Goal: Task Accomplishment & Management: Manage account settings

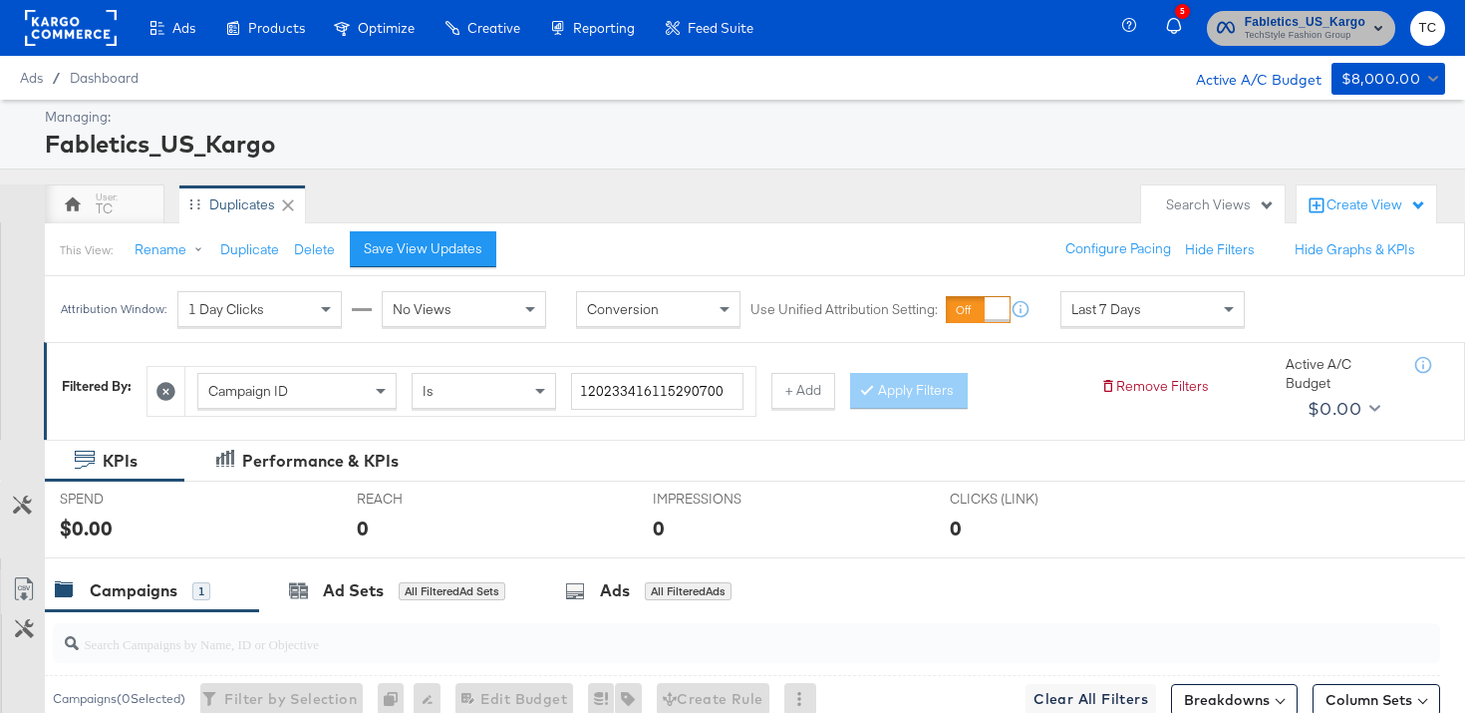
click at [1277, 23] on span "Fabletics_US_Kargo" at bounding box center [1305, 22] width 121 height 21
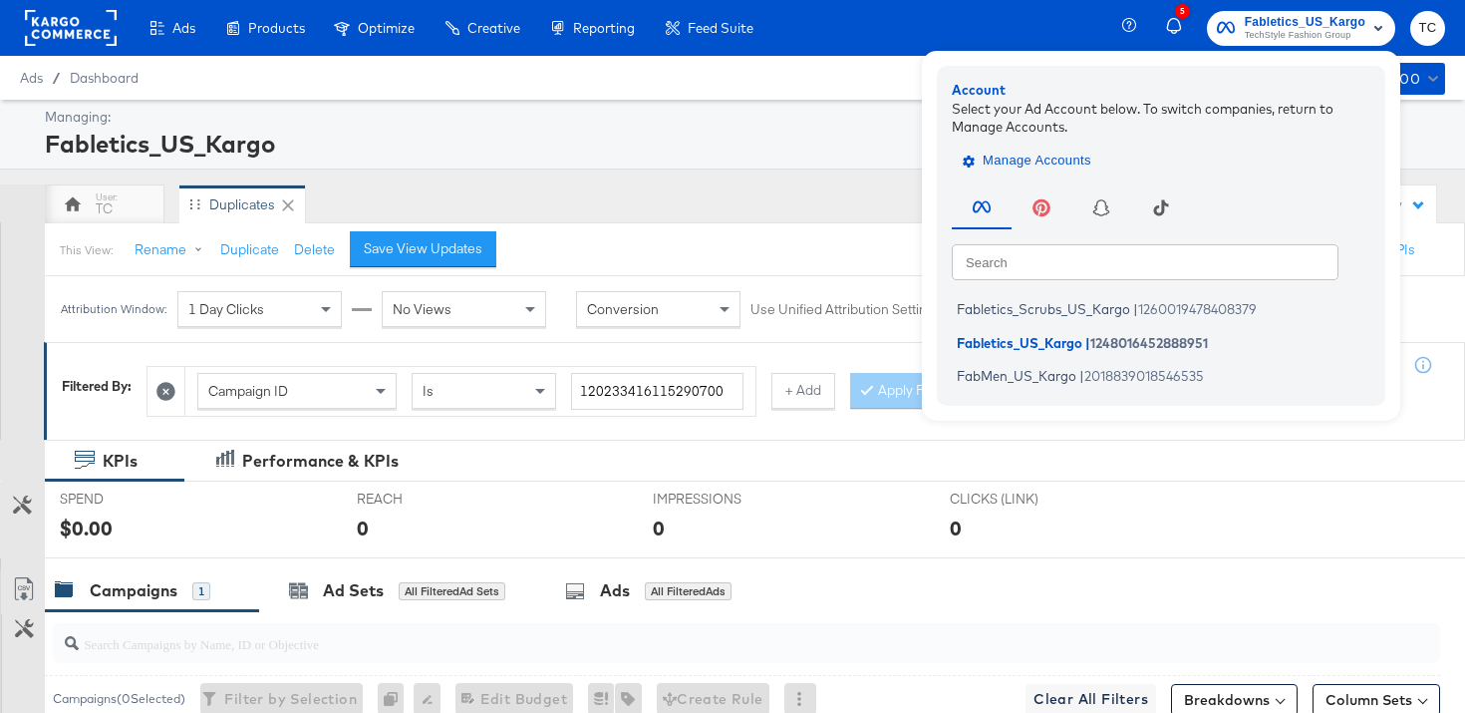
click at [1046, 147] on button "Manage Accounts" at bounding box center [1029, 161] width 154 height 30
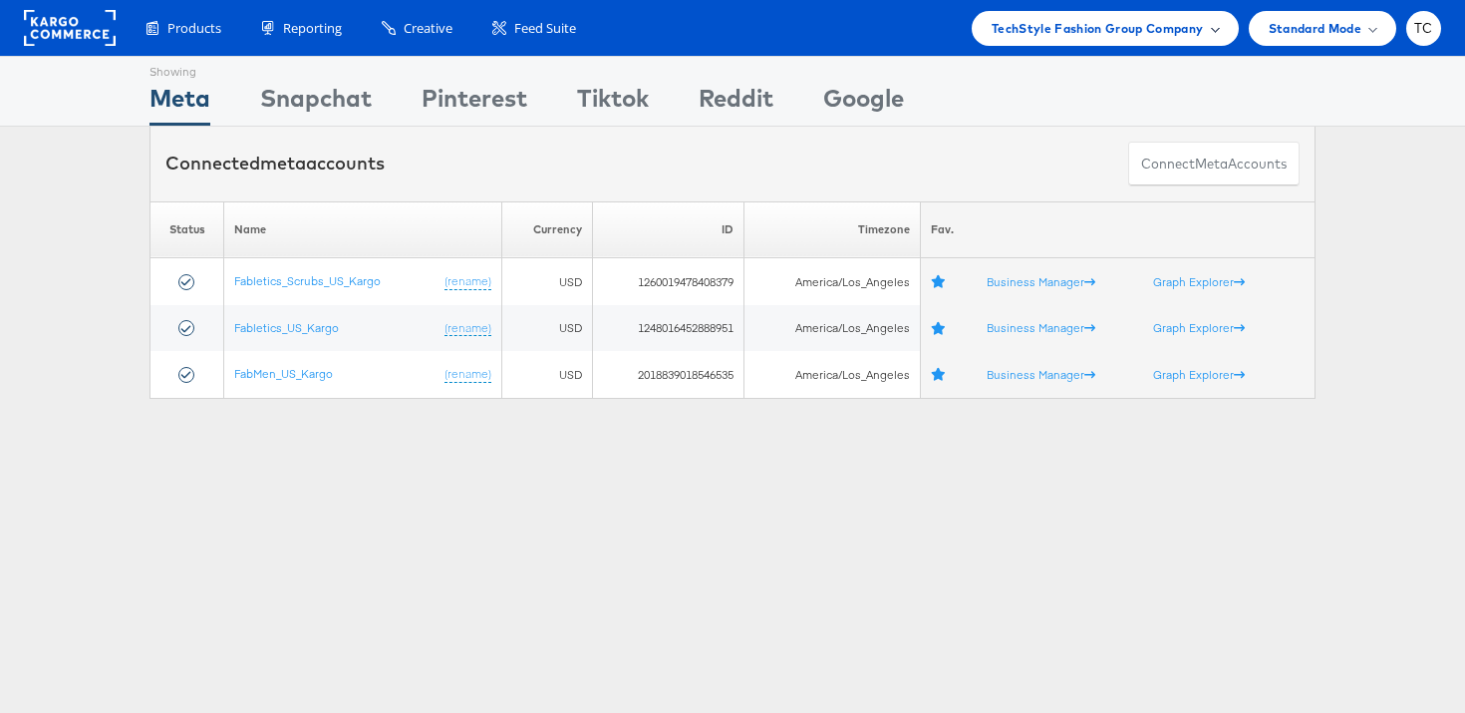
click at [1084, 35] on span "TechStyle Fashion Group Company" at bounding box center [1098, 28] width 212 height 21
click at [1086, 41] on div "TechStyle Fashion Group Company" at bounding box center [1105, 28] width 267 height 35
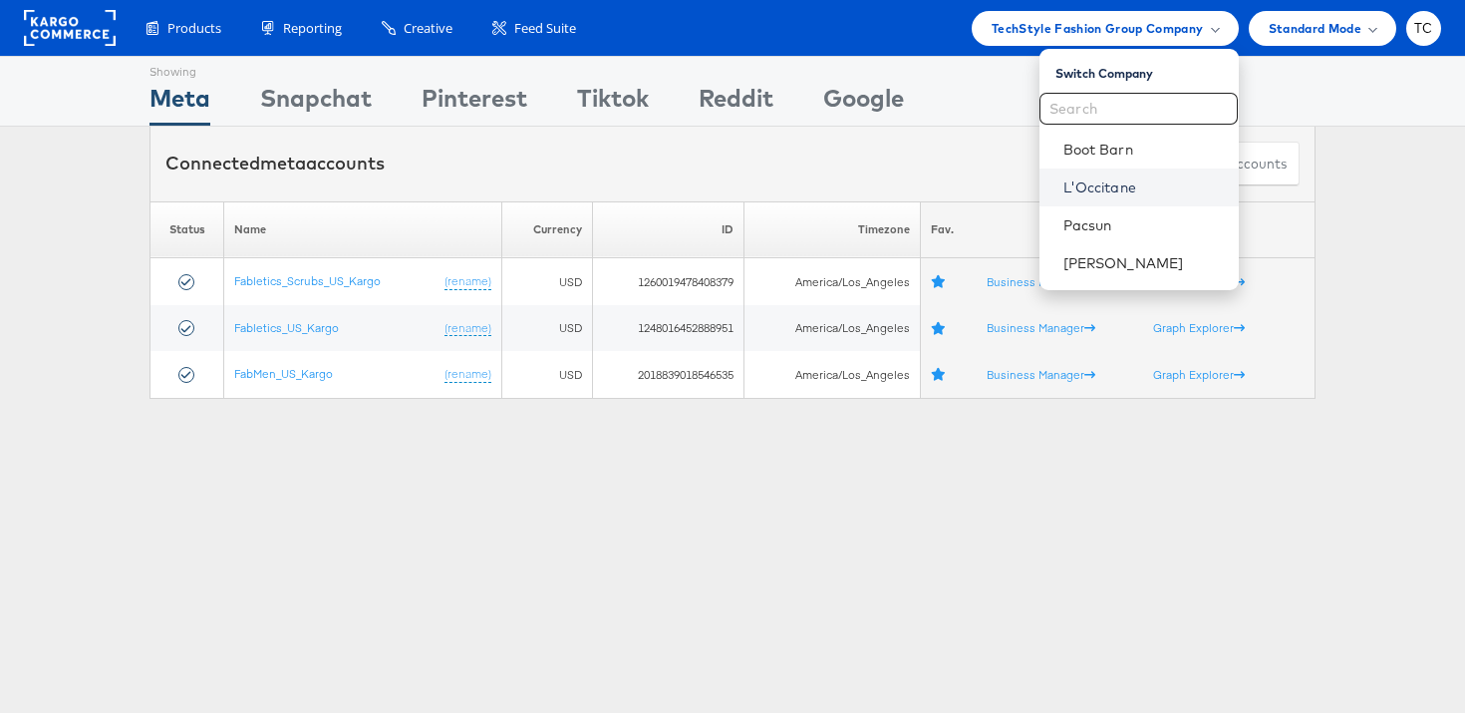
click at [1122, 179] on link "L'Occitane" at bounding box center [1142, 187] width 159 height 20
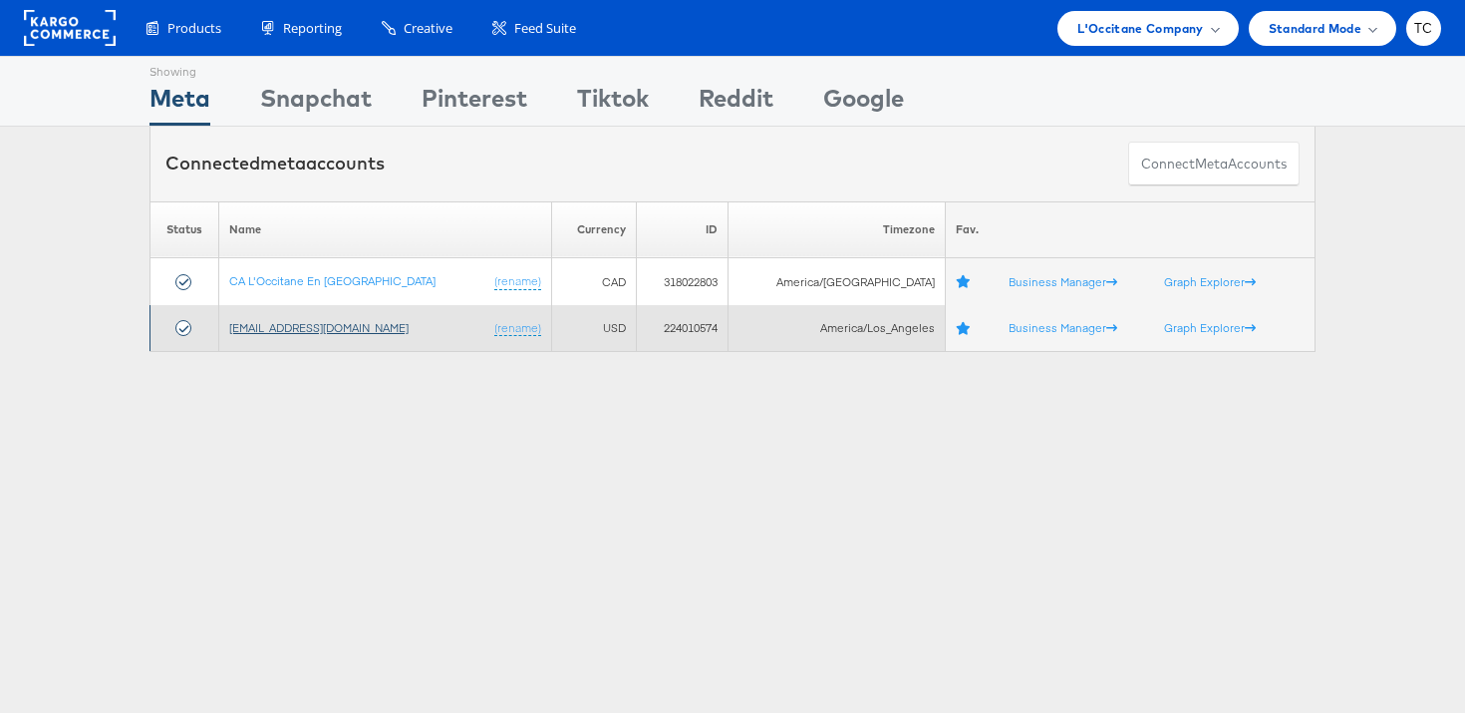
click at [356, 331] on link "[EMAIL_ADDRESS][DOMAIN_NAME]" at bounding box center [318, 327] width 179 height 15
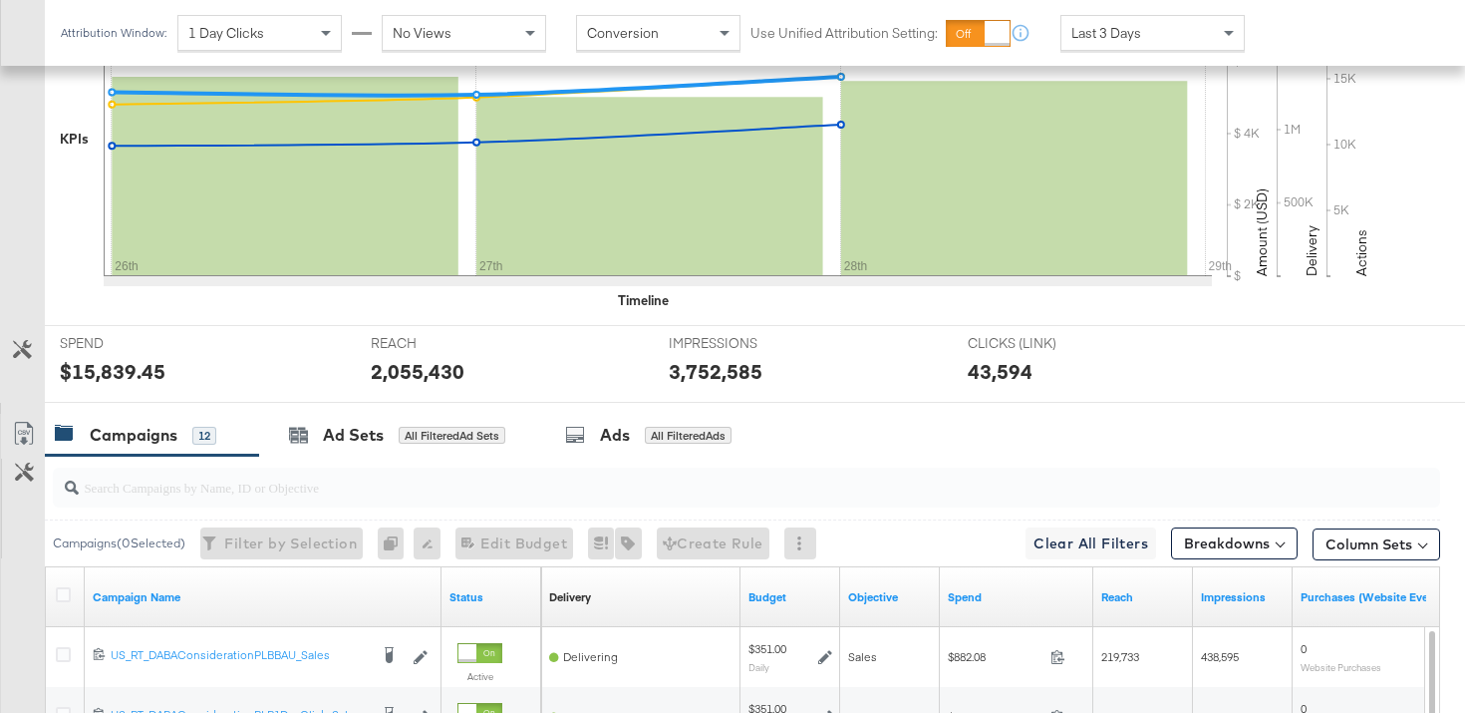
scroll to position [1019, 0]
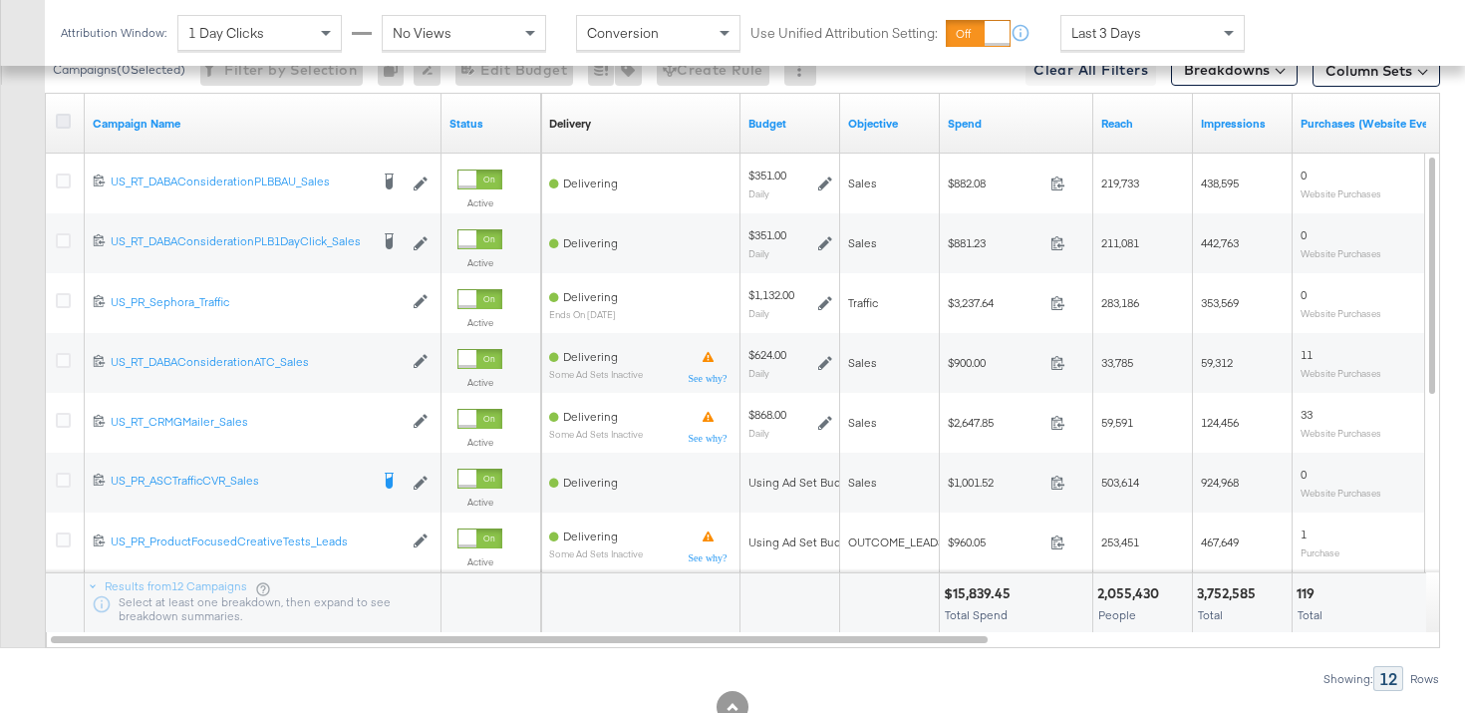
click at [66, 126] on icon at bounding box center [63, 121] width 15 height 15
click at [0, 0] on input "checkbox" at bounding box center [0, 0] width 0 height 0
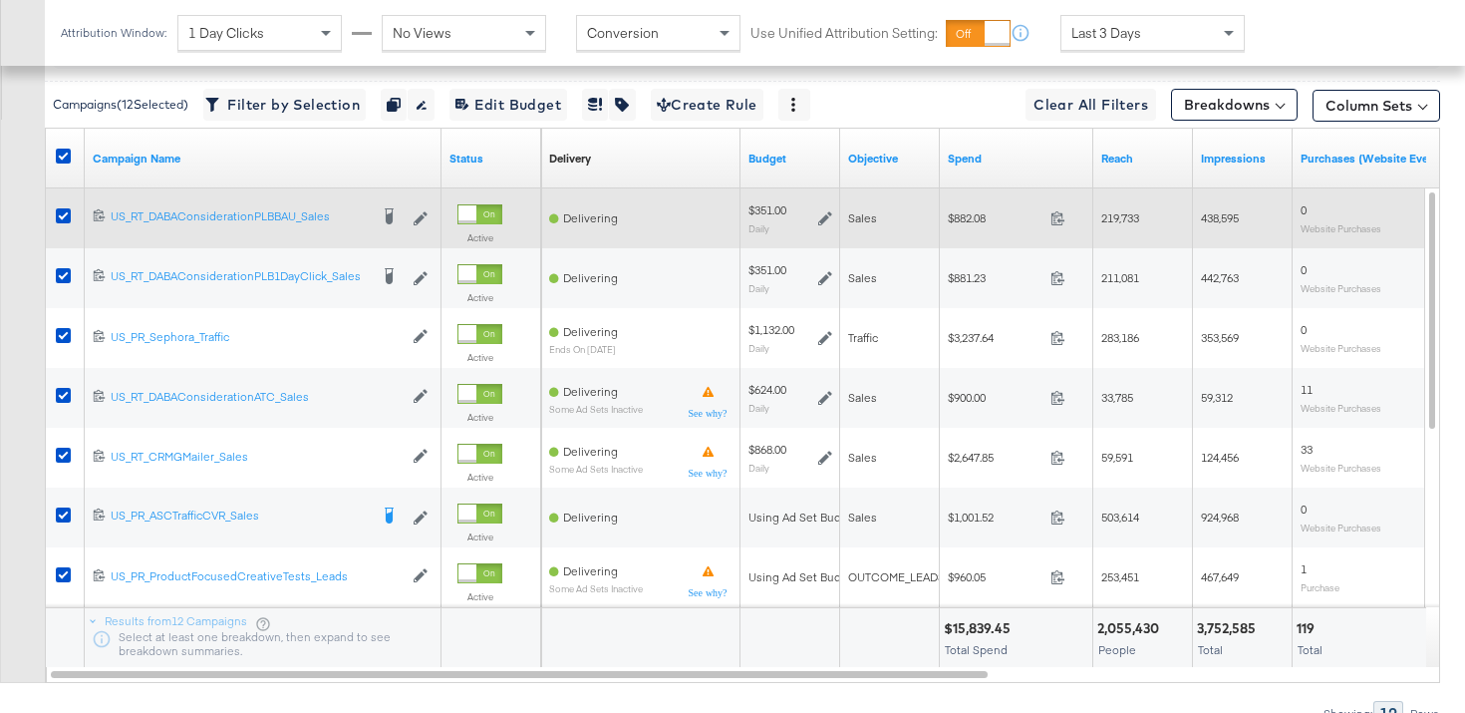
scroll to position [829, 0]
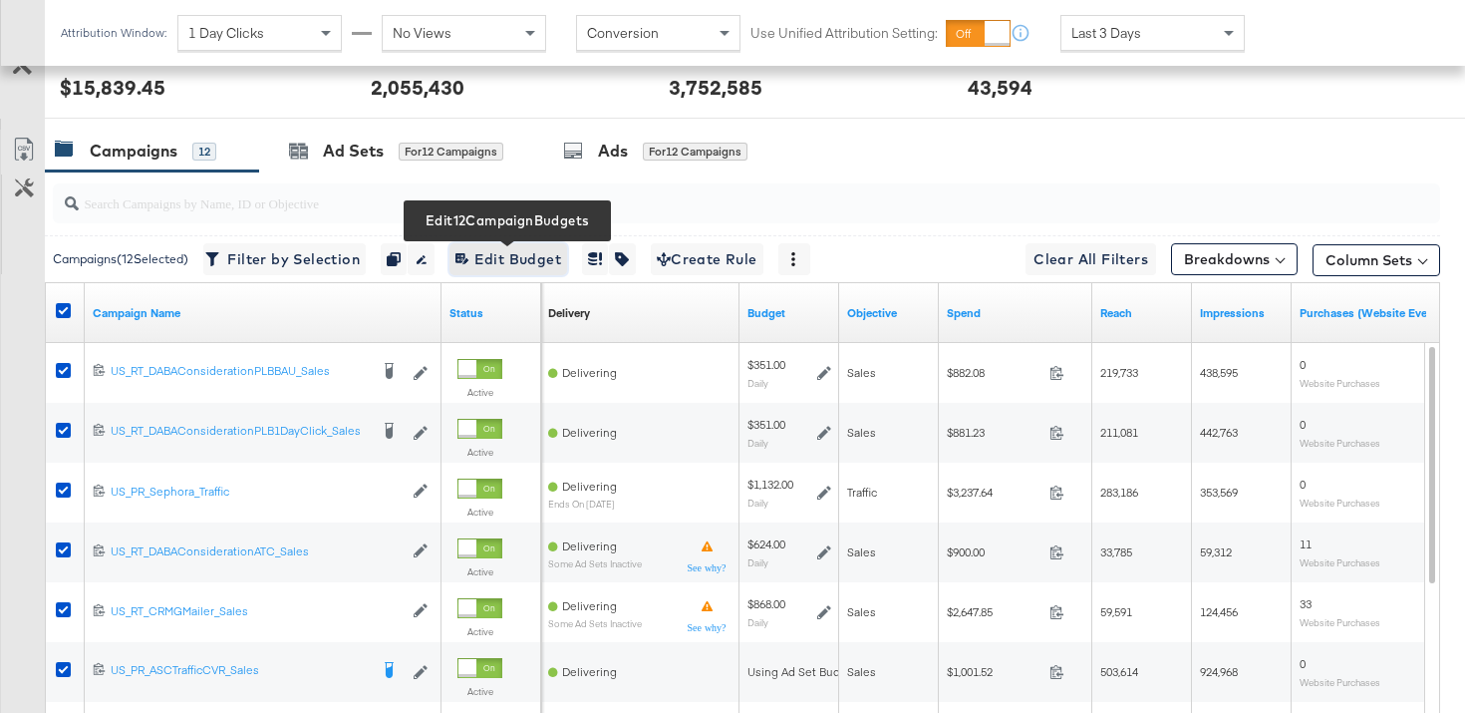
click at [516, 262] on span "Edit 12 Campaign Budgets Edit Budget" at bounding box center [508, 259] width 106 height 25
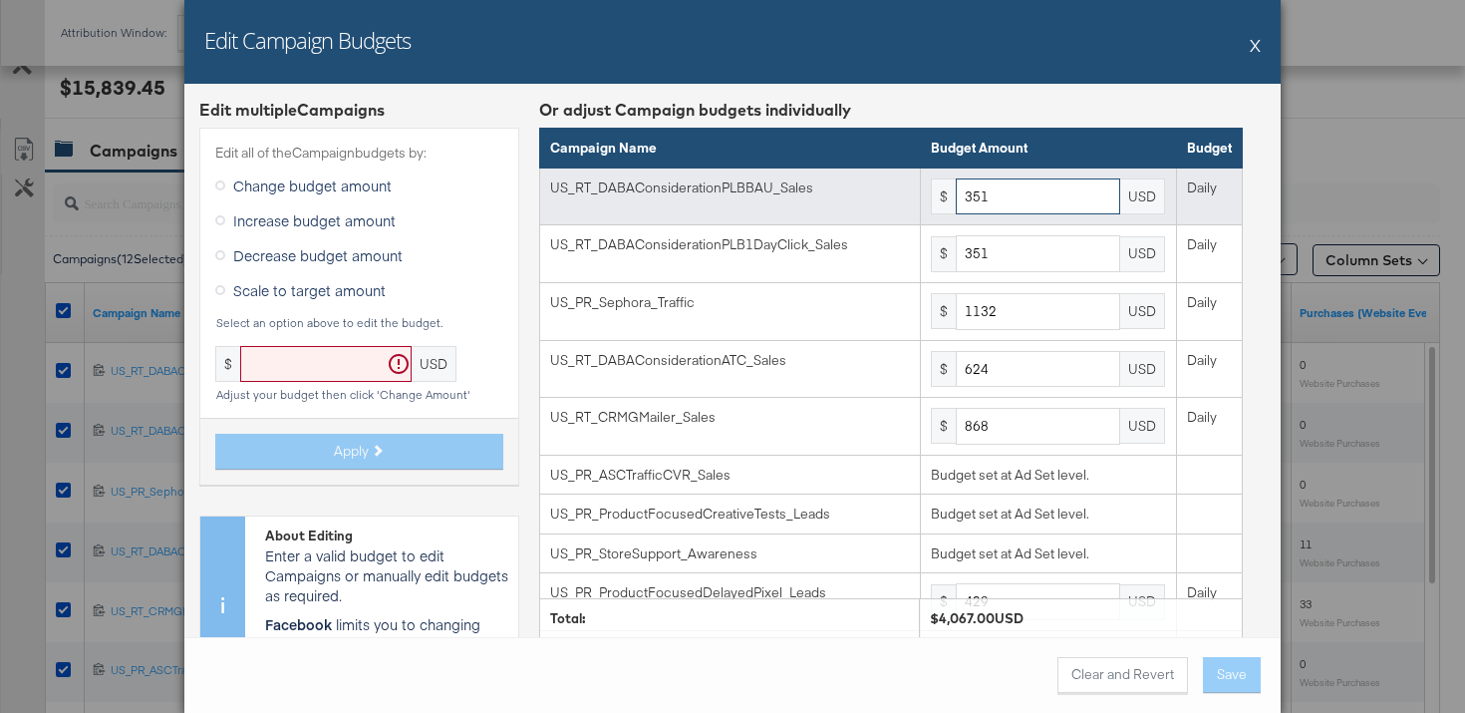
click at [980, 202] on input "351" at bounding box center [1038, 196] width 164 height 37
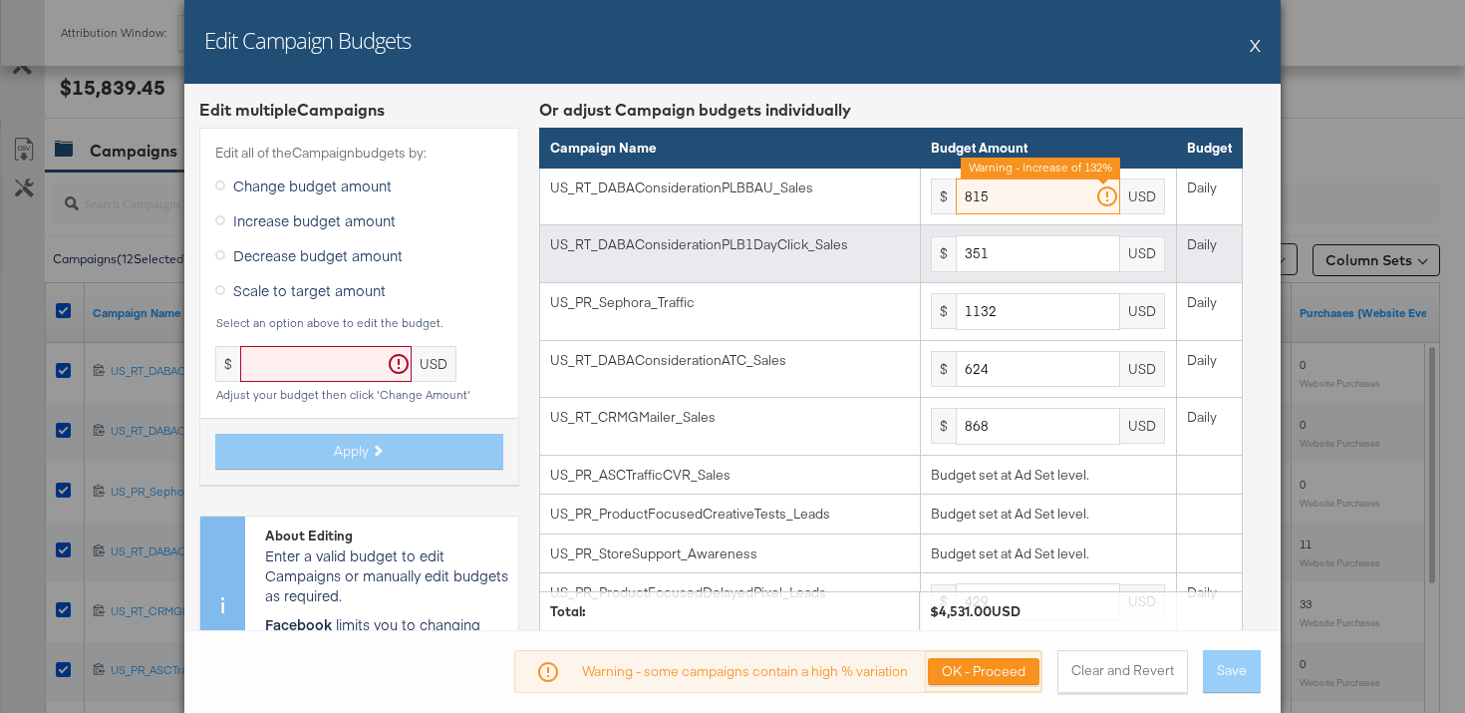
type input "815"
click at [994, 257] on input "351" at bounding box center [1038, 253] width 164 height 37
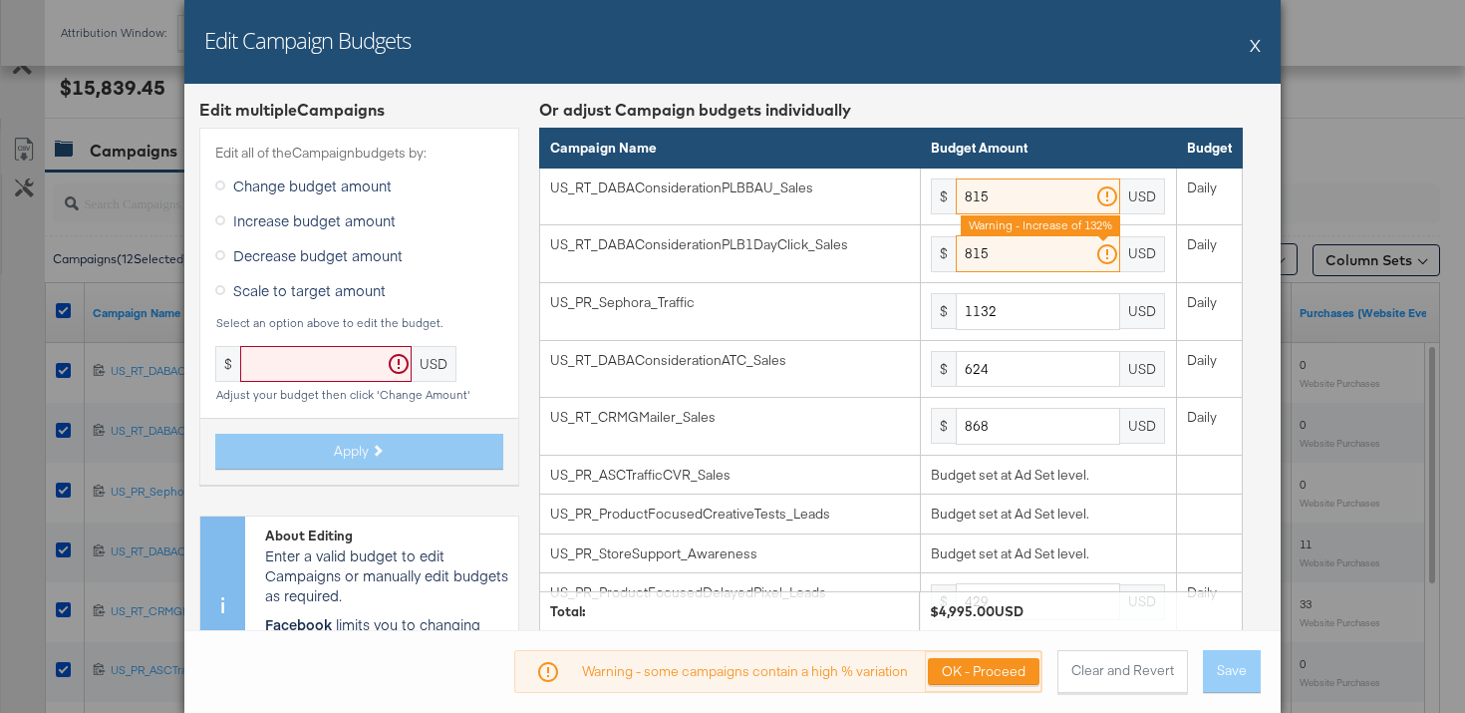
type input "815"
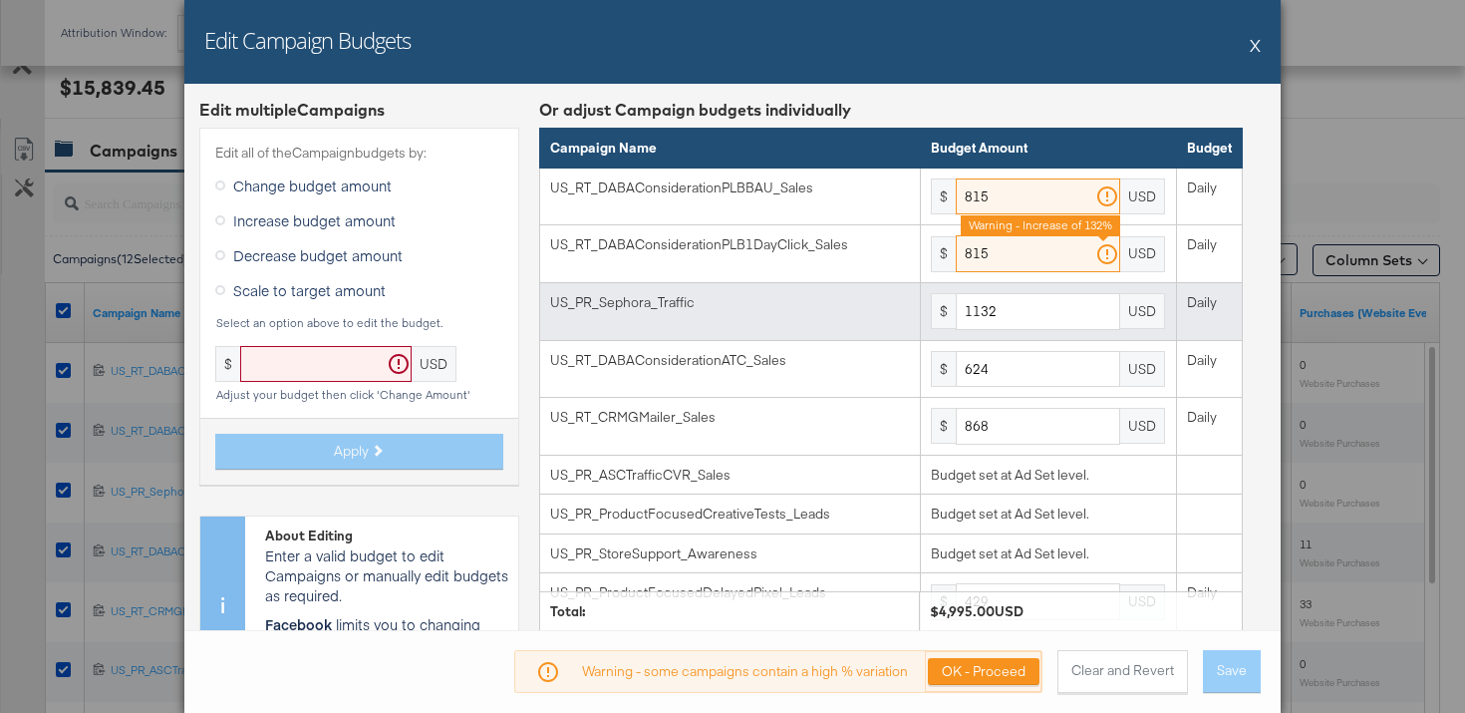
scroll to position [238, 0]
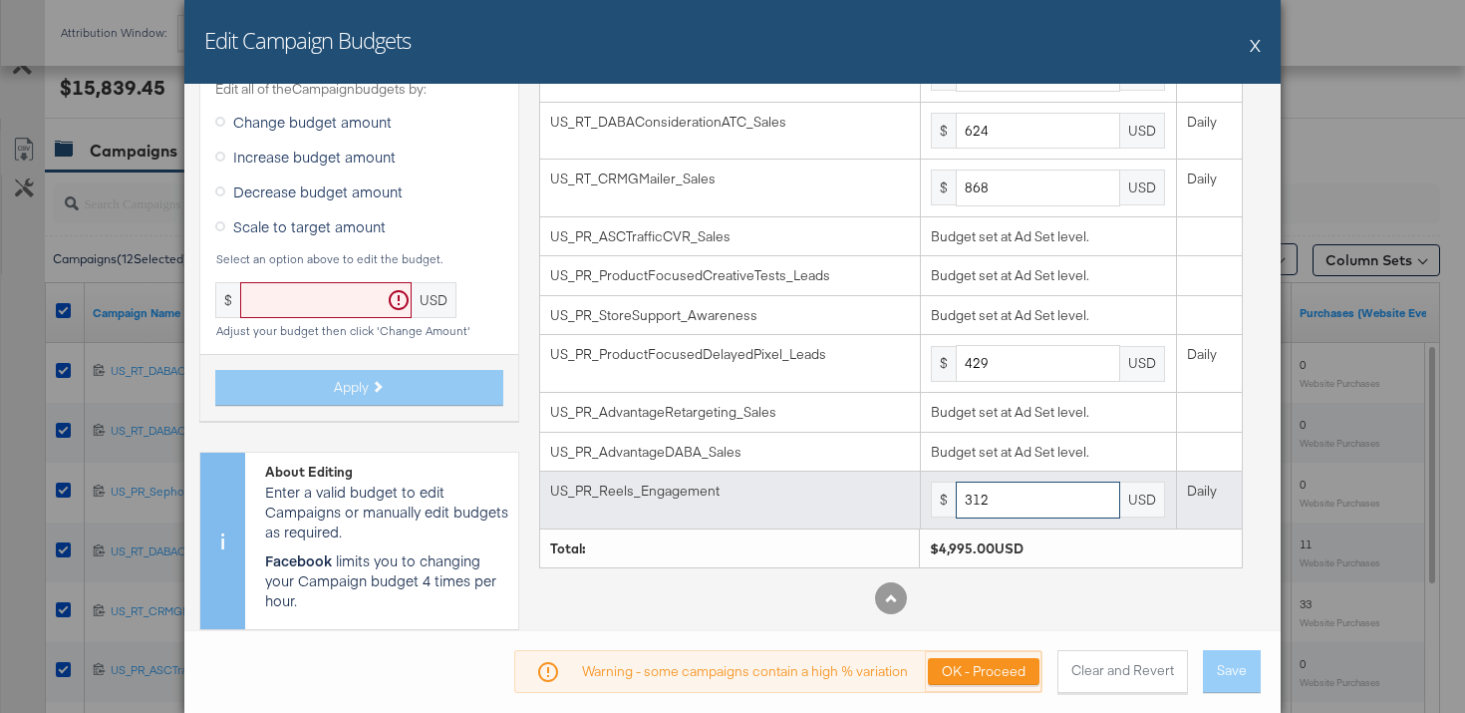
click at [1056, 513] on input "312" at bounding box center [1038, 499] width 164 height 37
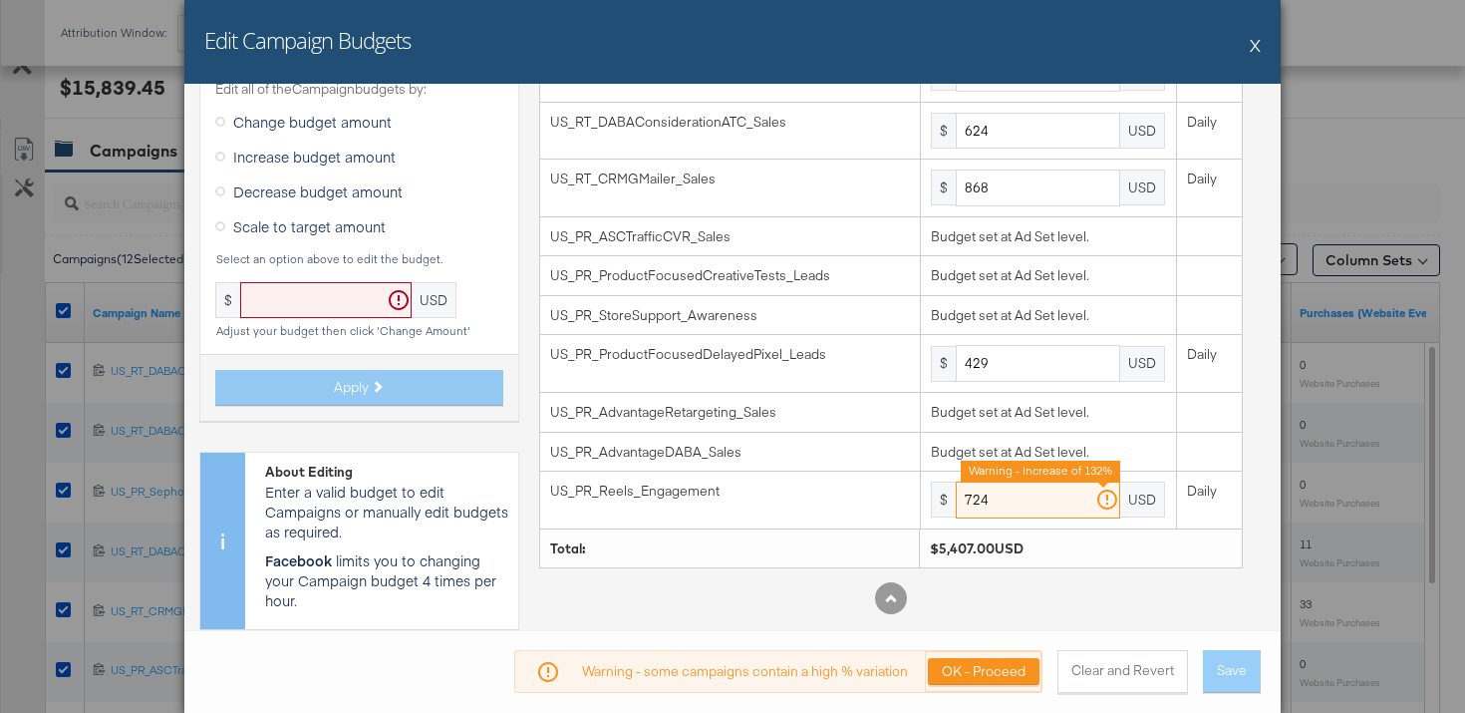
type input "724"
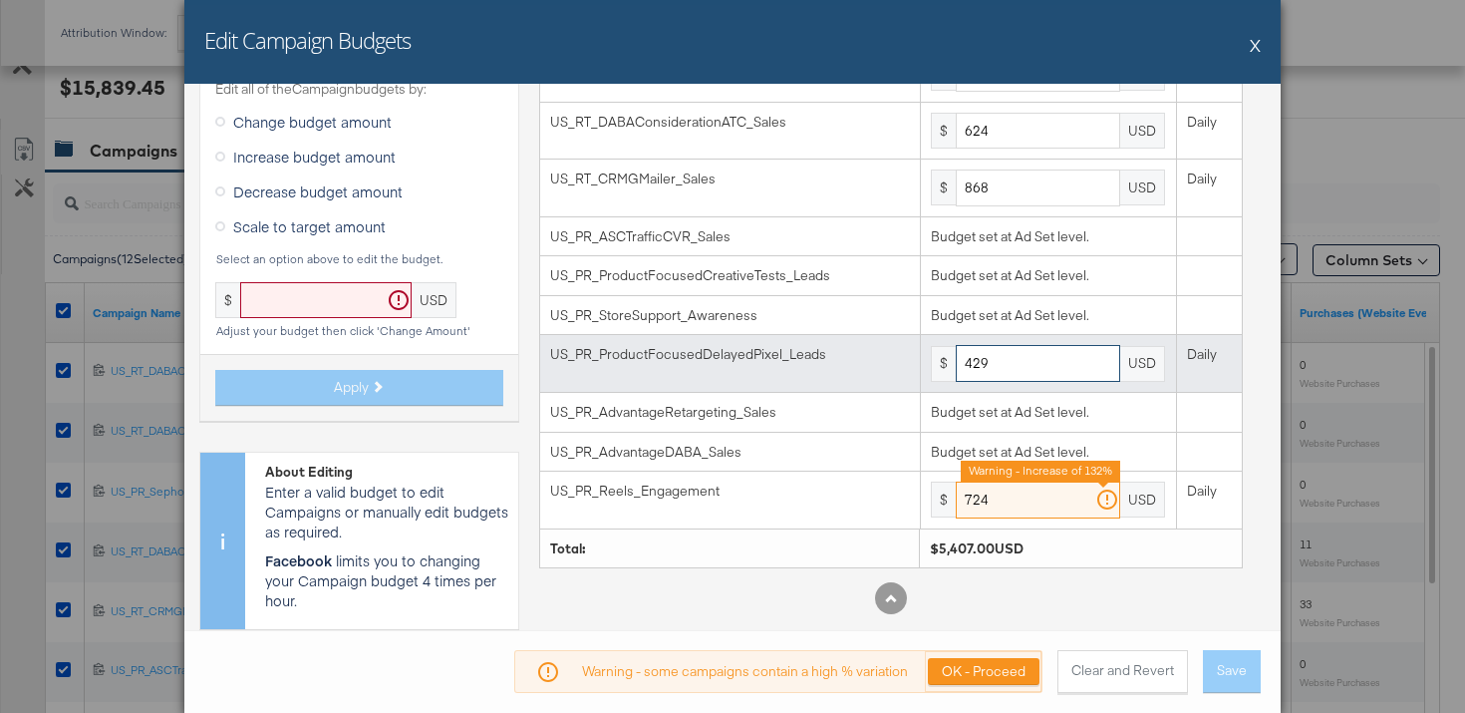
click at [1017, 359] on input "429" at bounding box center [1038, 363] width 164 height 37
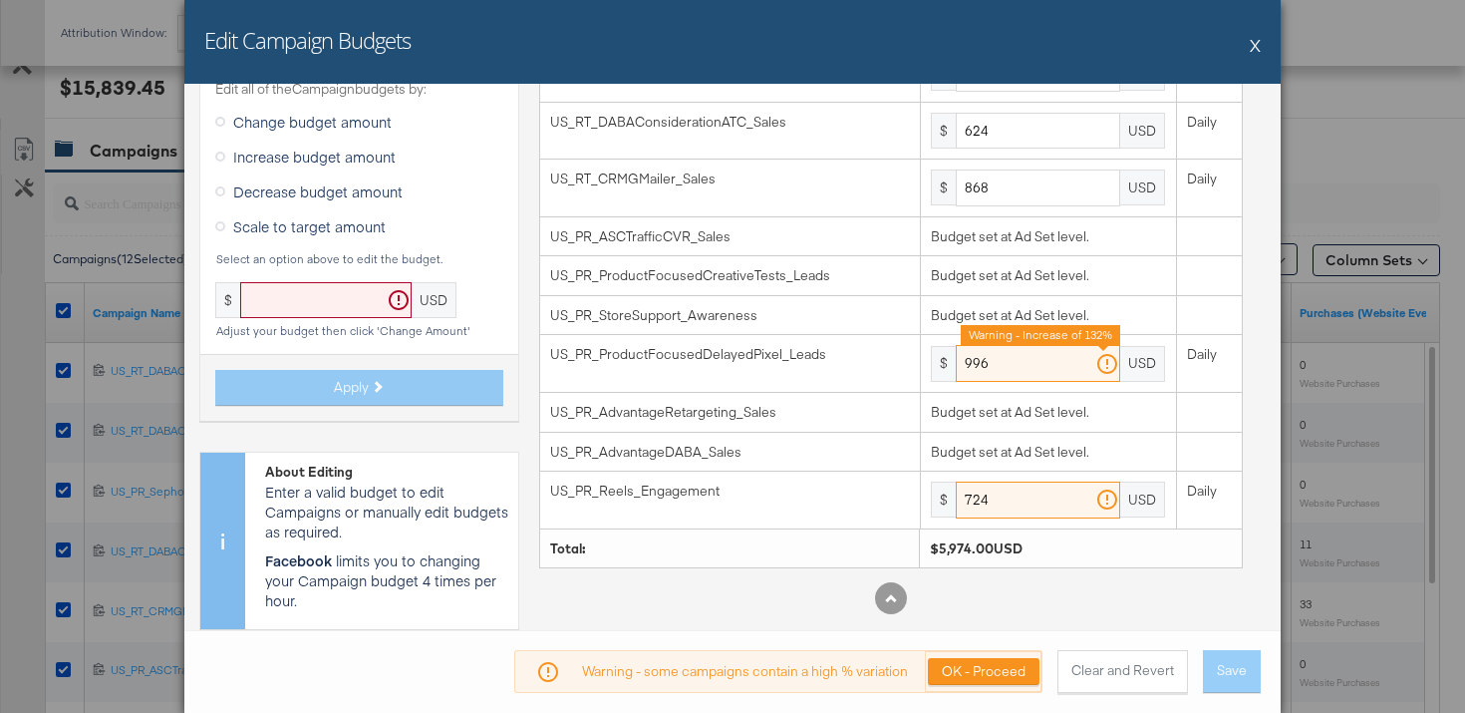
type input "996"
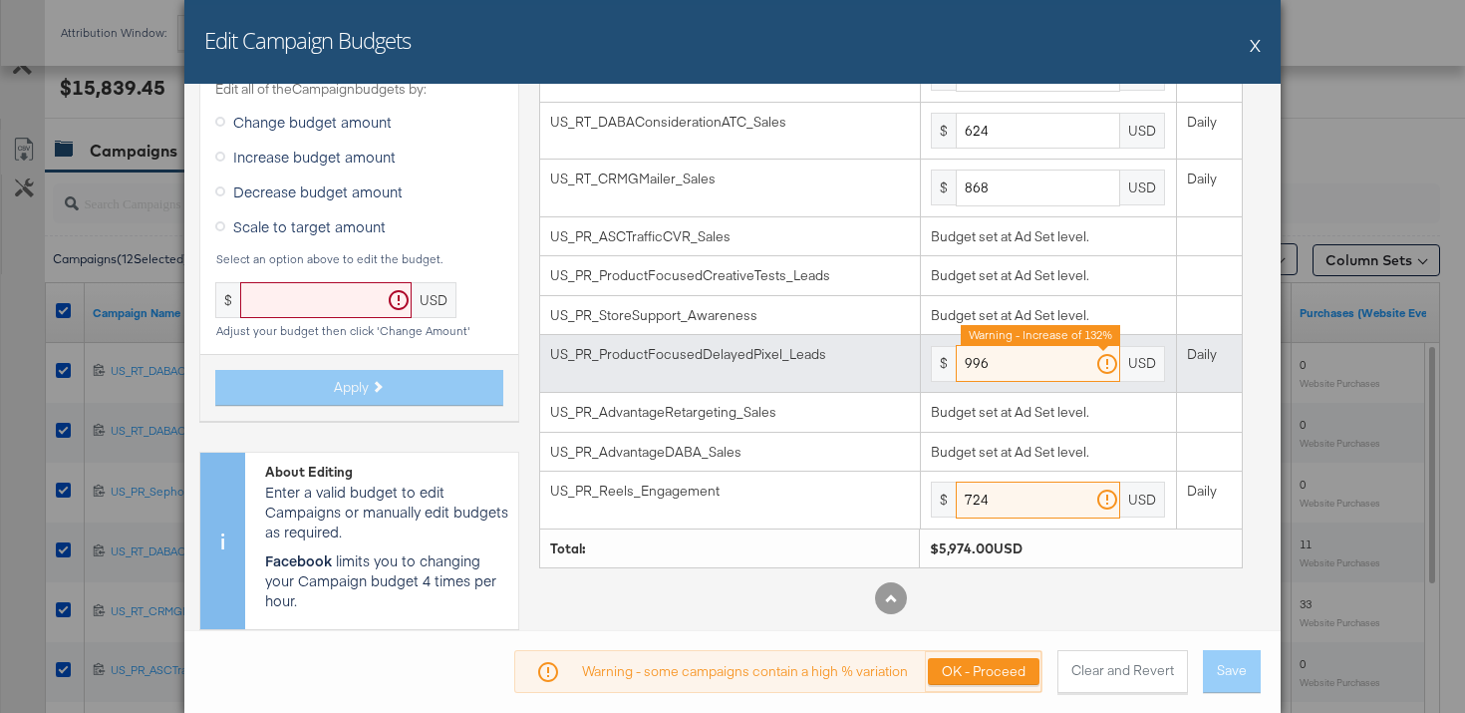
scroll to position [134, 0]
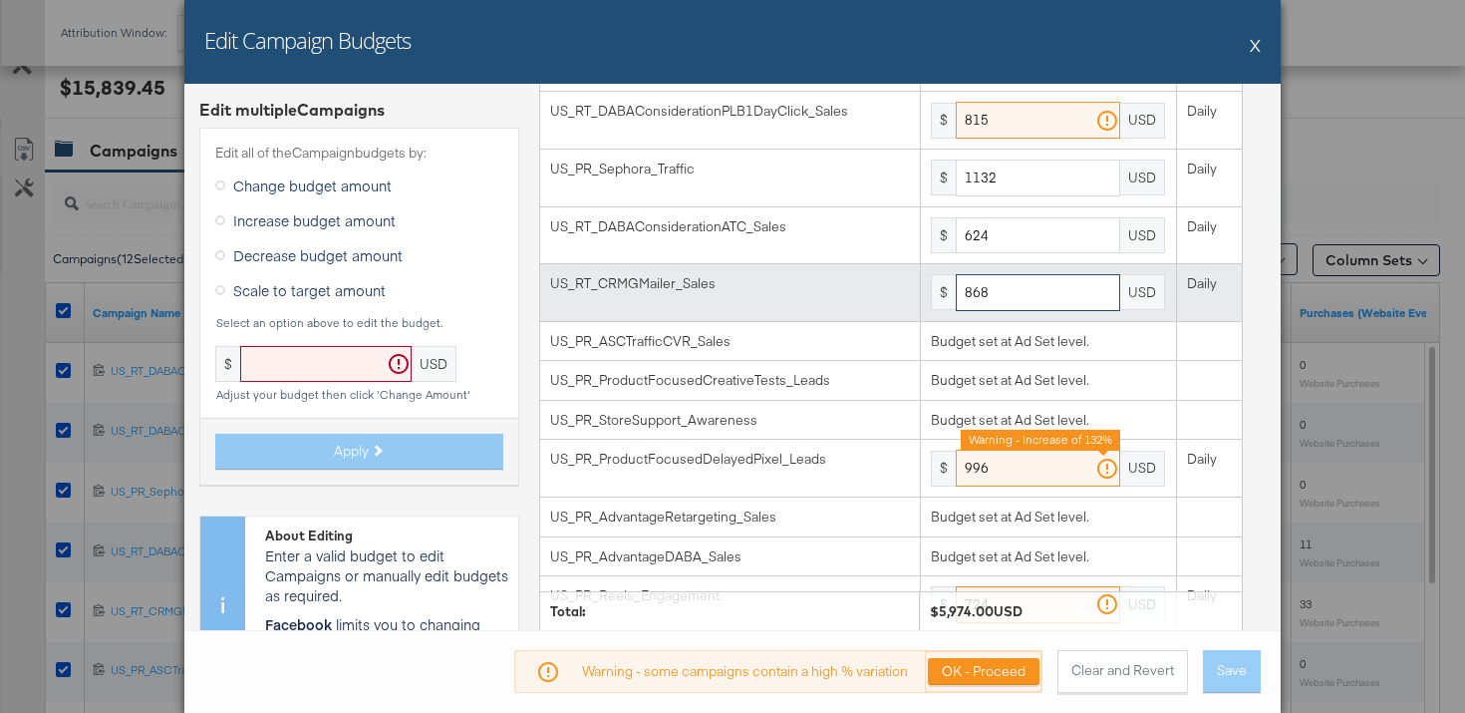
click at [1033, 297] on input "868" at bounding box center [1038, 292] width 164 height 37
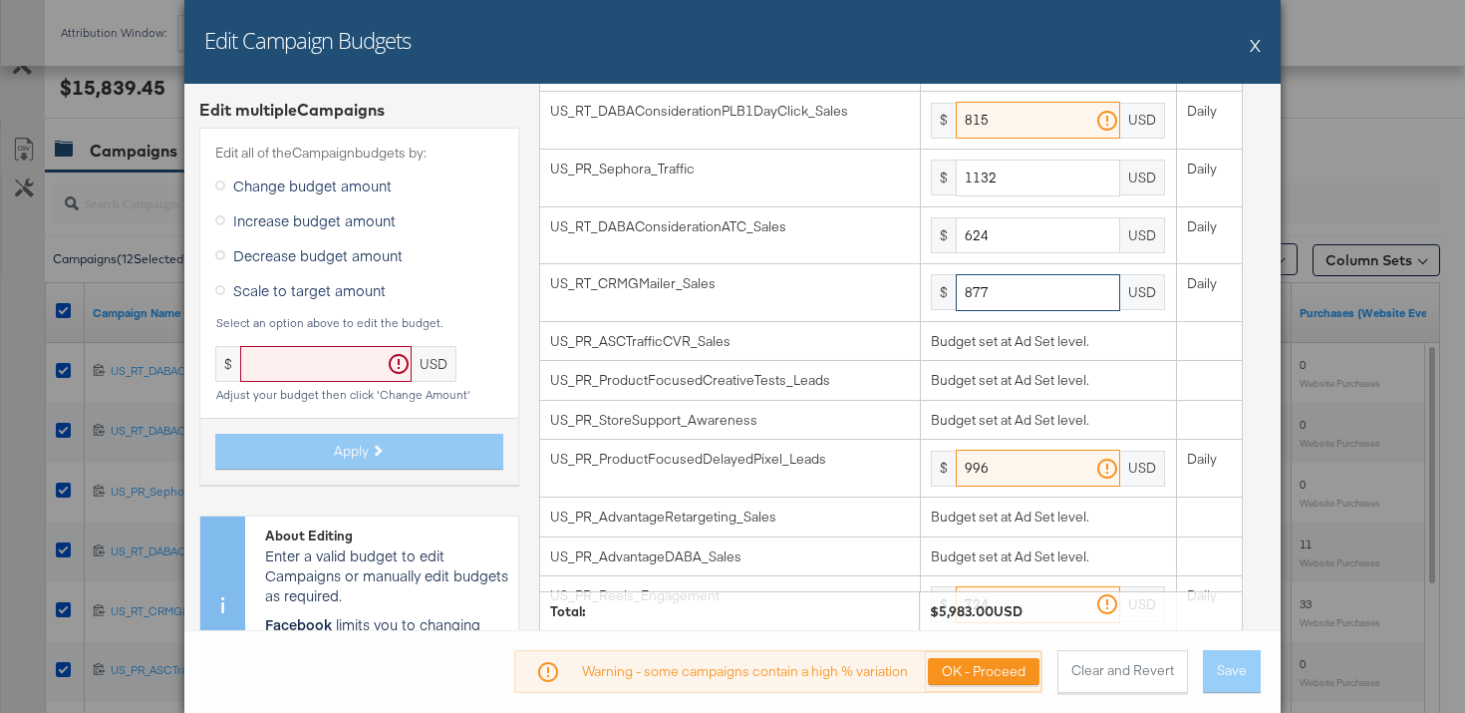
type input "877"
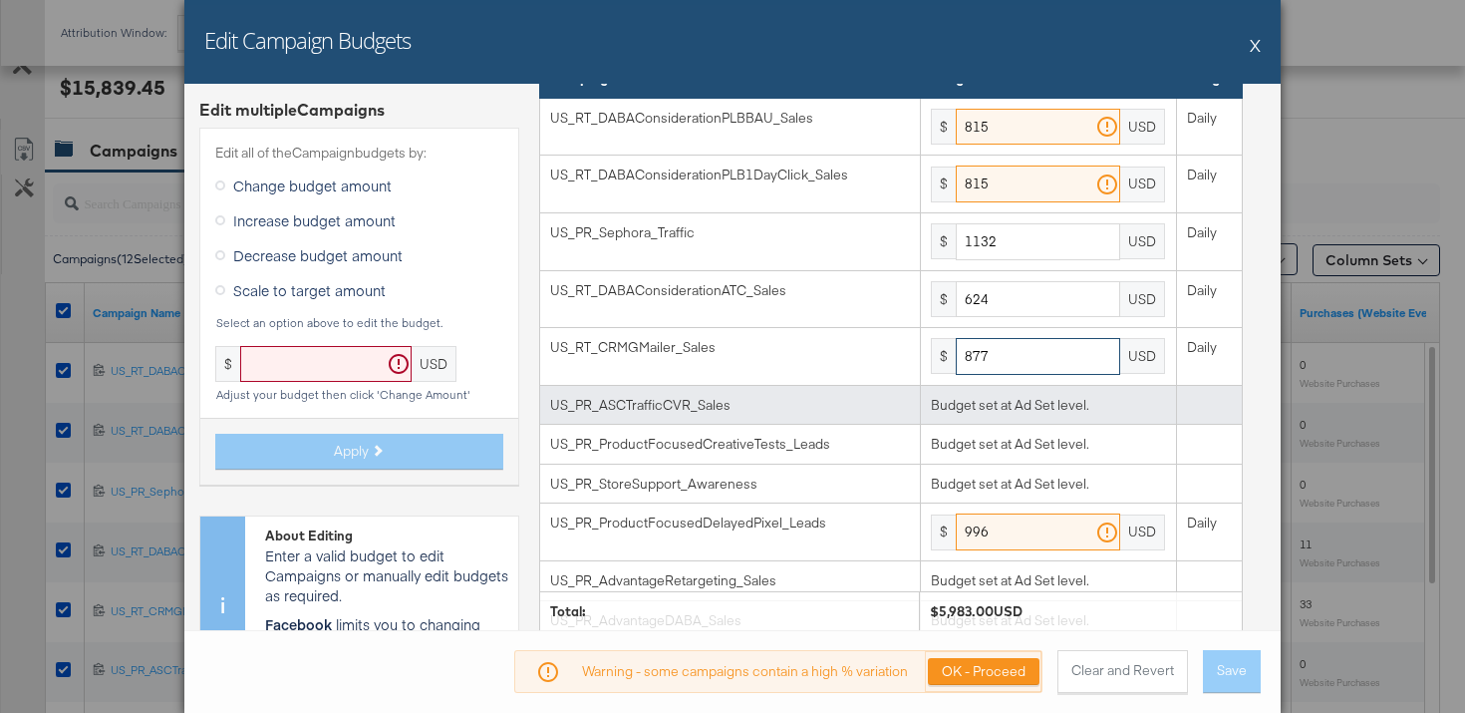
scroll to position [50, 0]
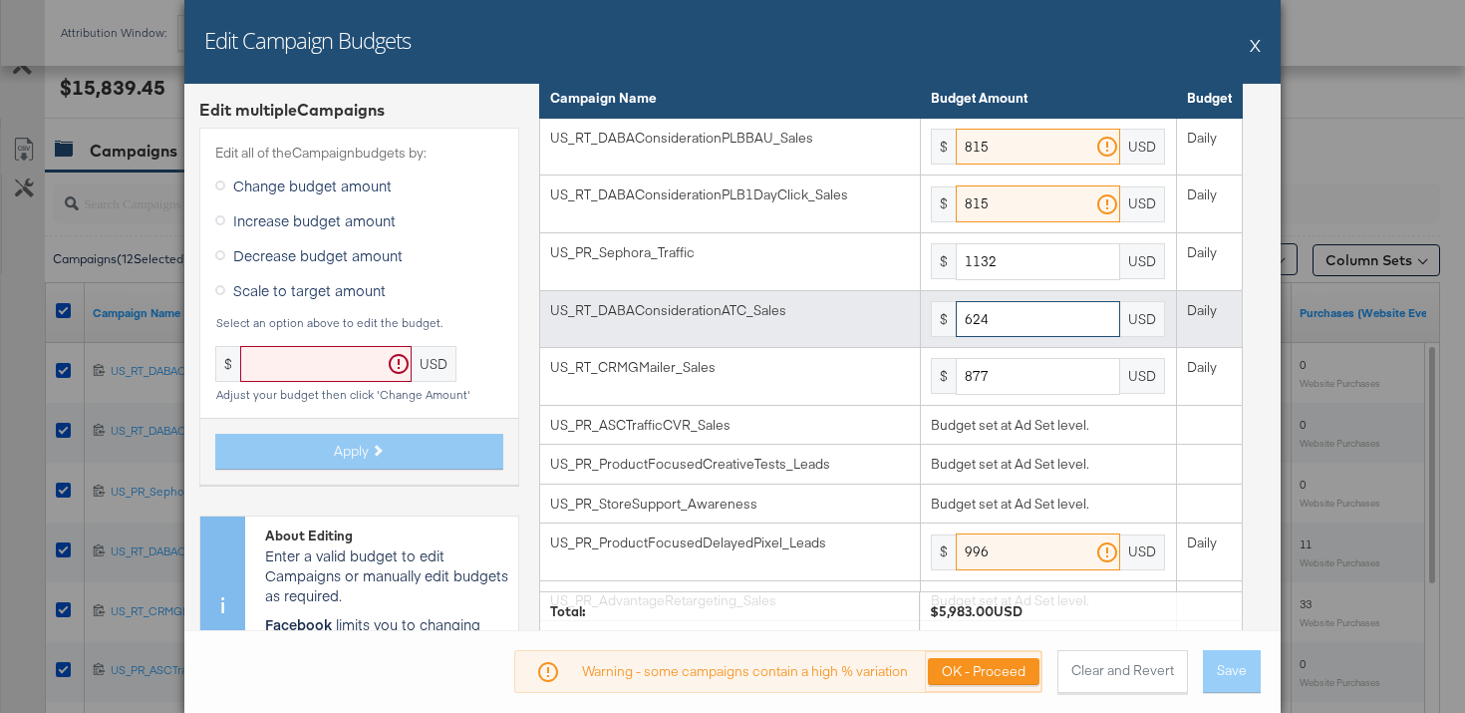
click at [1035, 322] on input "624" at bounding box center [1038, 319] width 164 height 37
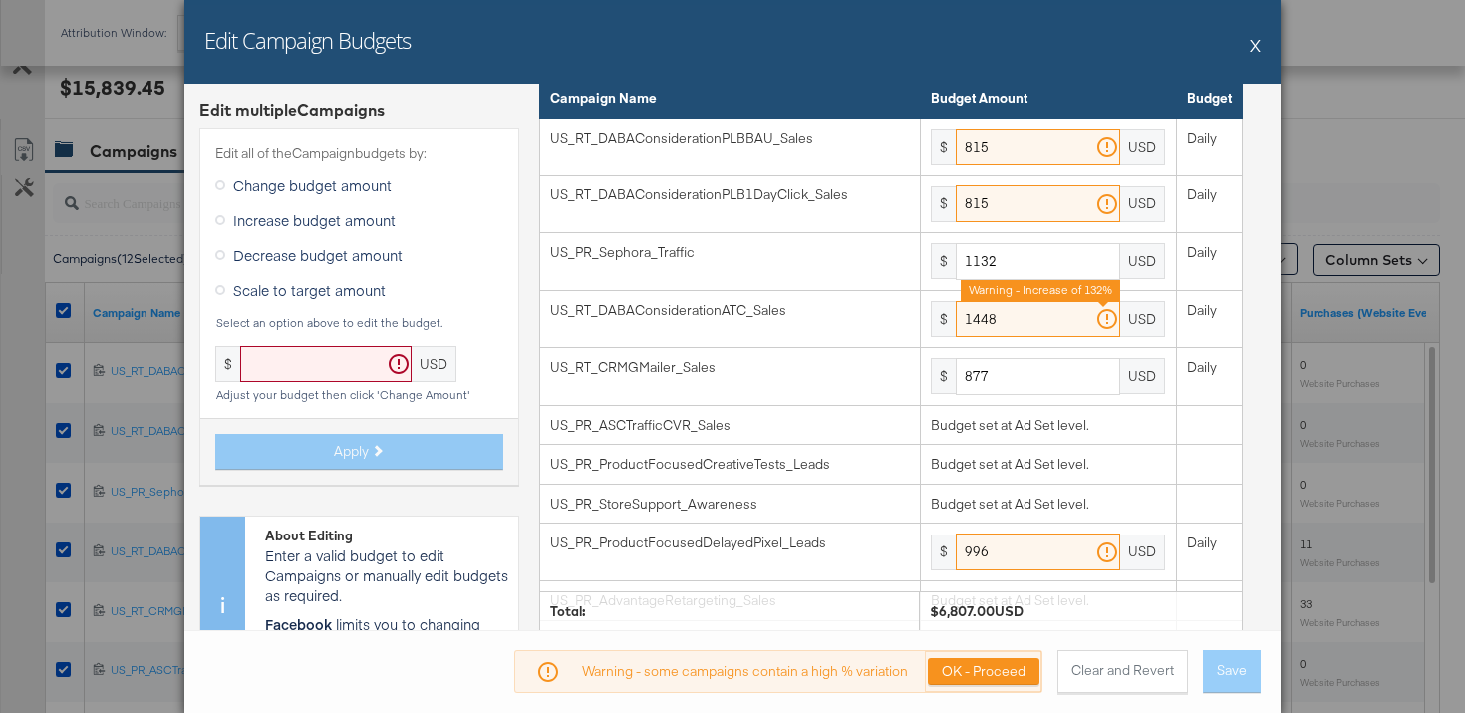
type input "1448"
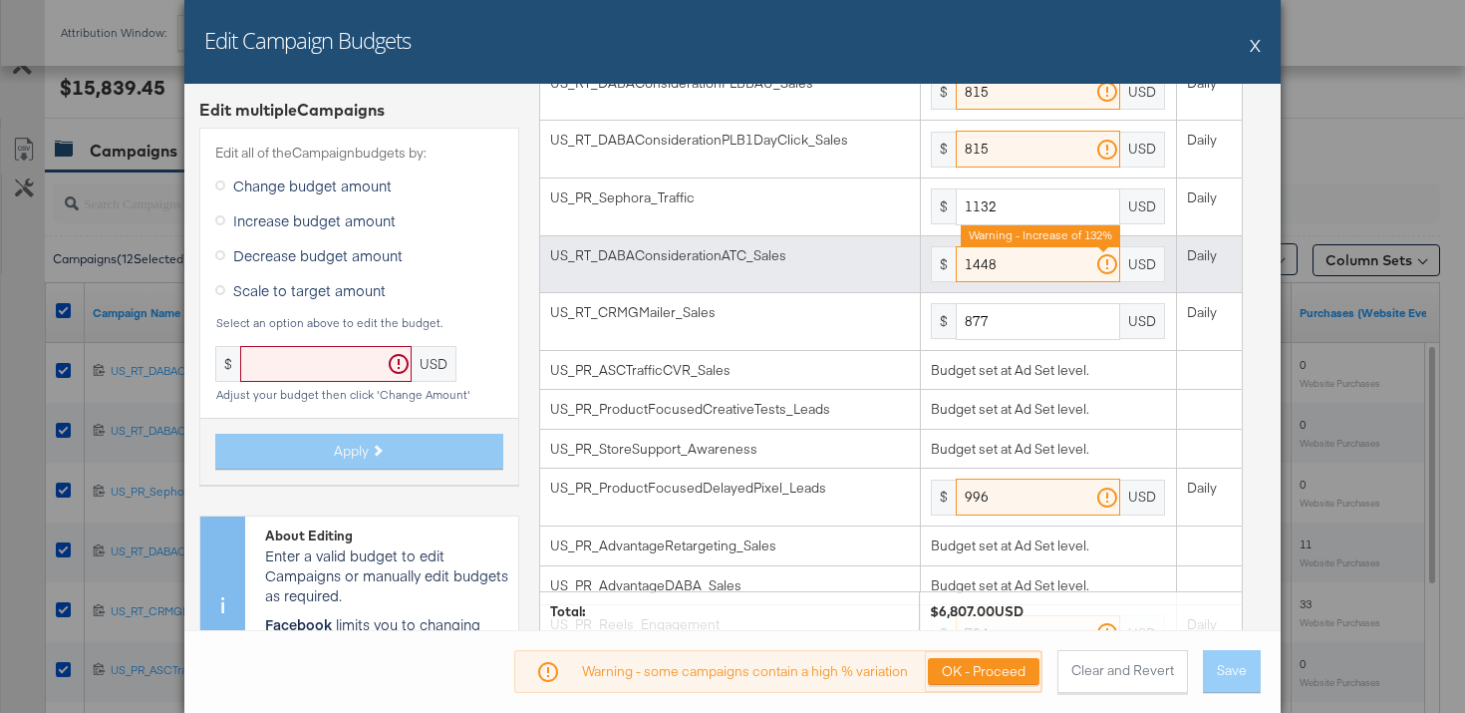
scroll to position [238, 0]
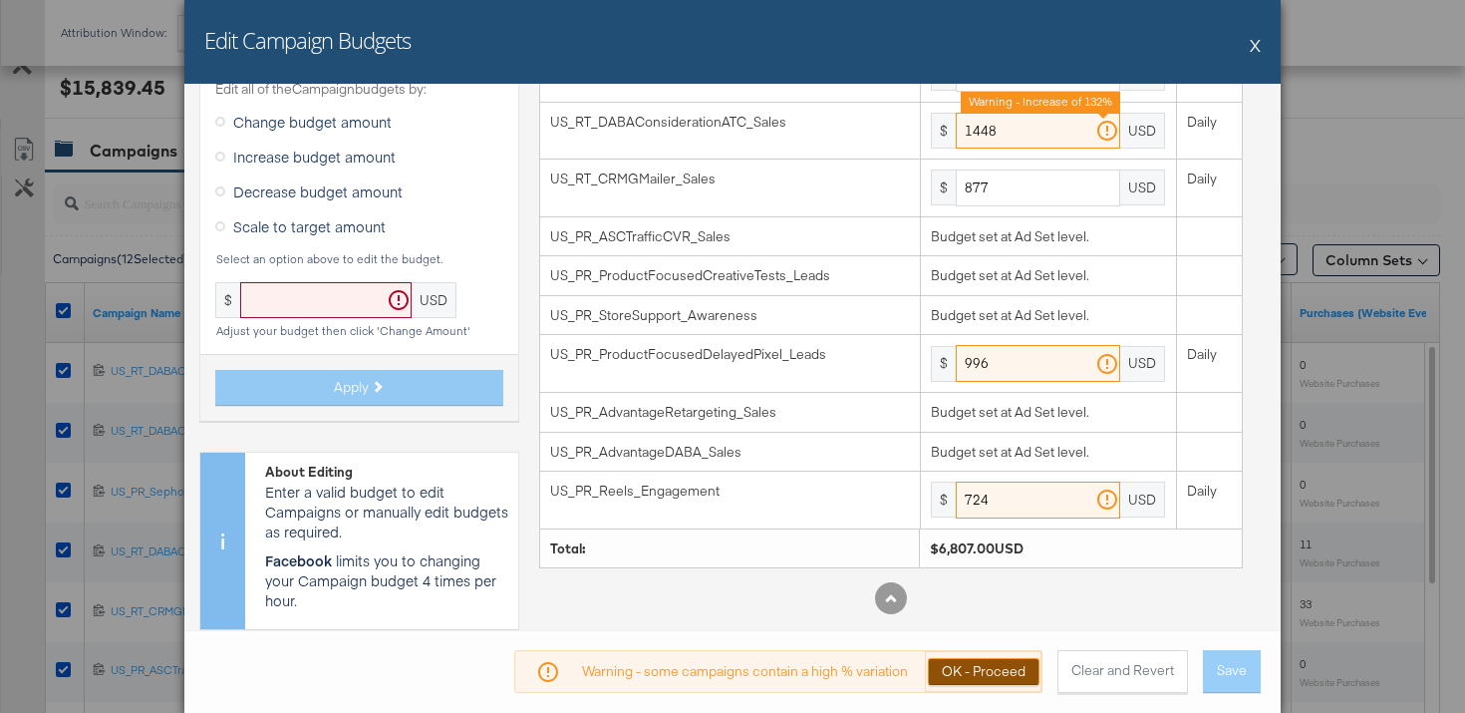
click at [1009, 658] on button "OK - Proceed" at bounding box center [984, 671] width 112 height 27
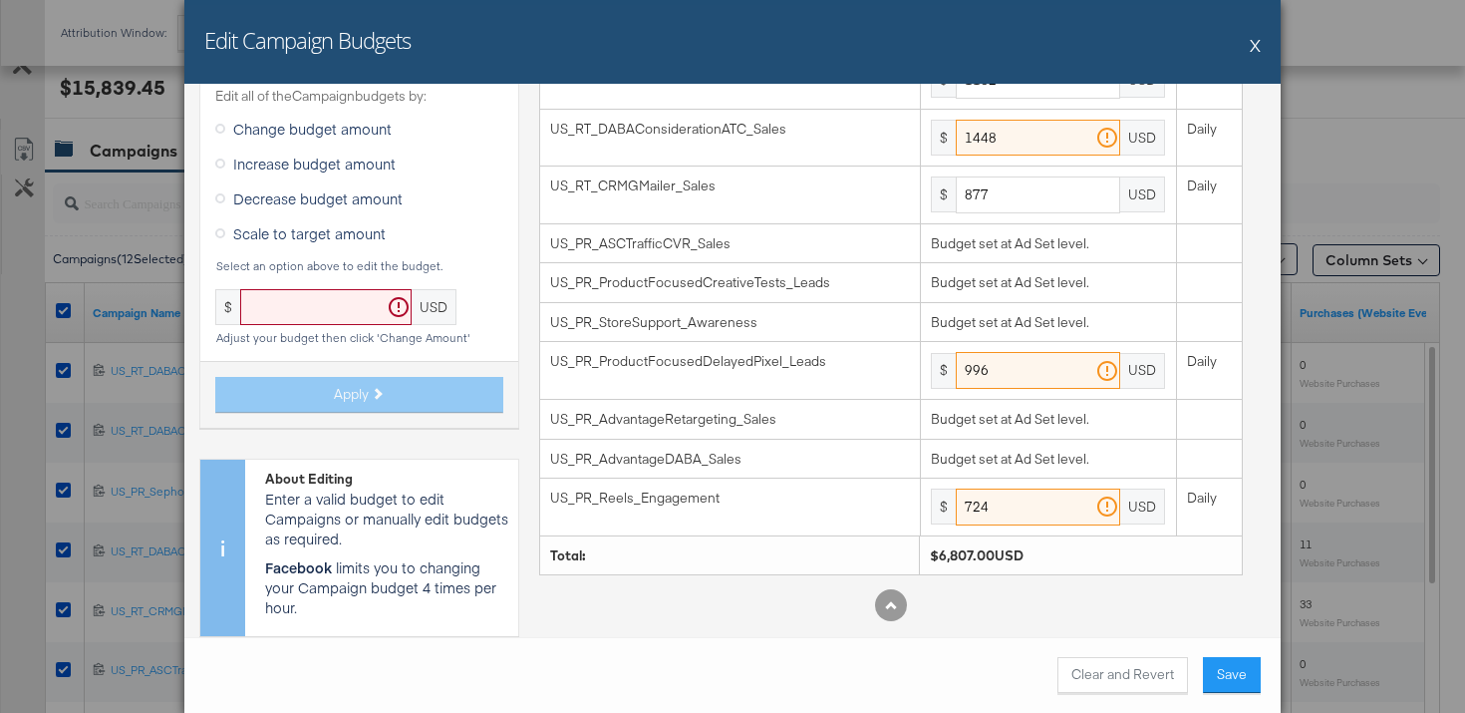
scroll to position [231, 0]
click at [1240, 668] on button "Save" at bounding box center [1232, 675] width 58 height 36
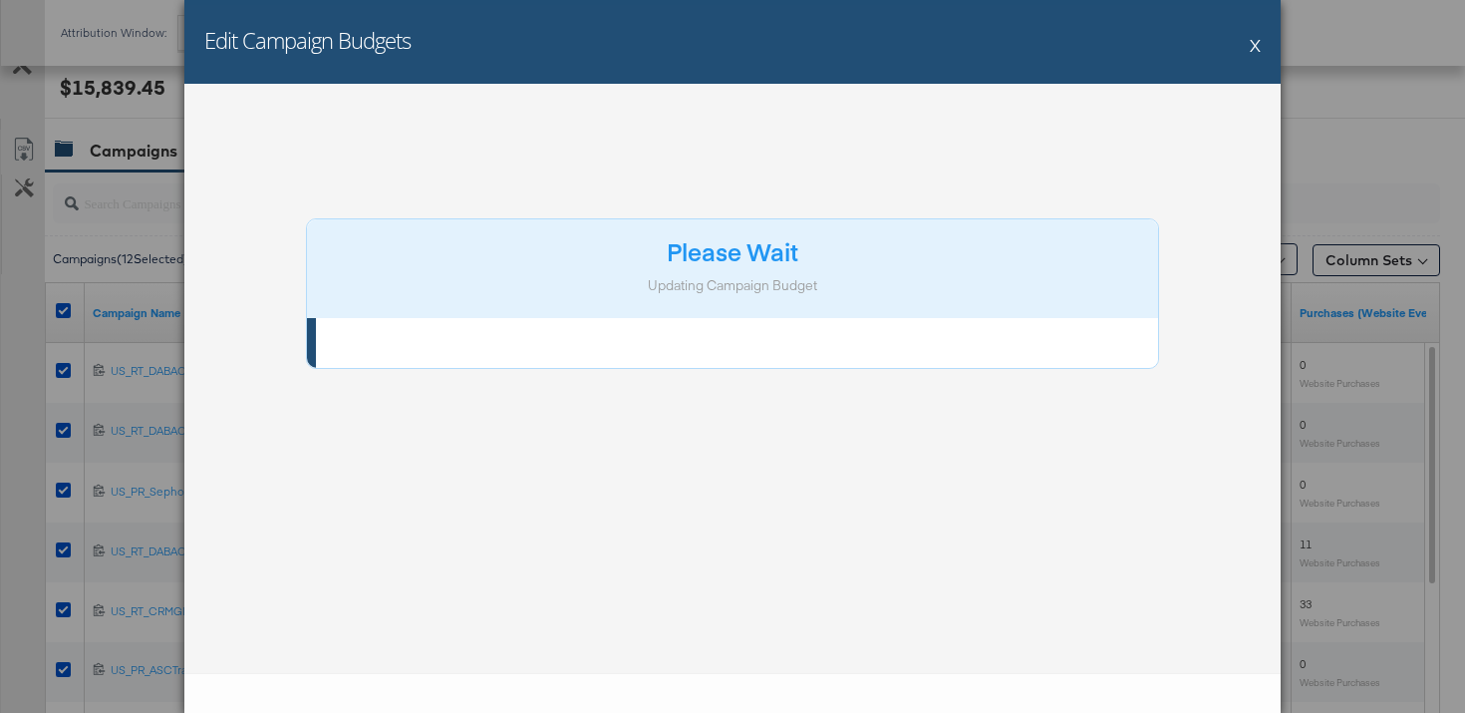
scroll to position [0, 0]
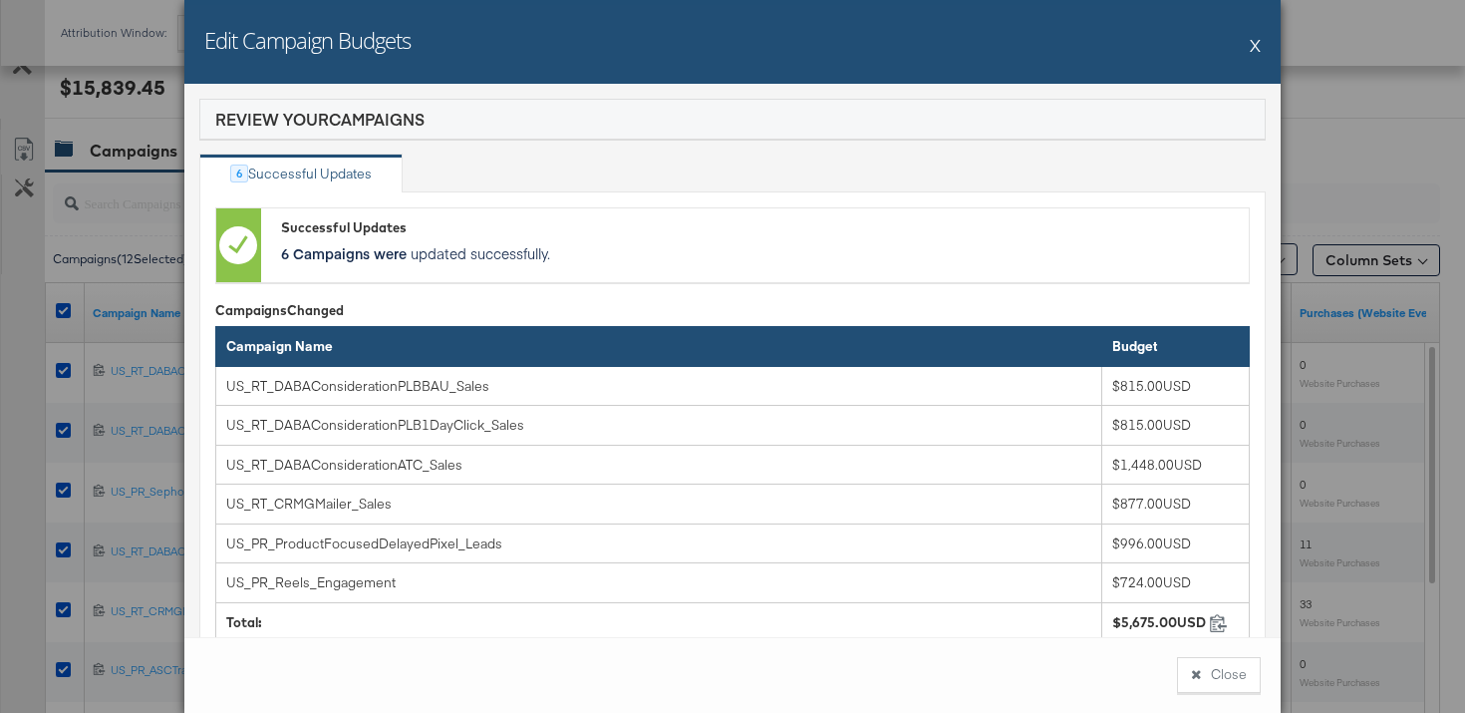
click at [1240, 668] on button "Close" at bounding box center [1219, 675] width 84 height 36
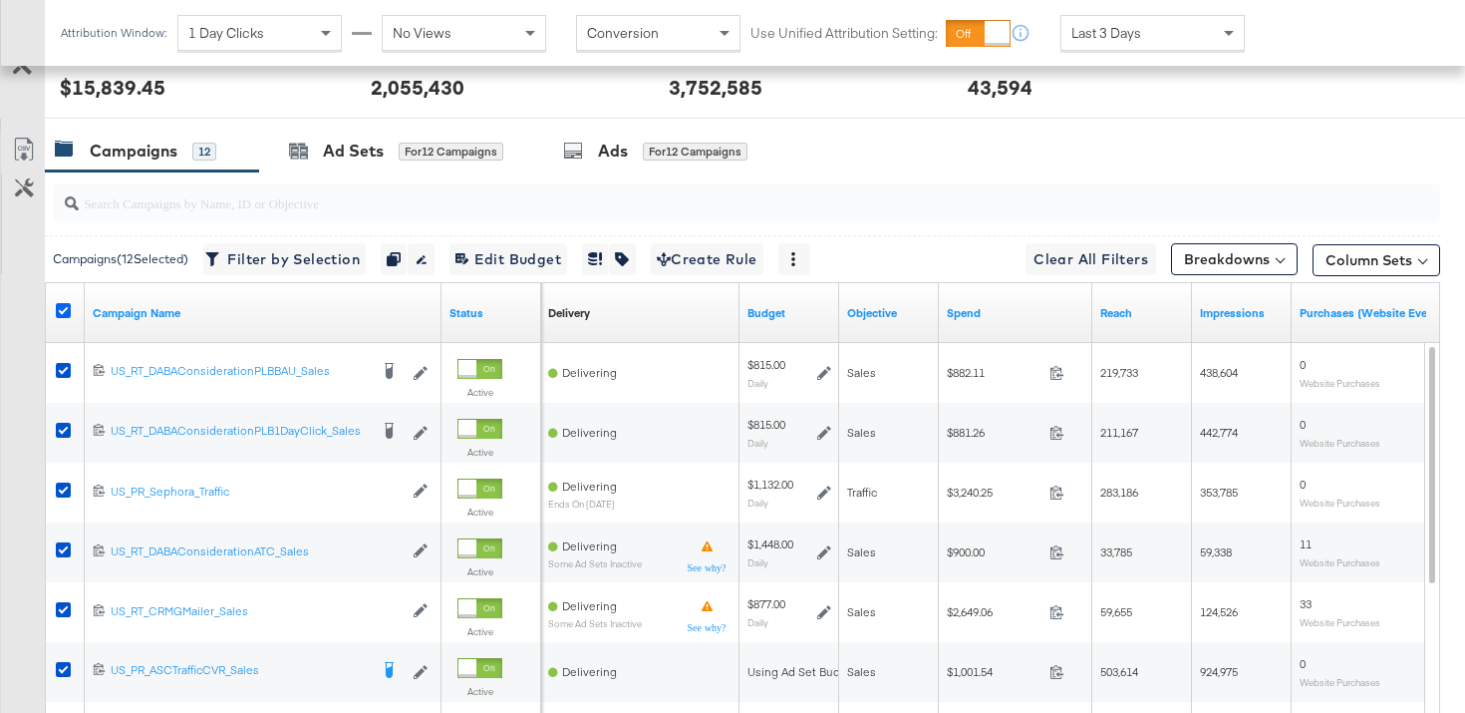
click at [64, 309] on icon at bounding box center [63, 310] width 15 height 15
click at [0, 0] on input "checkbox" at bounding box center [0, 0] width 0 height 0
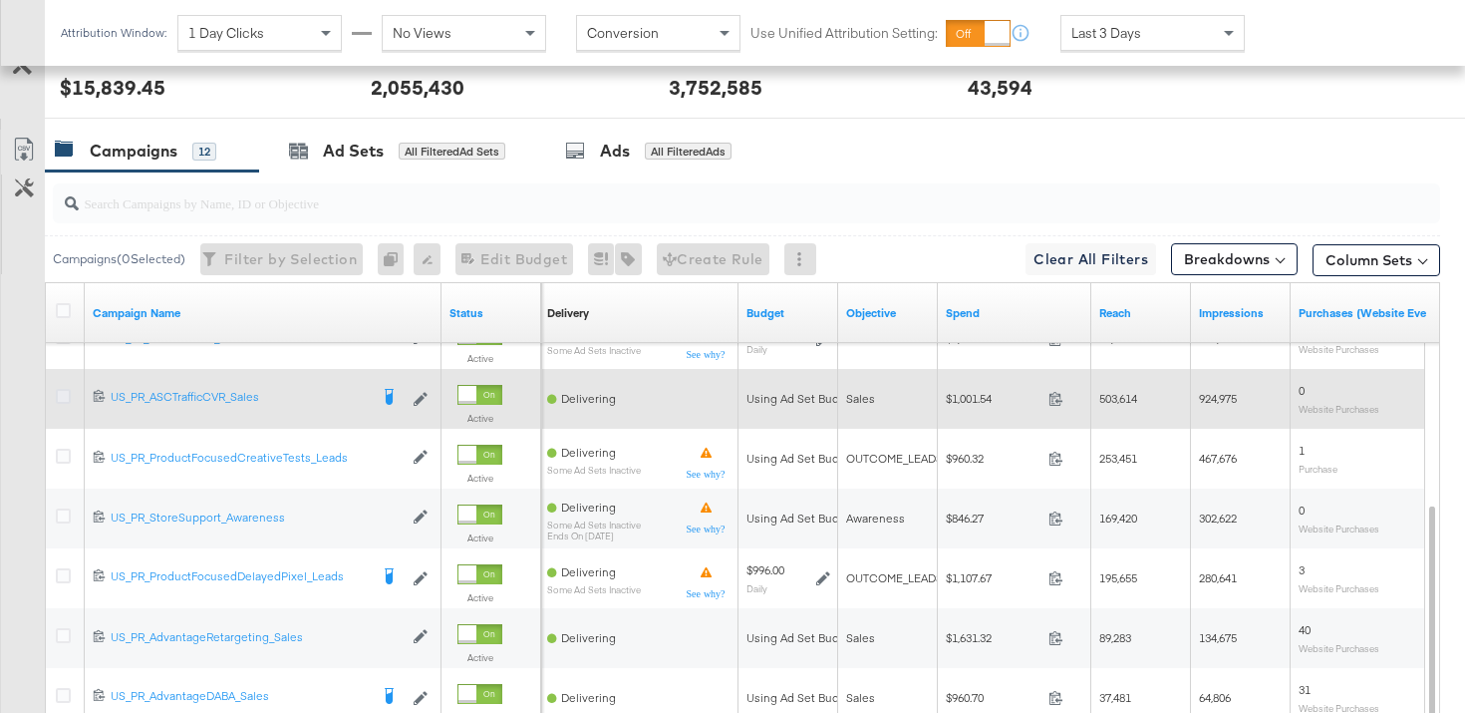
click at [63, 399] on icon at bounding box center [63, 396] width 15 height 15
click at [0, 0] on input "checkbox" at bounding box center [0, 0] width 0 height 0
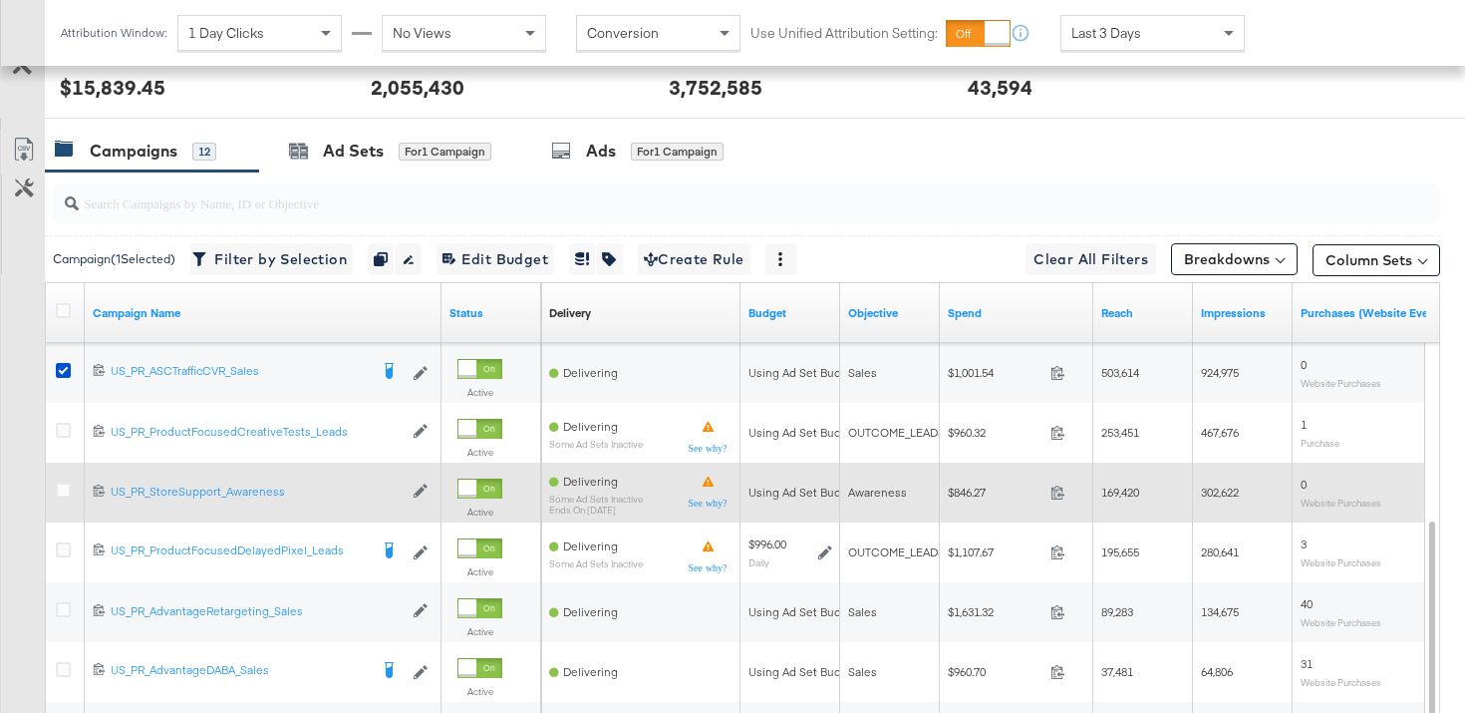
scroll to position [837, 0]
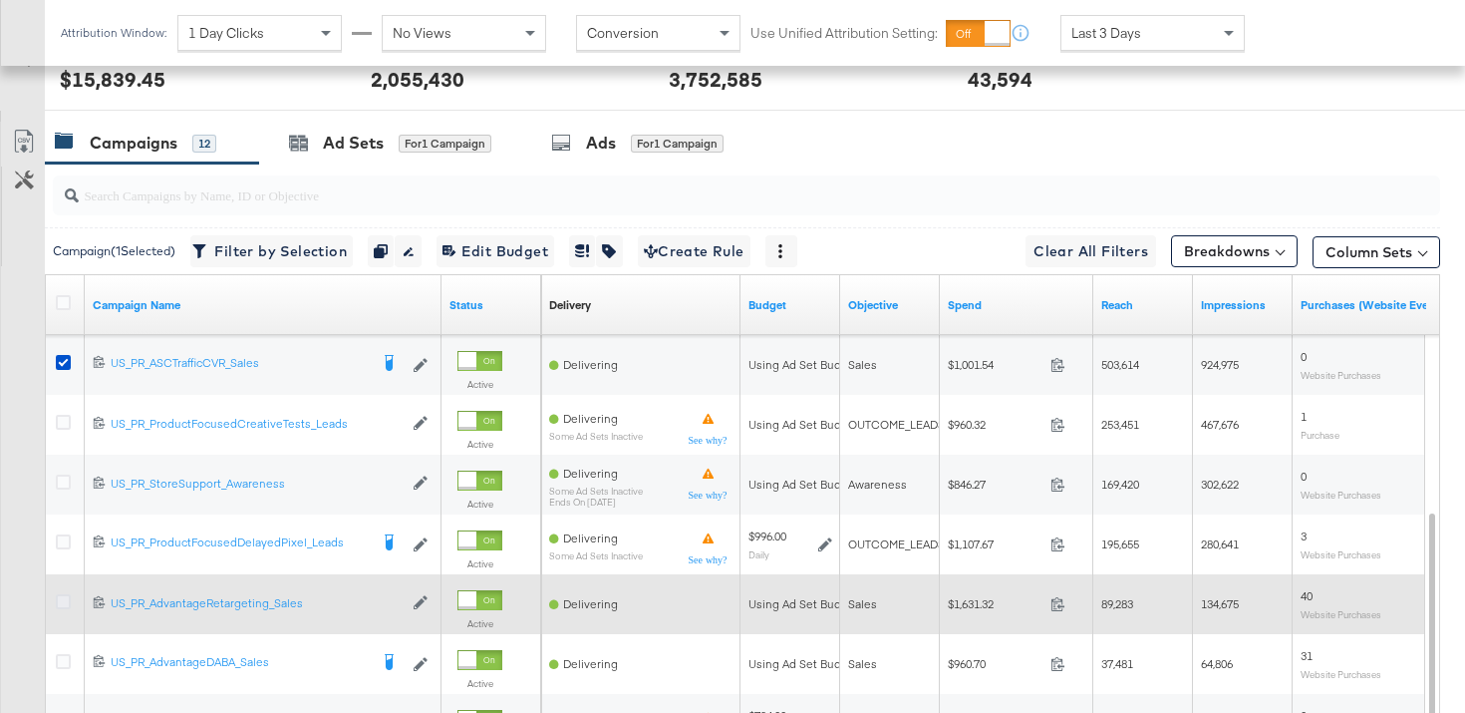
click at [69, 603] on icon at bounding box center [63, 601] width 15 height 15
click at [0, 0] on input "checkbox" at bounding box center [0, 0] width 0 height 0
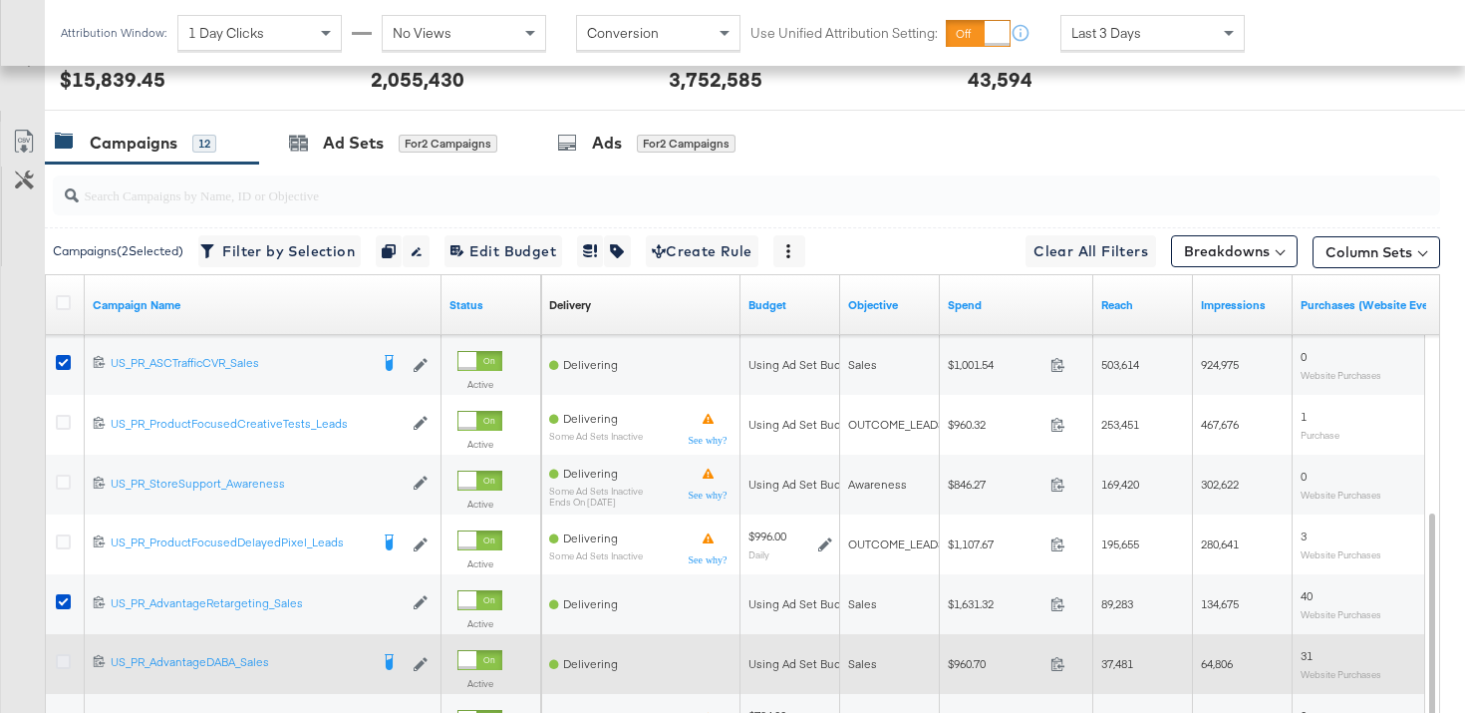
click at [64, 663] on icon at bounding box center [63, 661] width 15 height 15
click at [0, 0] on input "checkbox" at bounding box center [0, 0] width 0 height 0
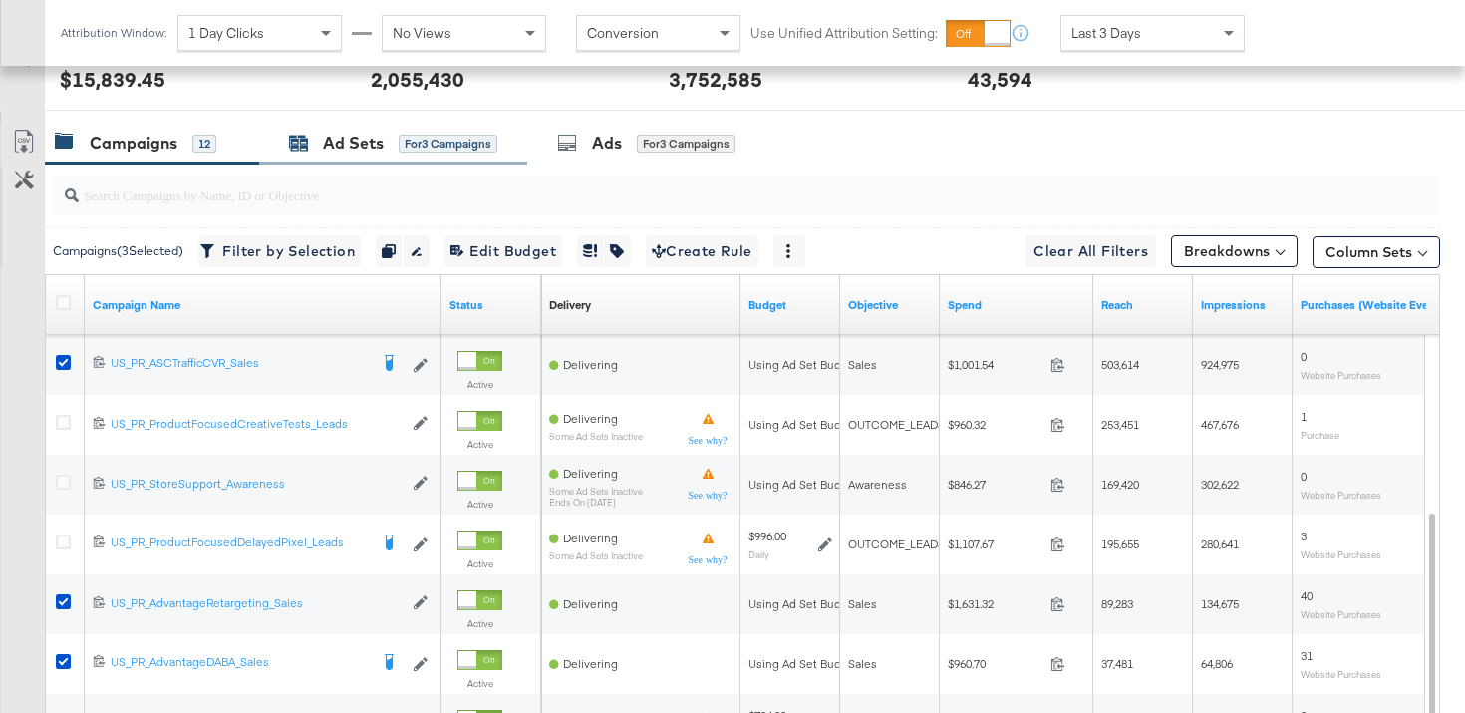
click at [398, 151] on div "Ad Sets for 3 Campaigns" at bounding box center [393, 143] width 208 height 23
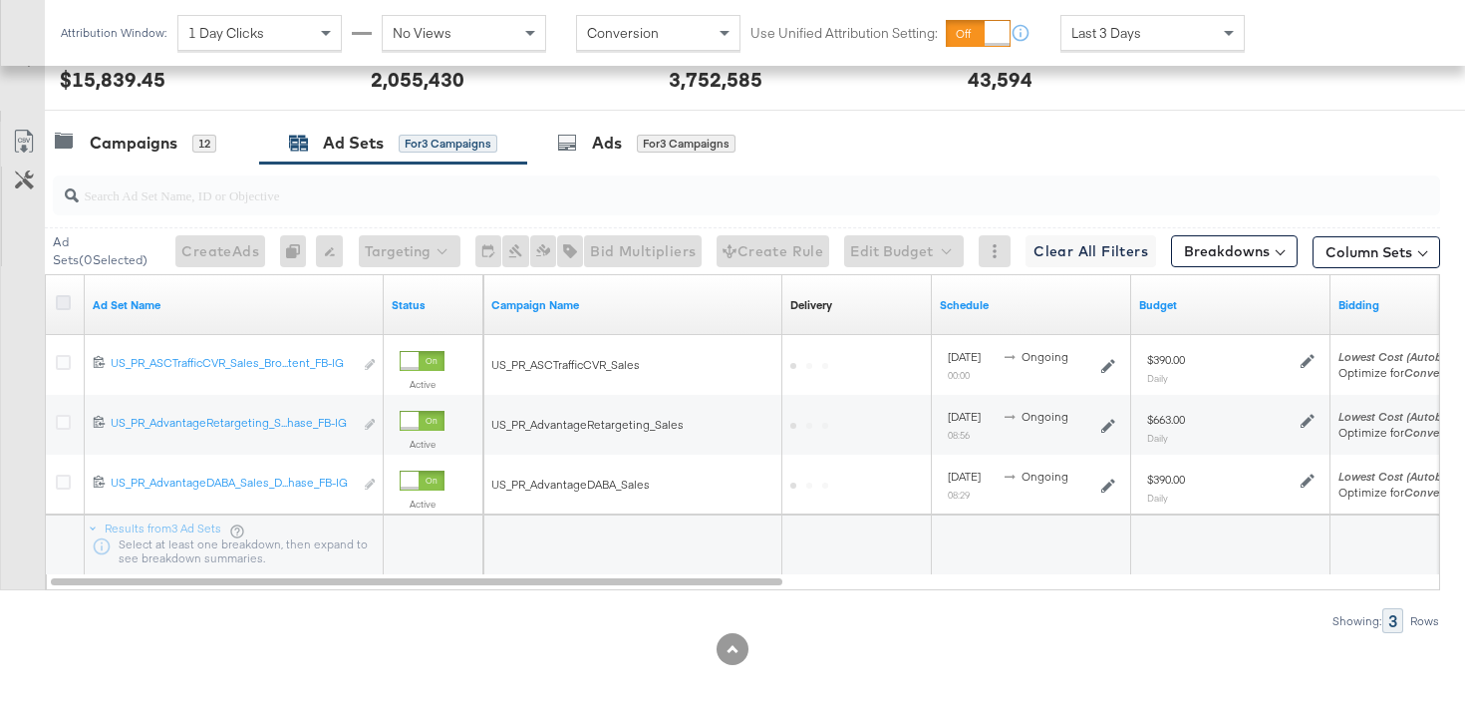
click at [64, 298] on icon at bounding box center [63, 302] width 15 height 15
click at [0, 0] on input "checkbox" at bounding box center [0, 0] width 0 height 0
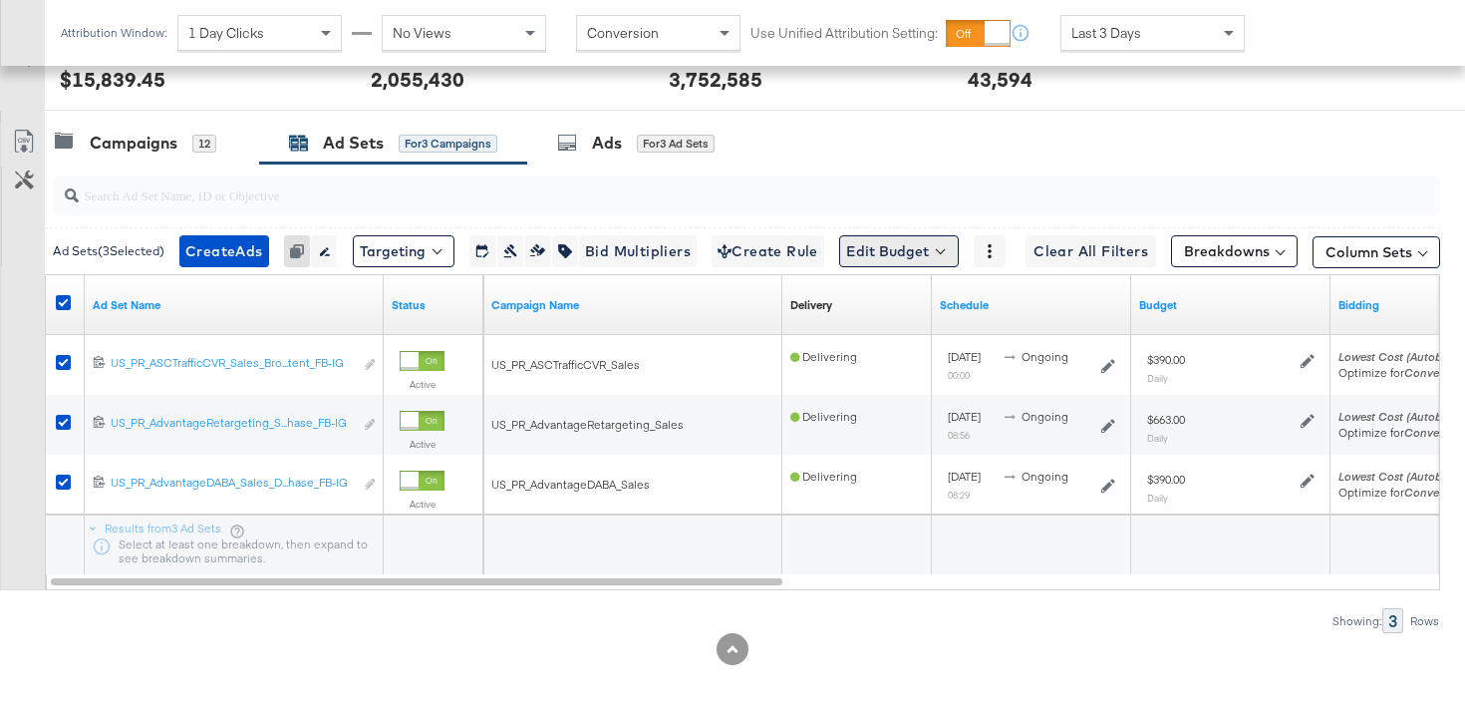
click at [899, 243] on button "Edit Budget" at bounding box center [899, 251] width 120 height 32
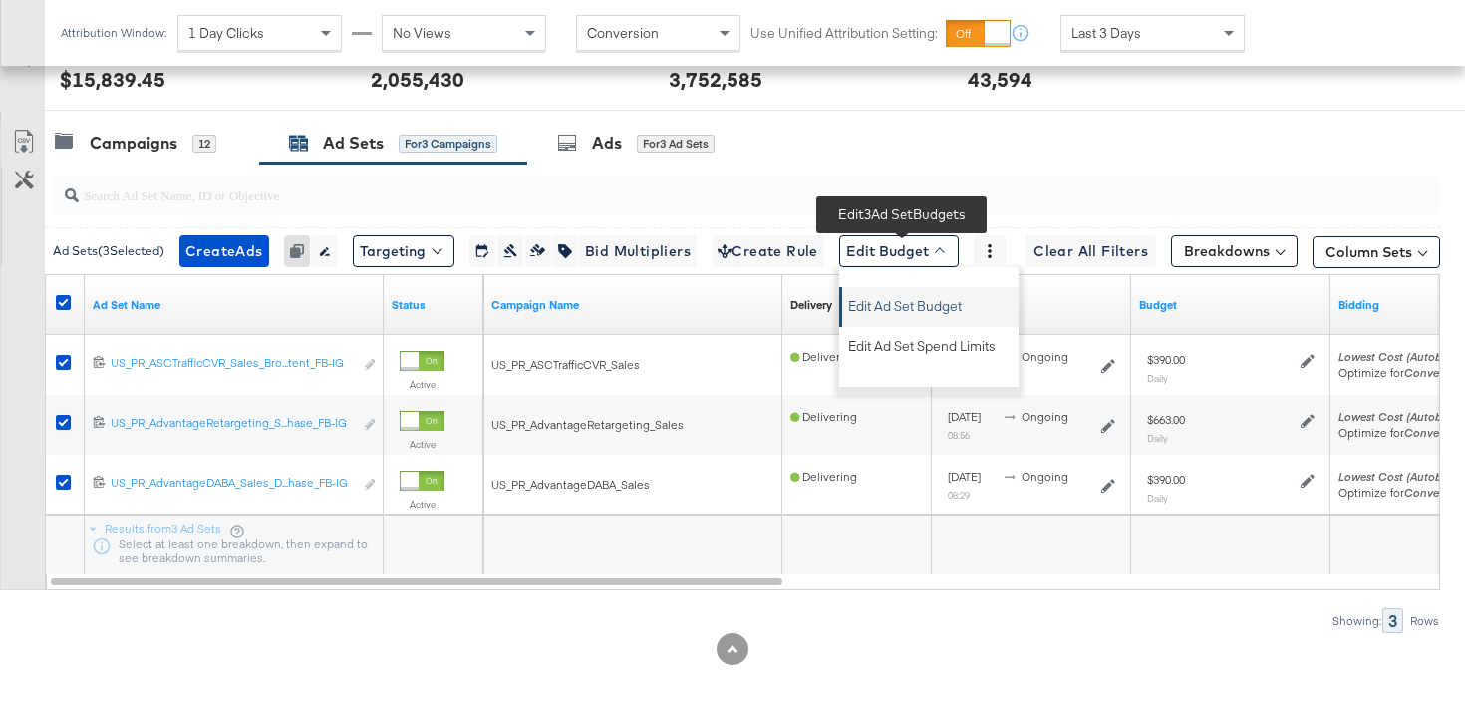
click at [919, 306] on span "Edit Ad Set Budget" at bounding box center [905, 303] width 114 height 26
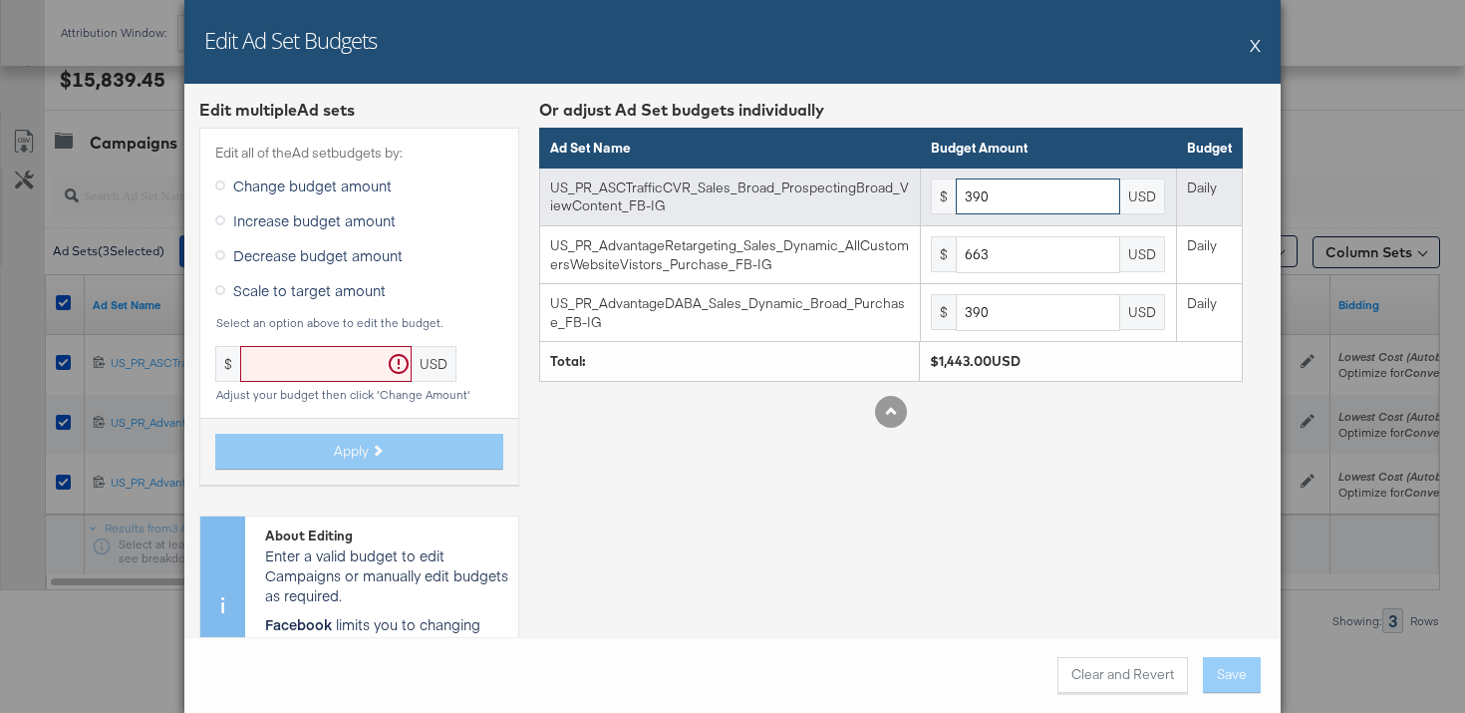
click at [1045, 196] on input "390" at bounding box center [1038, 196] width 164 height 37
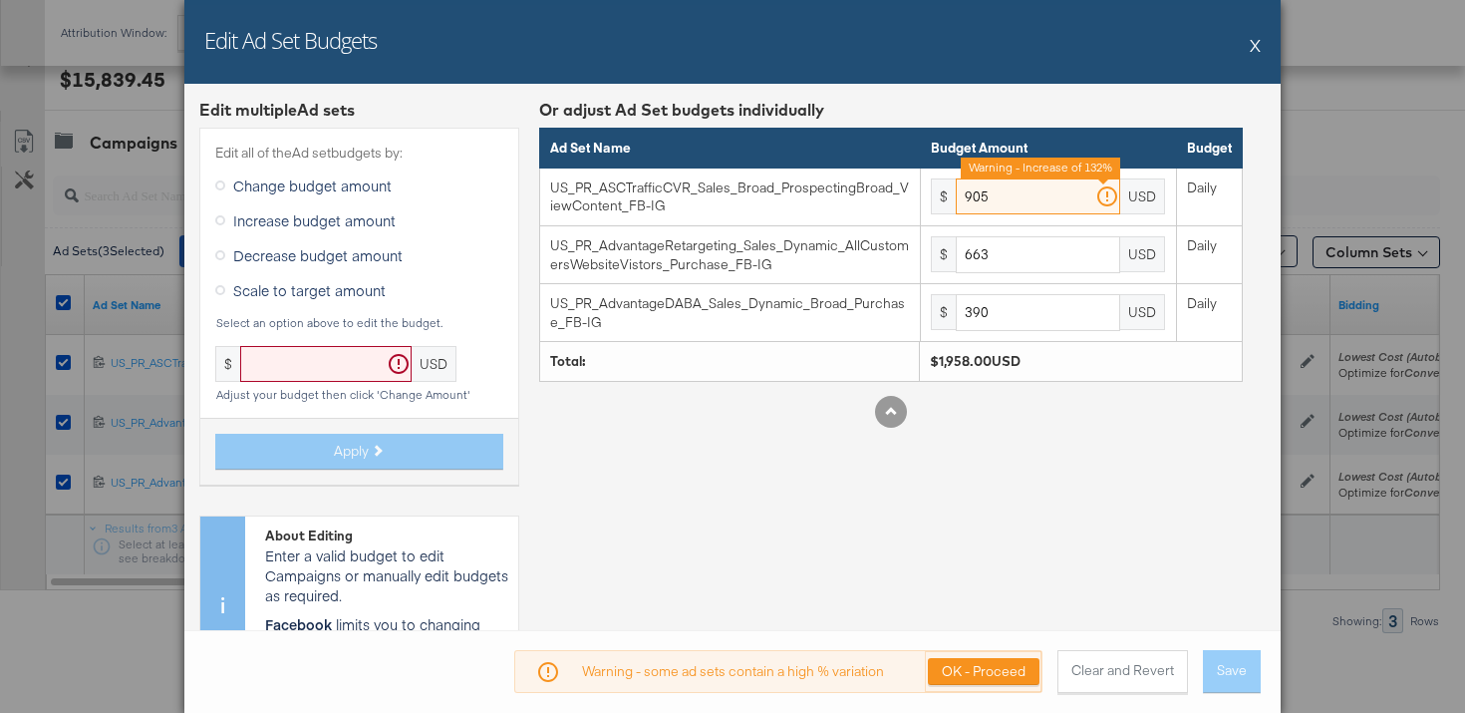
type input "905"
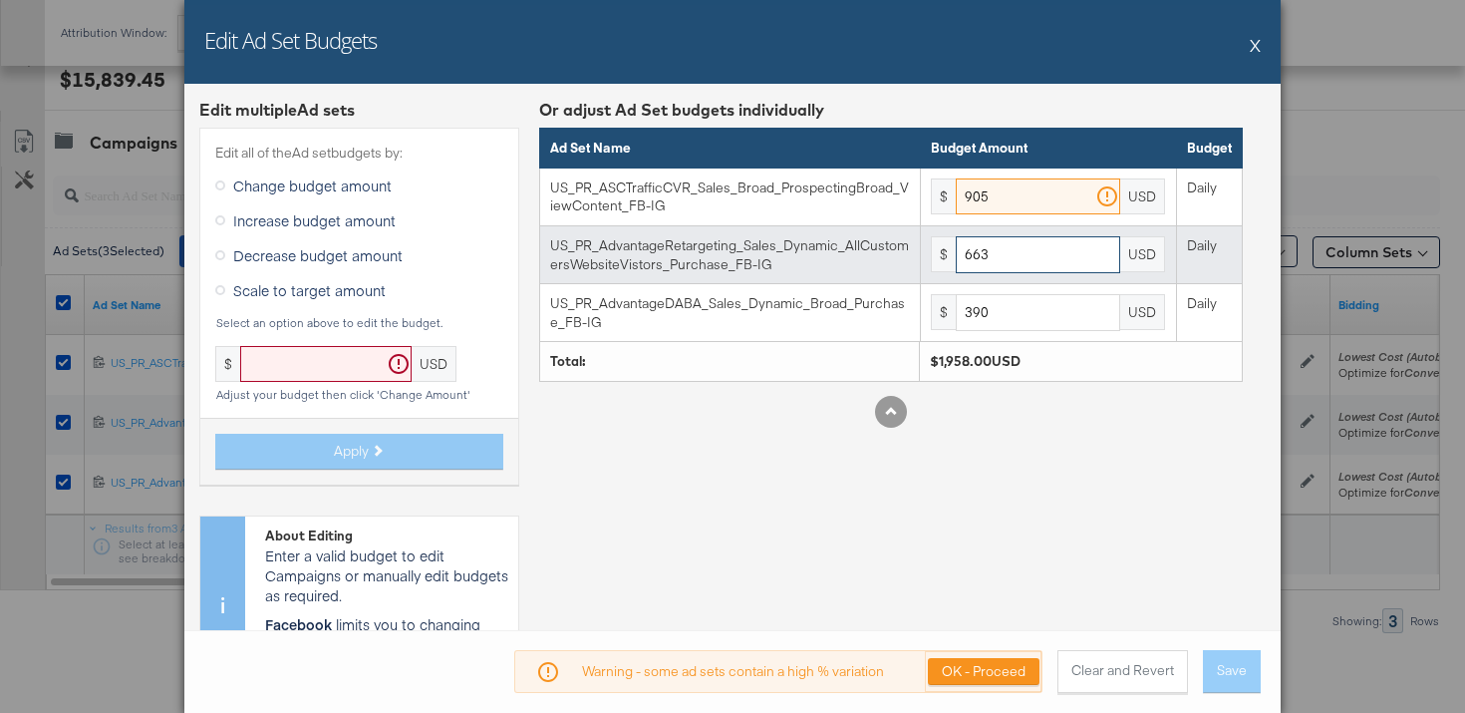
click at [1012, 267] on input "663" at bounding box center [1038, 254] width 164 height 37
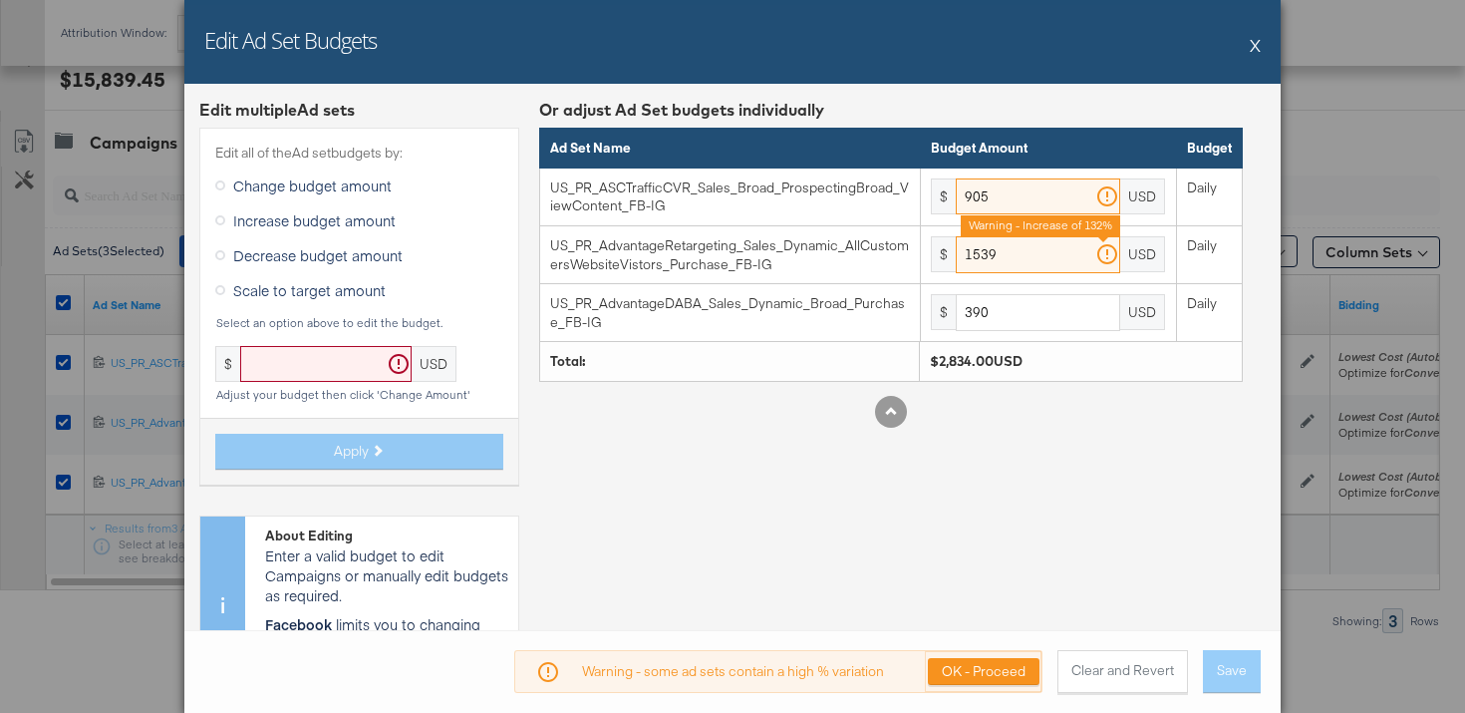
type input "1539"
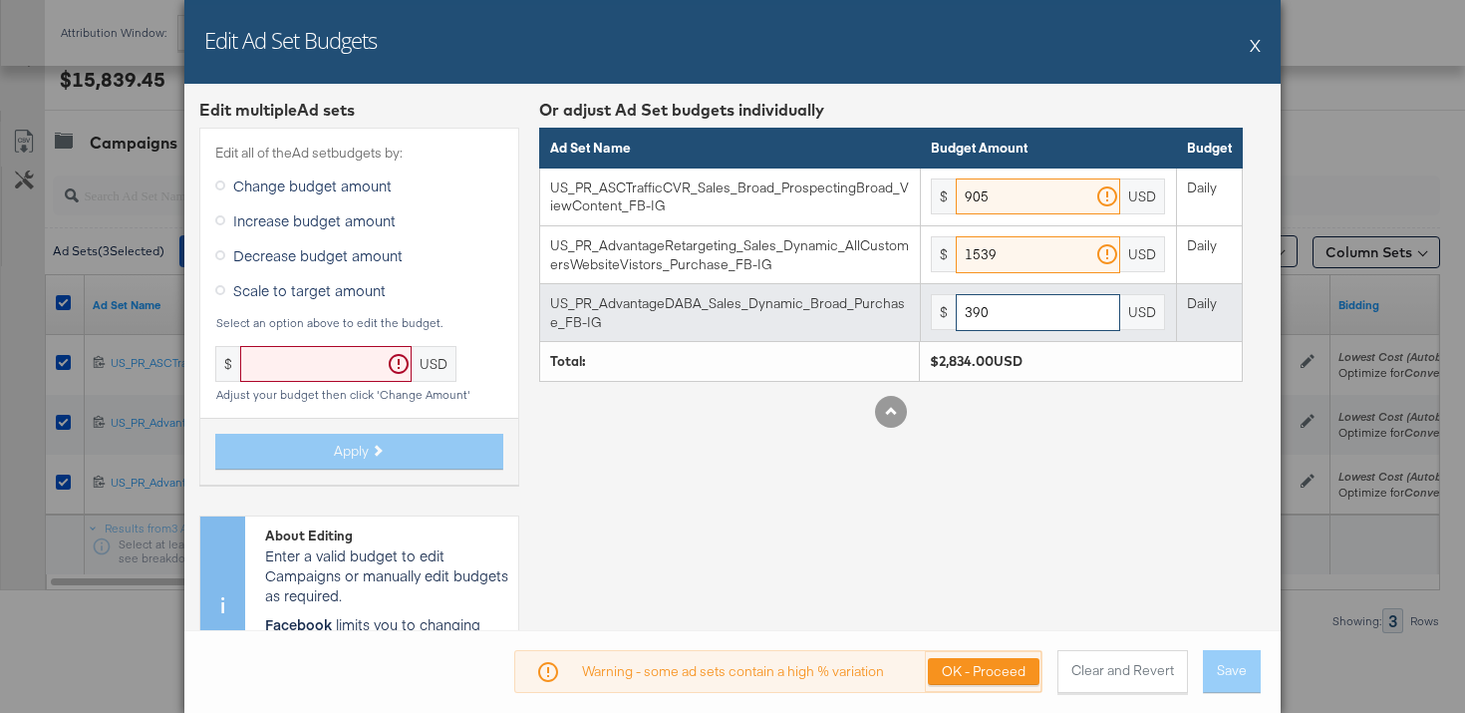
click at [1022, 310] on input "390" at bounding box center [1038, 312] width 164 height 37
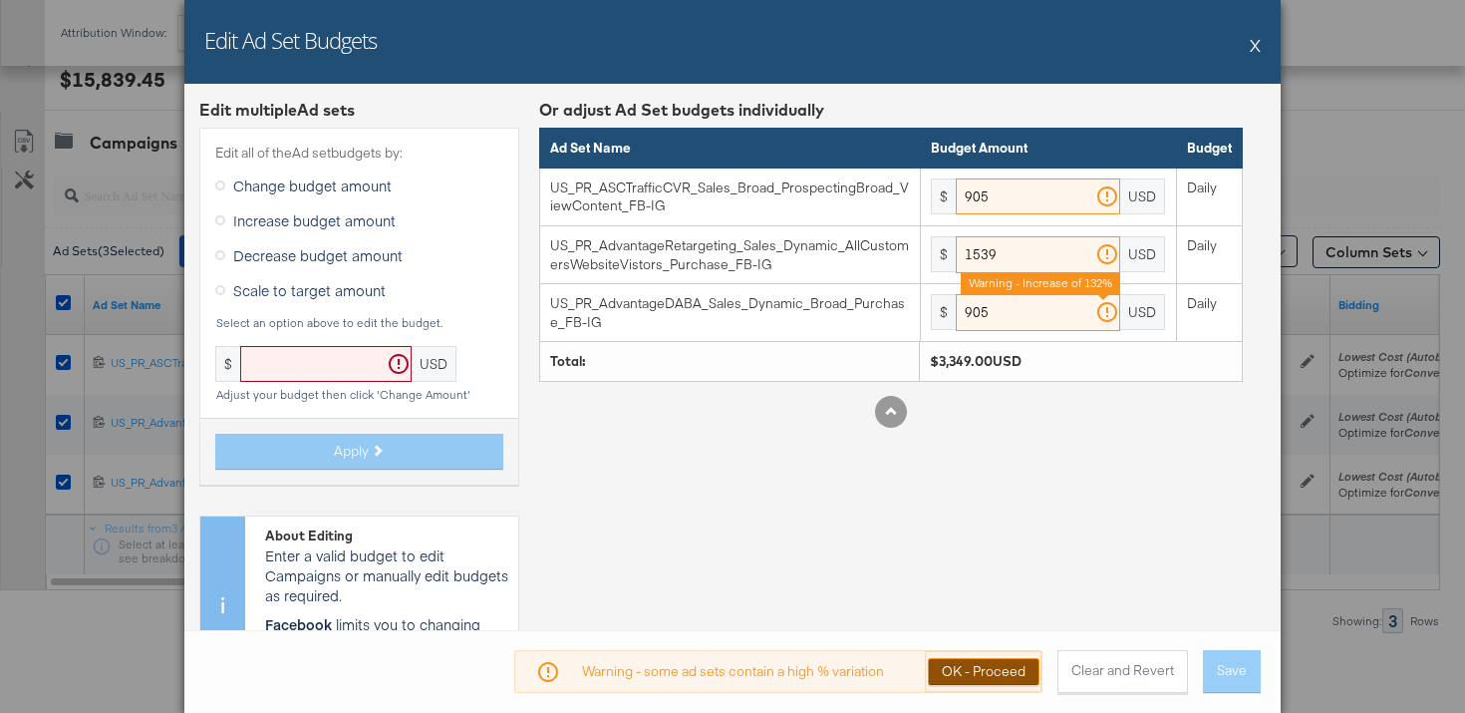
type input "905"
click at [991, 681] on button "OK - Proceed" at bounding box center [984, 671] width 112 height 27
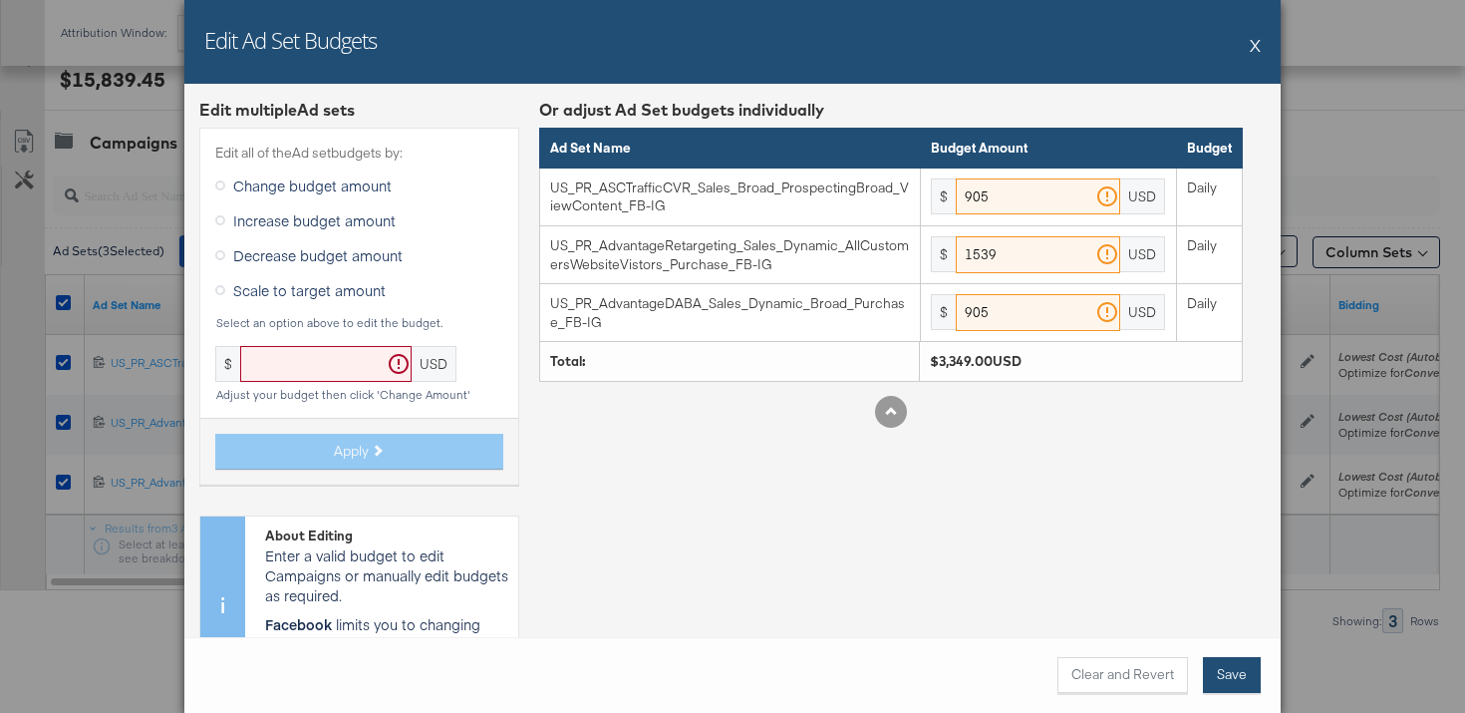
click at [1257, 671] on button "Save" at bounding box center [1232, 675] width 58 height 36
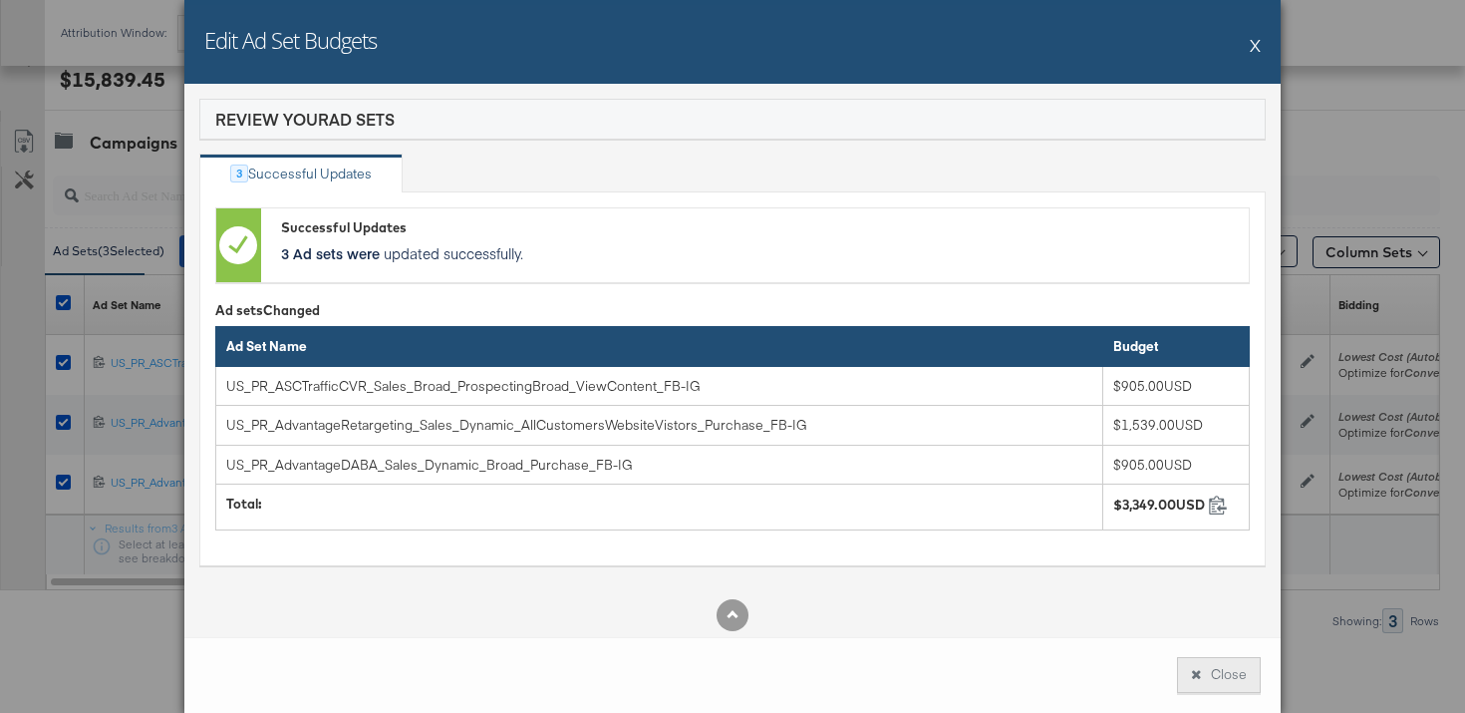
click at [1234, 674] on button "Close" at bounding box center [1219, 675] width 84 height 36
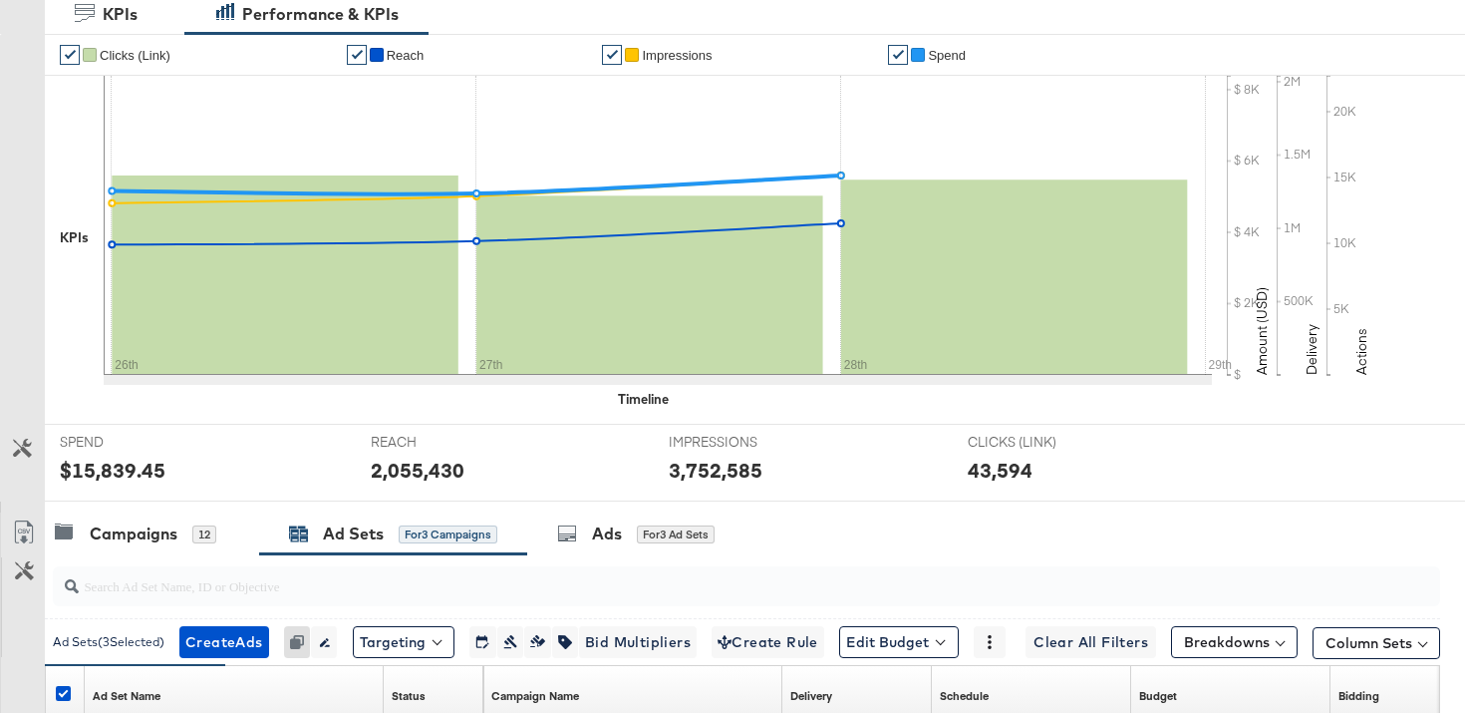
scroll to position [845, 0]
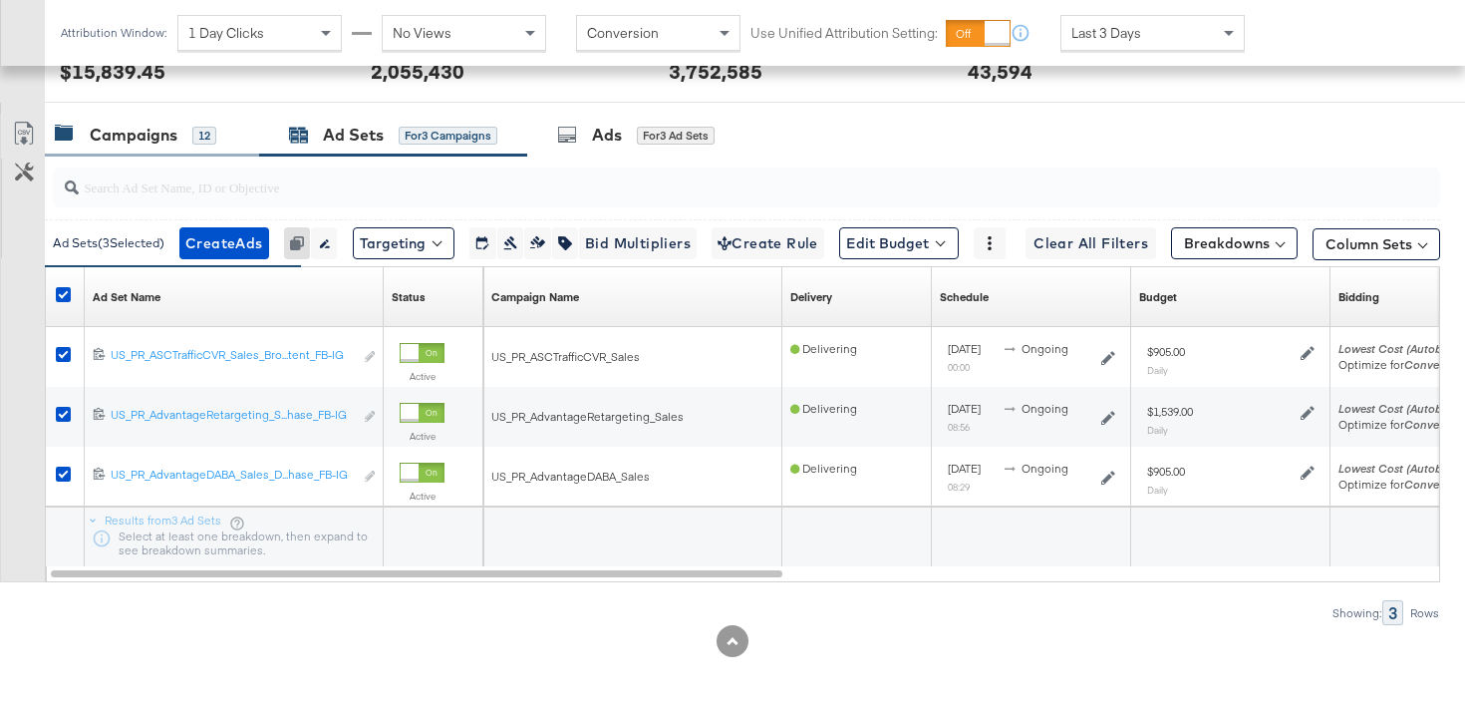
click at [148, 149] on div "Campaigns 12" at bounding box center [152, 135] width 214 height 43
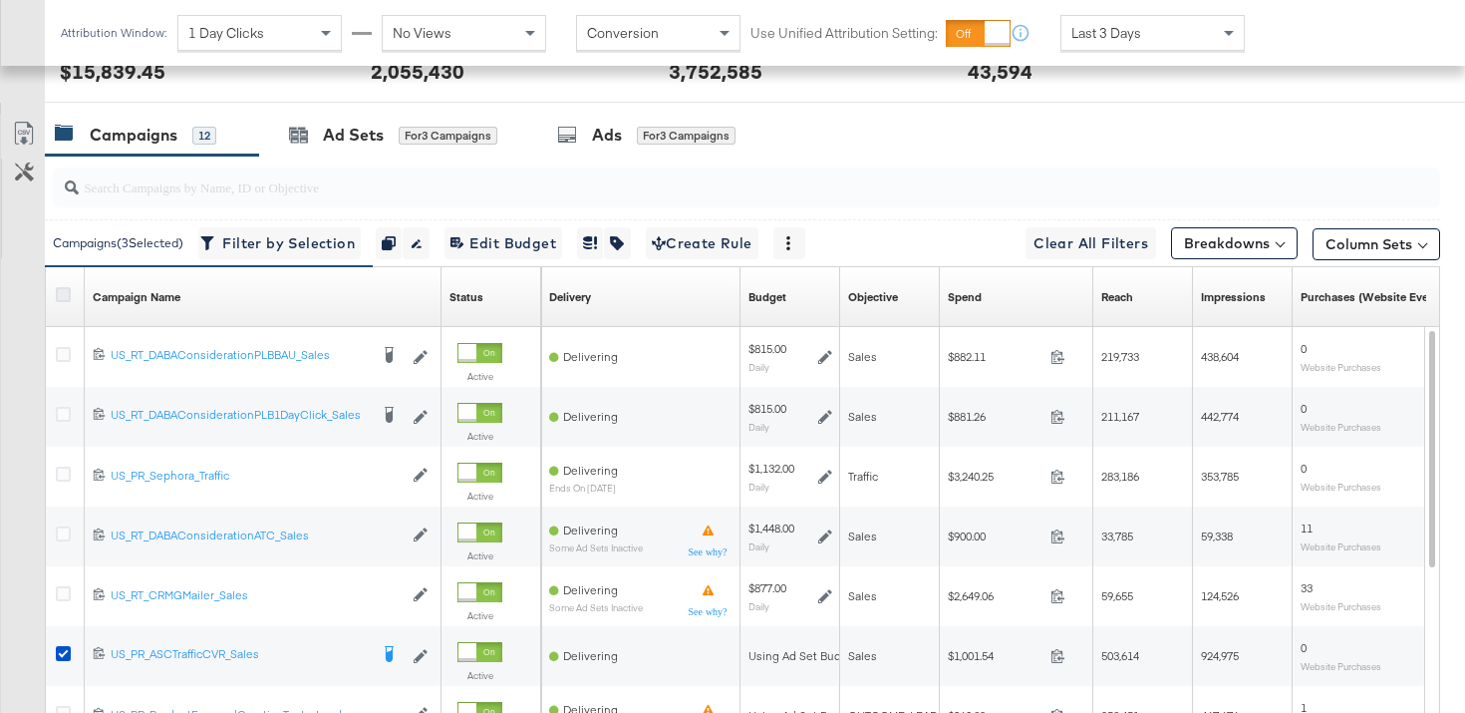
click at [62, 295] on icon at bounding box center [63, 294] width 15 height 15
click at [0, 0] on input "checkbox" at bounding box center [0, 0] width 0 height 0
click at [62, 295] on icon at bounding box center [63, 294] width 15 height 15
click at [0, 0] on input "checkbox" at bounding box center [0, 0] width 0 height 0
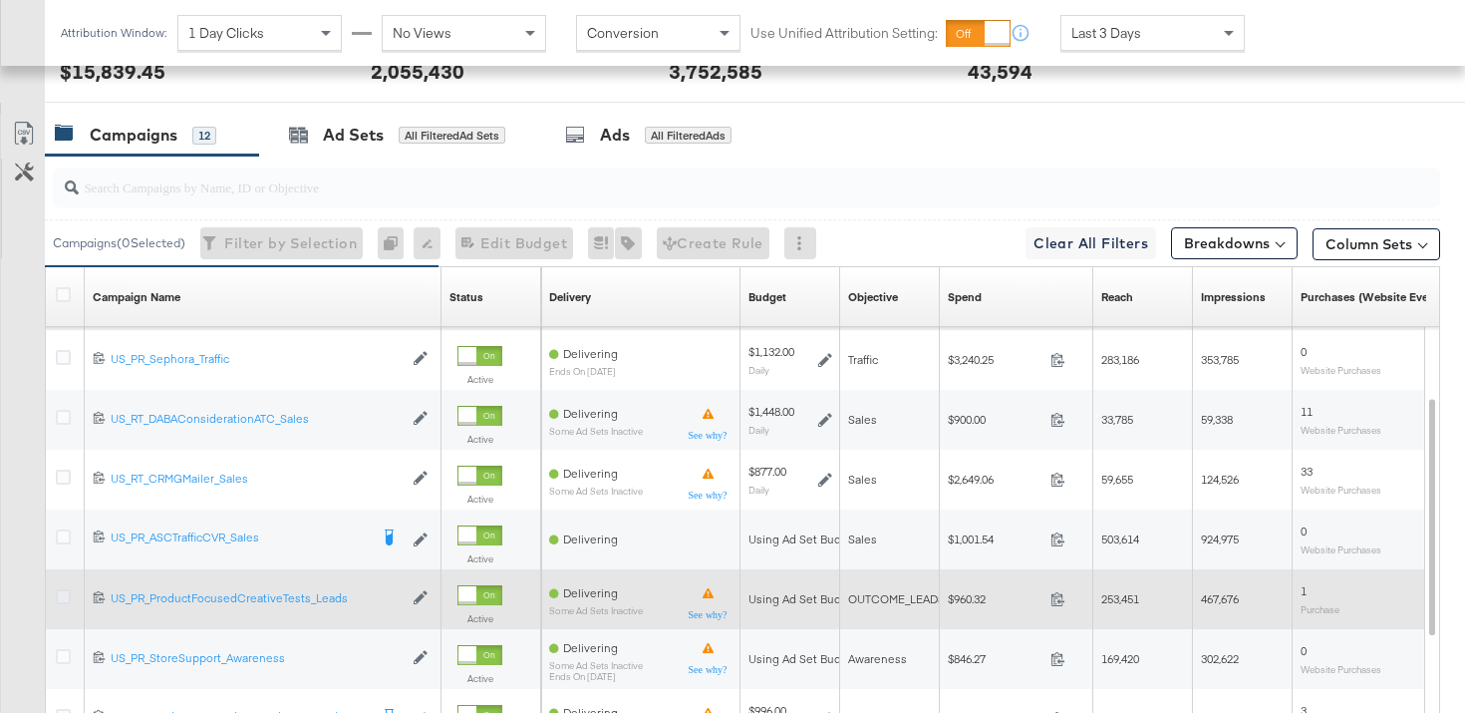
click at [67, 593] on icon at bounding box center [63, 596] width 15 height 15
click at [0, 0] on input "checkbox" at bounding box center [0, 0] width 0 height 0
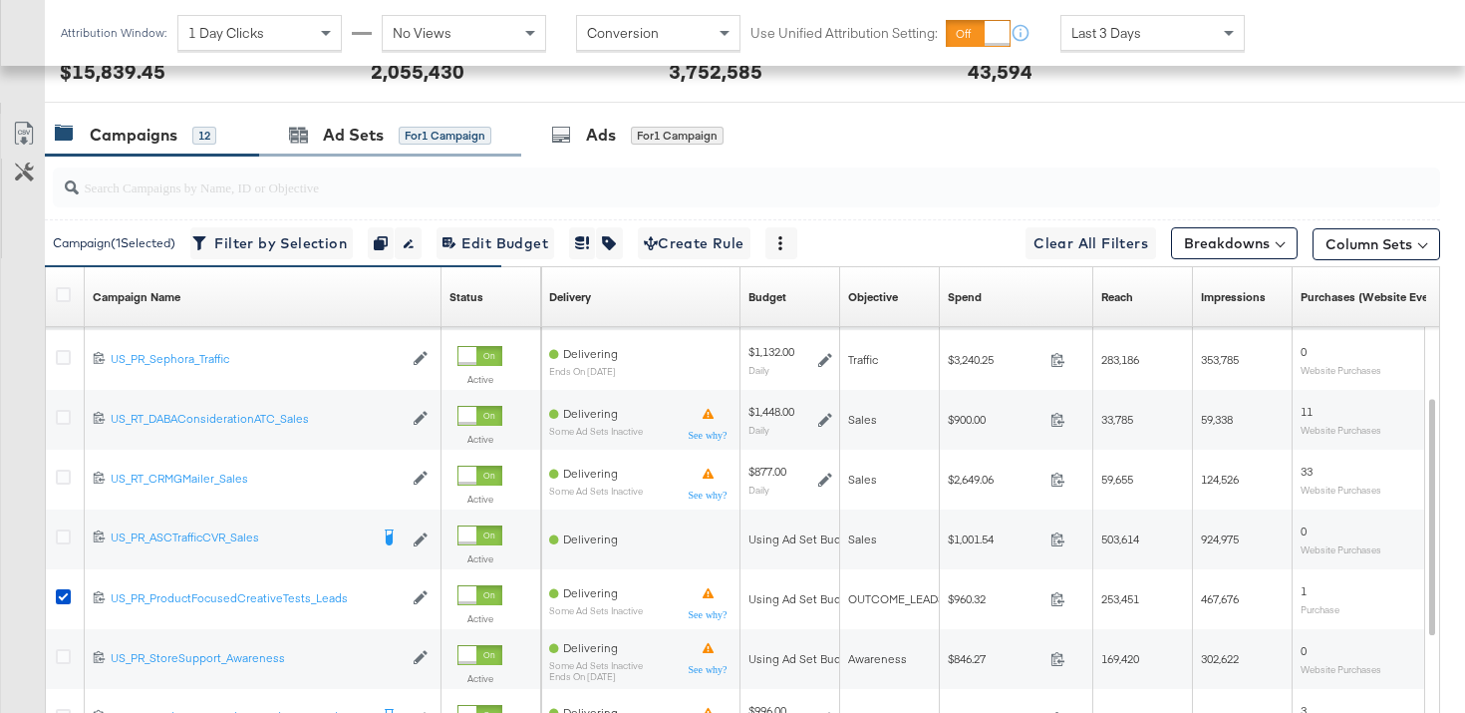
click at [371, 120] on div "Ad Sets for 1 Campaign" at bounding box center [390, 135] width 262 height 43
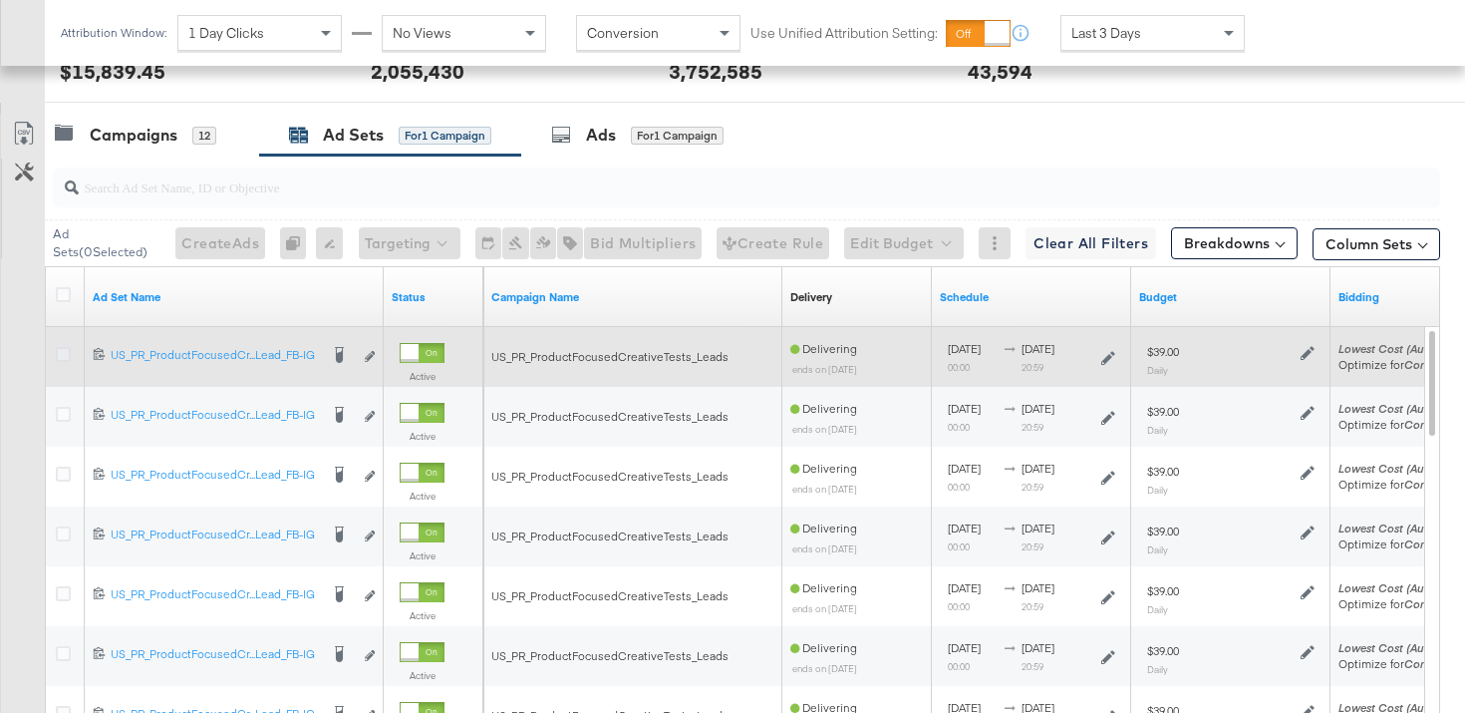
click at [64, 349] on icon at bounding box center [63, 354] width 15 height 15
click at [0, 0] on input "checkbox" at bounding box center [0, 0] width 0 height 0
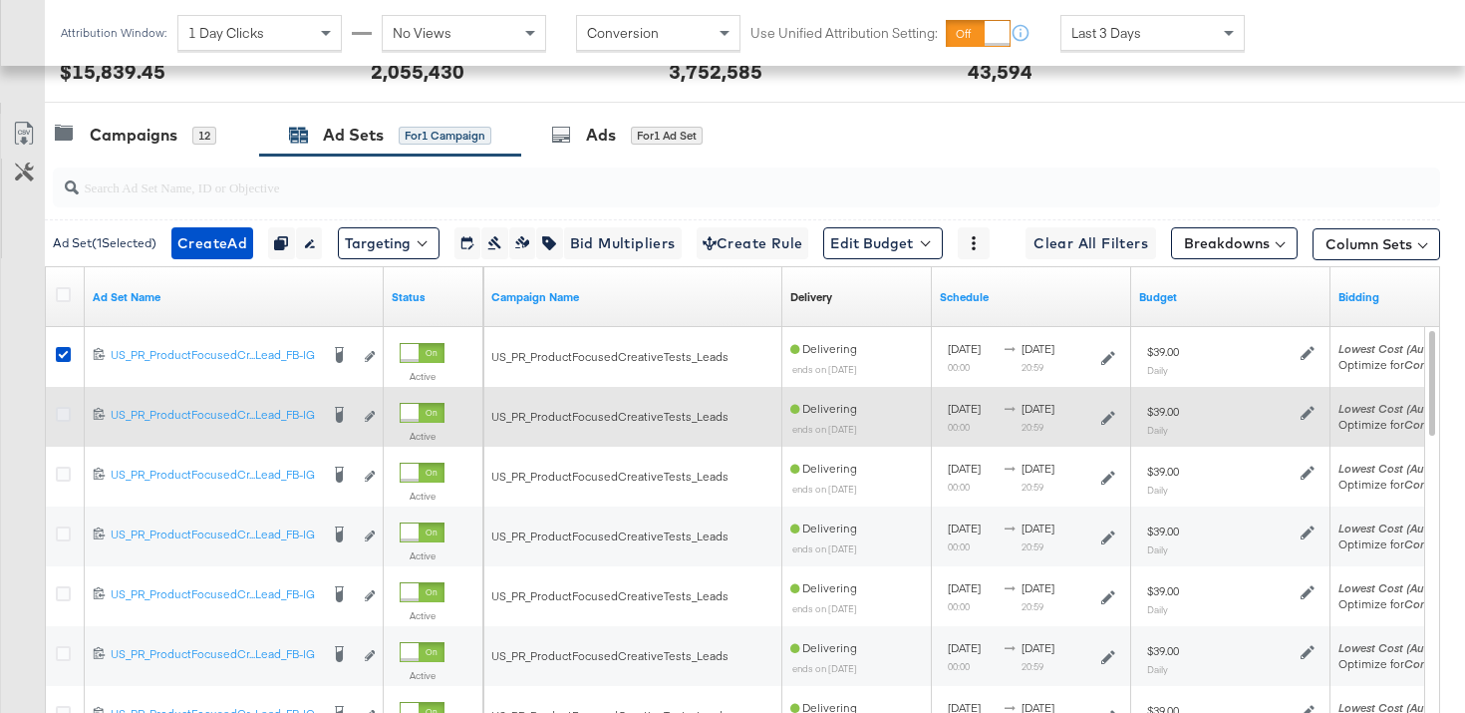
click at [62, 414] on icon at bounding box center [63, 414] width 15 height 15
click at [0, 0] on input "checkbox" at bounding box center [0, 0] width 0 height 0
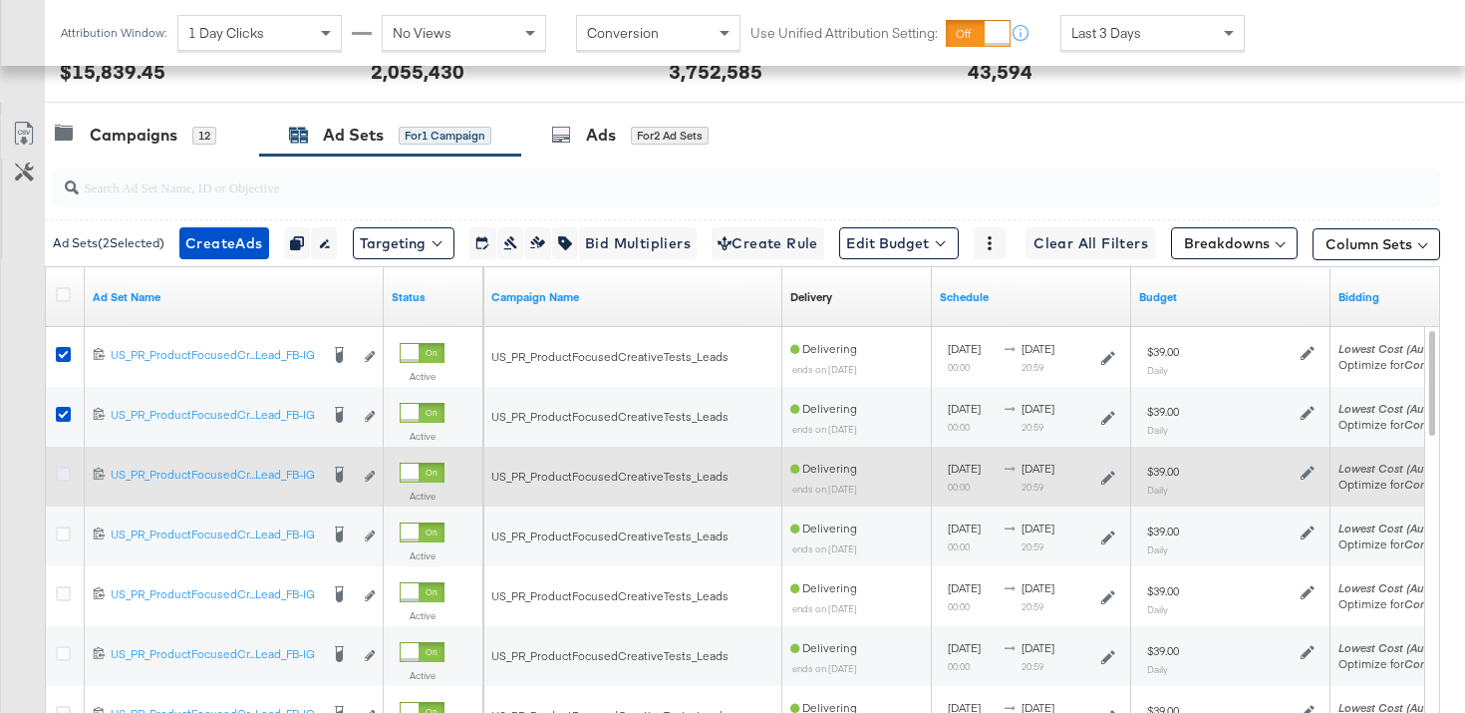
click at [64, 473] on icon at bounding box center [63, 473] width 15 height 15
click at [0, 0] on input "checkbox" at bounding box center [0, 0] width 0 height 0
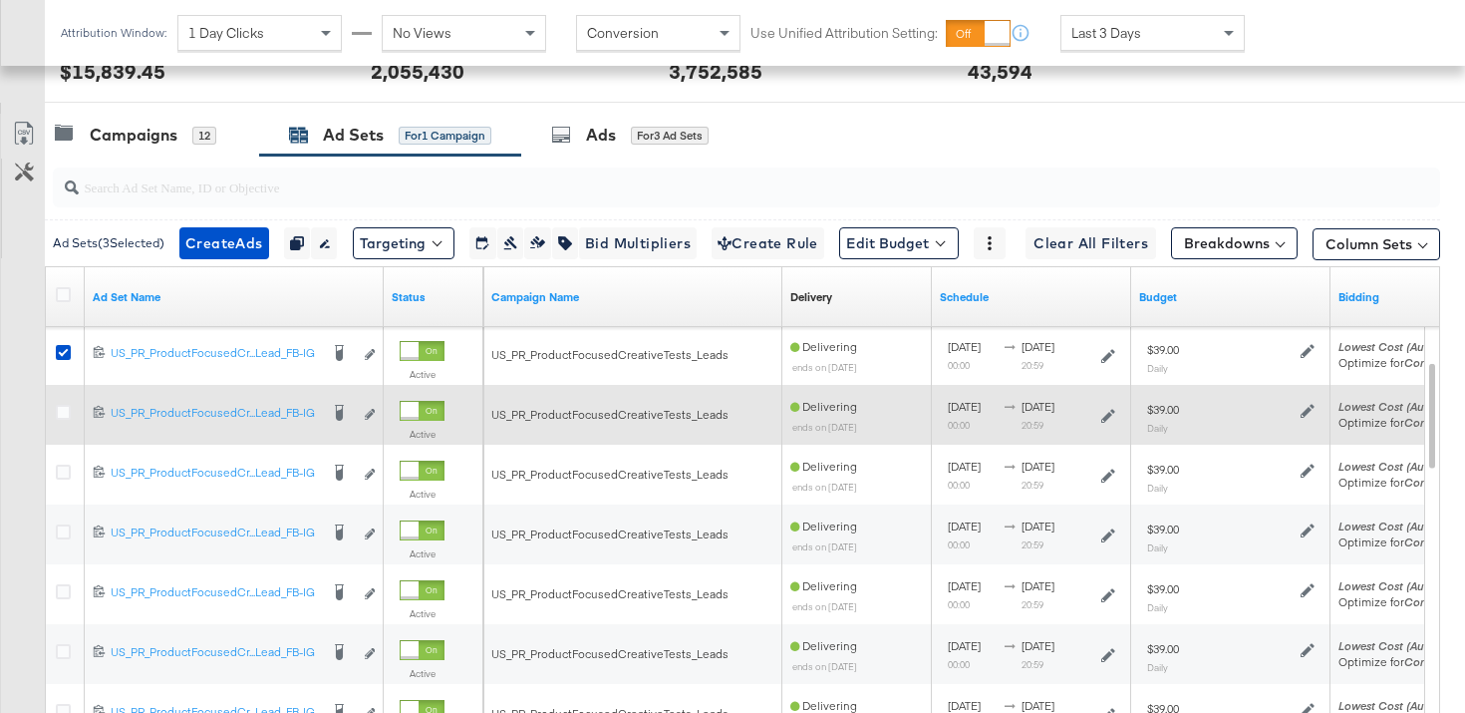
click at [67, 403] on div at bounding box center [66, 415] width 37 height 36
click at [67, 414] on icon at bounding box center [63, 412] width 15 height 15
click at [0, 0] on input "checkbox" at bounding box center [0, 0] width 0 height 0
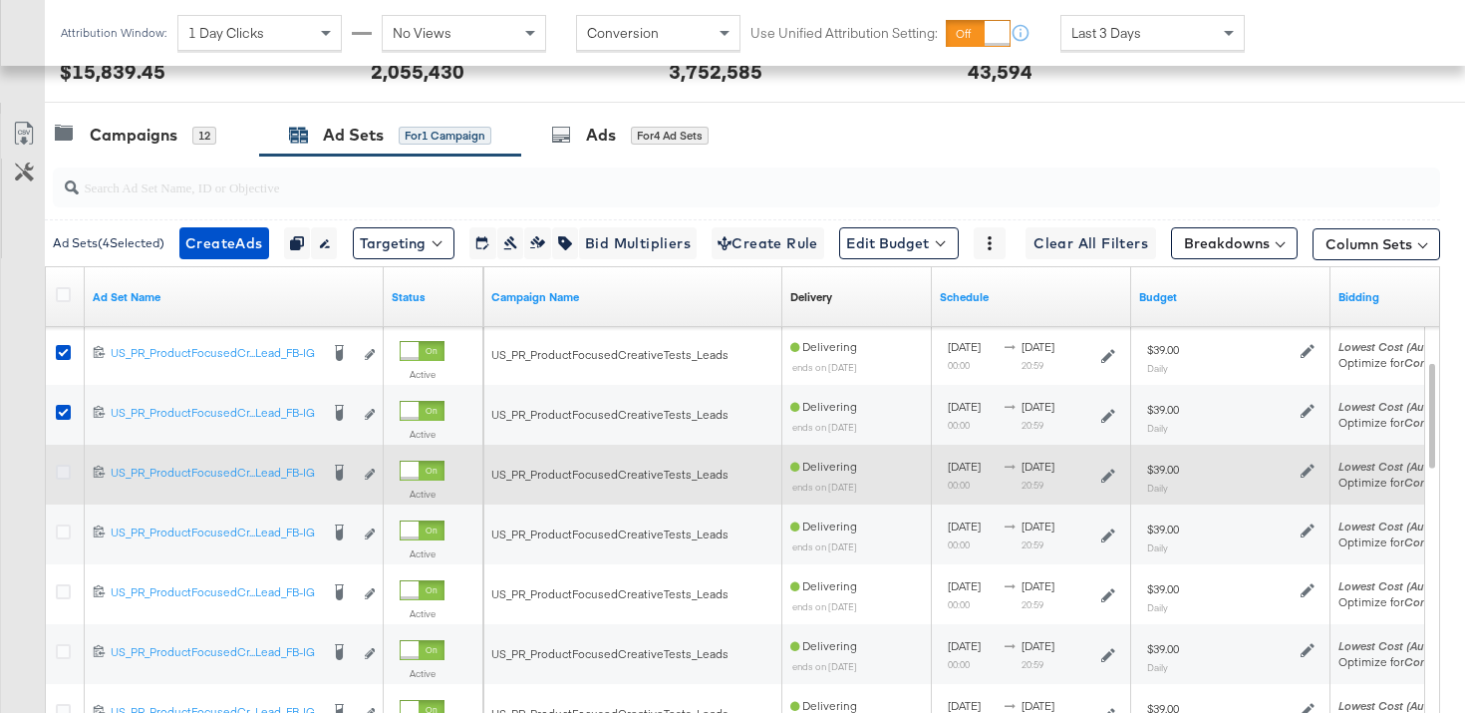
click at [67, 466] on icon at bounding box center [63, 471] width 15 height 15
click at [0, 0] on input "checkbox" at bounding box center [0, 0] width 0 height 0
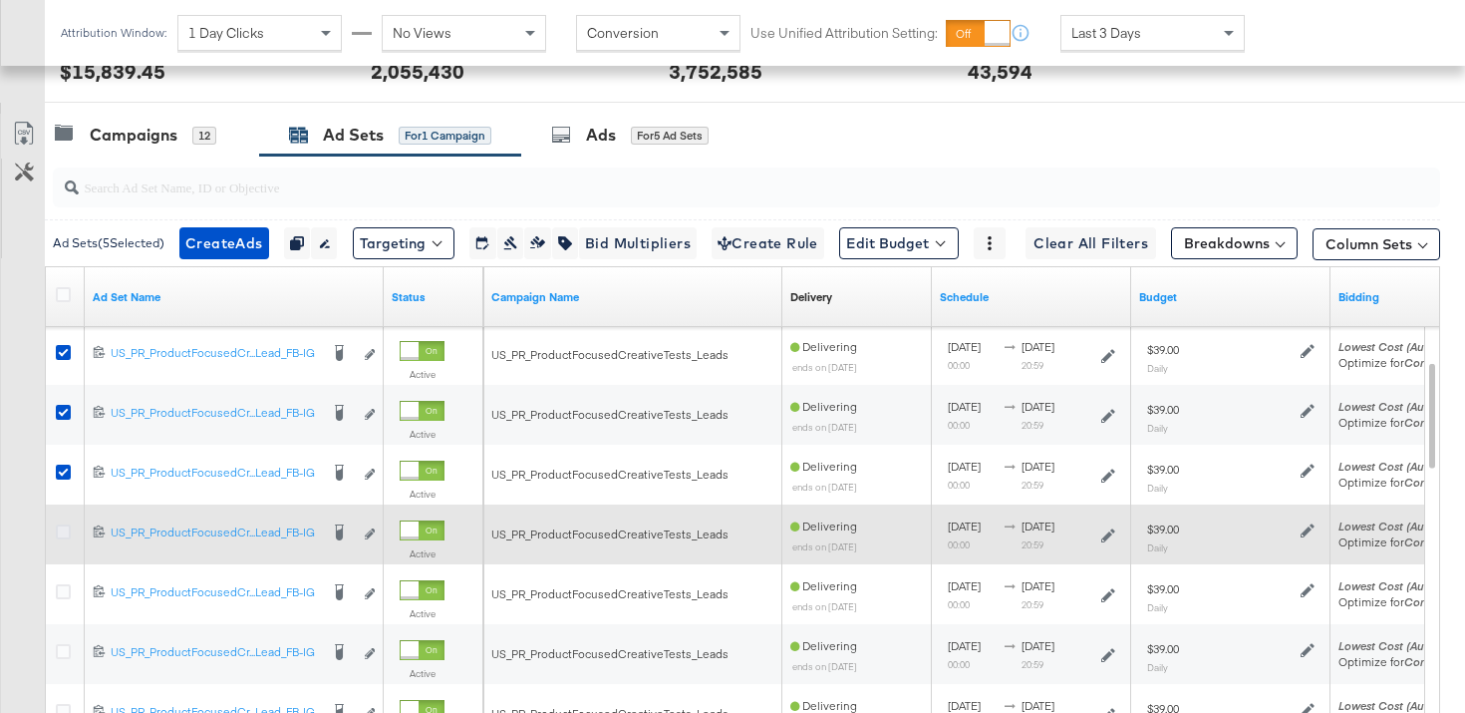
click at [64, 528] on icon at bounding box center [63, 531] width 15 height 15
click at [0, 0] on input "checkbox" at bounding box center [0, 0] width 0 height 0
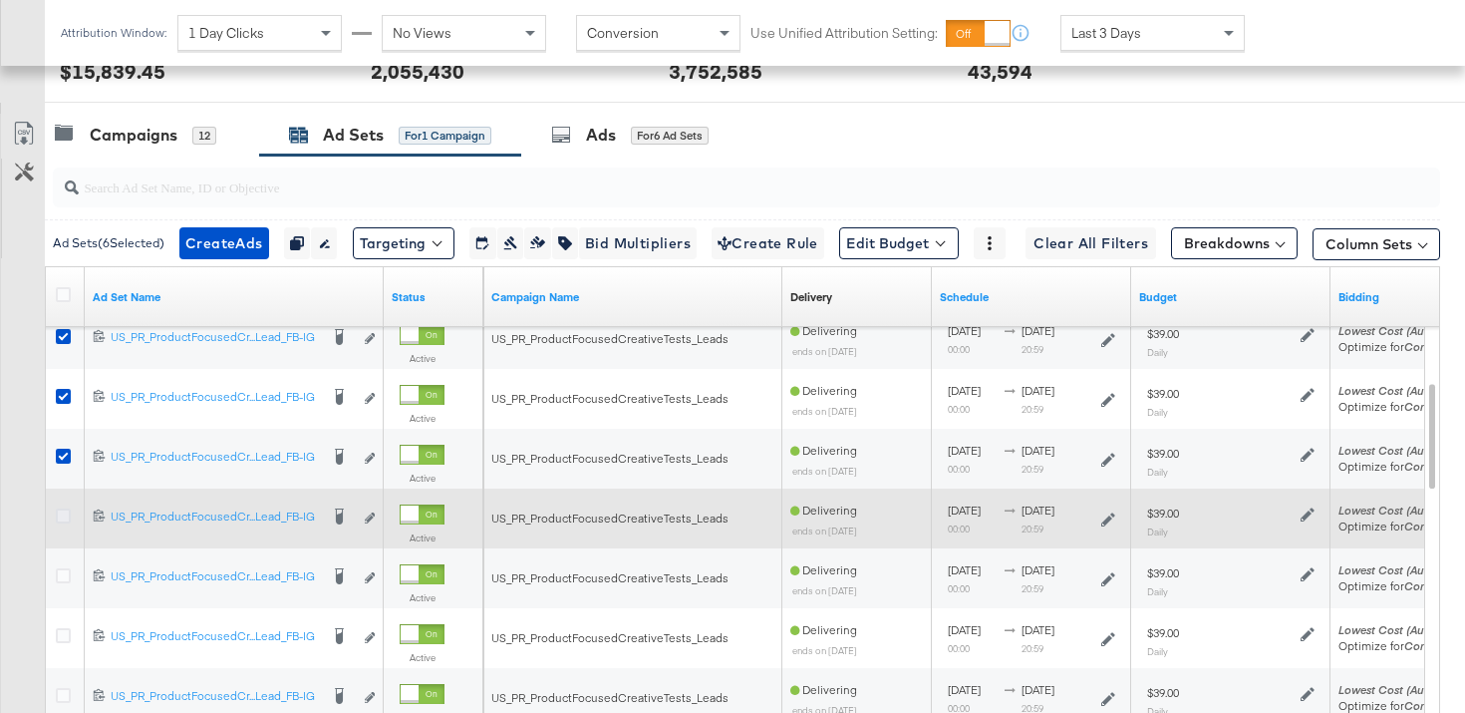
click at [64, 520] on icon at bounding box center [63, 515] width 15 height 15
click at [0, 0] on input "checkbox" at bounding box center [0, 0] width 0 height 0
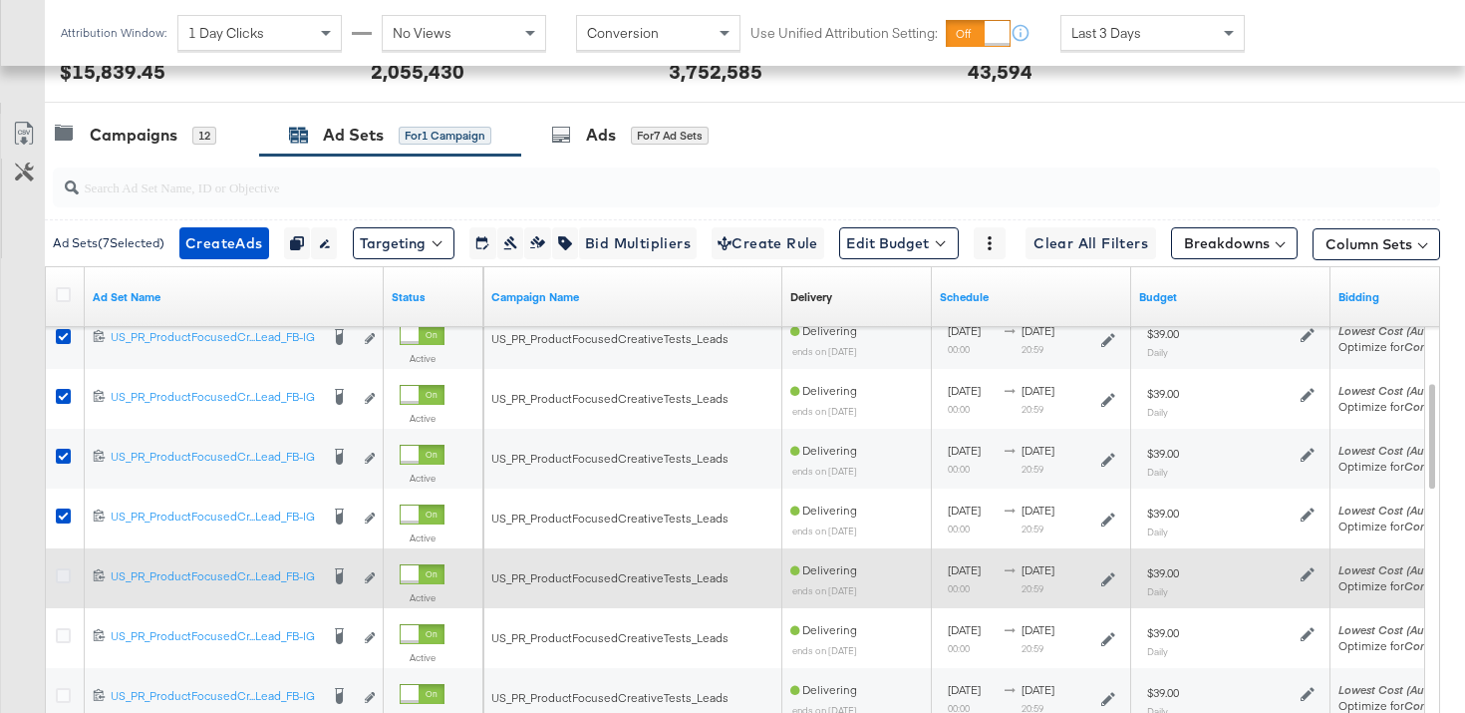
click at [63, 573] on icon at bounding box center [63, 575] width 15 height 15
click at [0, 0] on input "checkbox" at bounding box center [0, 0] width 0 height 0
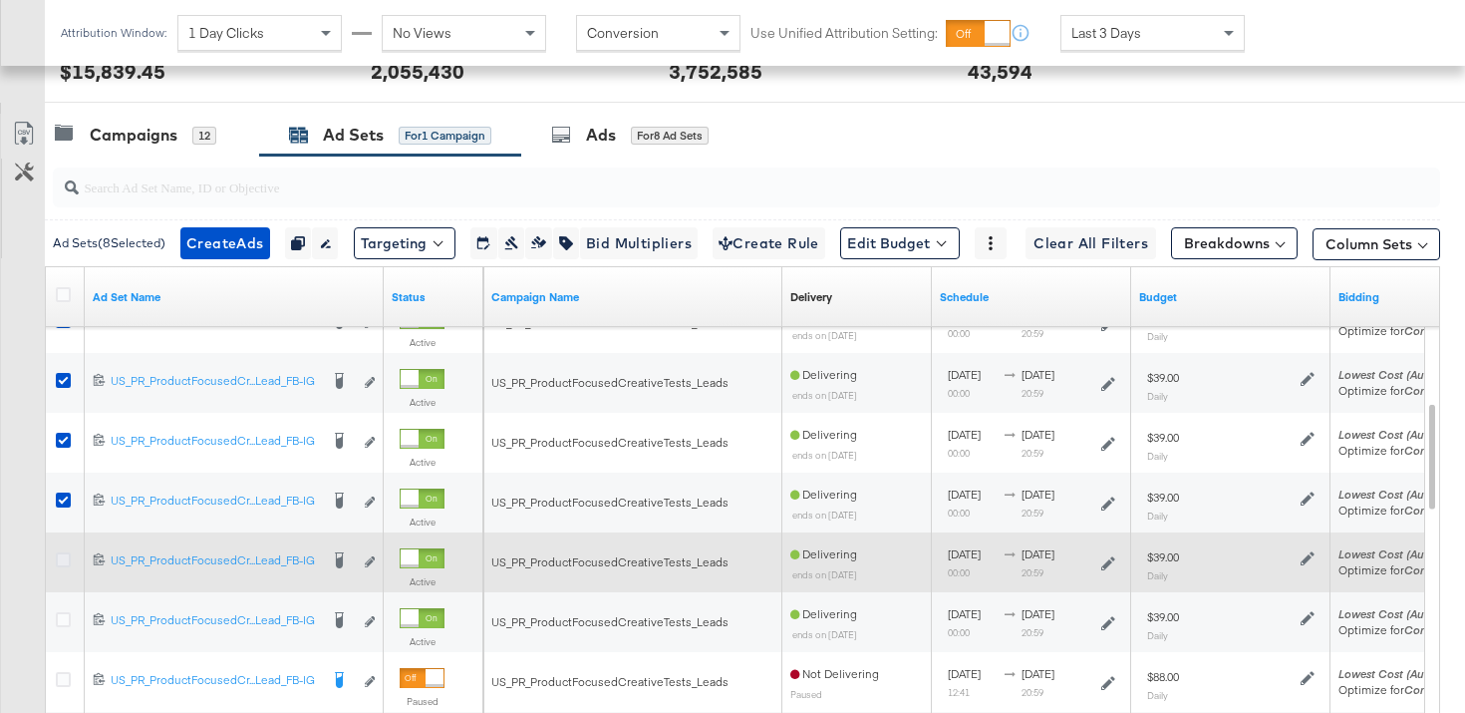
click at [63, 564] on icon at bounding box center [63, 559] width 15 height 15
click at [0, 0] on input "checkbox" at bounding box center [0, 0] width 0 height 0
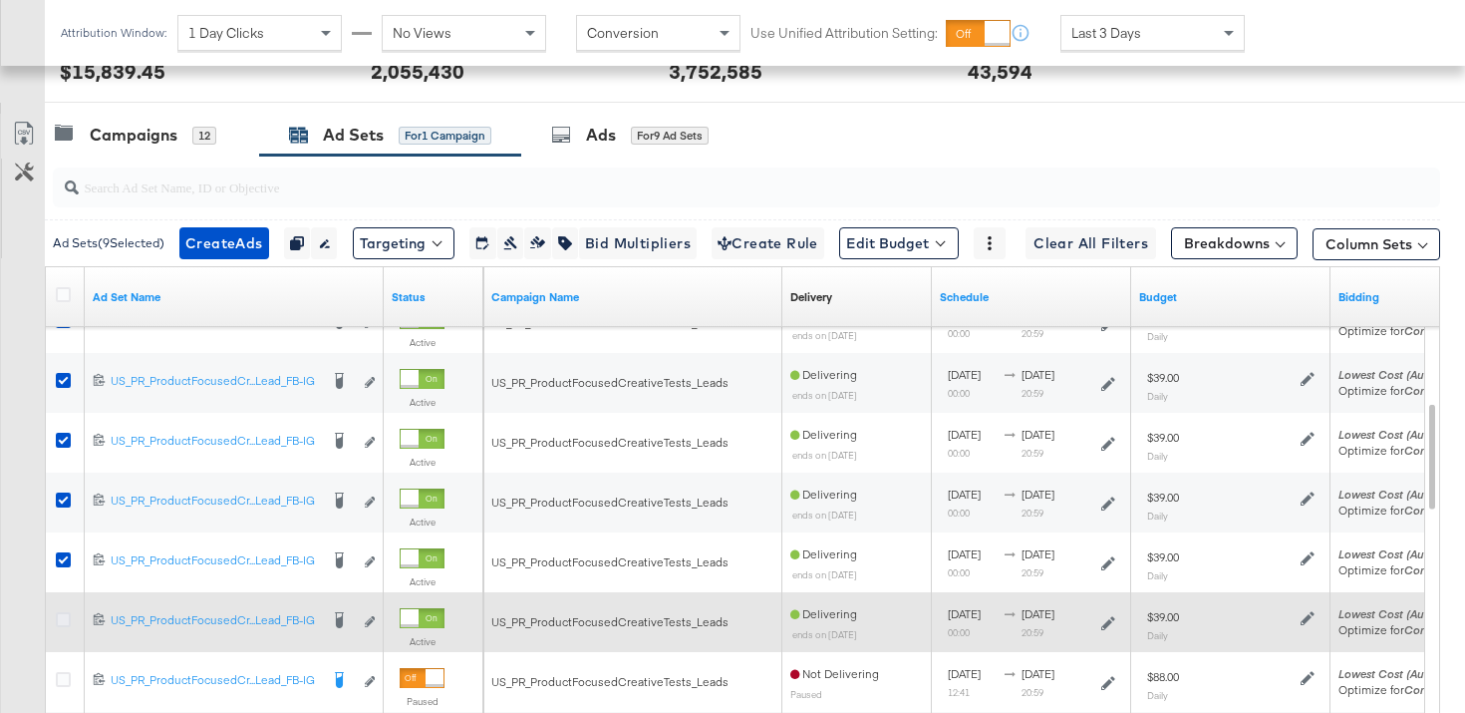
click at [61, 625] on icon at bounding box center [63, 619] width 15 height 15
click at [0, 0] on input "checkbox" at bounding box center [0, 0] width 0 height 0
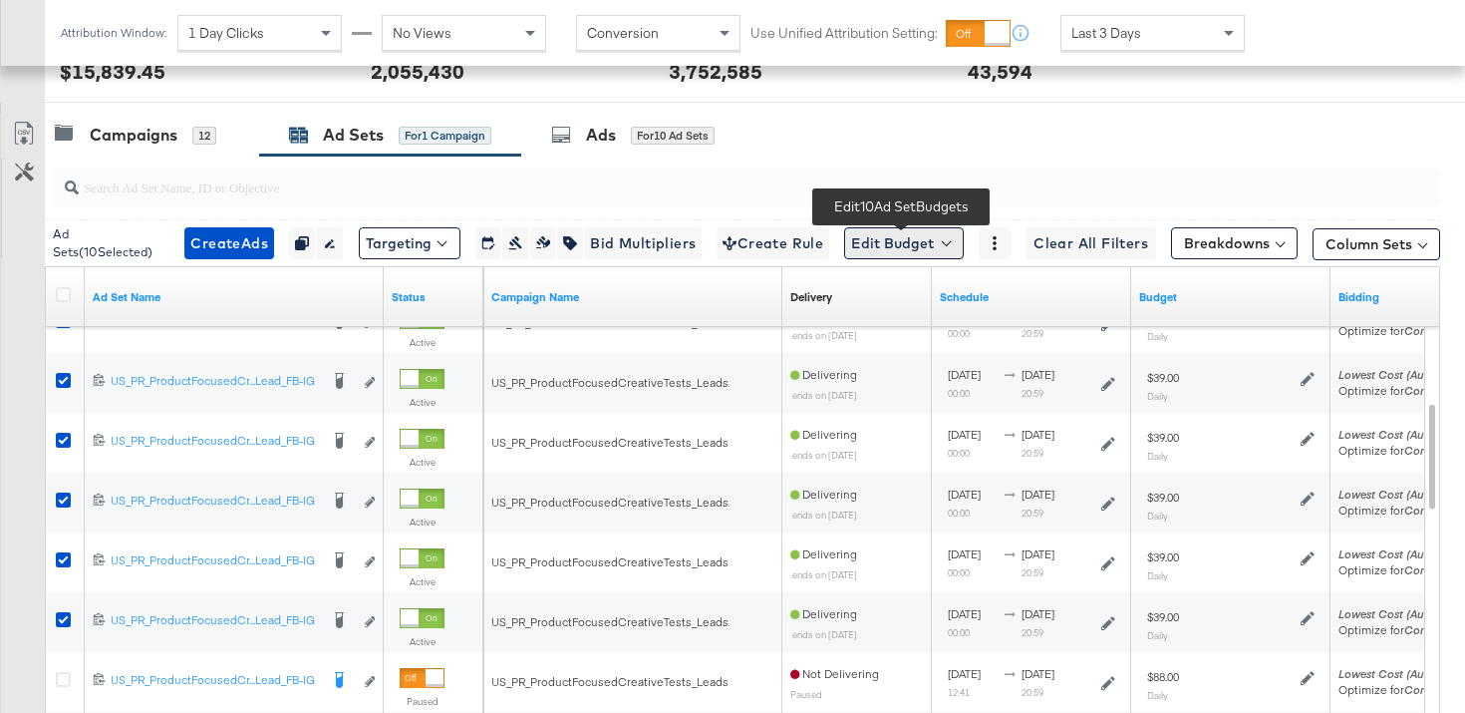
click at [903, 238] on button "Edit Budget" at bounding box center [904, 243] width 120 height 32
click at [915, 300] on span "Edit Ad Set Budget" at bounding box center [910, 295] width 114 height 26
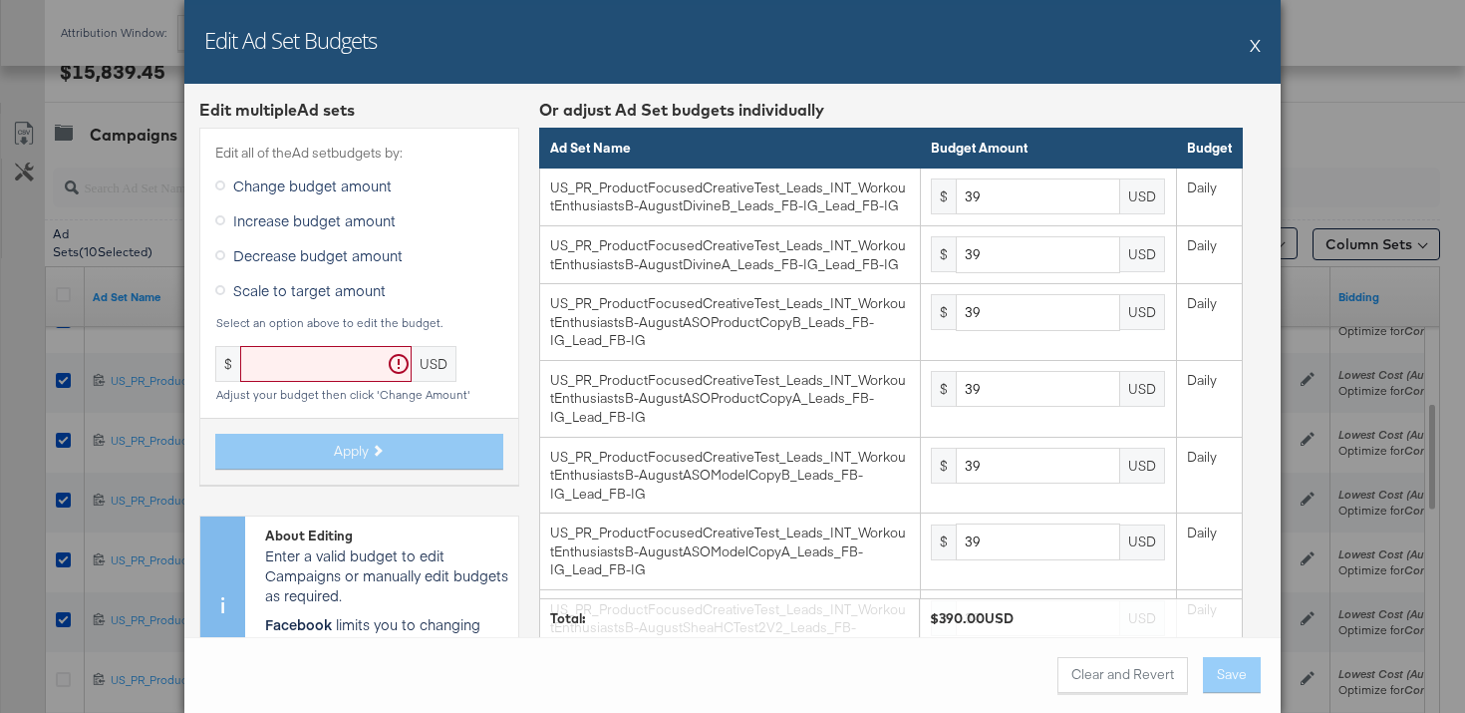
click at [333, 371] on input "text" at bounding box center [325, 364] width 171 height 37
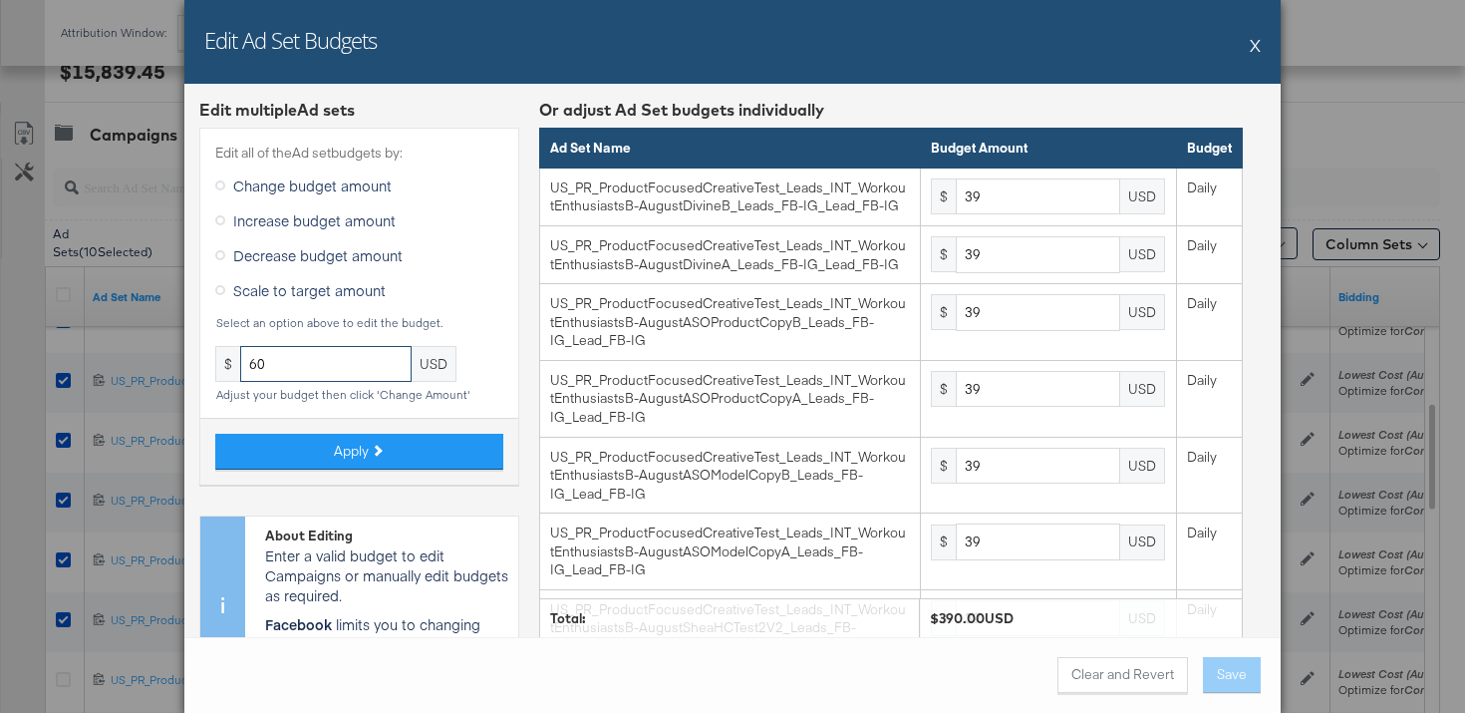
type input "60"
click at [341, 433] on div "Apply" at bounding box center [359, 451] width 318 height 67
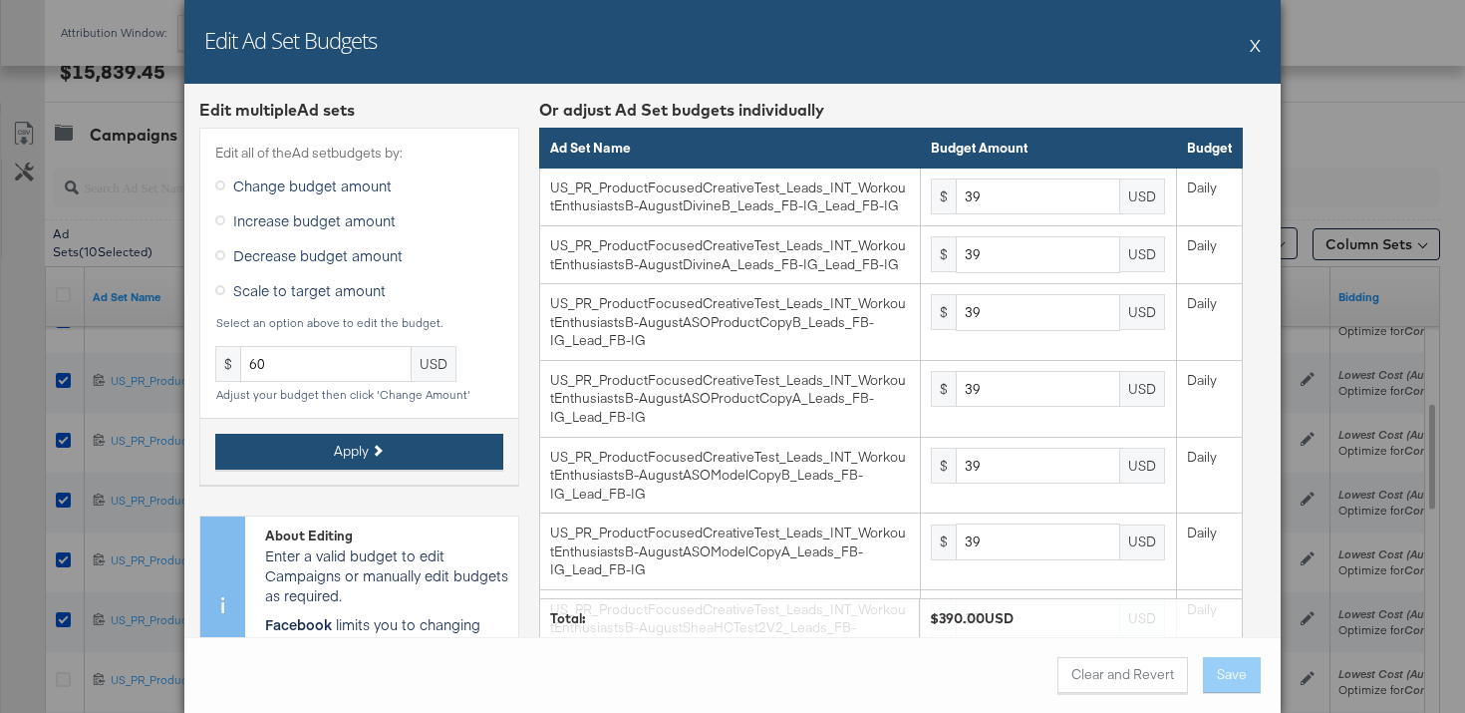
click at [368, 463] on button "Apply" at bounding box center [359, 452] width 288 height 36
type input "60"
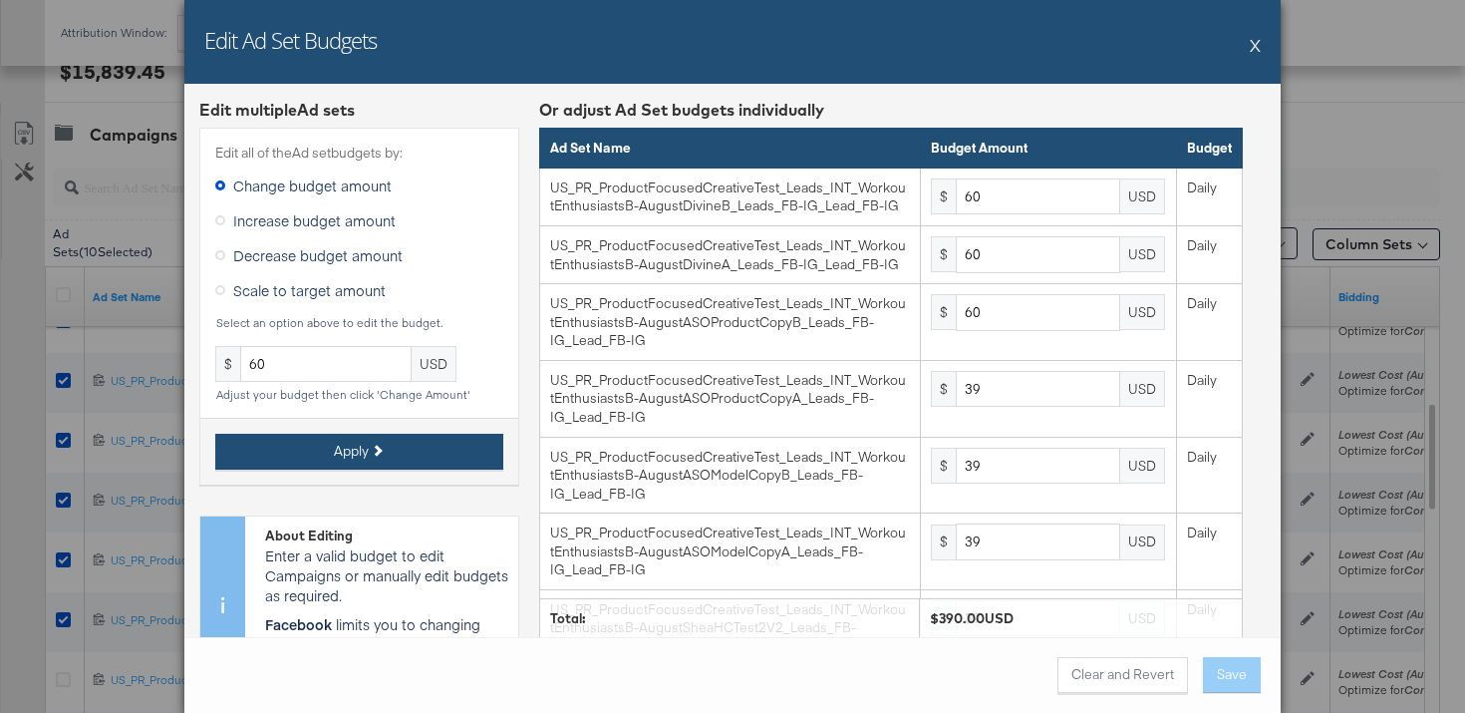
type input "60"
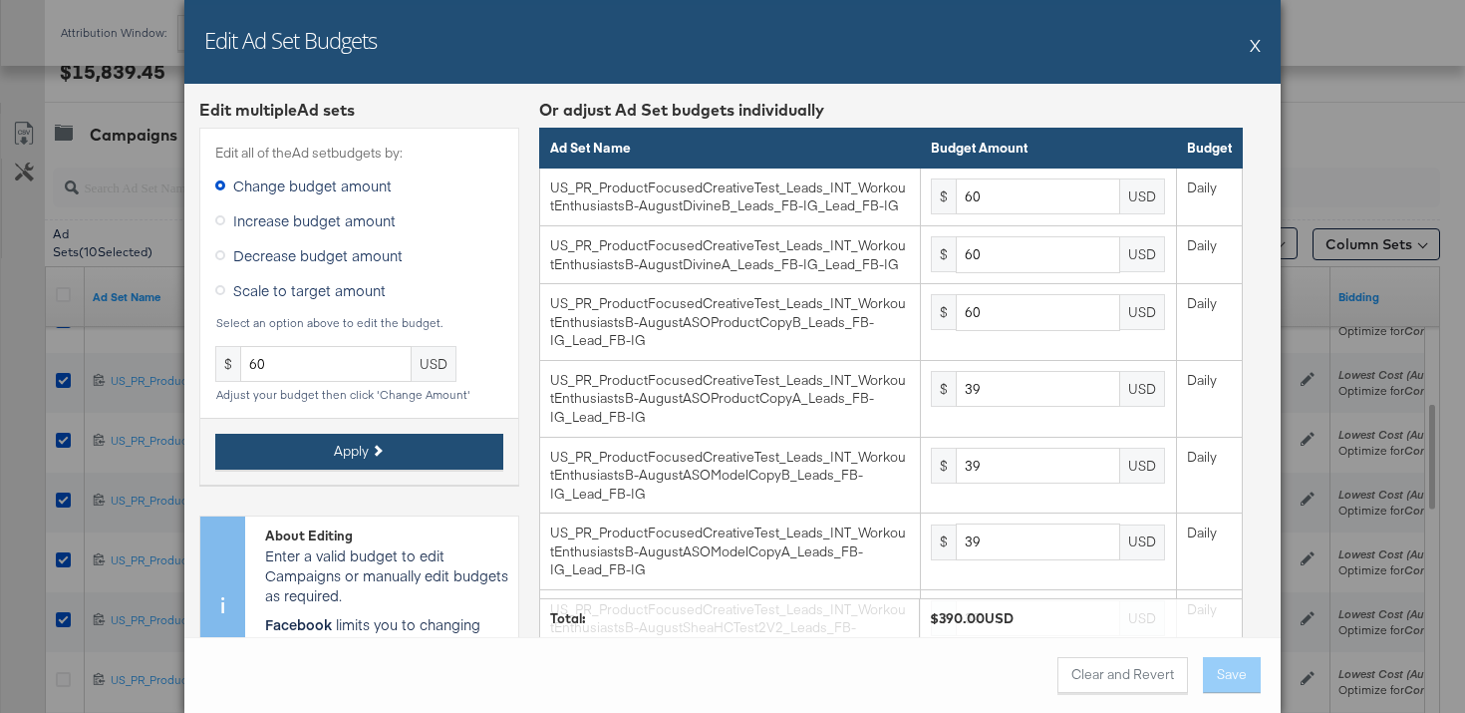
type input "60"
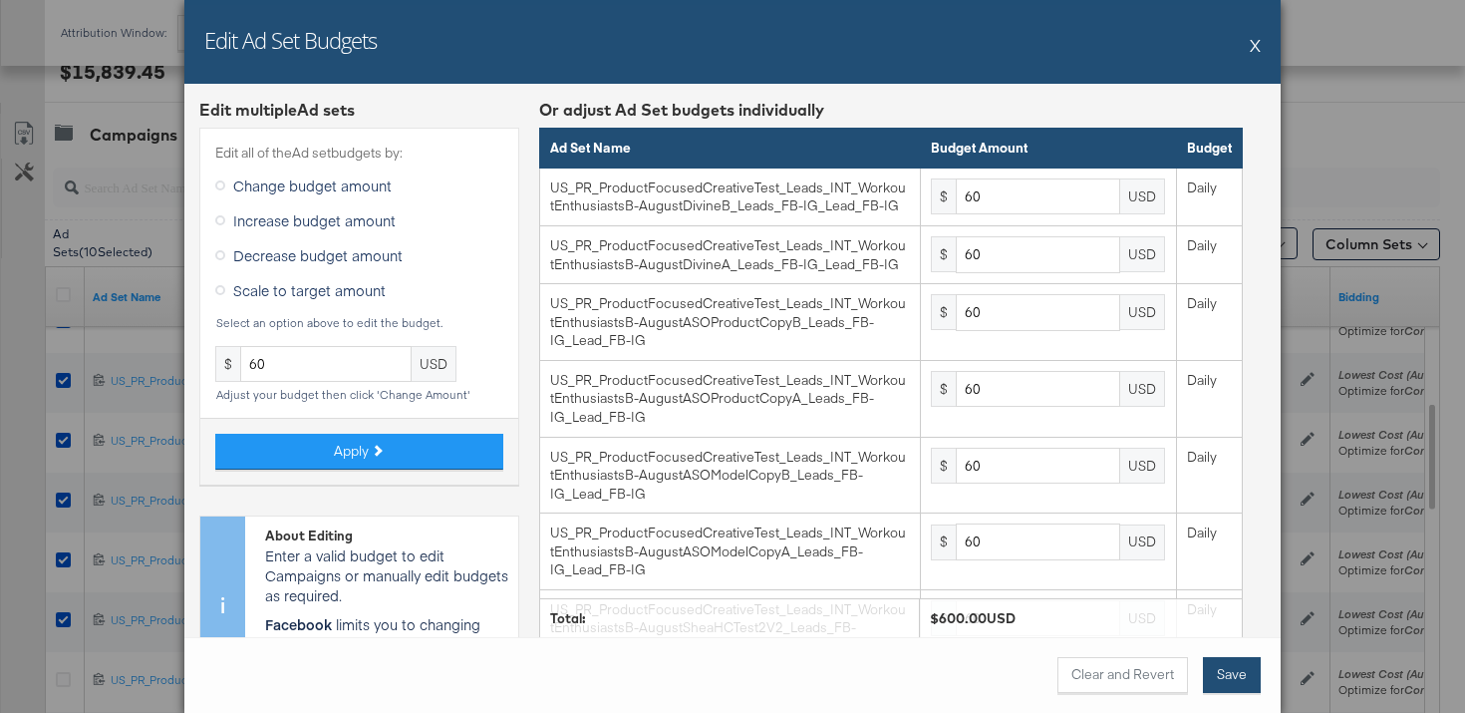
click at [1235, 667] on button "Save" at bounding box center [1232, 675] width 58 height 36
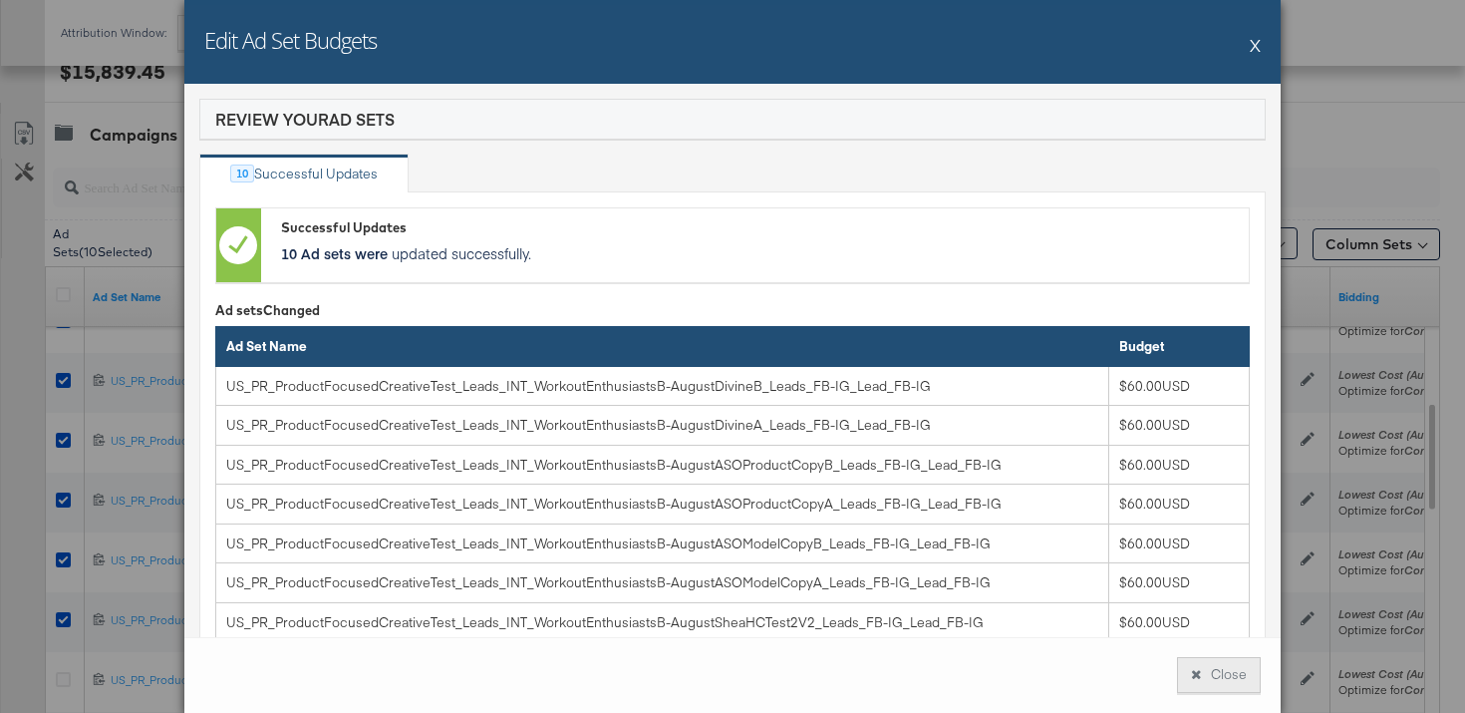
click at [1221, 678] on button "Close" at bounding box center [1219, 675] width 84 height 36
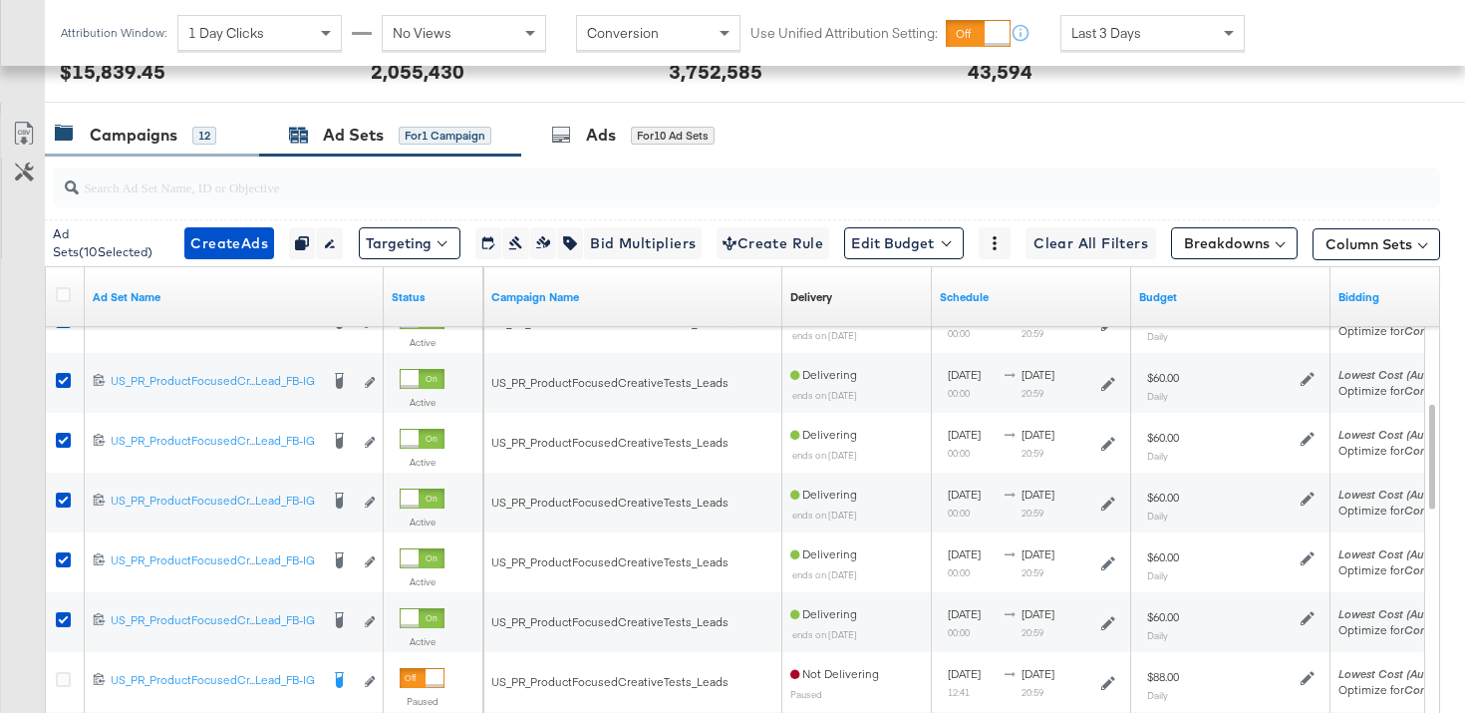
click at [136, 139] on div "Campaigns" at bounding box center [134, 135] width 88 height 23
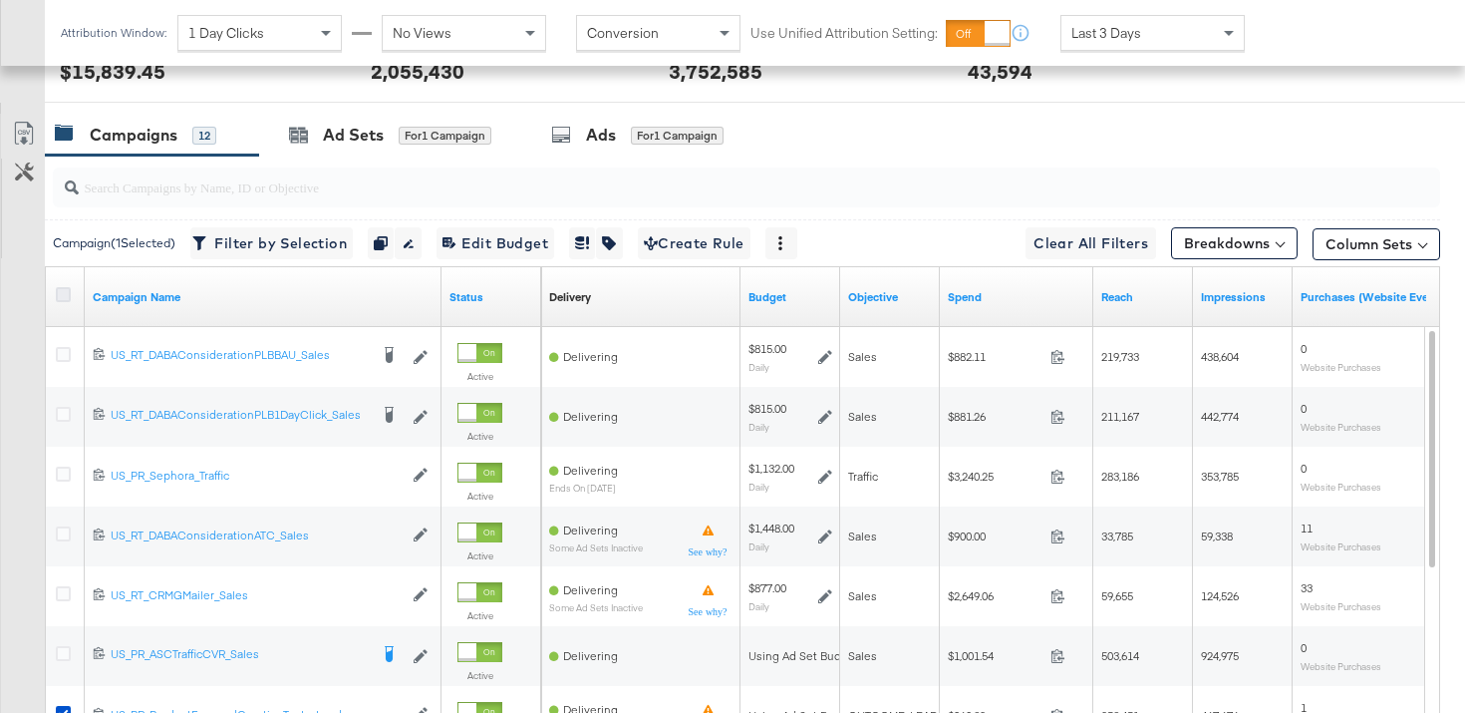
click at [65, 292] on icon at bounding box center [63, 294] width 15 height 15
click at [0, 0] on input "checkbox" at bounding box center [0, 0] width 0 height 0
click at [65, 292] on icon at bounding box center [63, 294] width 15 height 15
click at [0, 0] on input "checkbox" at bounding box center [0, 0] width 0 height 0
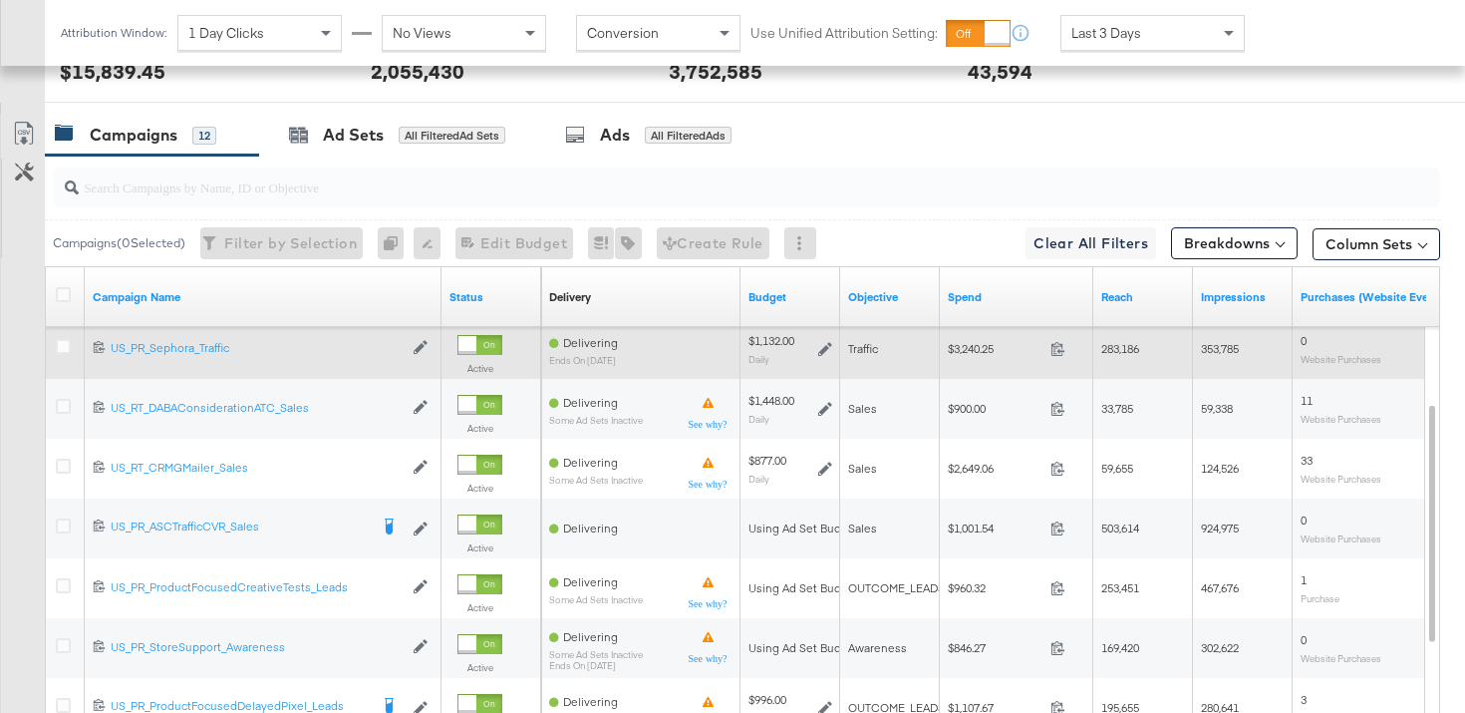
scroll to position [1084, 0]
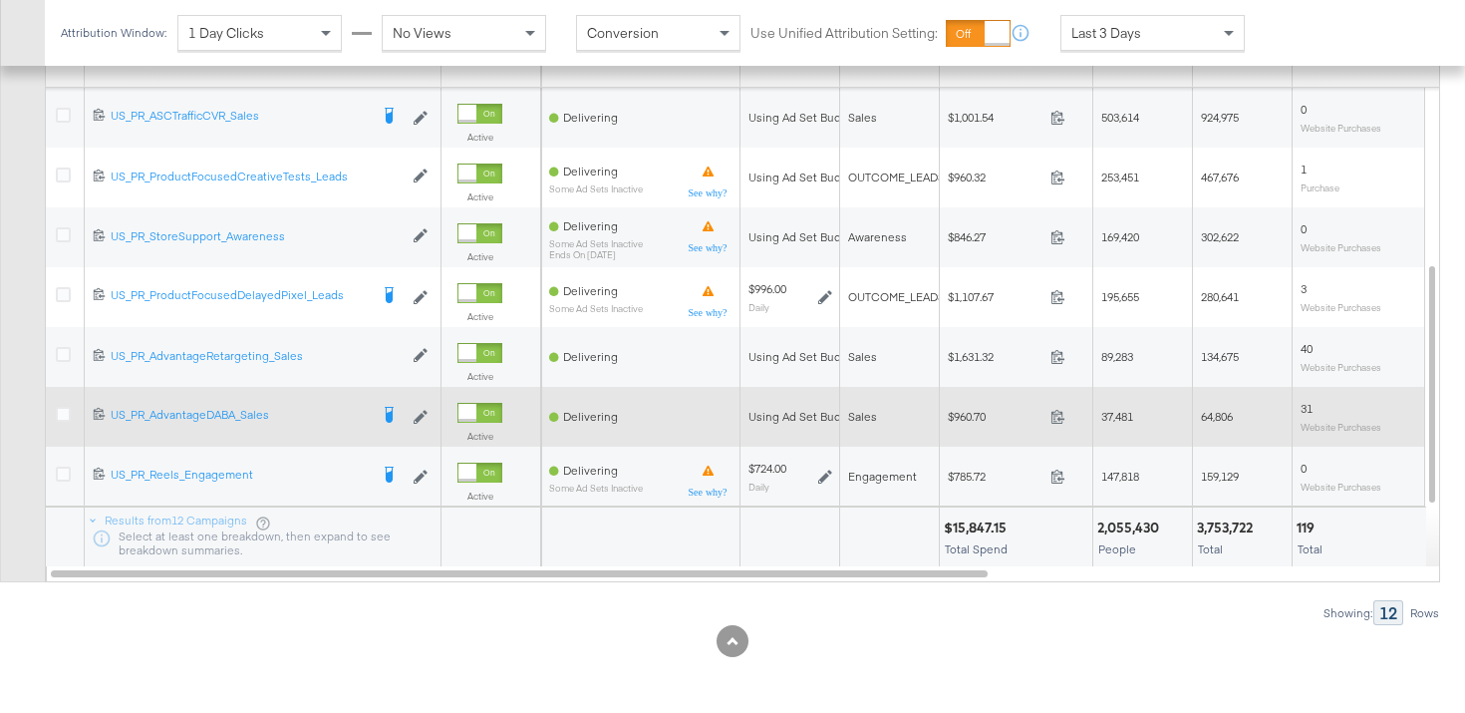
click at [67, 409] on icon at bounding box center [63, 414] width 15 height 15
click at [0, 0] on input "checkbox" at bounding box center [0, 0] width 0 height 0
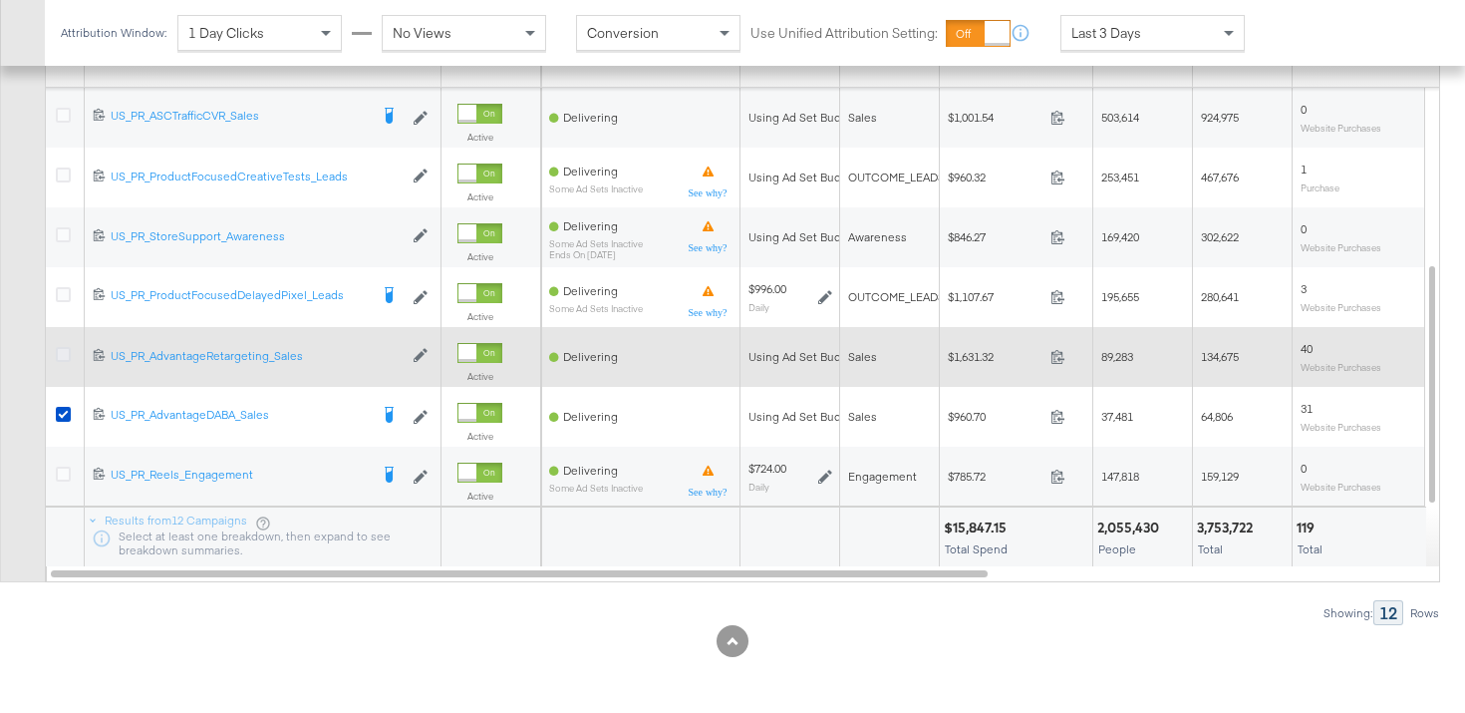
click at [67, 347] on icon at bounding box center [63, 354] width 15 height 15
click at [0, 0] on input "checkbox" at bounding box center [0, 0] width 0 height 0
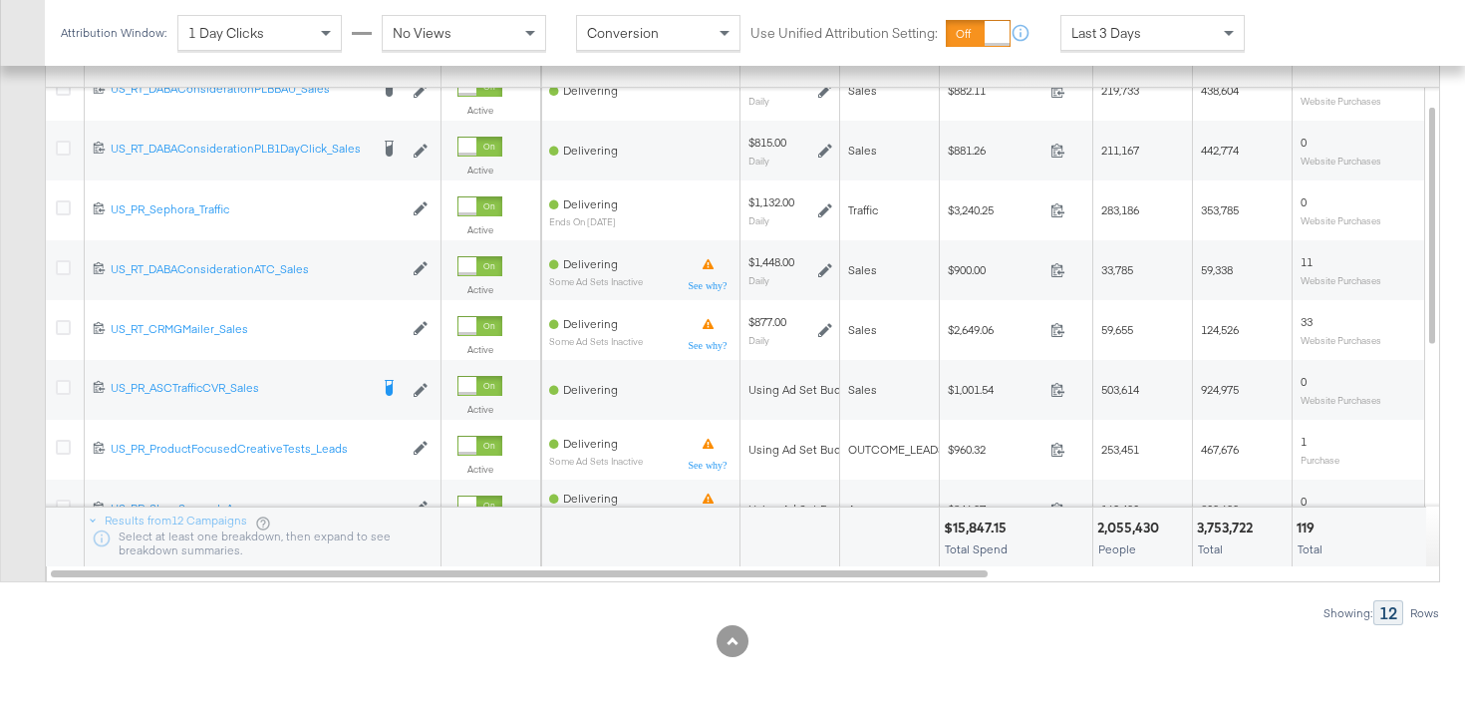
scroll to position [645, 0]
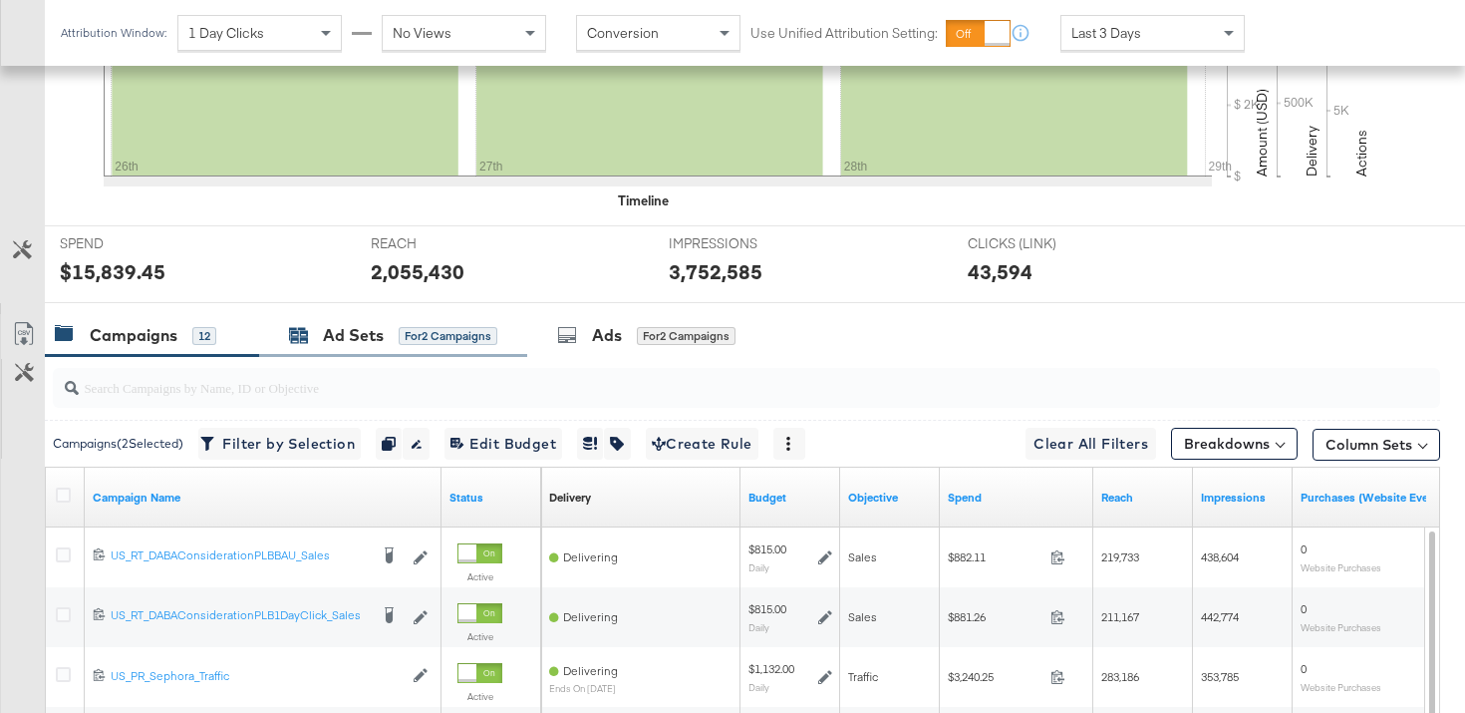
click at [369, 336] on div "Ad Sets" at bounding box center [353, 335] width 61 height 23
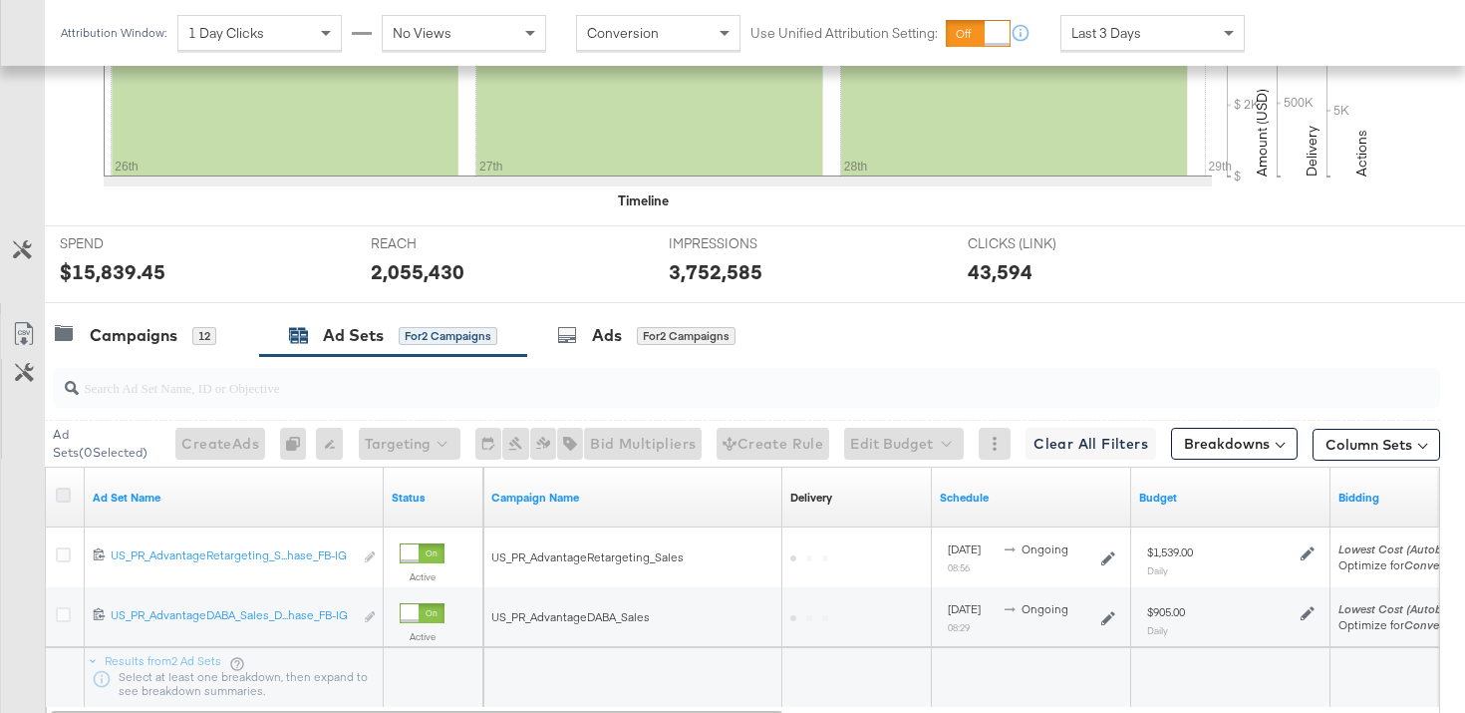
click at [61, 493] on icon at bounding box center [63, 494] width 15 height 15
click at [0, 0] on input "checkbox" at bounding box center [0, 0] width 0 height 0
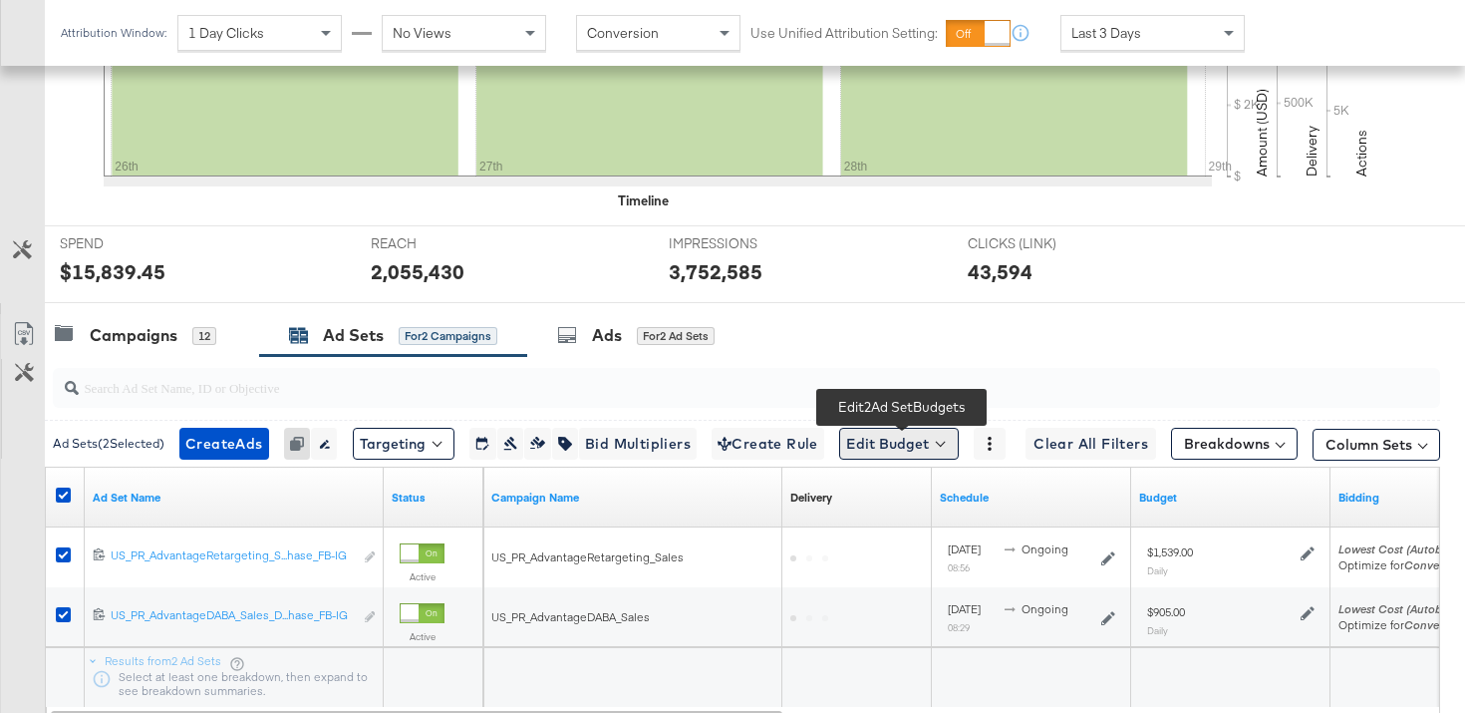
click at [890, 446] on button "Edit Budget" at bounding box center [899, 444] width 120 height 32
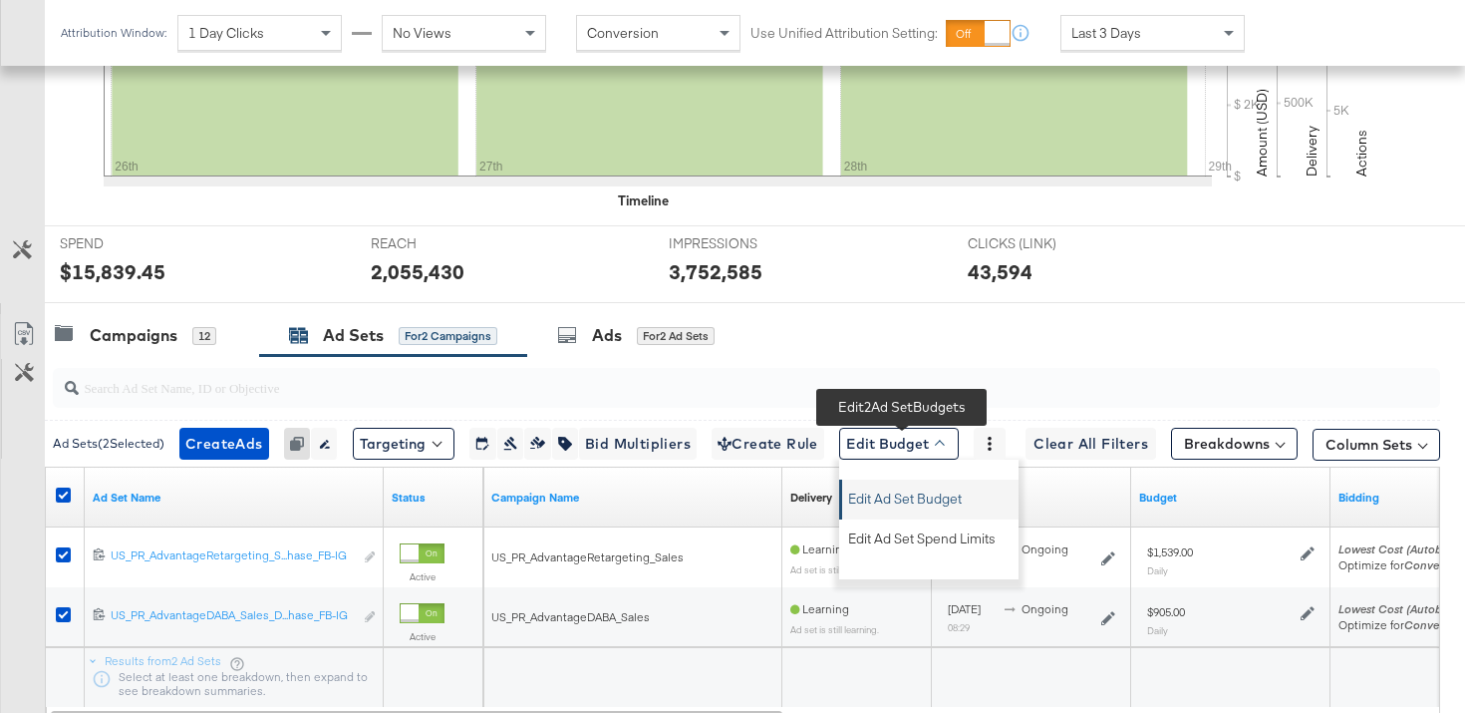
click at [900, 504] on span "Edit Ad Set Budget" at bounding box center [905, 495] width 114 height 26
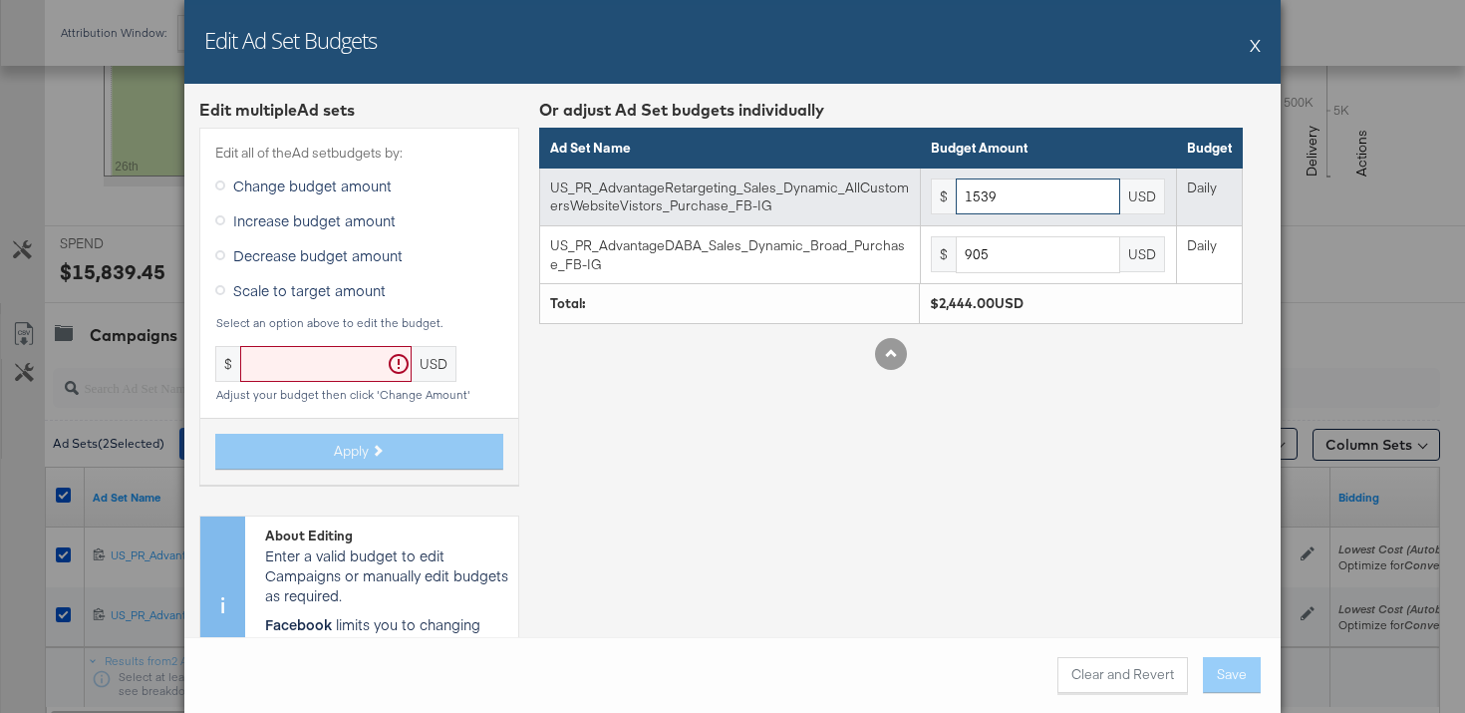
click at [1050, 188] on input "1539" at bounding box center [1038, 196] width 164 height 37
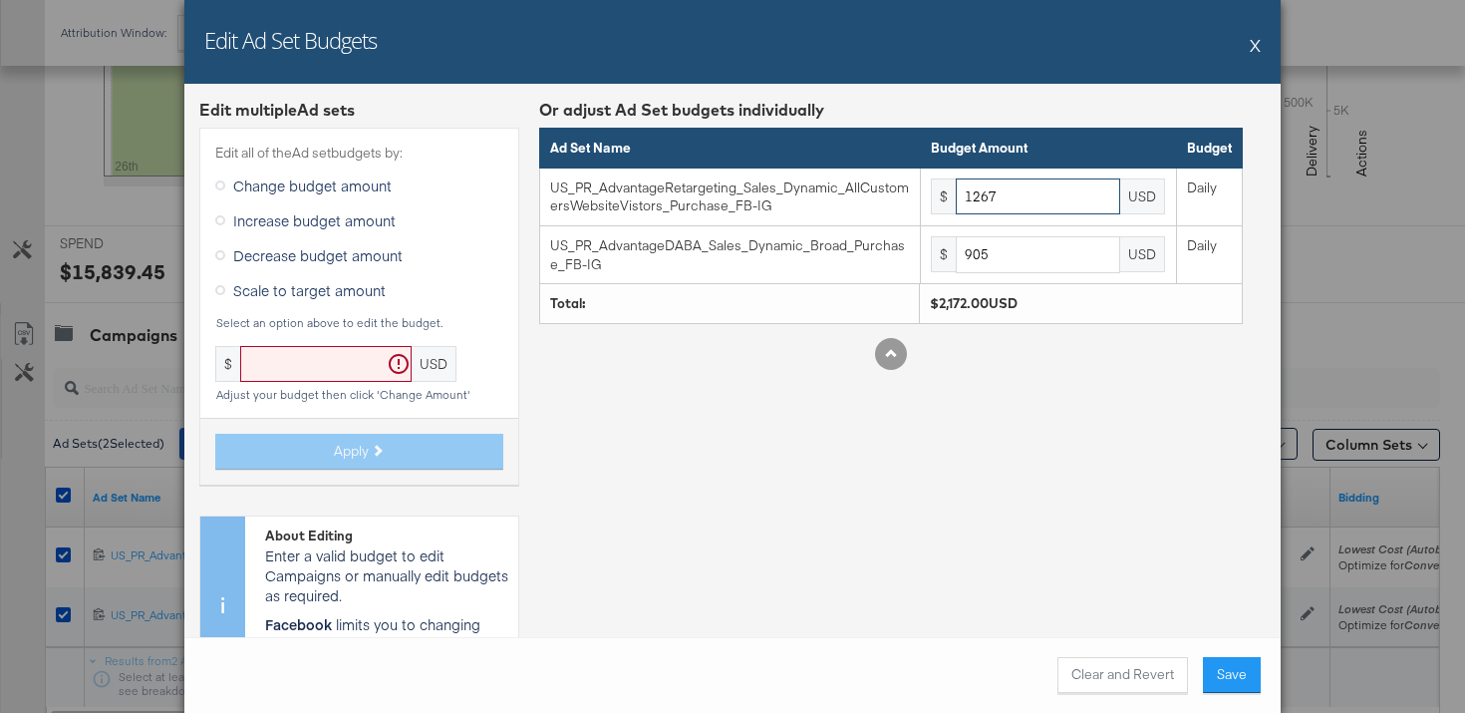
type input "1267"
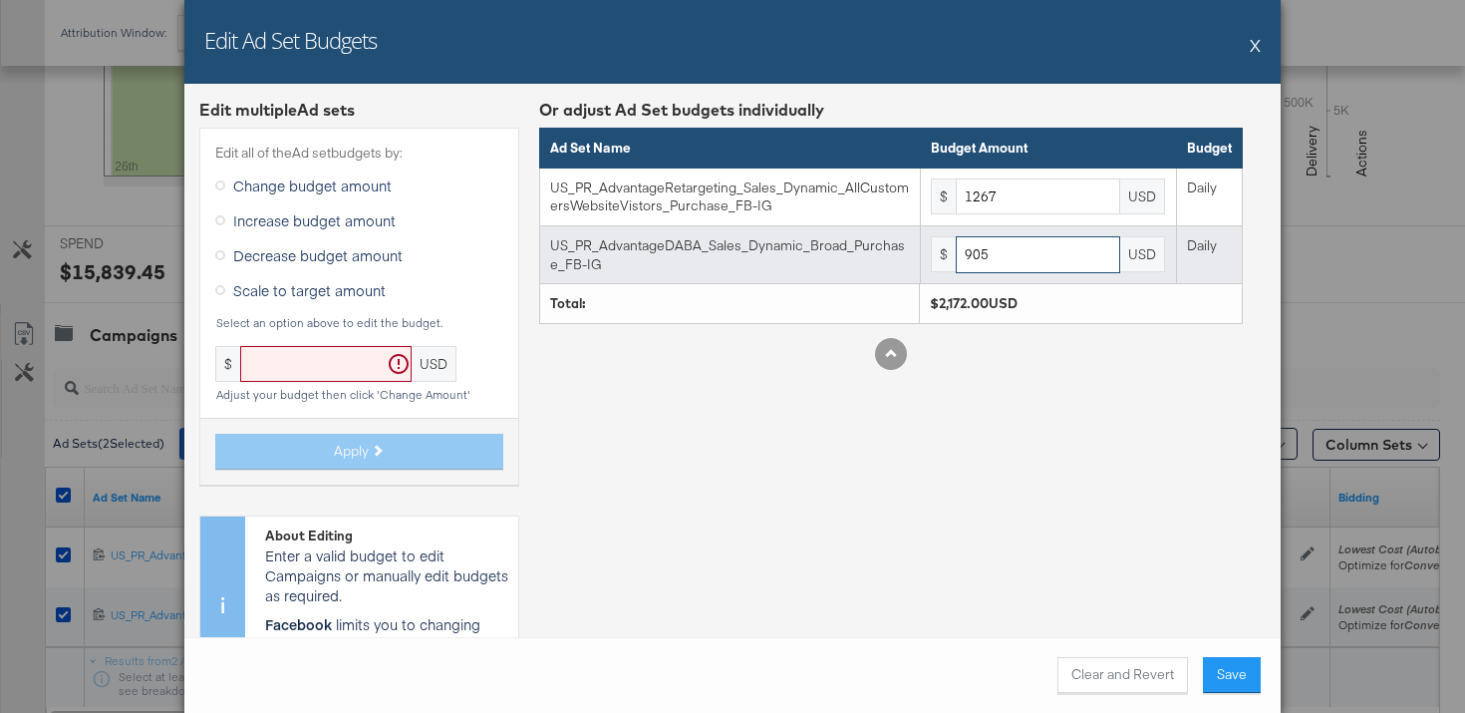
click at [1003, 253] on input "905" at bounding box center [1038, 254] width 164 height 37
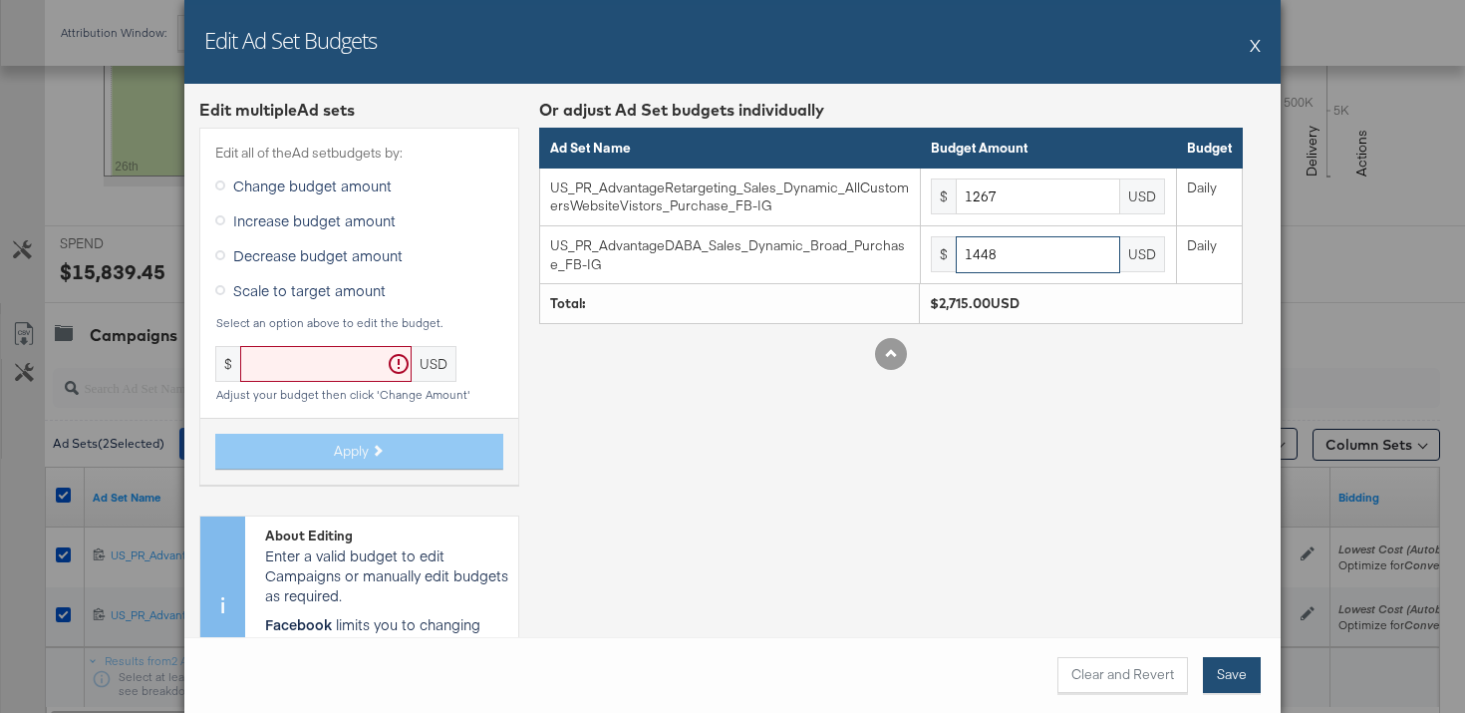
type input "1448"
click at [1238, 674] on button "Save" at bounding box center [1232, 675] width 58 height 36
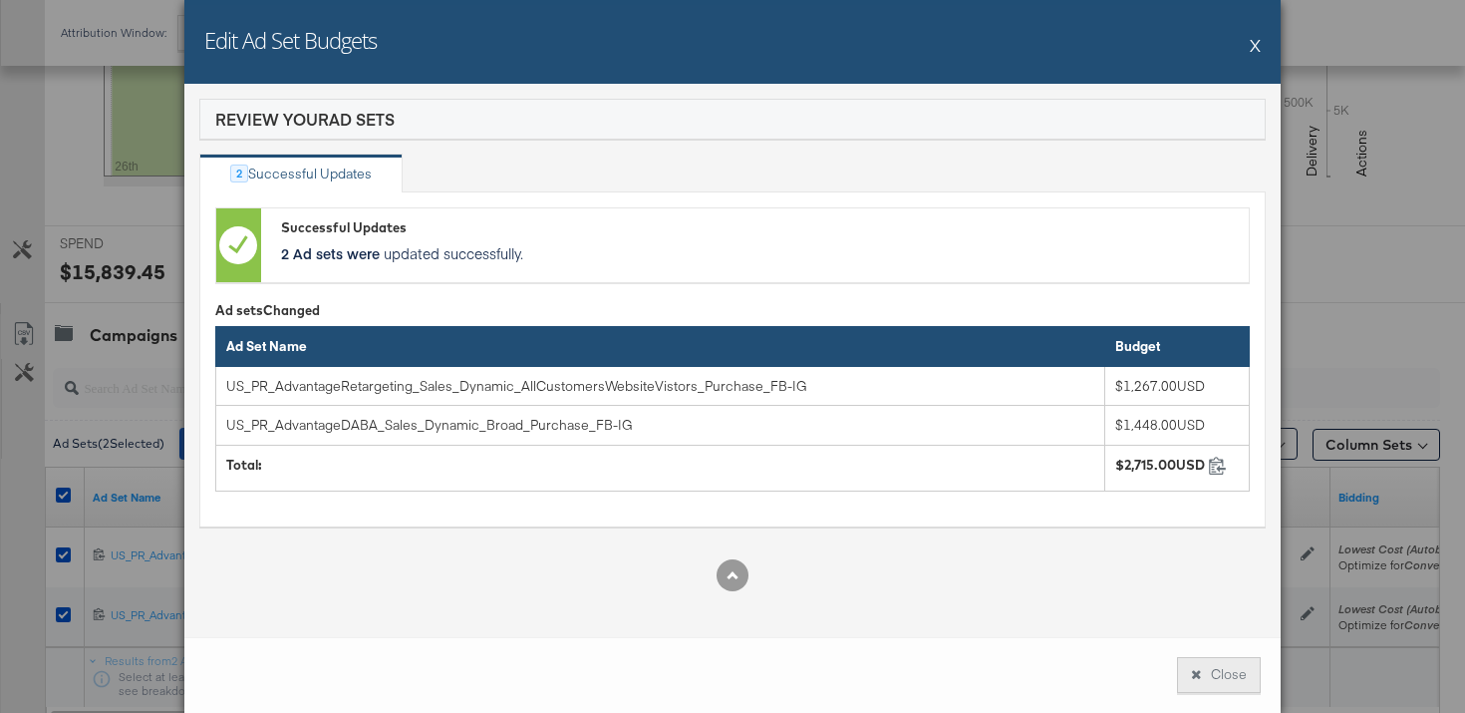
click at [1251, 664] on button "Close" at bounding box center [1219, 675] width 84 height 36
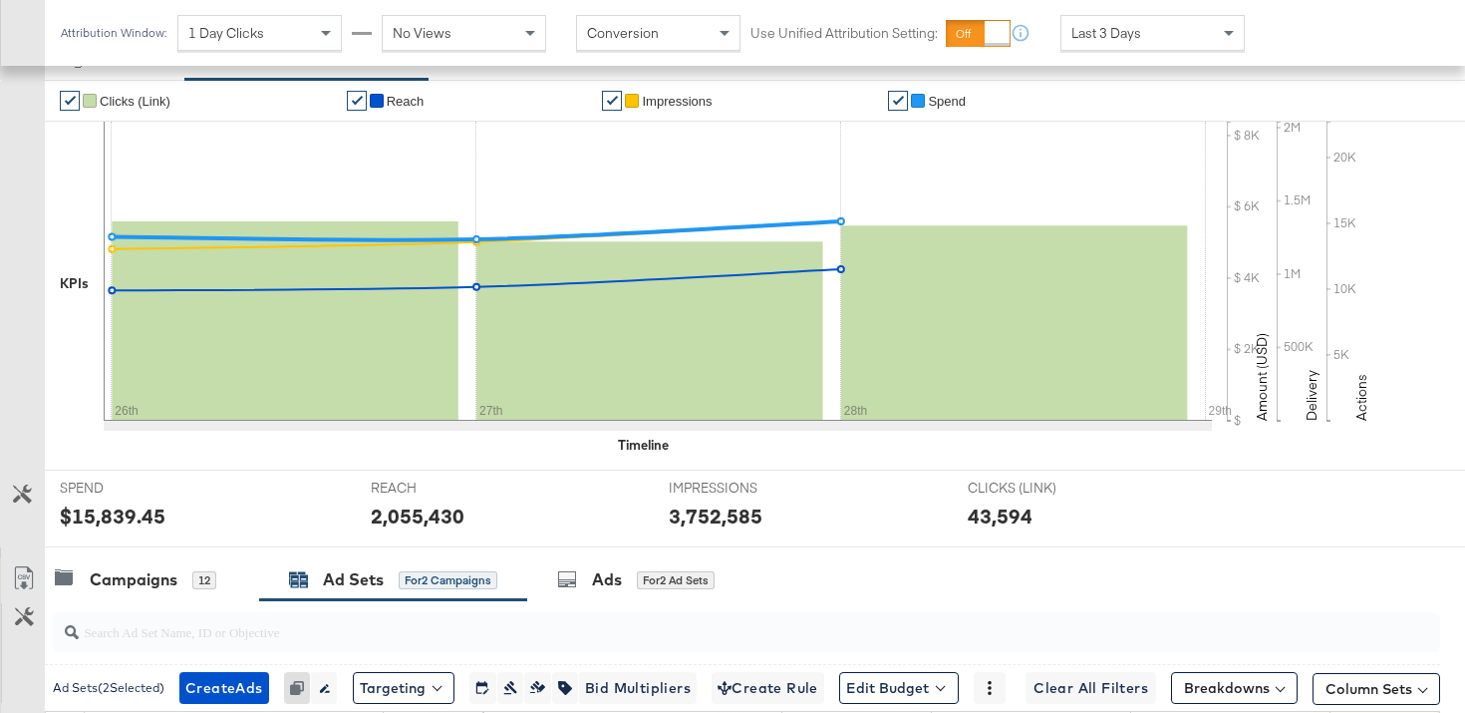
scroll to position [0, 0]
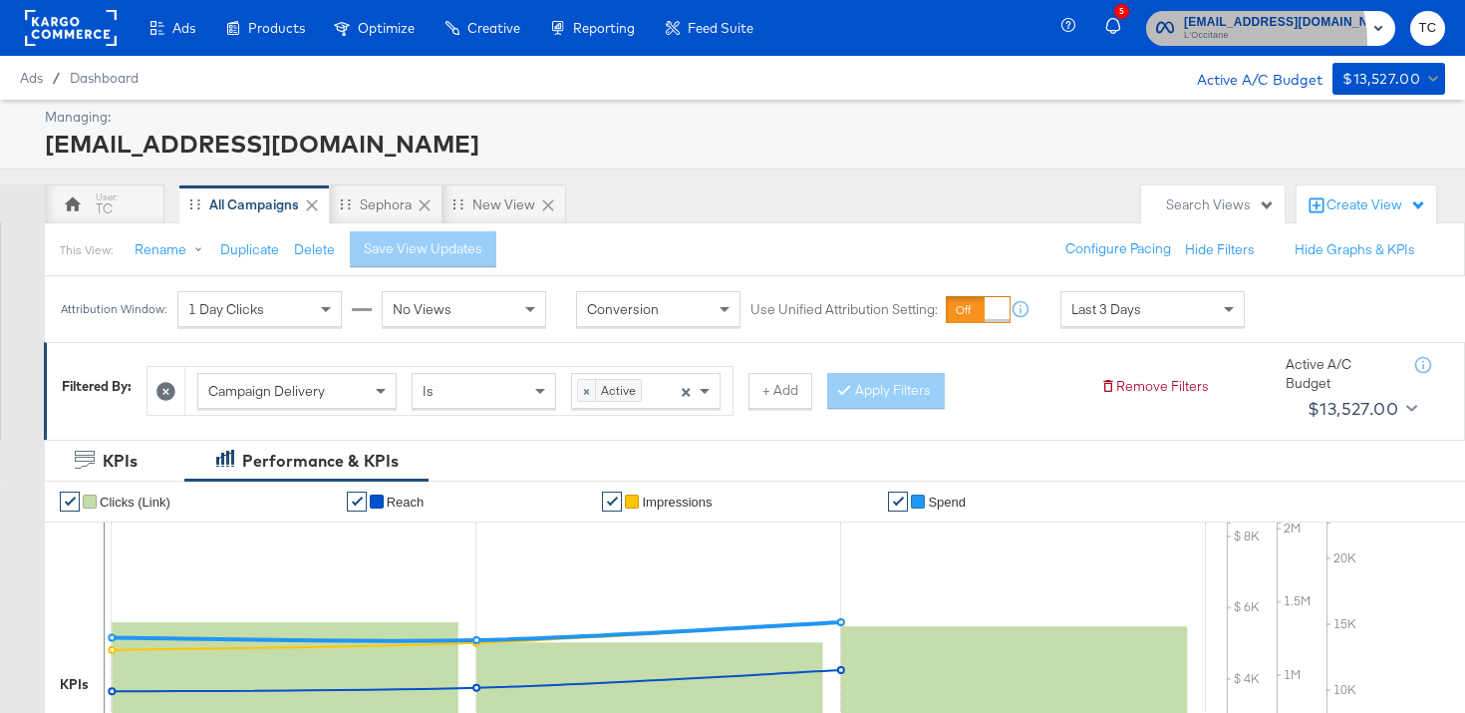
click at [1276, 41] on span "L'Occitane" at bounding box center [1274, 36] width 181 height 16
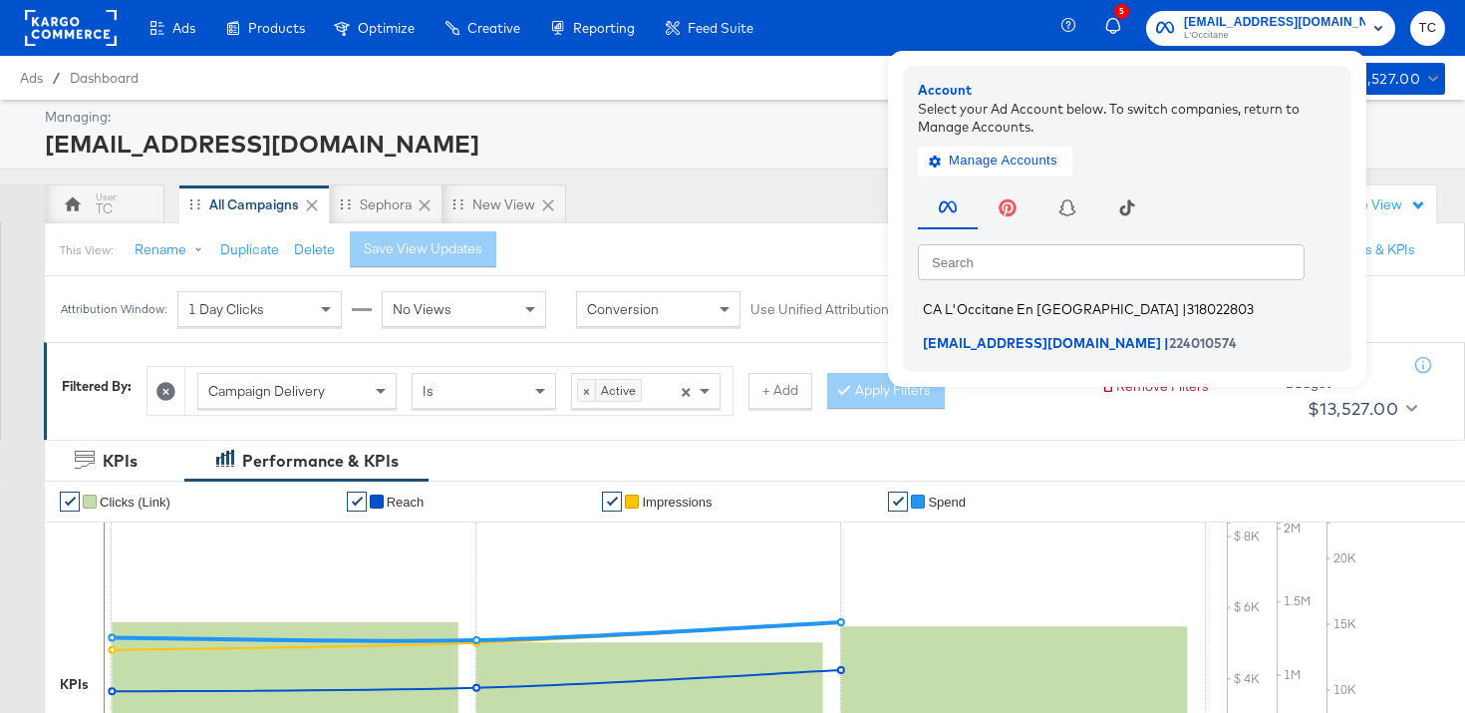
click at [1035, 304] on span "CA L'Occitane En Provence" at bounding box center [1051, 309] width 256 height 16
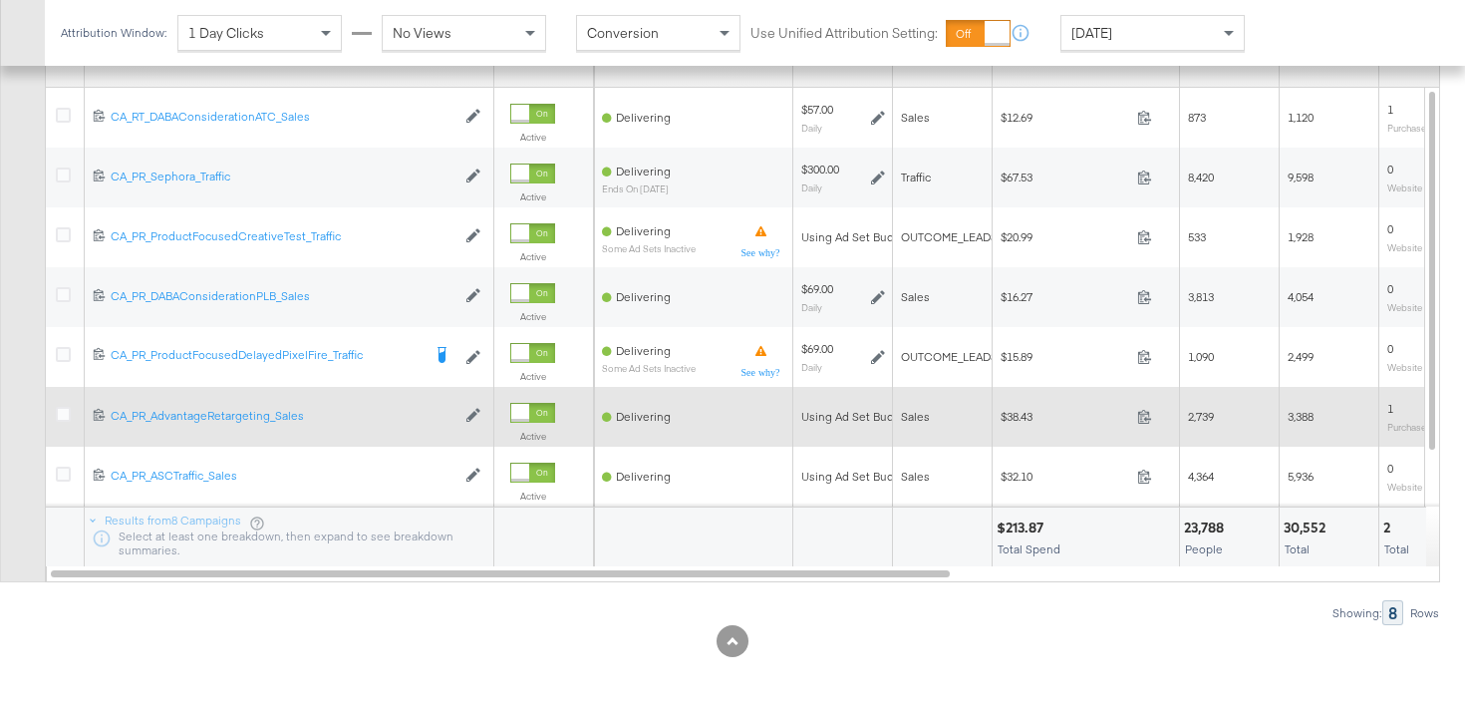
scroll to position [964, 0]
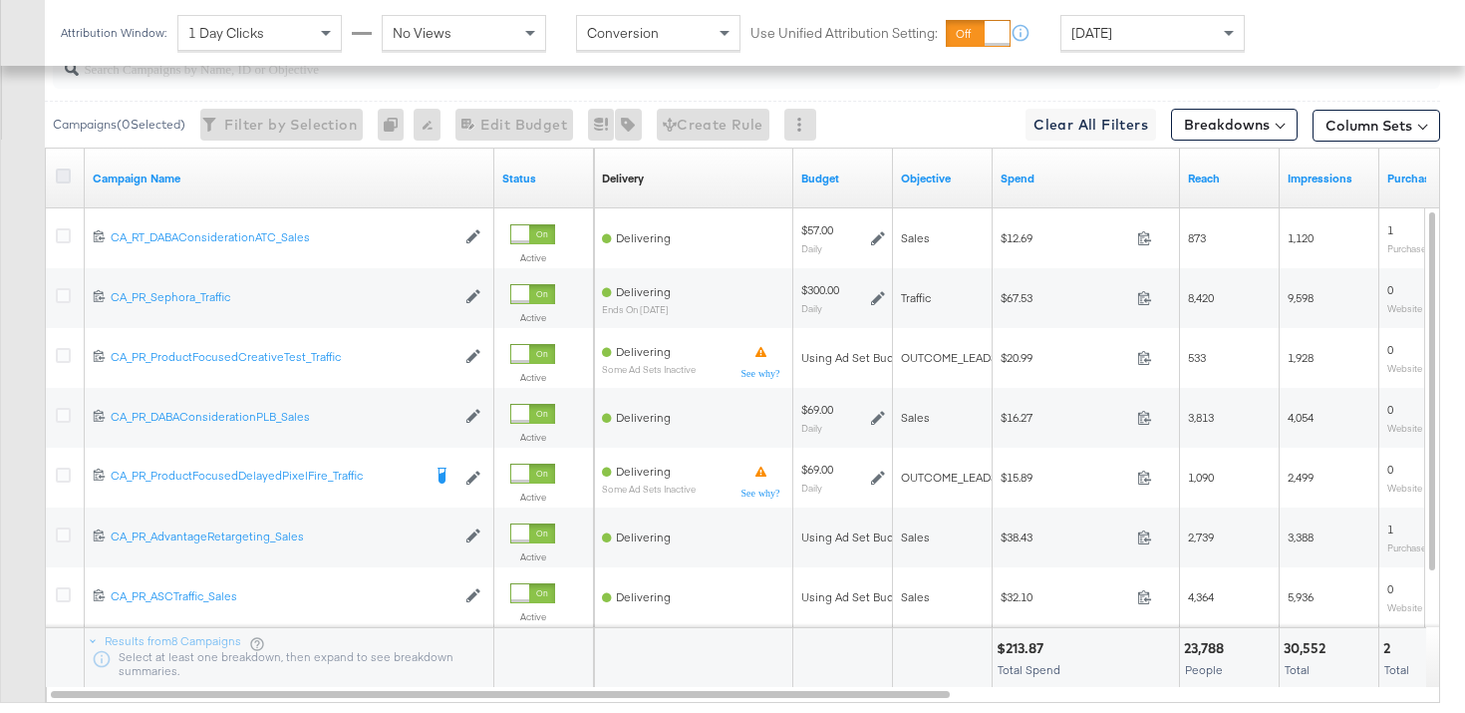
click at [68, 175] on icon at bounding box center [63, 175] width 15 height 15
click at [0, 0] on input "checkbox" at bounding box center [0, 0] width 0 height 0
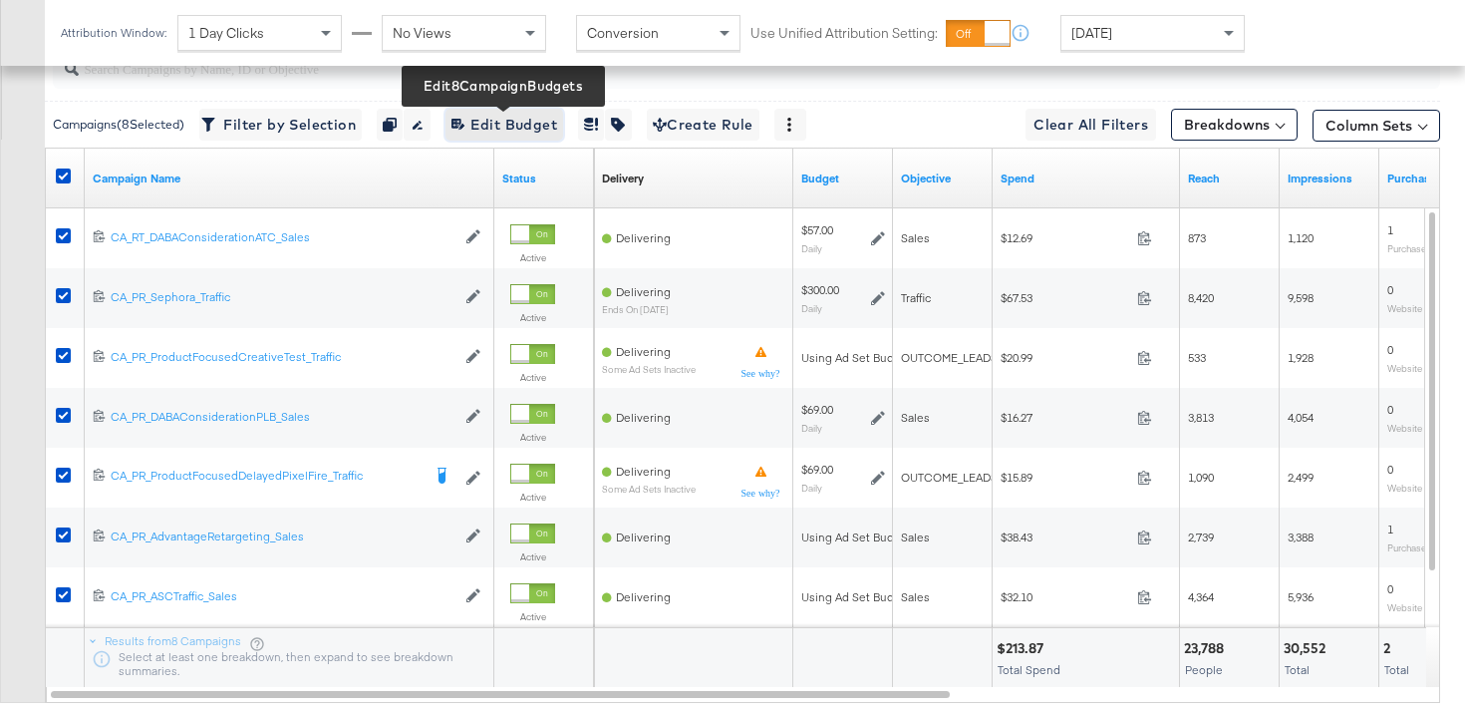
click at [502, 121] on span "Edit 8 Campaign Budgets Edit Budget" at bounding box center [504, 125] width 106 height 25
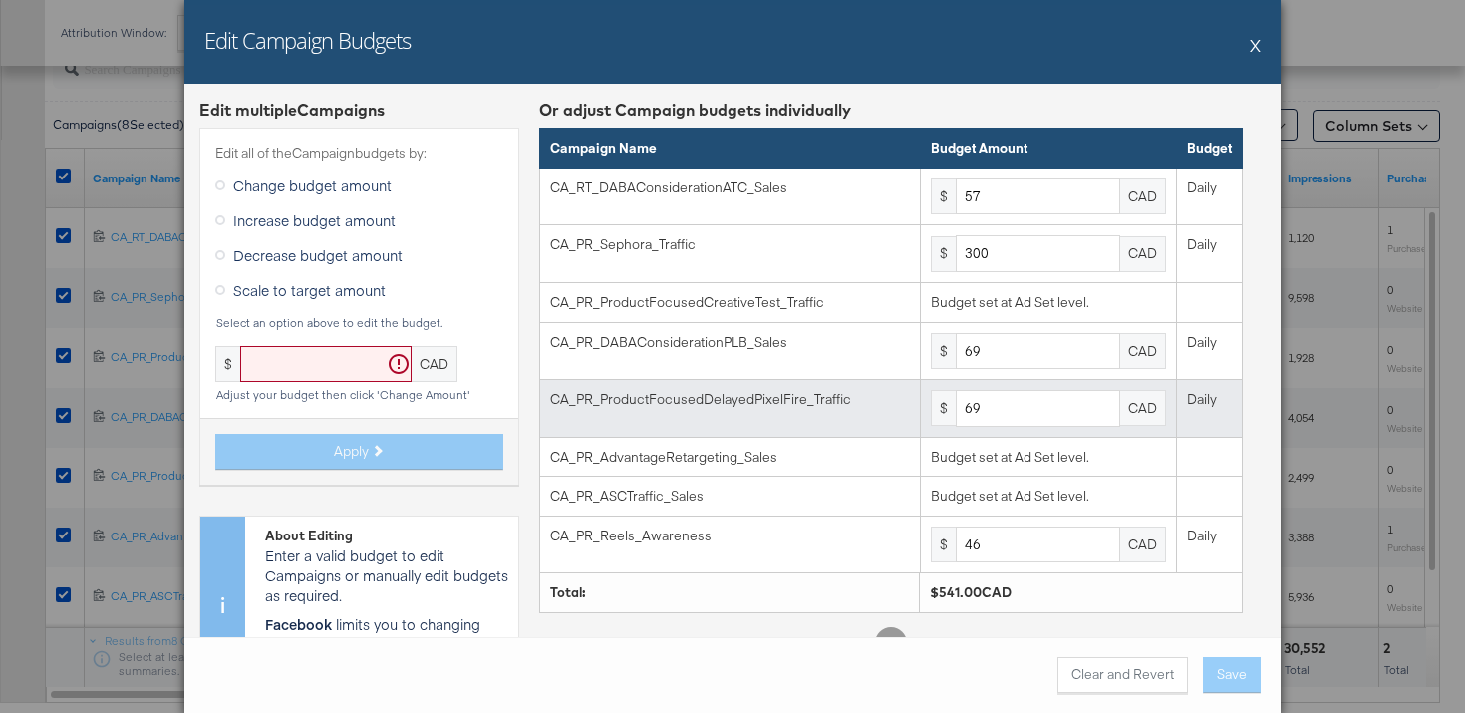
scroll to position [72, 0]
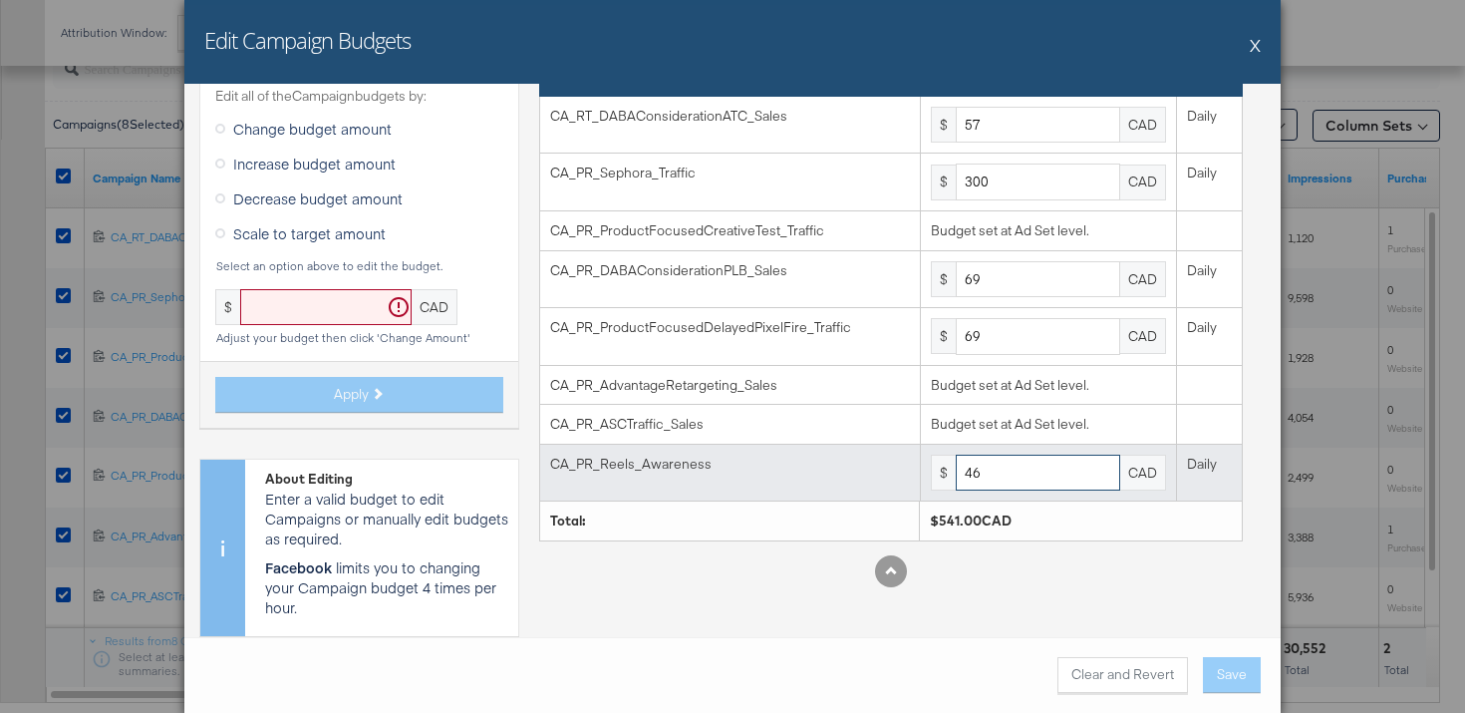
click at [1000, 479] on input "46" at bounding box center [1038, 472] width 164 height 37
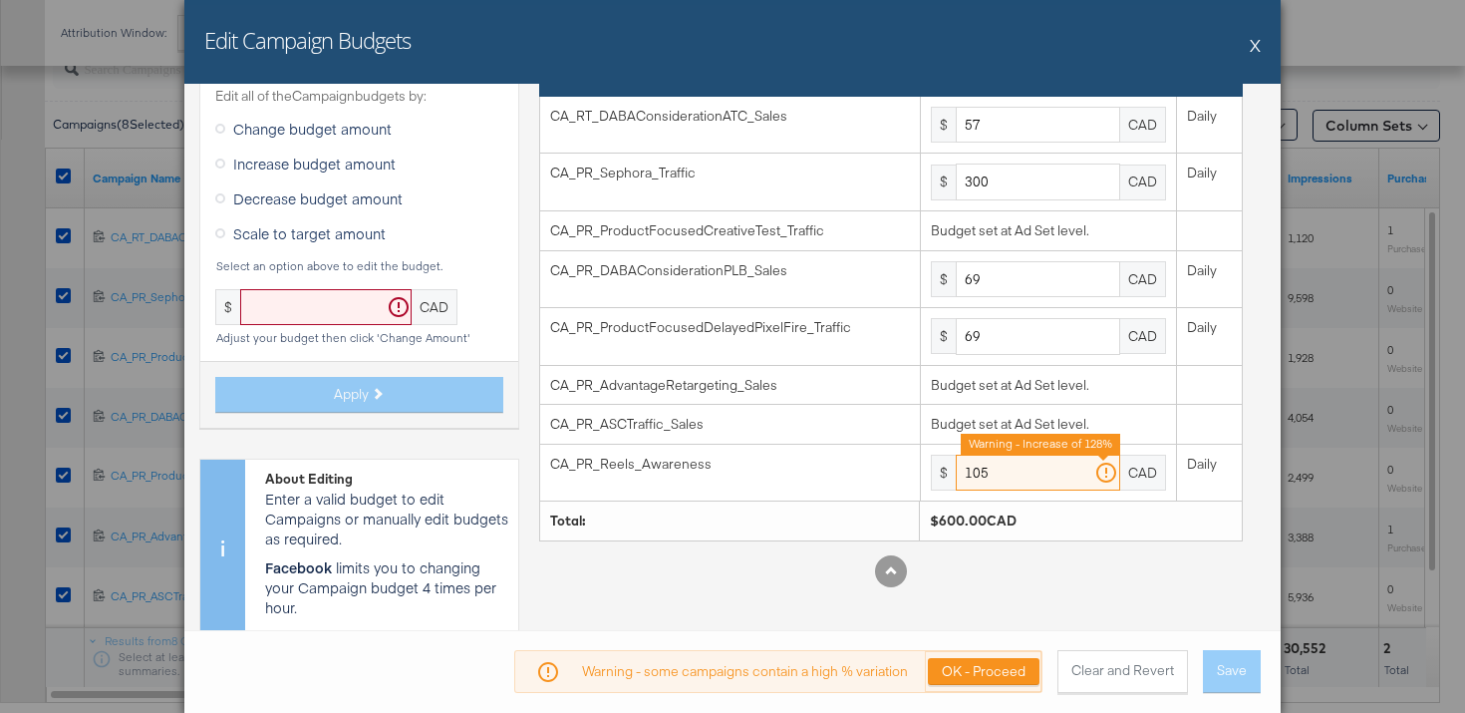
type input "105"
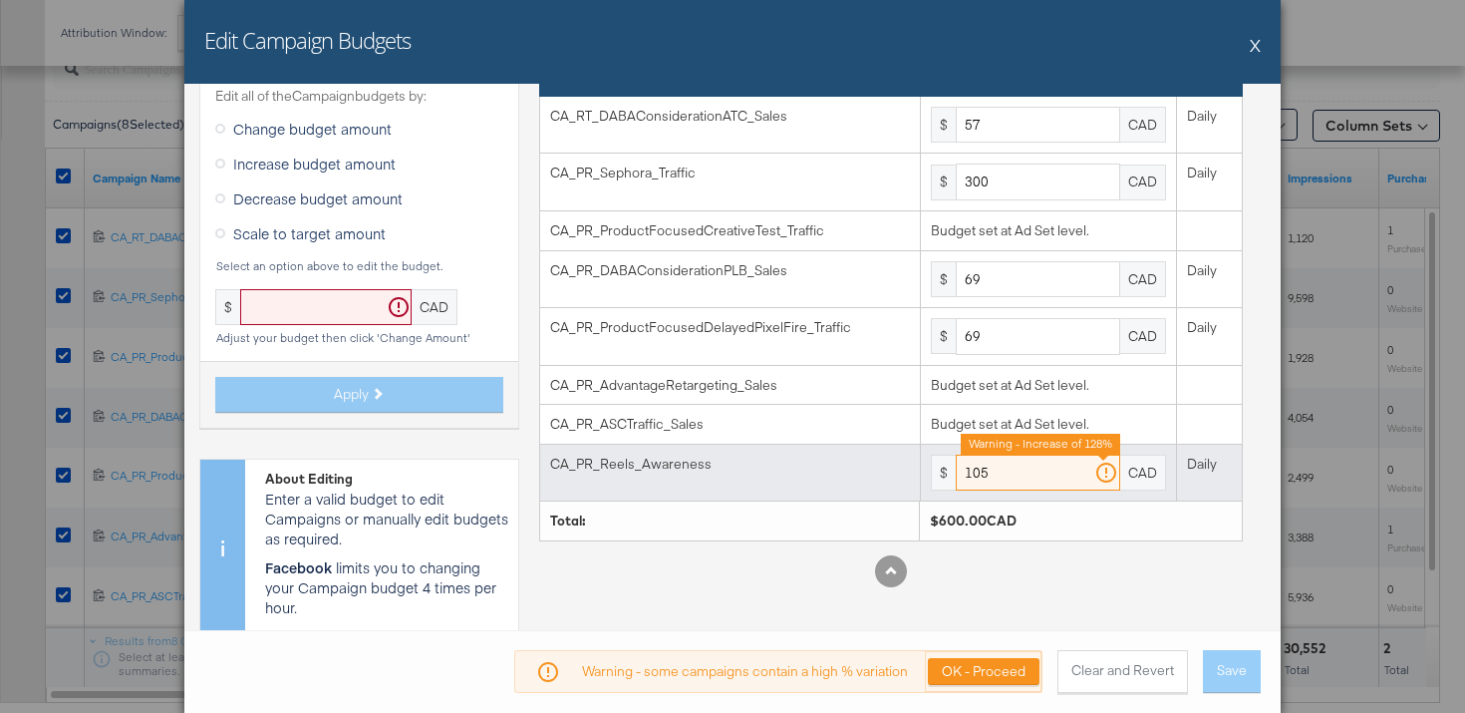
scroll to position [0, 0]
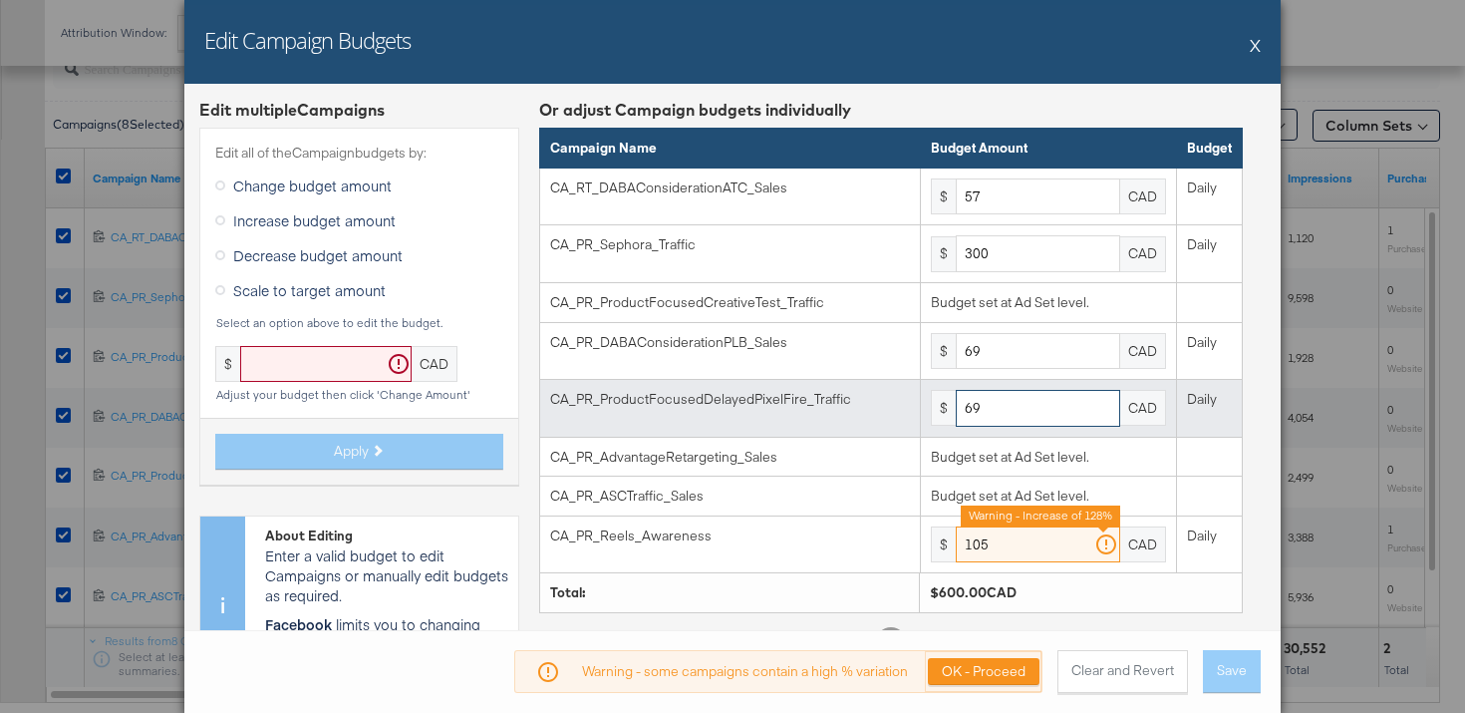
click at [992, 413] on input "69" at bounding box center [1038, 408] width 164 height 37
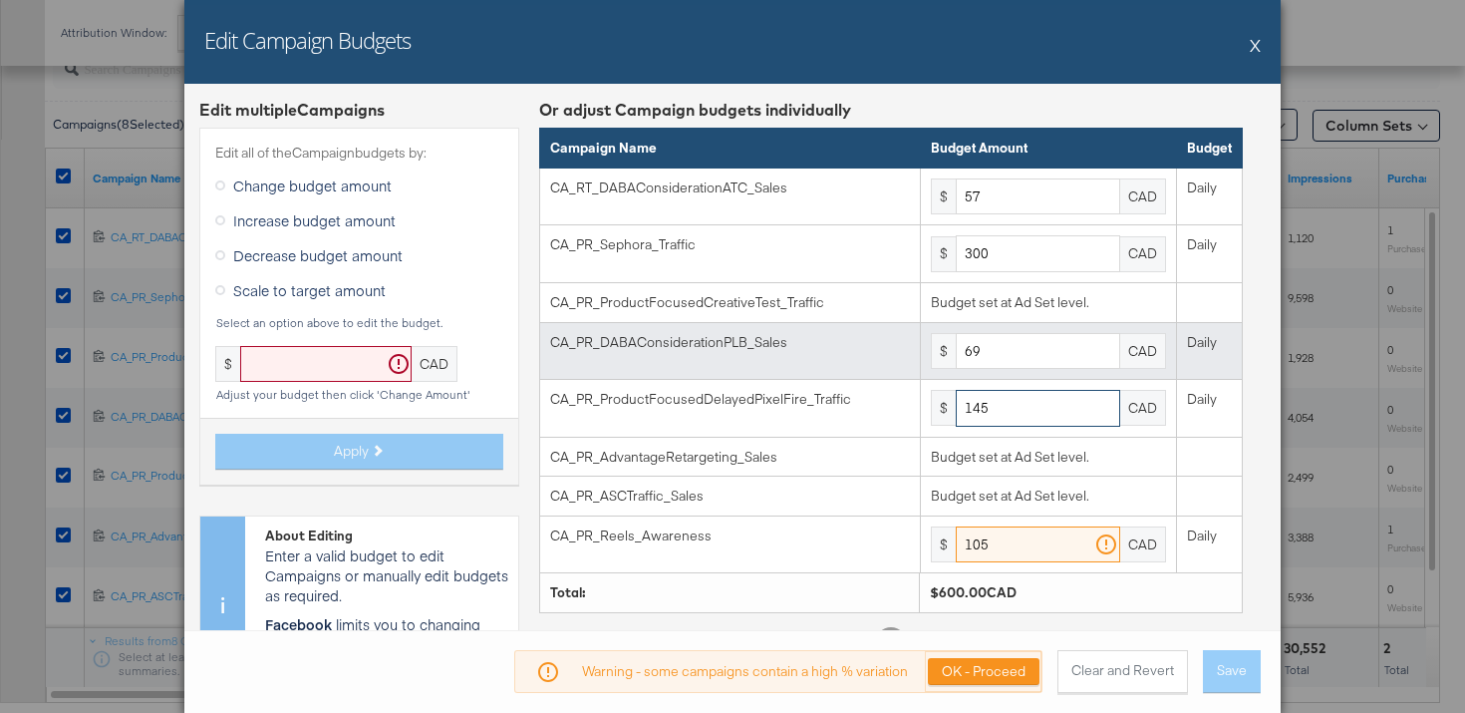
type input "145"
click at [1008, 334] on input "69" at bounding box center [1038, 351] width 164 height 37
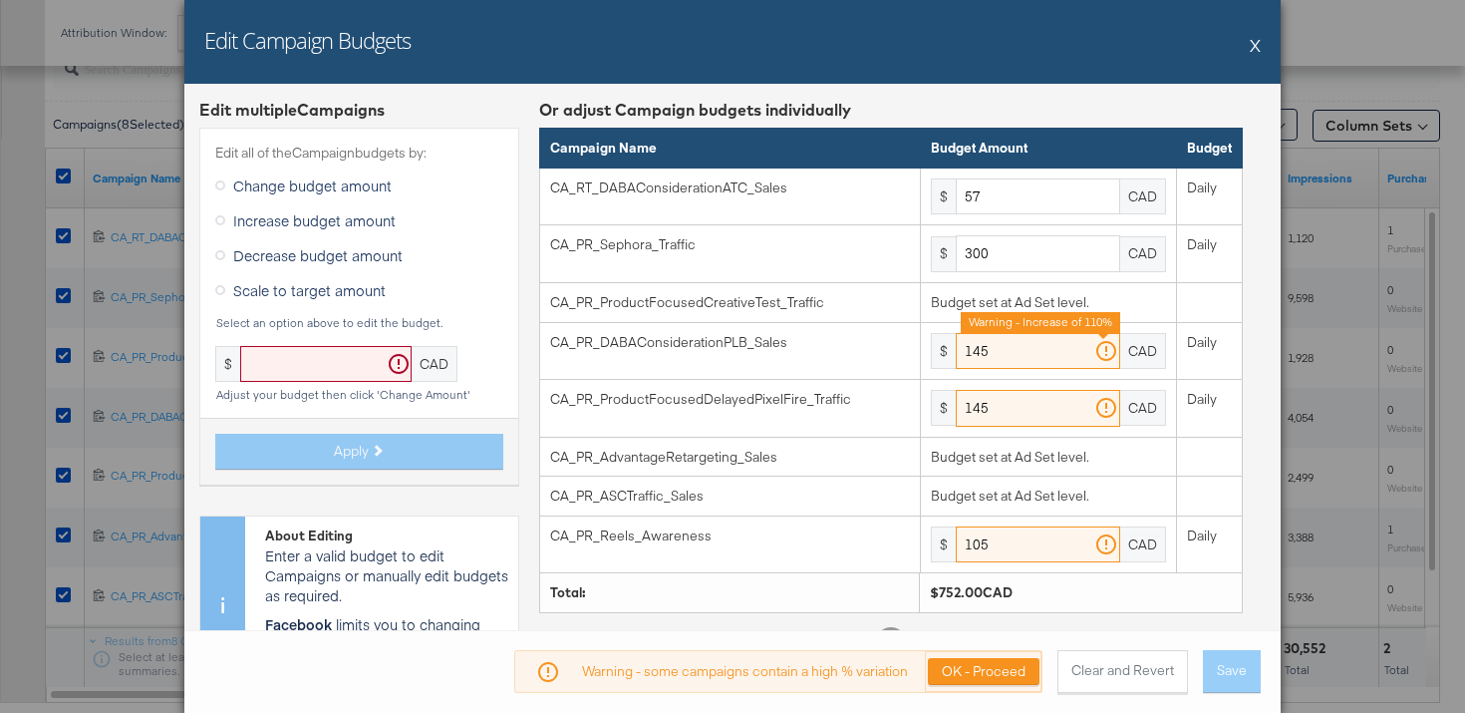
type input "145"
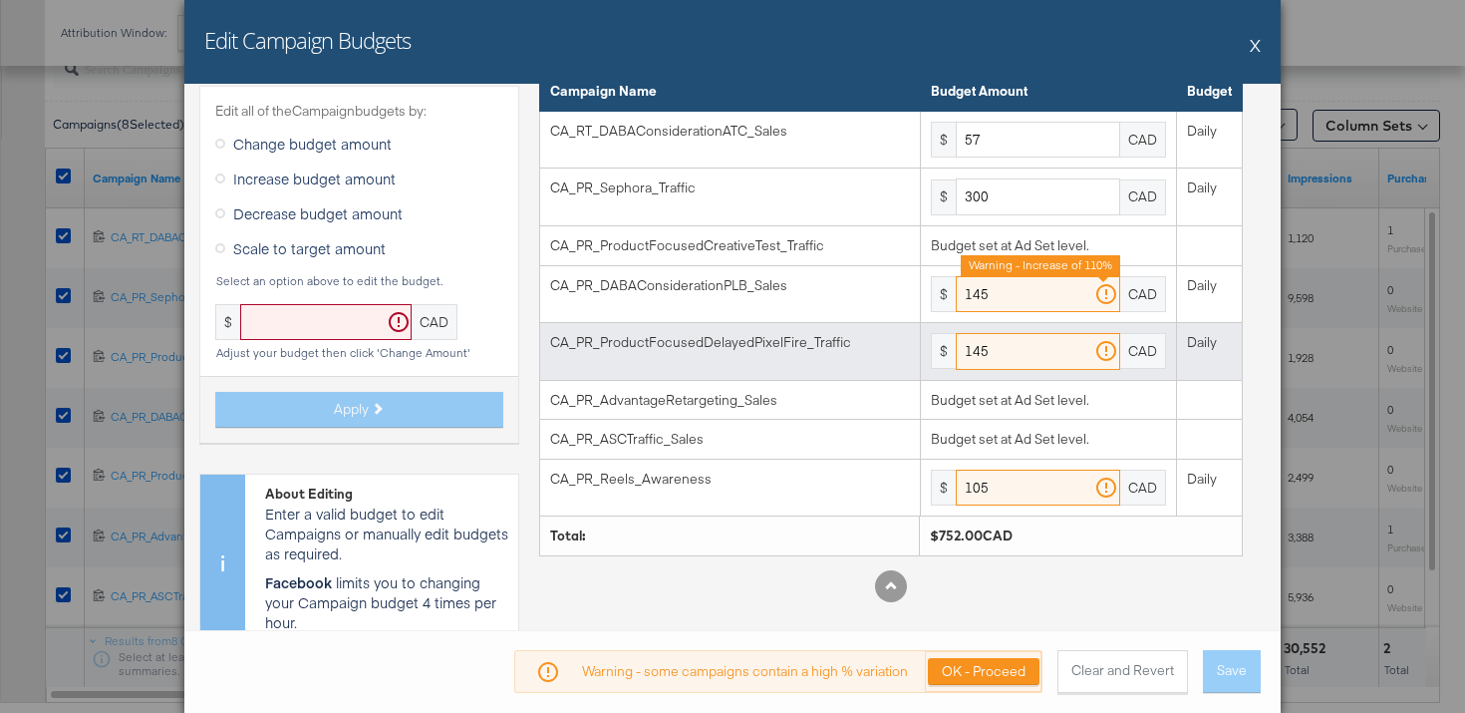
scroll to position [58, 0]
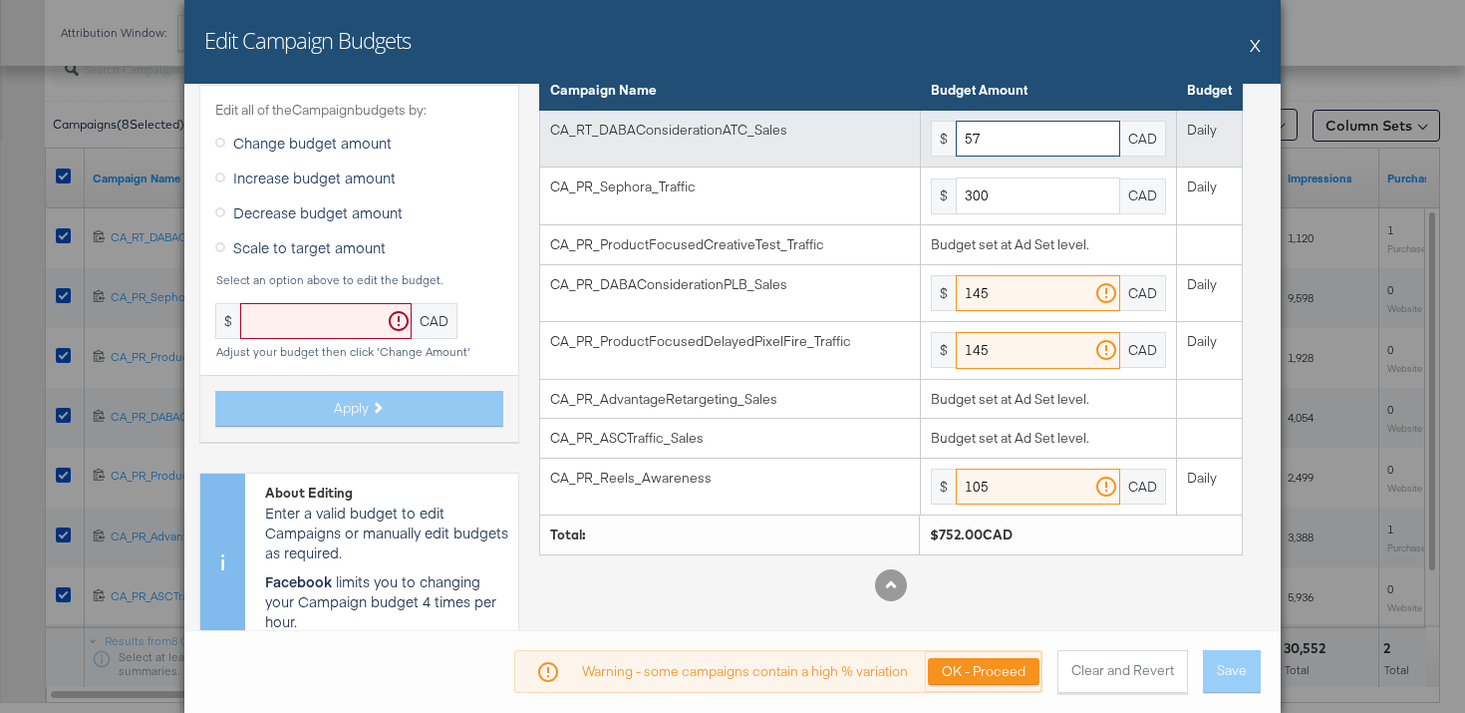
click at [1039, 139] on input "57" at bounding box center [1038, 139] width 164 height 37
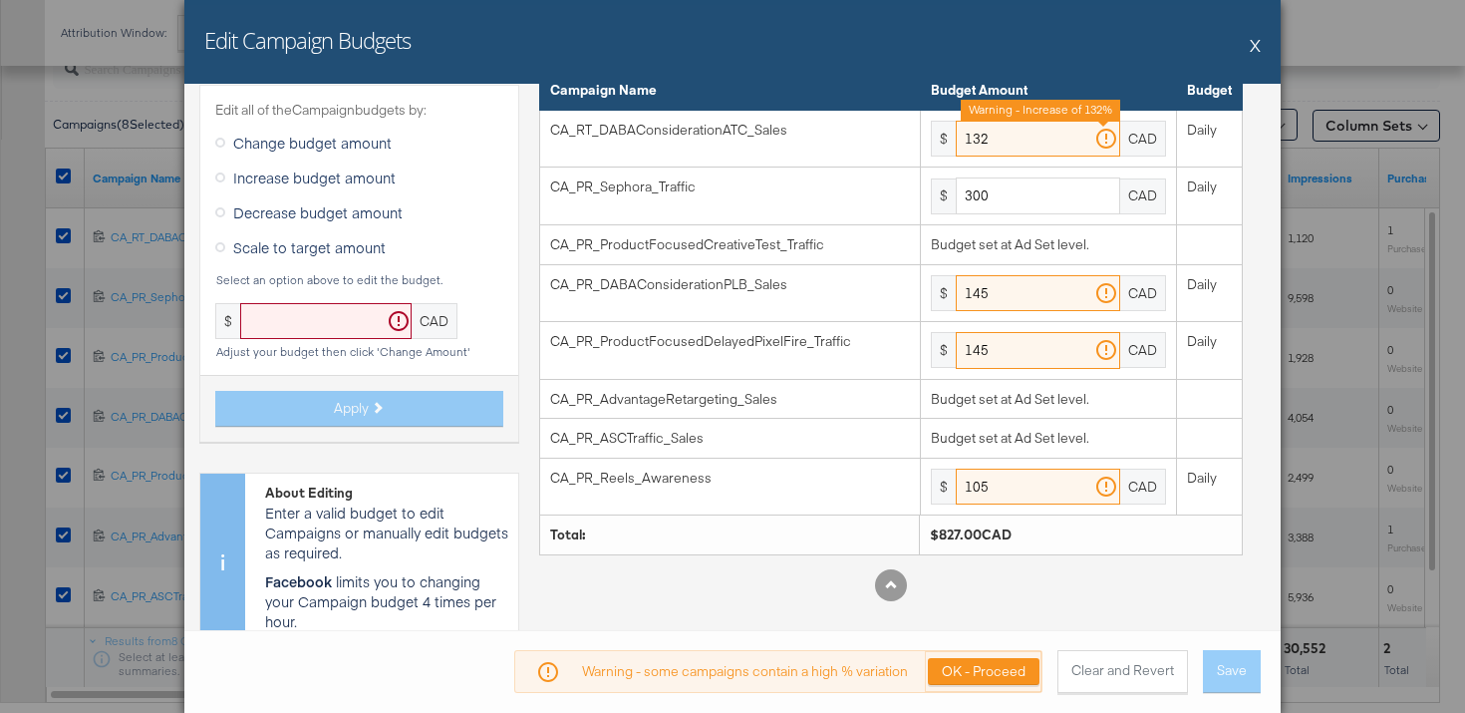
type input "132"
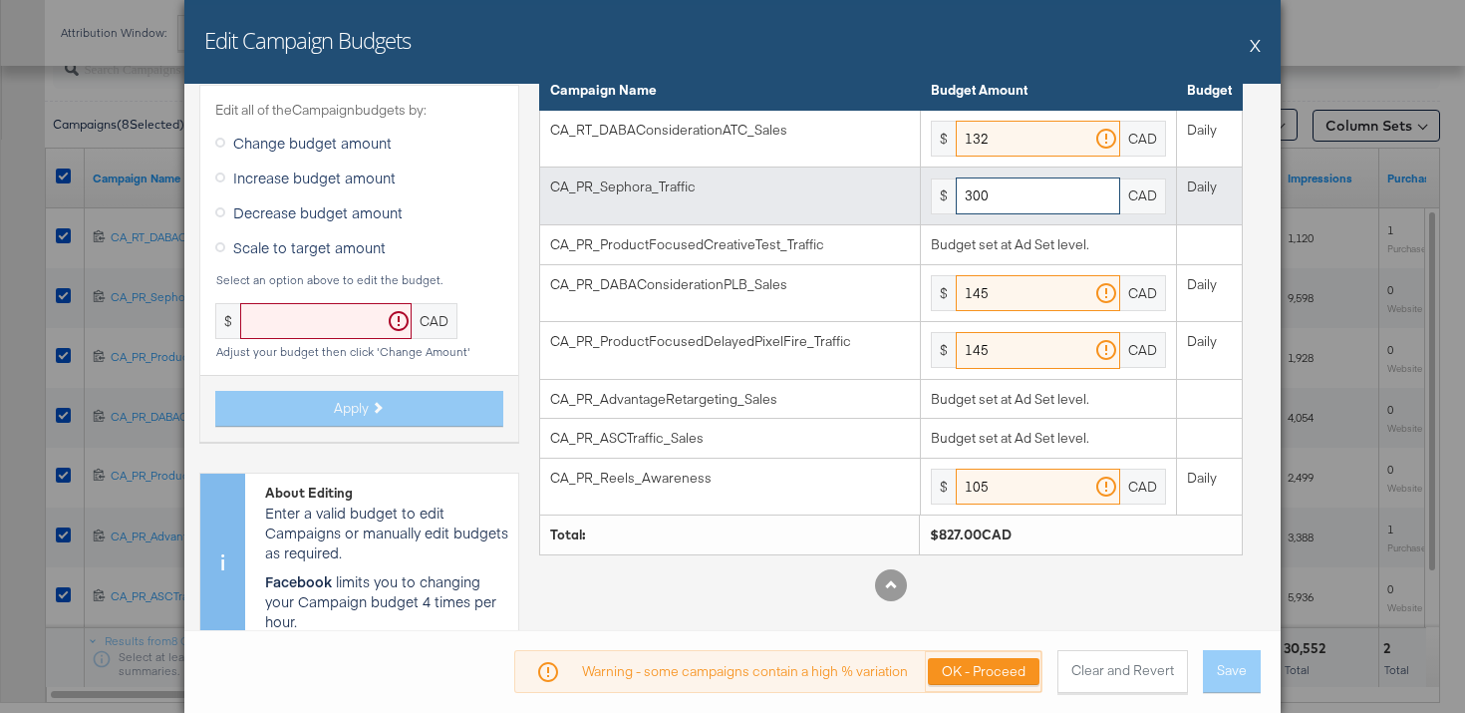
click at [1023, 195] on input "300" at bounding box center [1038, 195] width 164 height 37
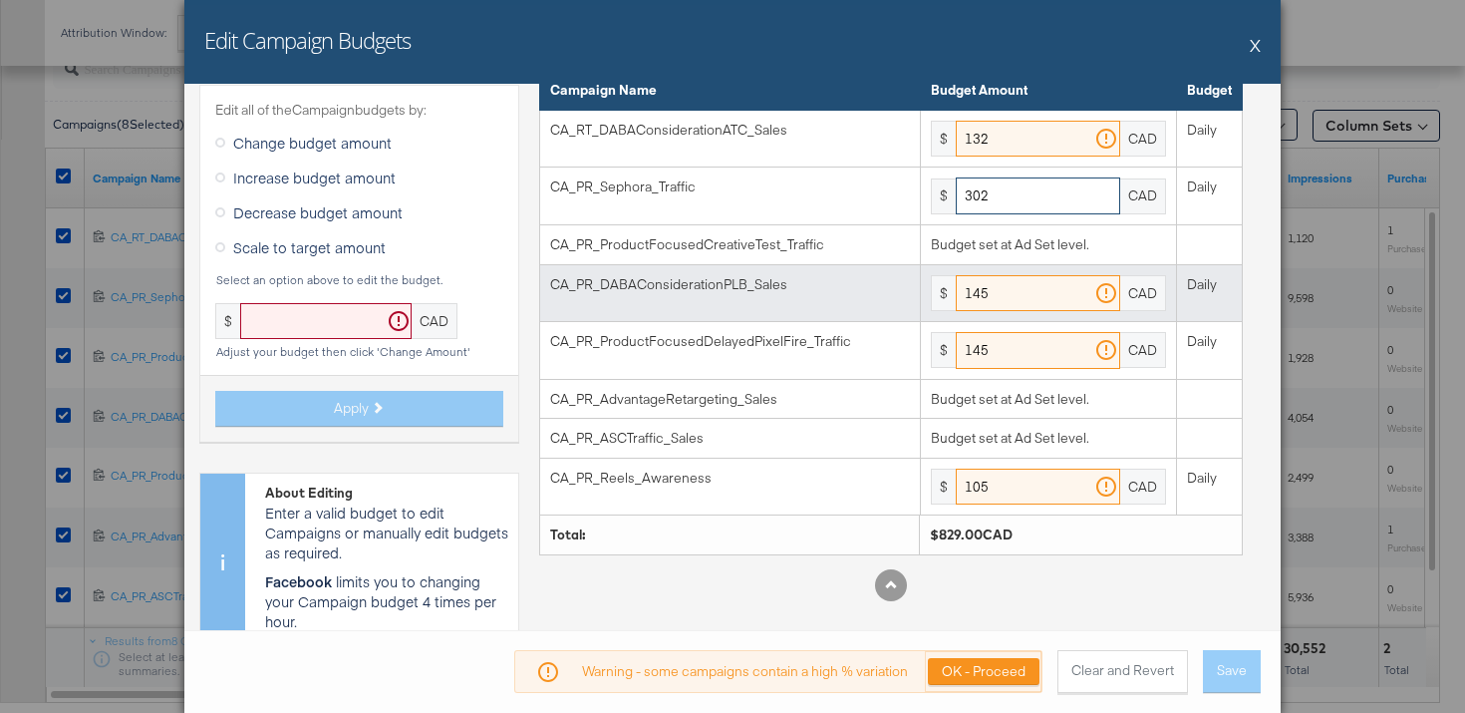
scroll to position [0, 0]
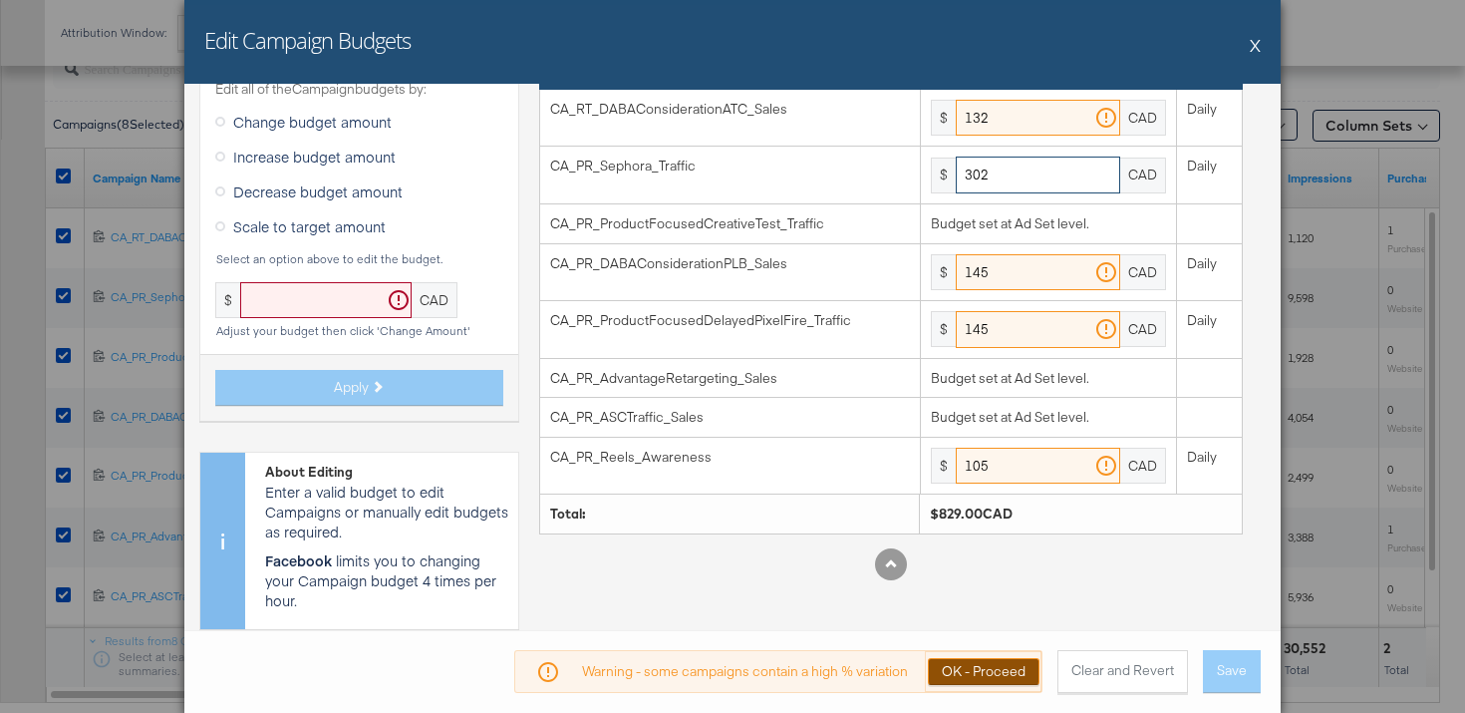
type input "302"
click at [1012, 667] on button "OK - Proceed" at bounding box center [984, 671] width 112 height 27
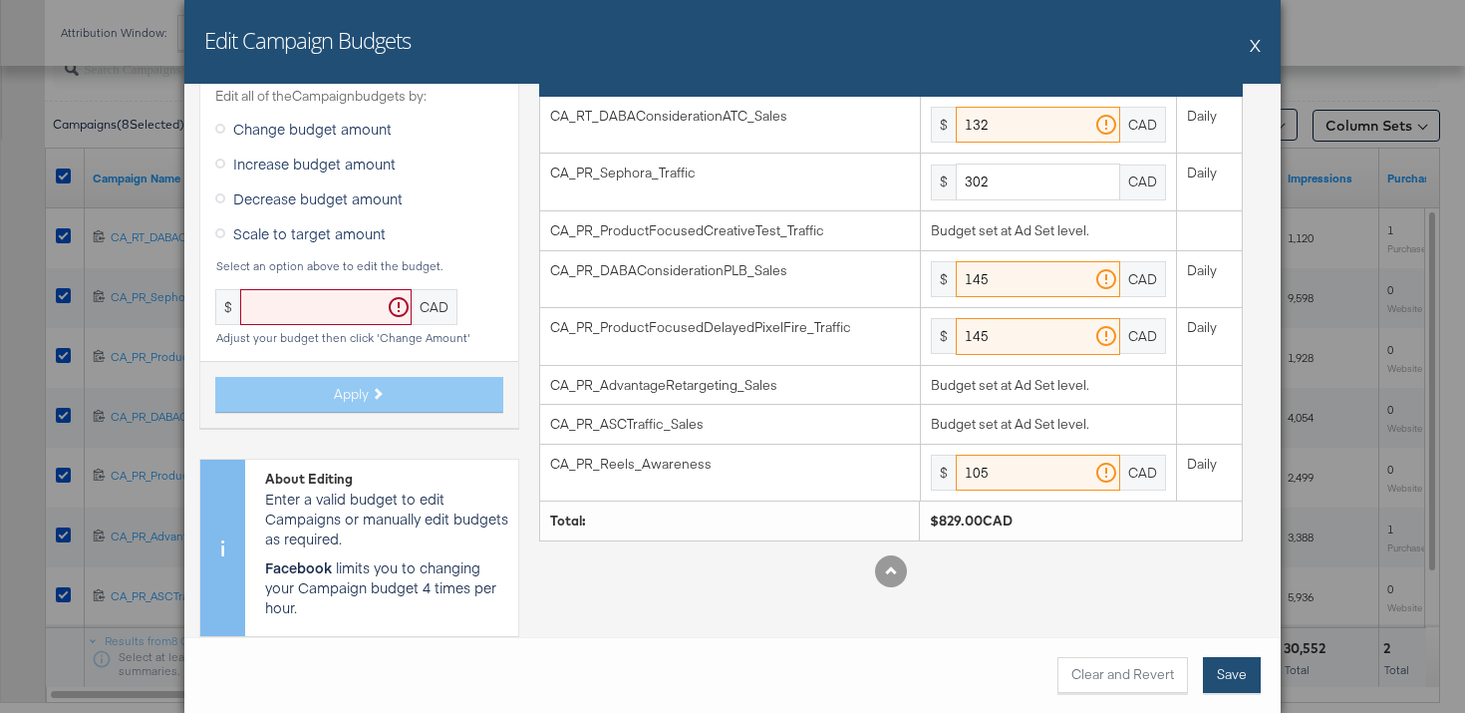
click at [1238, 662] on button "Save" at bounding box center [1232, 675] width 58 height 36
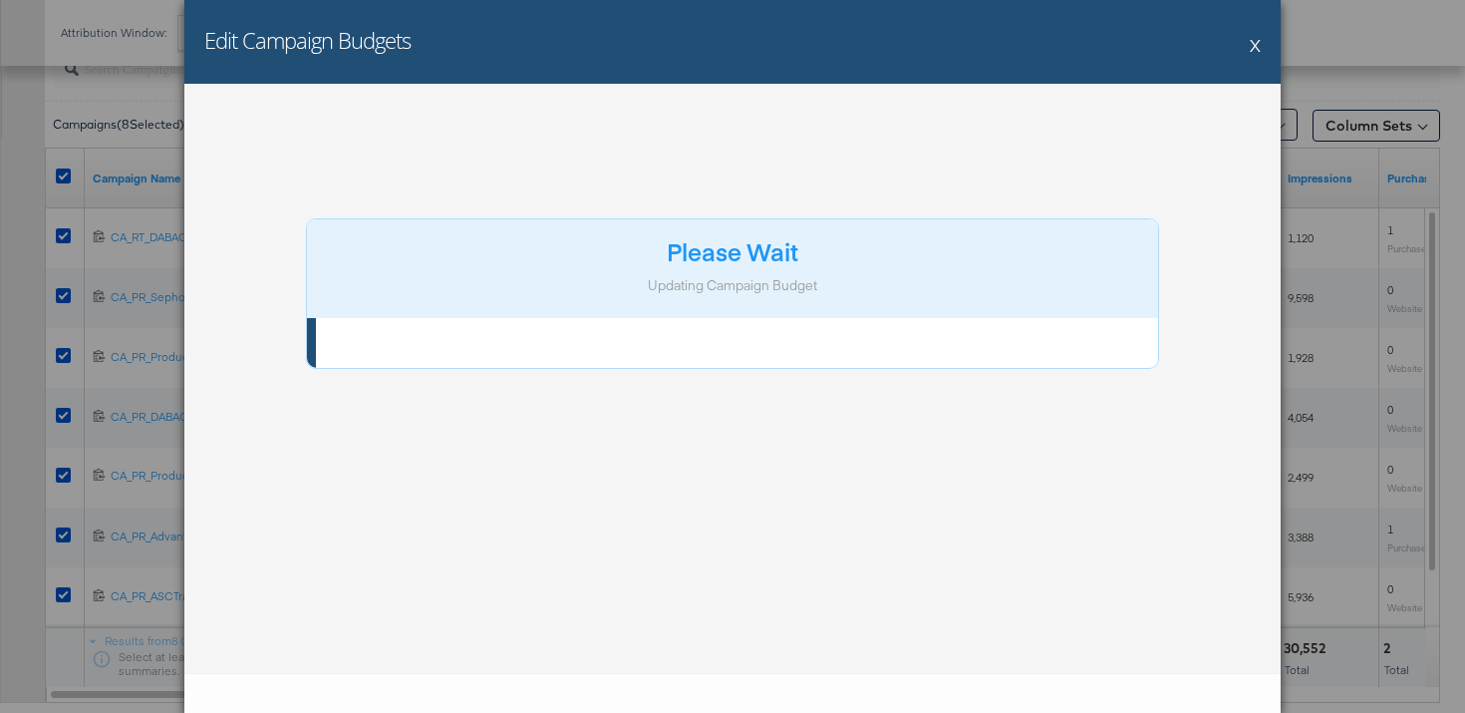
scroll to position [0, 0]
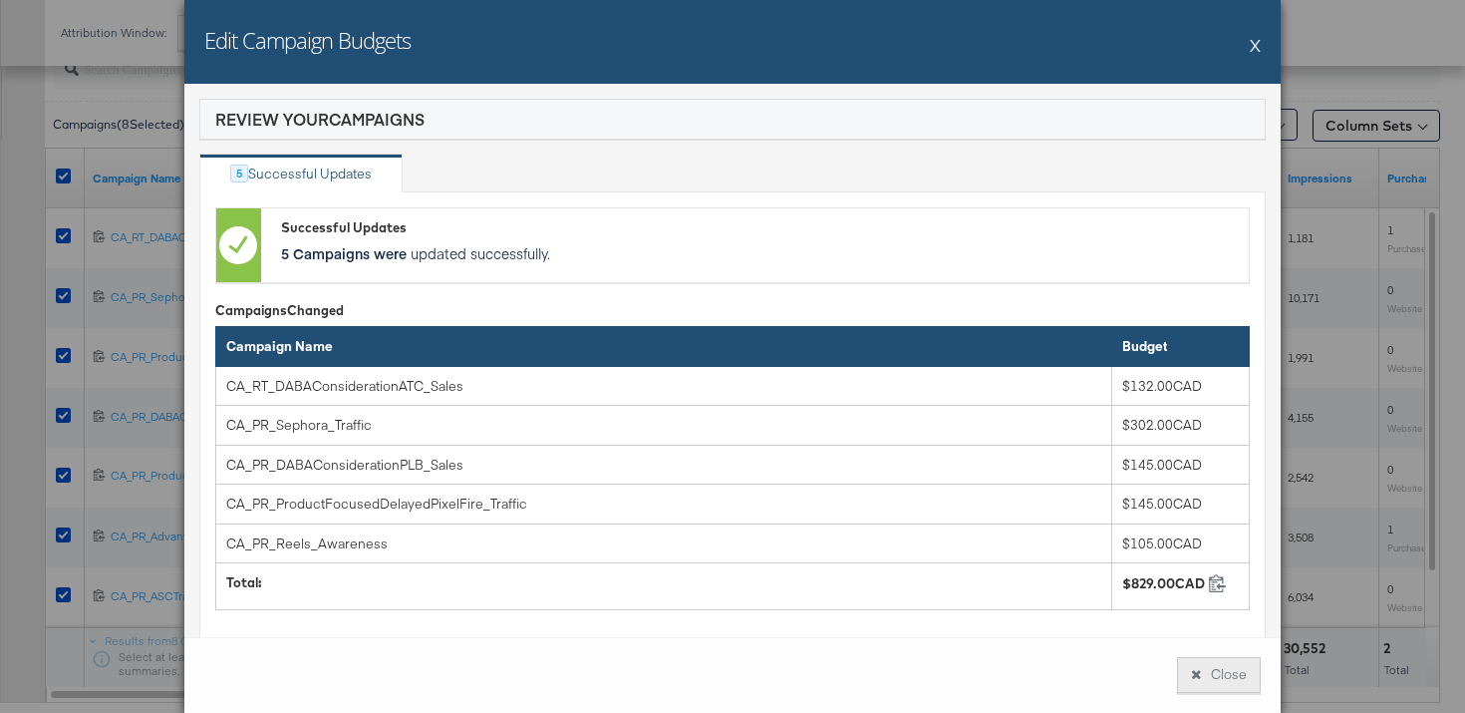
click at [1250, 689] on button "Close" at bounding box center [1219, 675] width 84 height 36
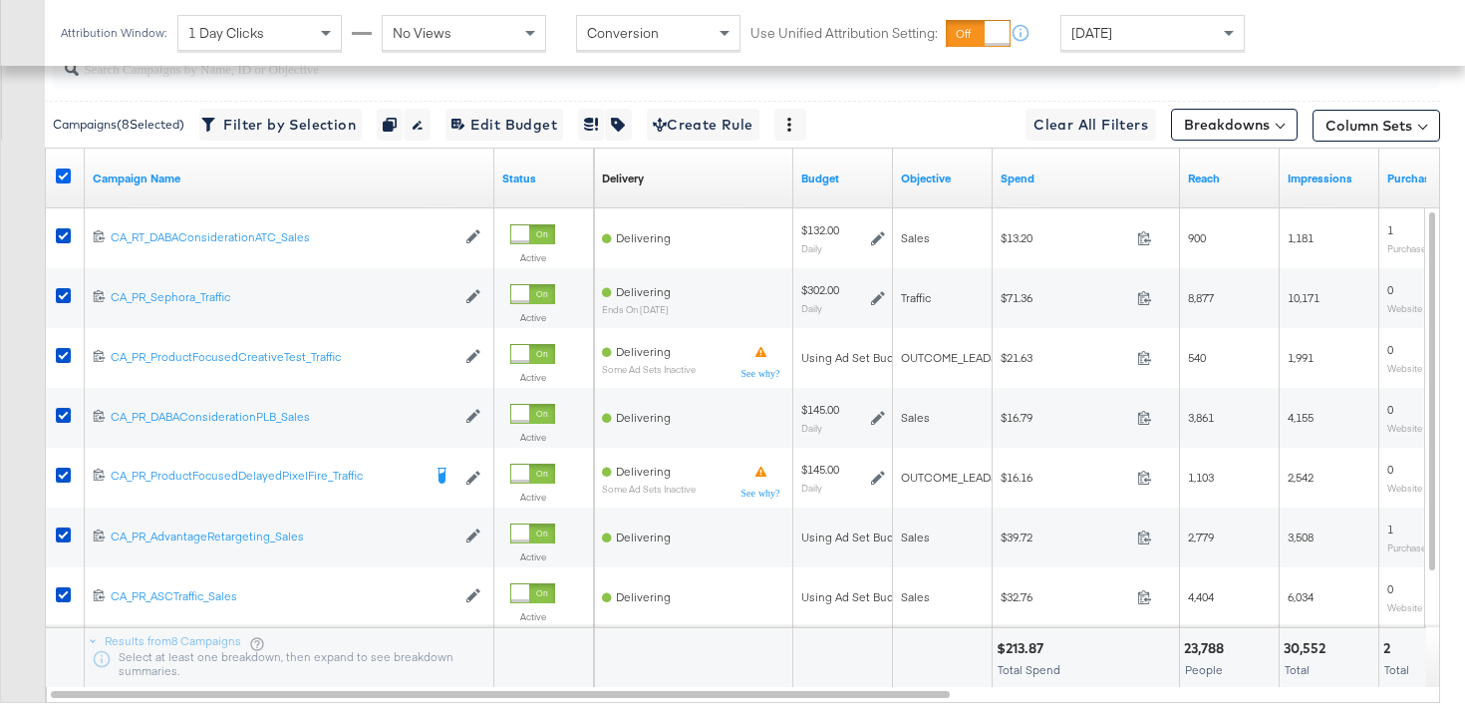
click at [63, 176] on icon at bounding box center [63, 175] width 15 height 15
click at [0, 0] on input "checkbox" at bounding box center [0, 0] width 0 height 0
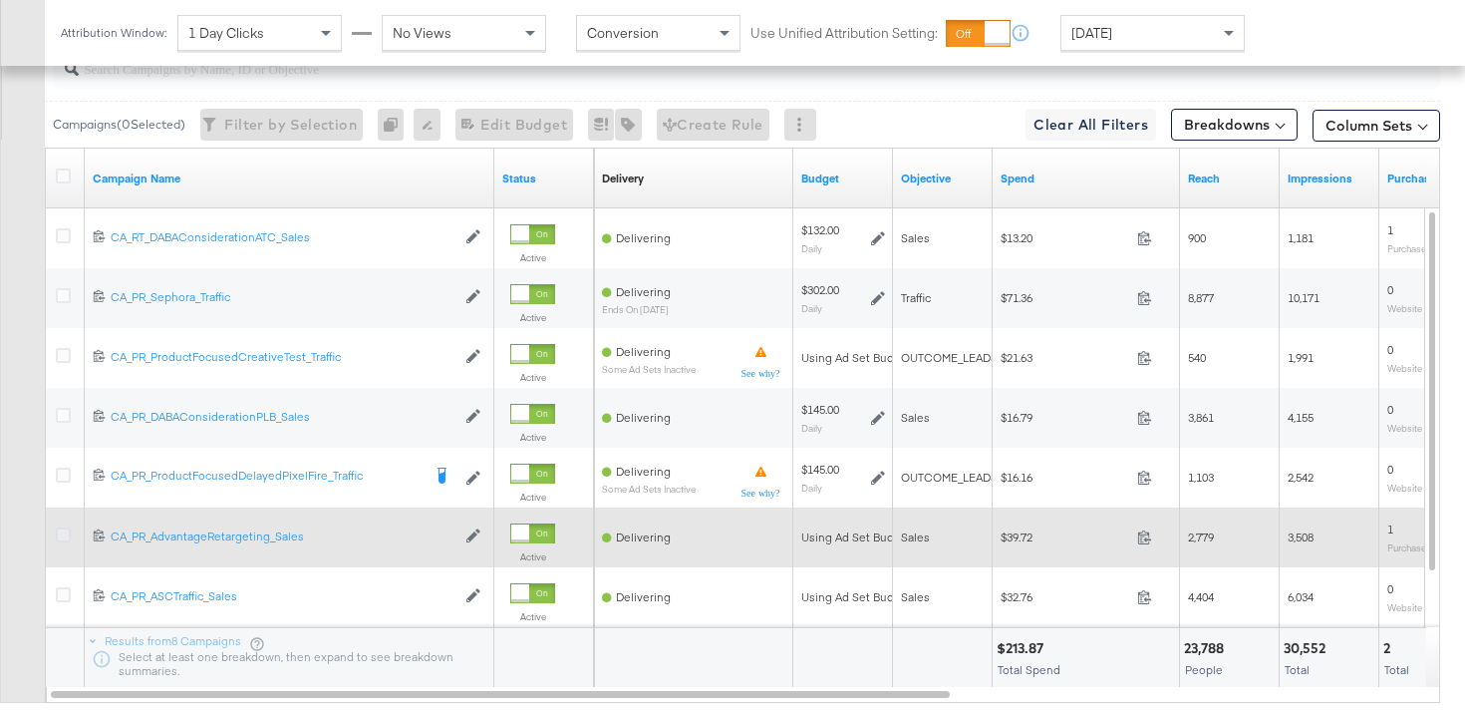
click at [63, 532] on icon at bounding box center [63, 534] width 15 height 15
click at [0, 0] on input "checkbox" at bounding box center [0, 0] width 0 height 0
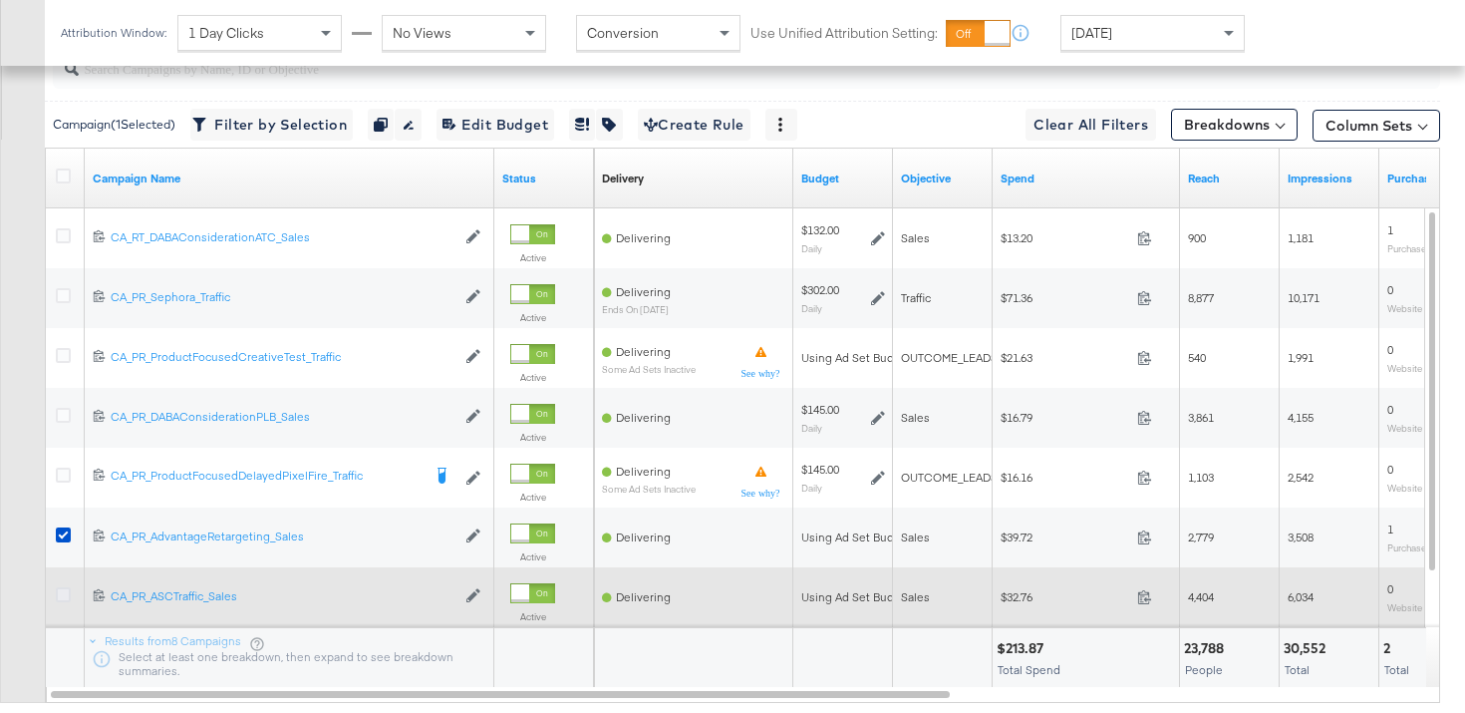
click at [60, 587] on icon at bounding box center [63, 594] width 15 height 15
click at [0, 0] on input "checkbox" at bounding box center [0, 0] width 0 height 0
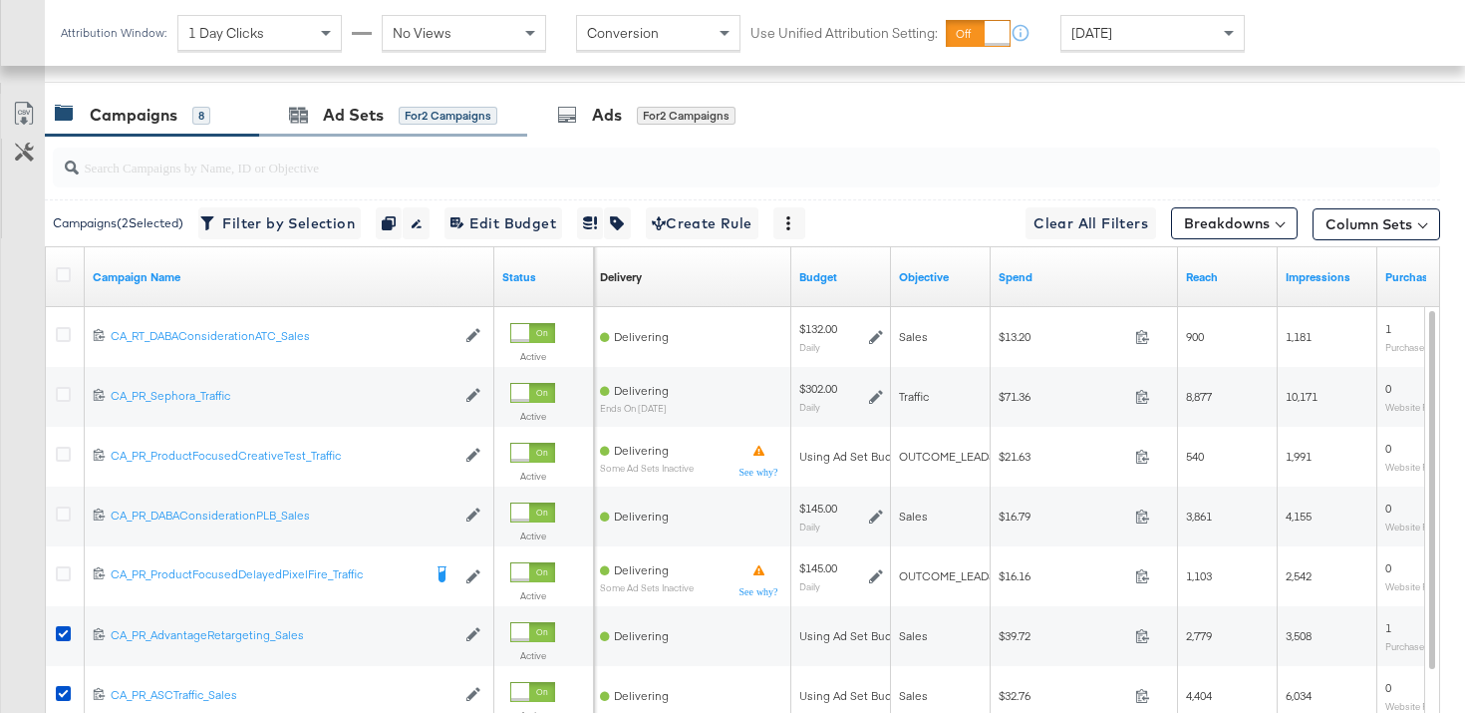
click at [347, 128] on div "Ad Sets for 2 Campaigns" at bounding box center [393, 115] width 268 height 43
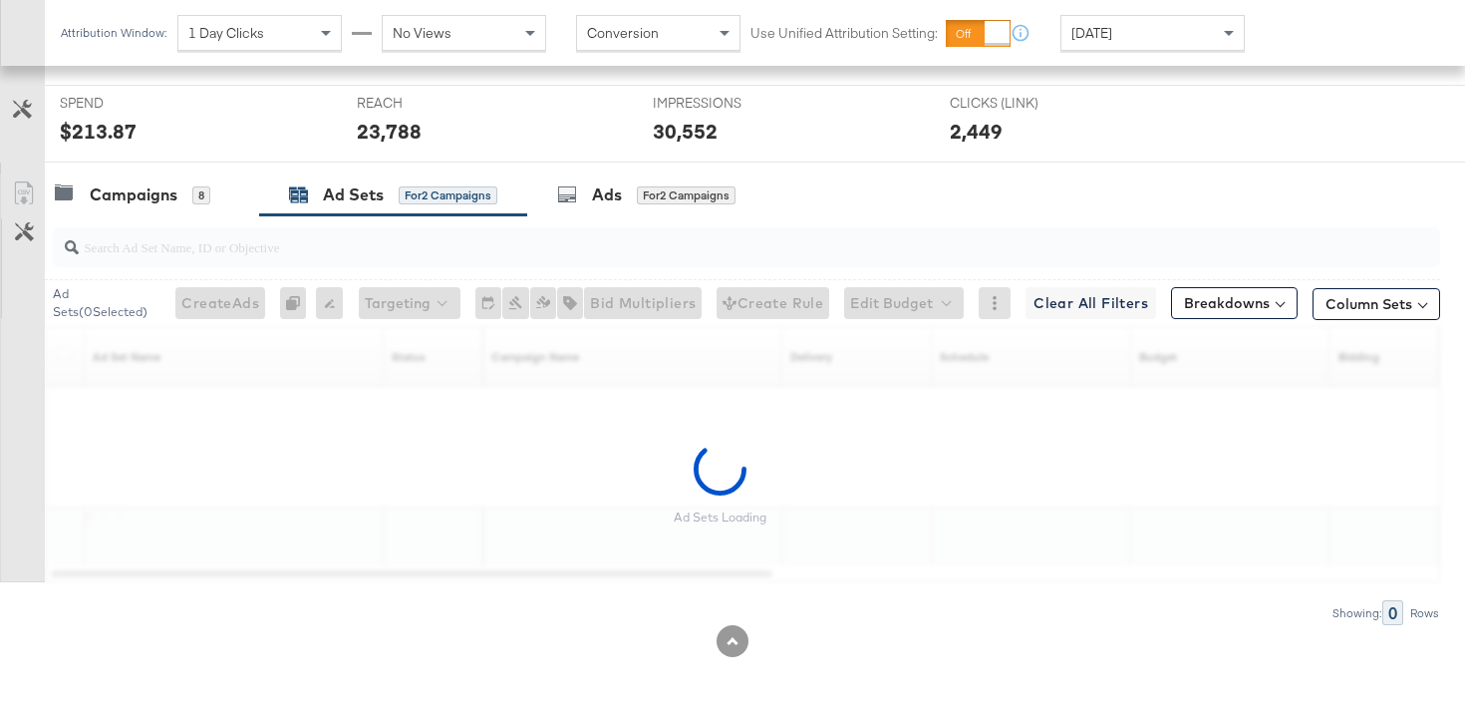
scroll to position [785, 0]
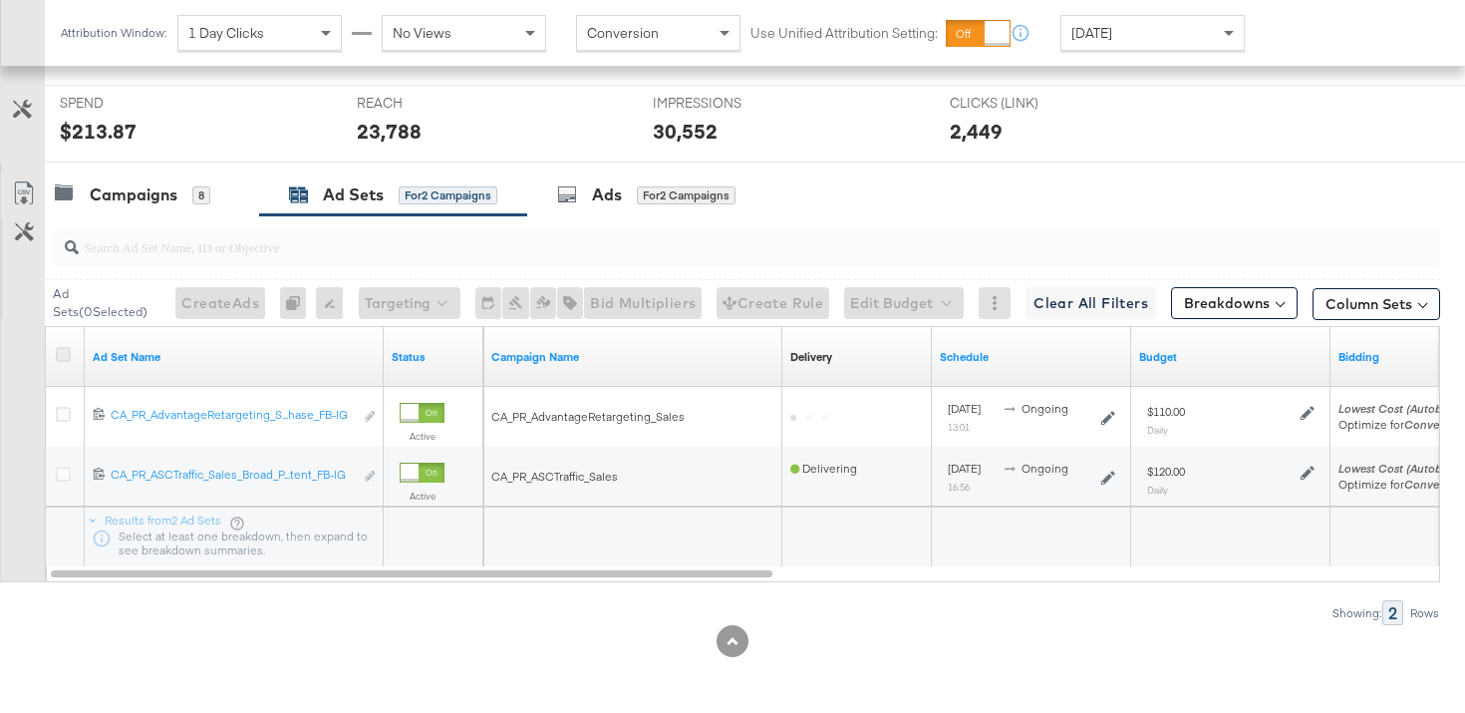
click at [69, 354] on icon at bounding box center [63, 354] width 15 height 15
click at [0, 0] on input "checkbox" at bounding box center [0, 0] width 0 height 0
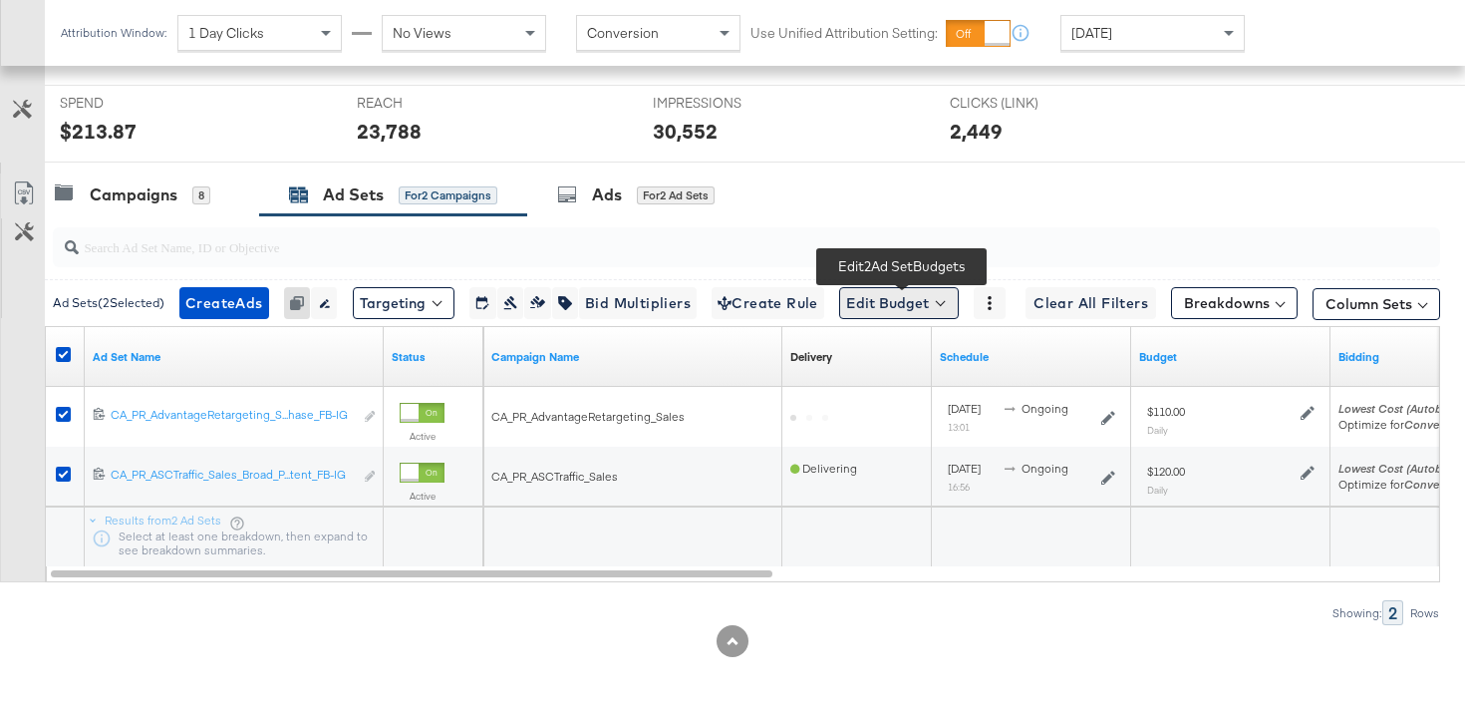
click at [909, 313] on button "Edit Budget" at bounding box center [899, 303] width 120 height 32
click at [925, 354] on span "Edit Ad Set Budget" at bounding box center [905, 355] width 114 height 26
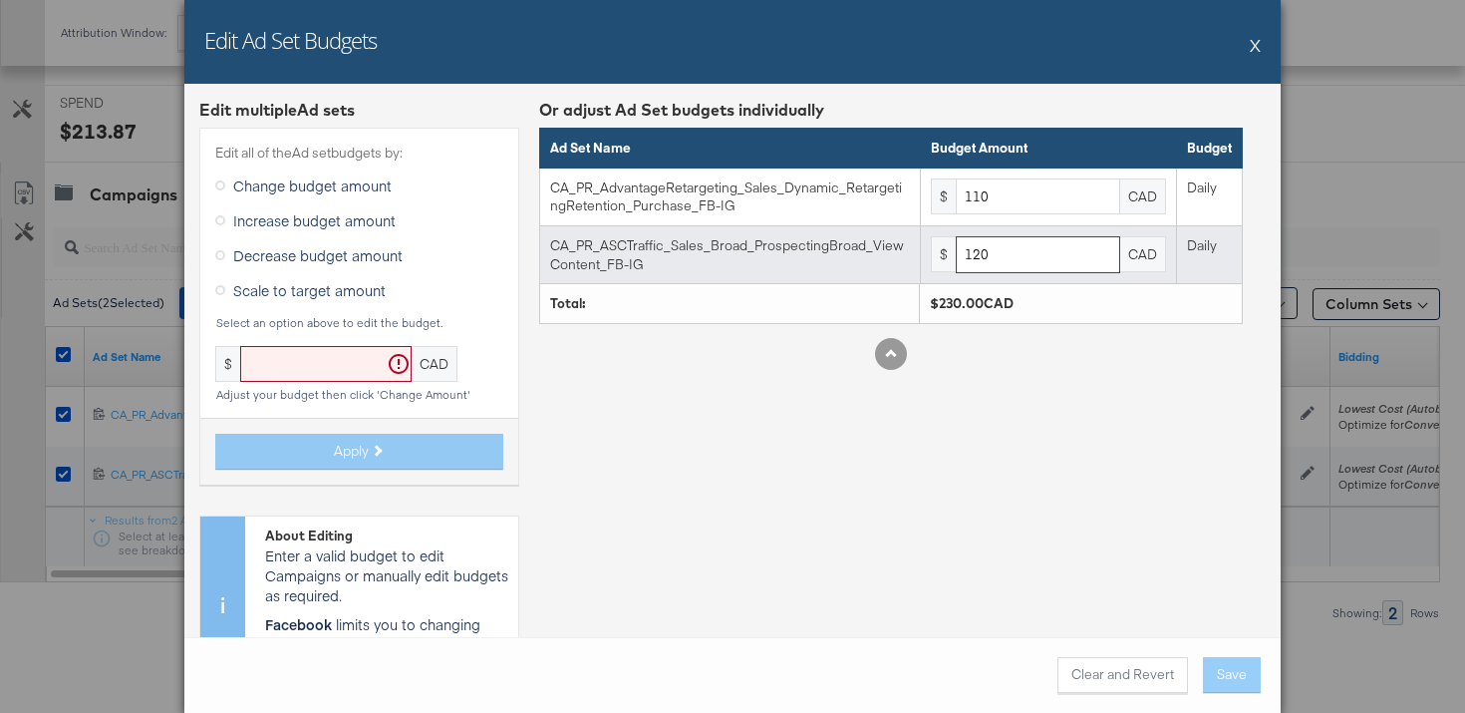
click at [1023, 256] on input "120" at bounding box center [1038, 254] width 164 height 37
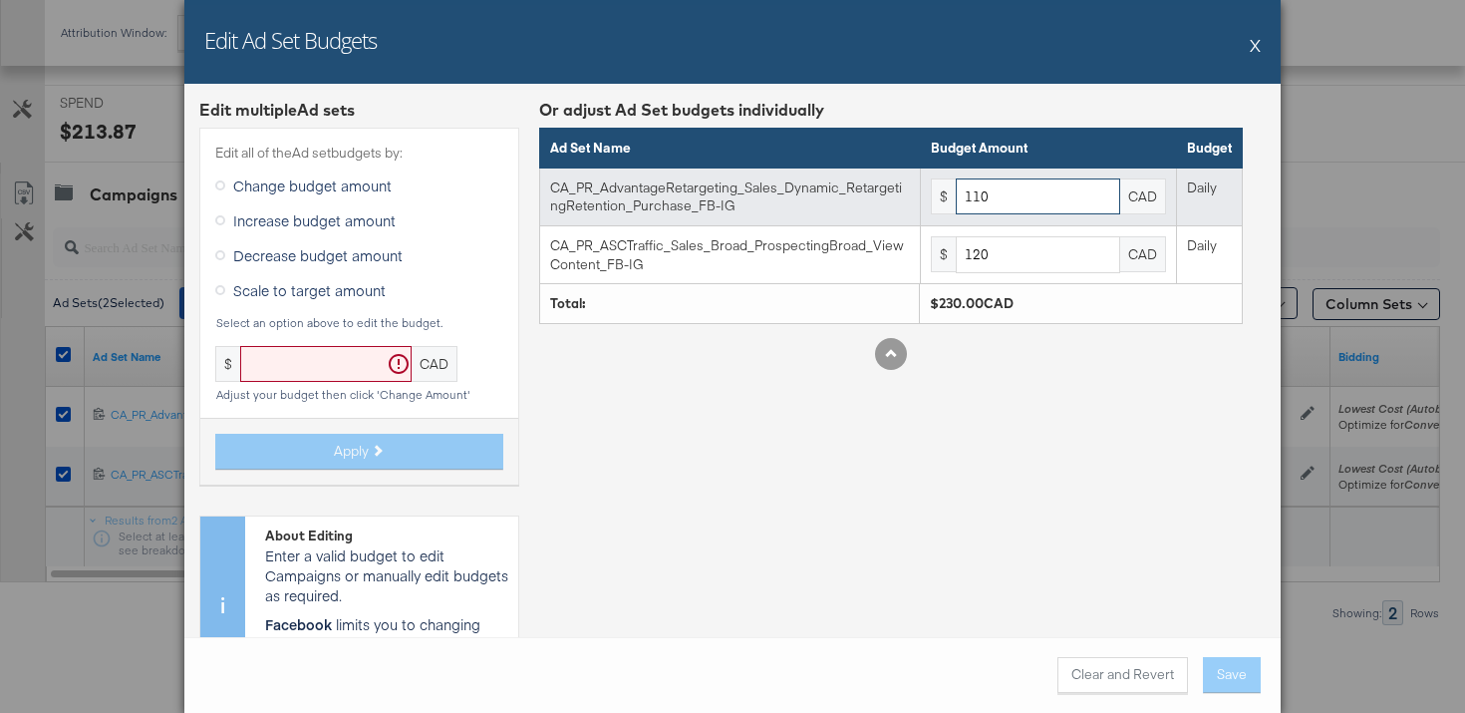
click at [1035, 191] on input "110" at bounding box center [1038, 196] width 164 height 37
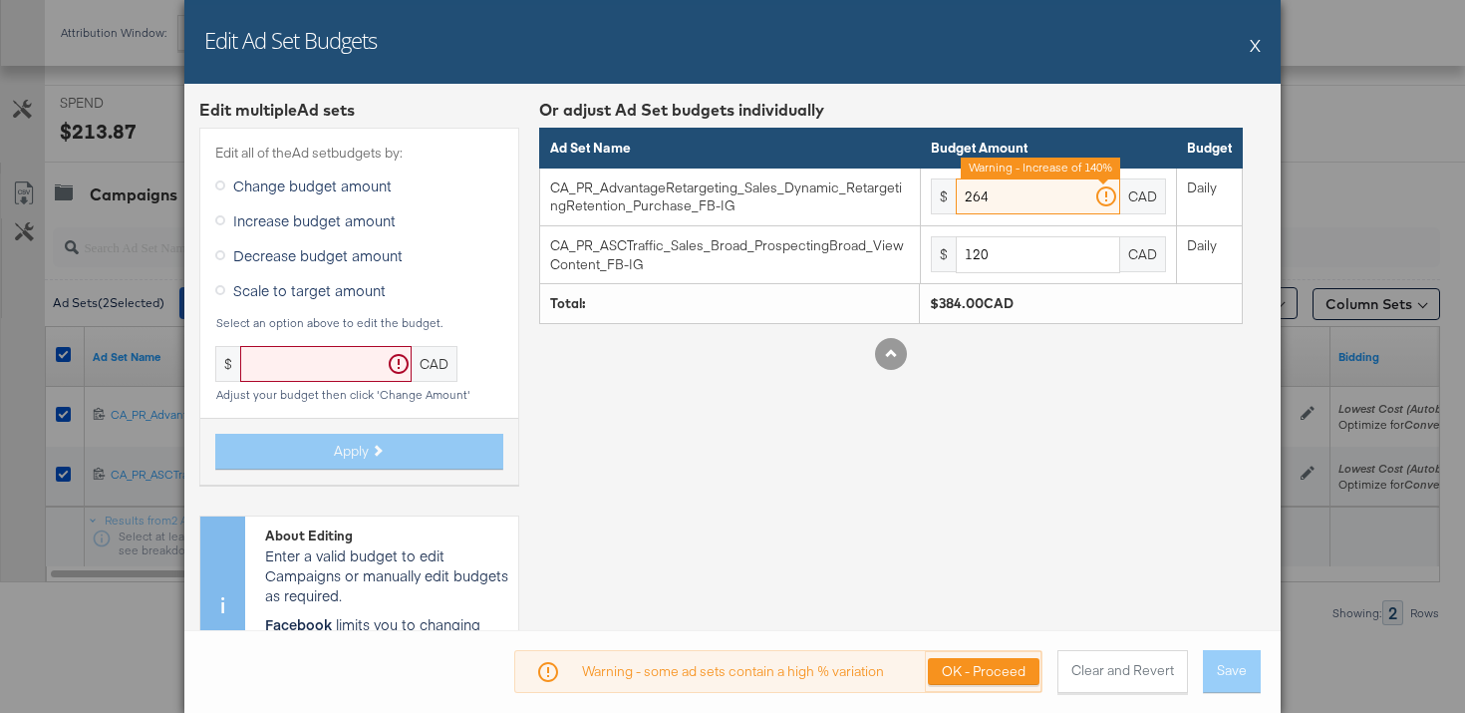
type input "264"
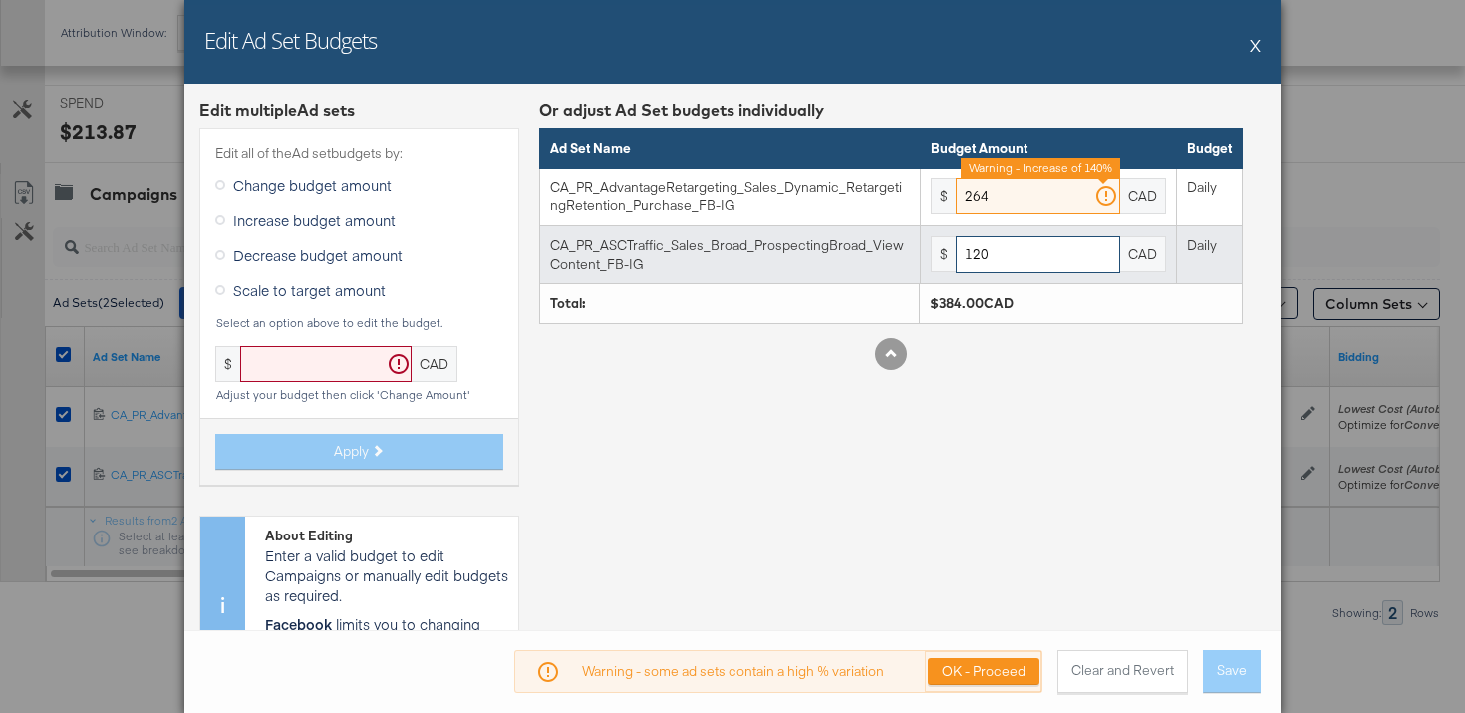
click at [1033, 259] on input "120" at bounding box center [1038, 254] width 164 height 37
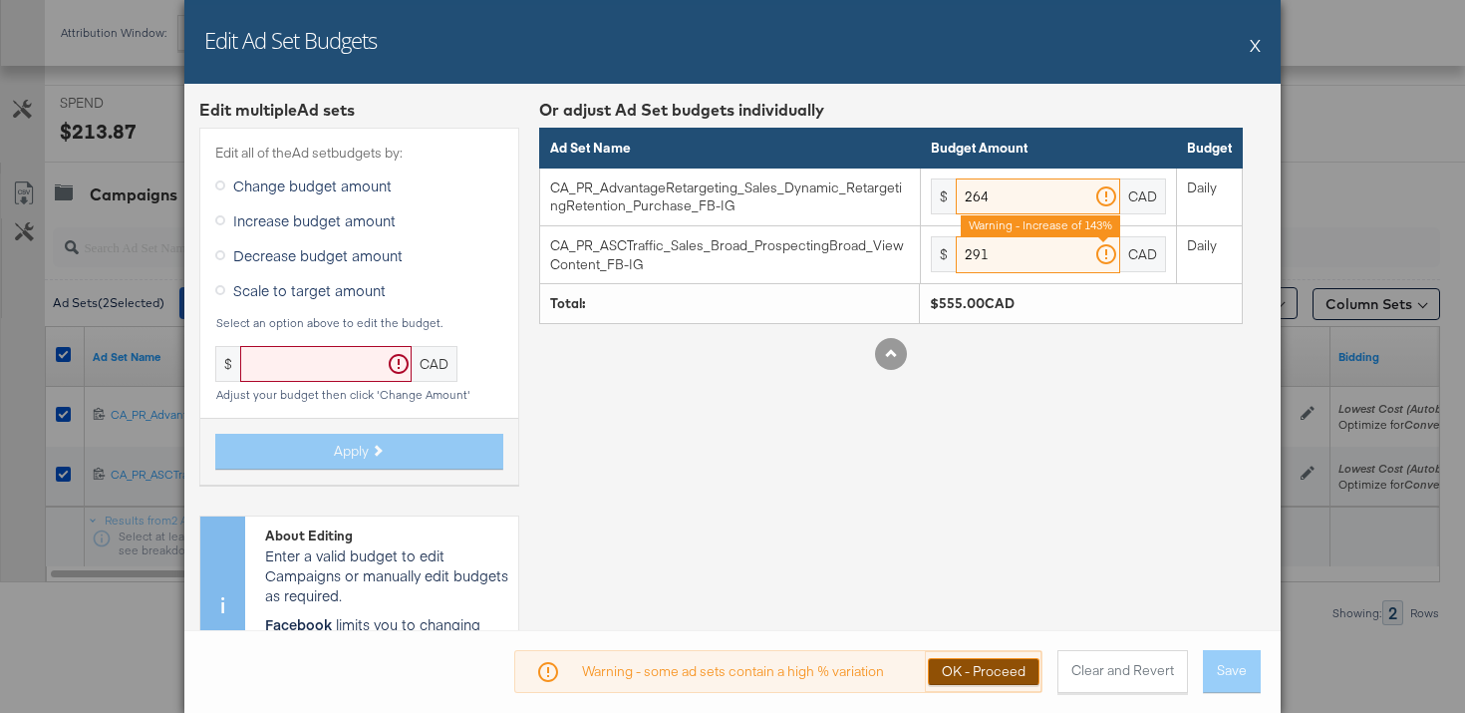
type input "291"
click at [1005, 660] on button "OK - Proceed" at bounding box center [984, 671] width 112 height 27
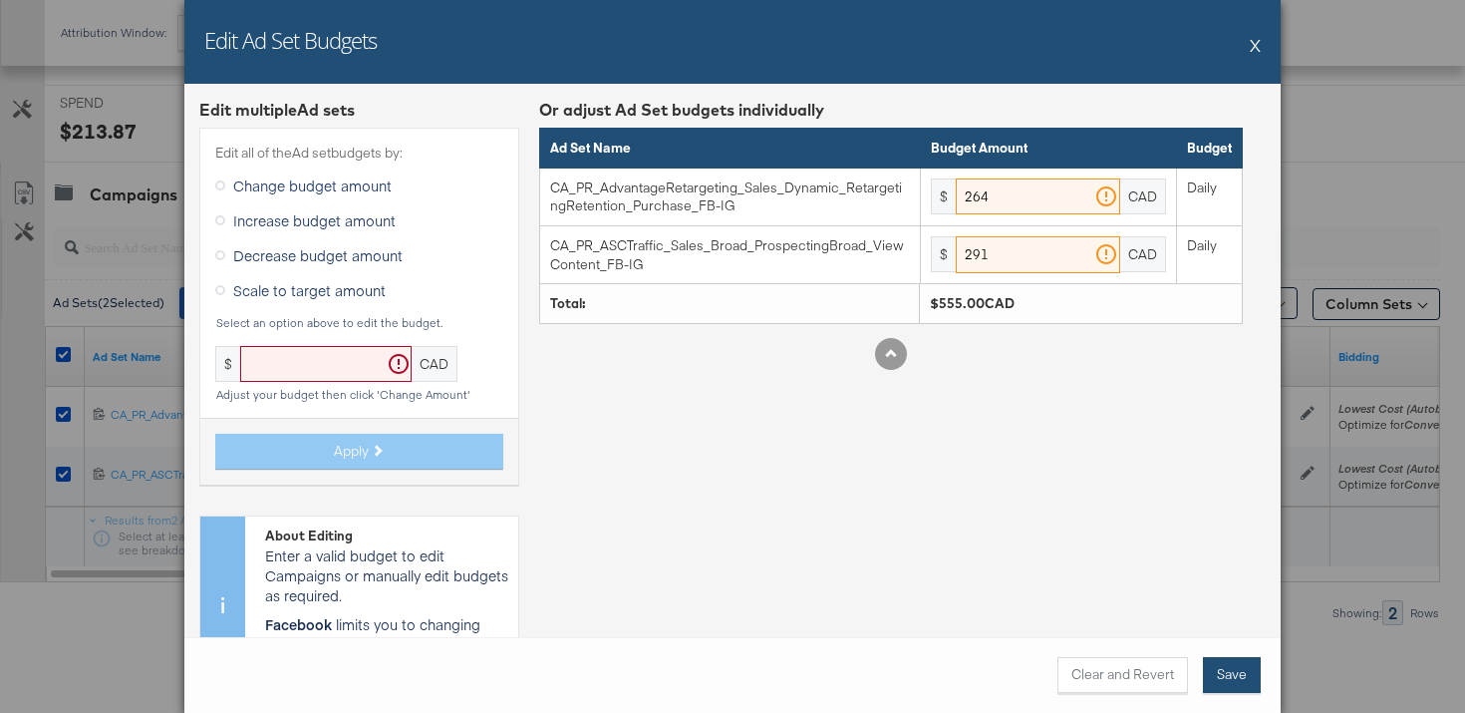
click at [1249, 668] on button "Save" at bounding box center [1232, 675] width 58 height 36
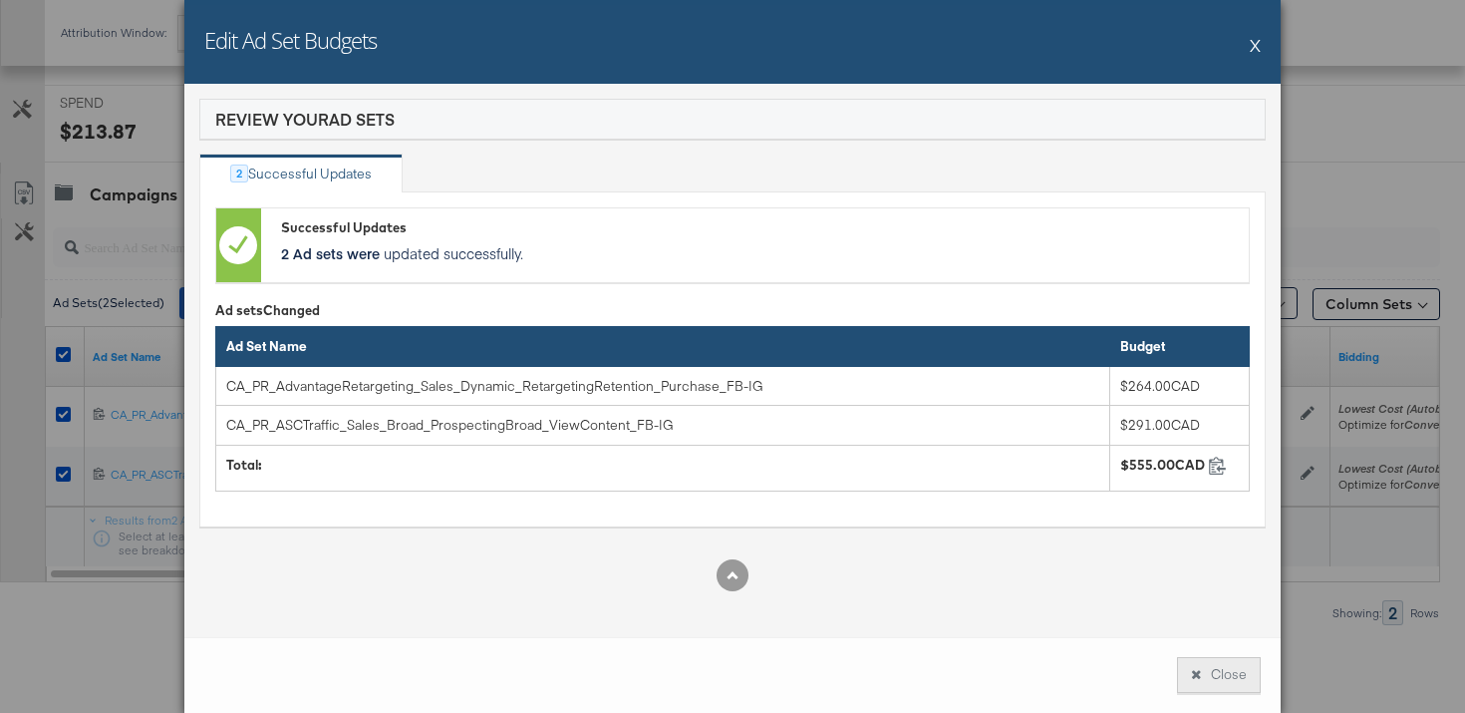
click at [1216, 666] on button "Close" at bounding box center [1219, 675] width 84 height 36
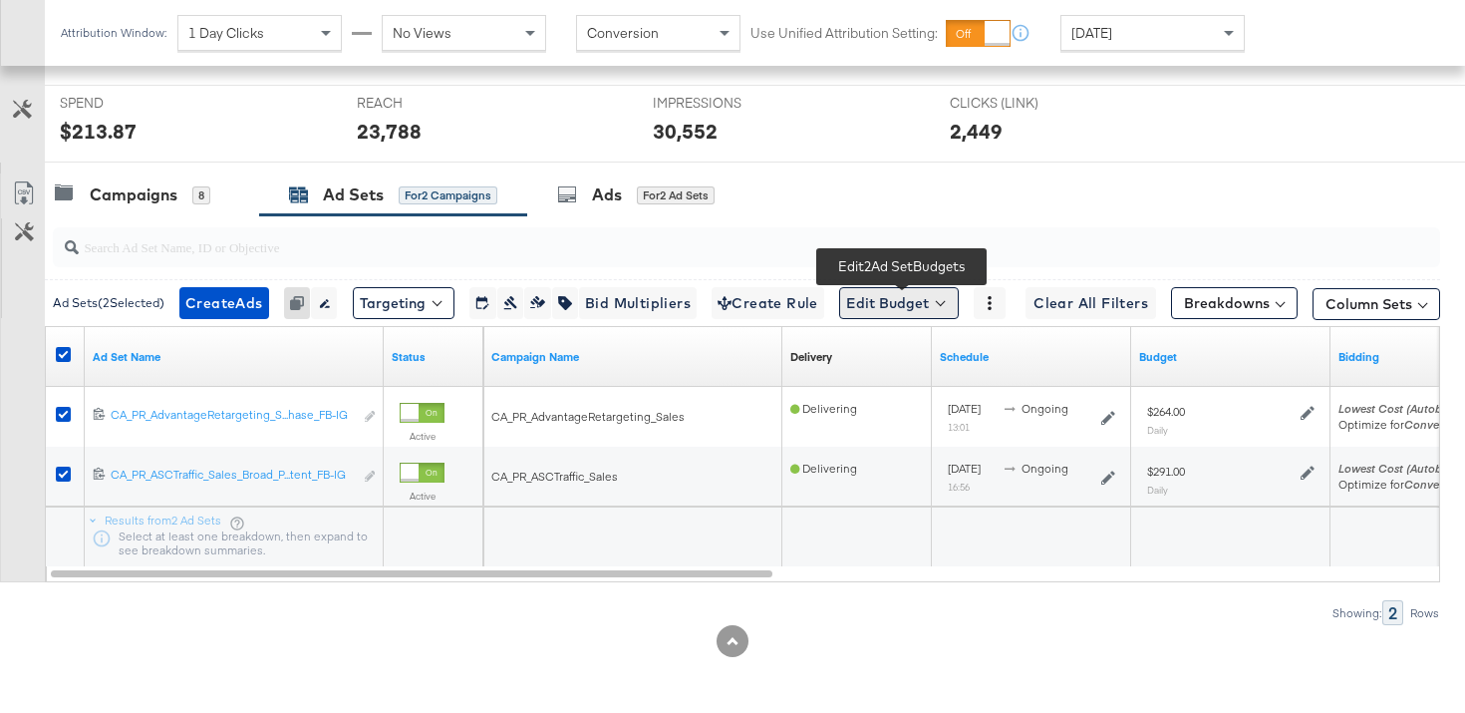
click at [898, 291] on button "Edit Budget" at bounding box center [899, 303] width 120 height 32
click at [920, 351] on span "Edit Ad Set Budget" at bounding box center [905, 355] width 114 height 26
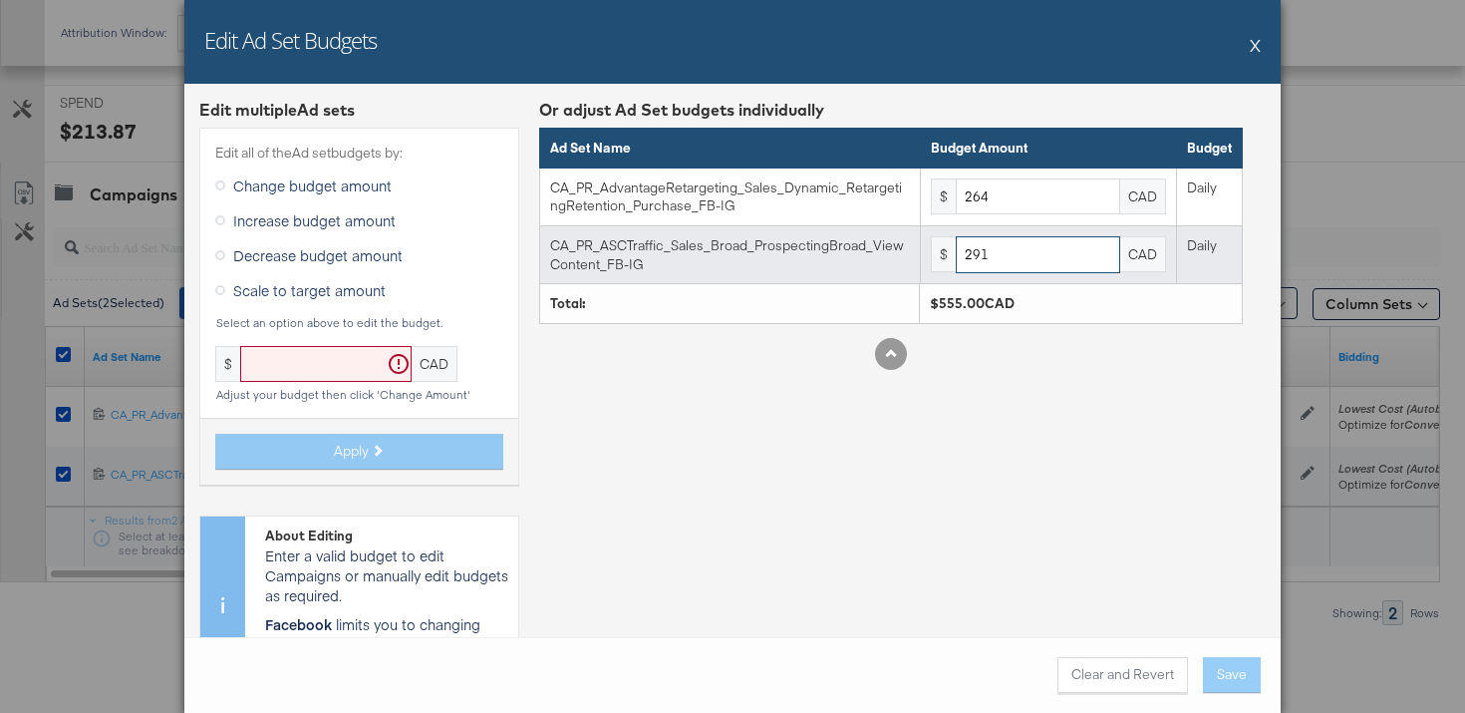
click at [1050, 255] on input "291" at bounding box center [1038, 254] width 164 height 37
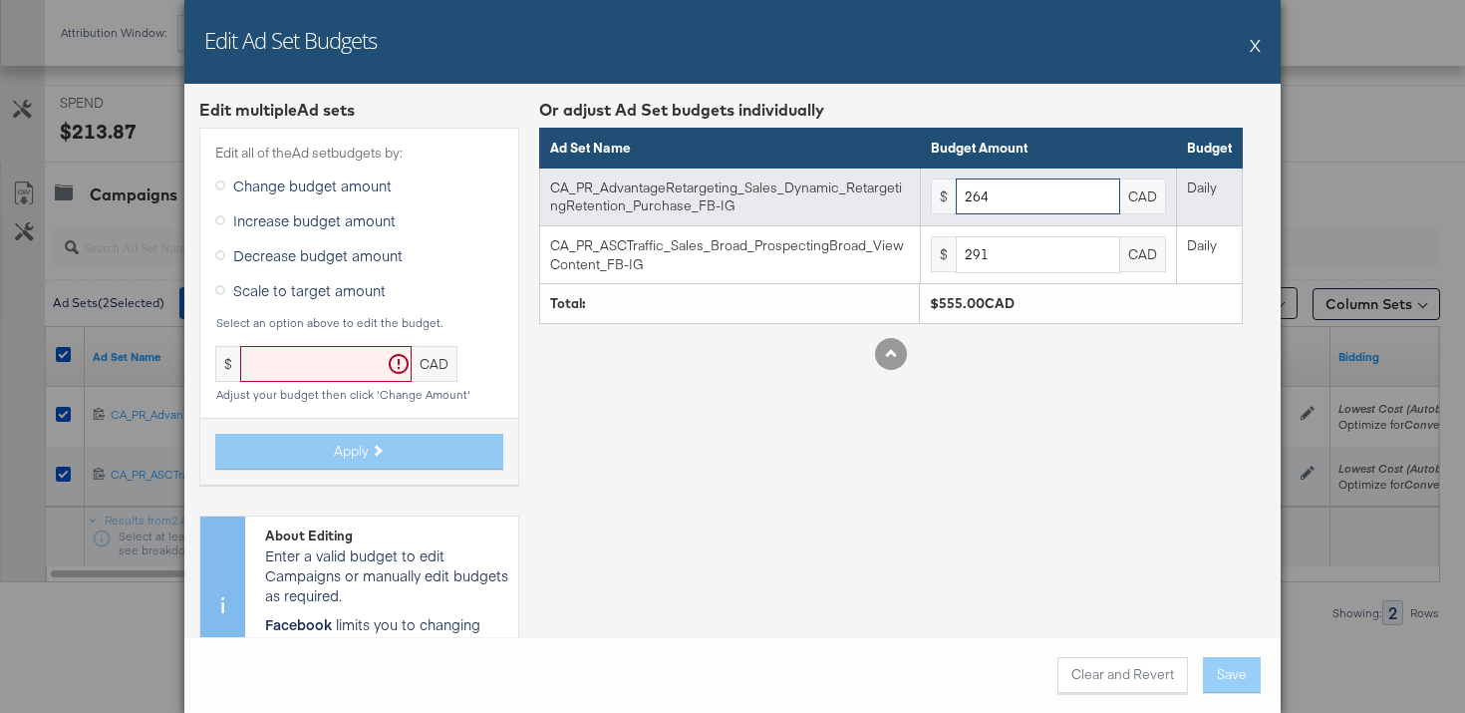
click at [1050, 200] on input "264" at bounding box center [1038, 196] width 164 height 37
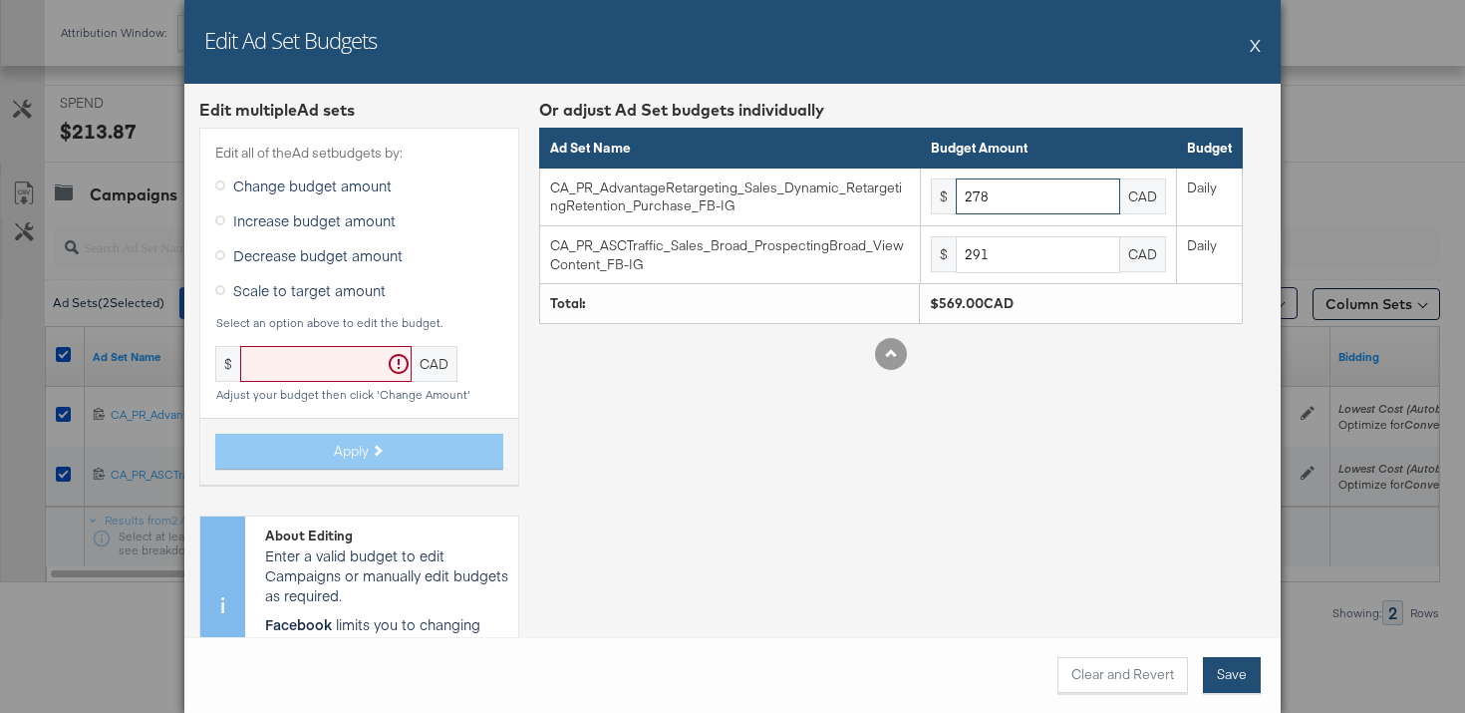
type input "278"
click at [1224, 671] on button "Save" at bounding box center [1232, 675] width 58 height 36
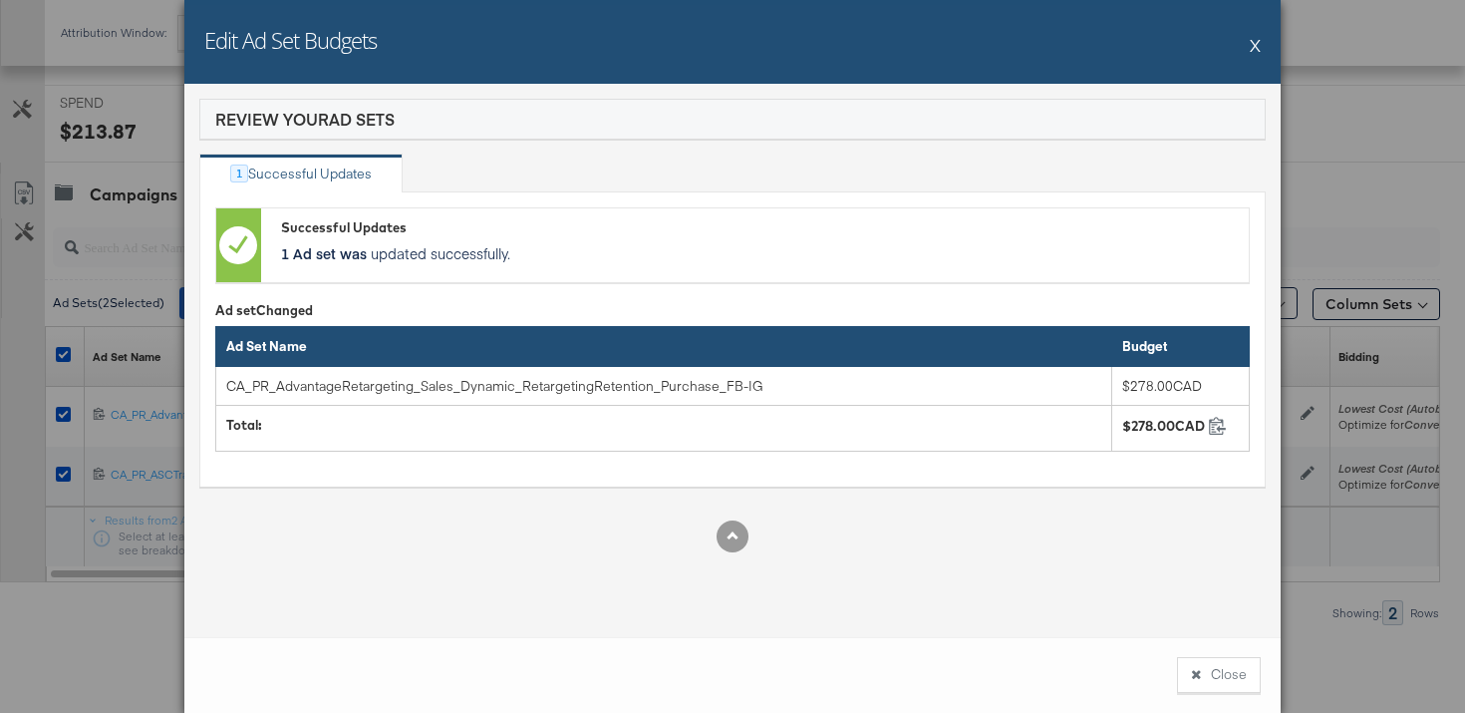
click at [1224, 671] on button "Close" at bounding box center [1219, 675] width 84 height 36
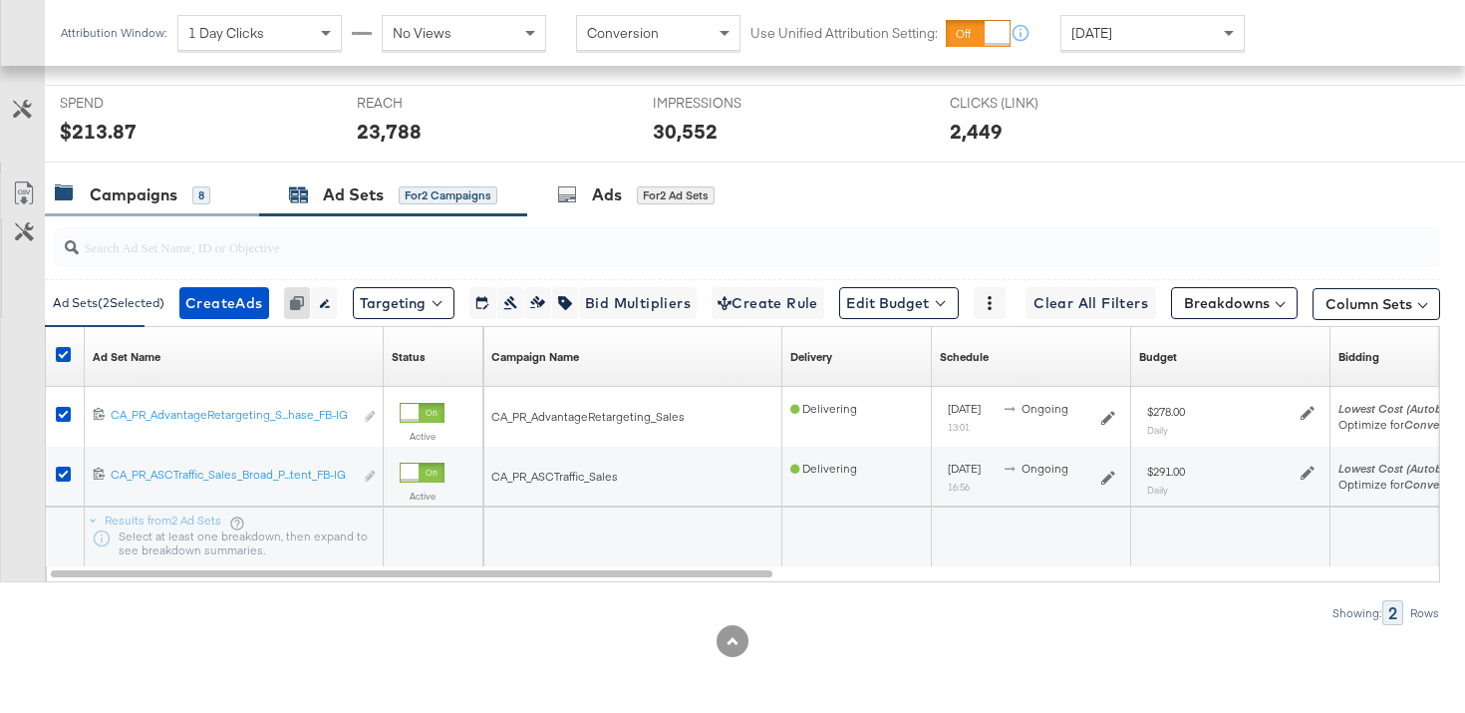
click at [172, 190] on div "Campaigns" at bounding box center [134, 194] width 88 height 23
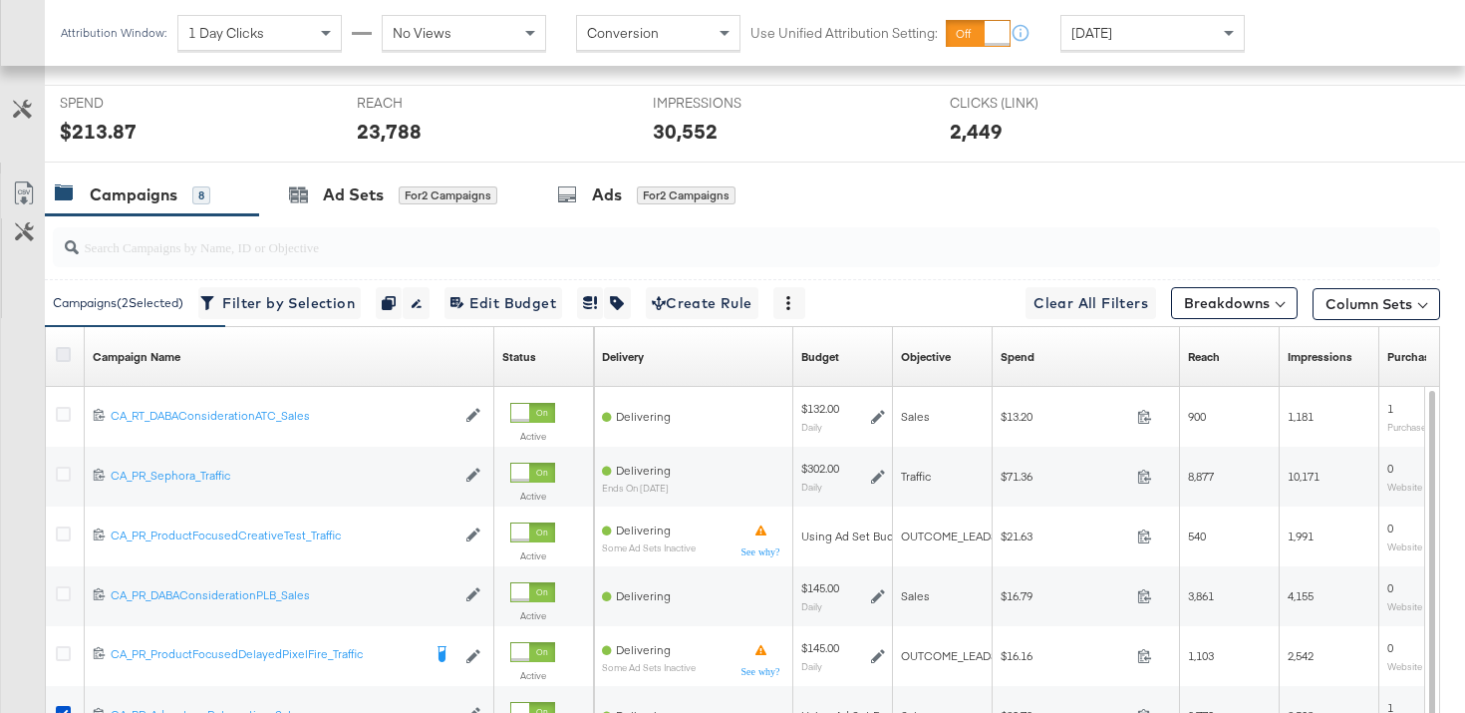
click at [64, 349] on icon at bounding box center [63, 354] width 15 height 15
click at [0, 0] on input "checkbox" at bounding box center [0, 0] width 0 height 0
click at [64, 349] on icon at bounding box center [63, 354] width 15 height 15
click at [0, 0] on input "checkbox" at bounding box center [0, 0] width 0 height 0
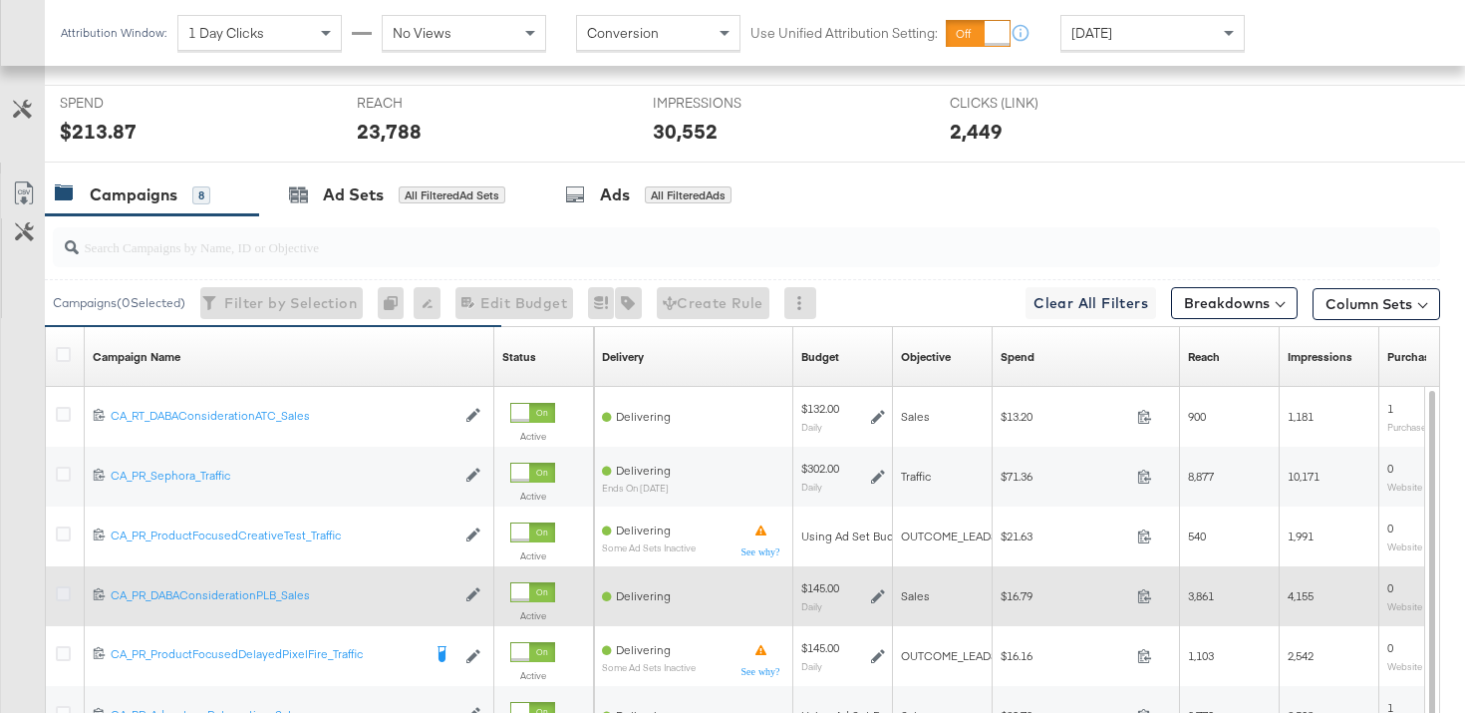
click at [61, 594] on icon at bounding box center [63, 593] width 15 height 15
click at [0, 0] on input "checkbox" at bounding box center [0, 0] width 0 height 0
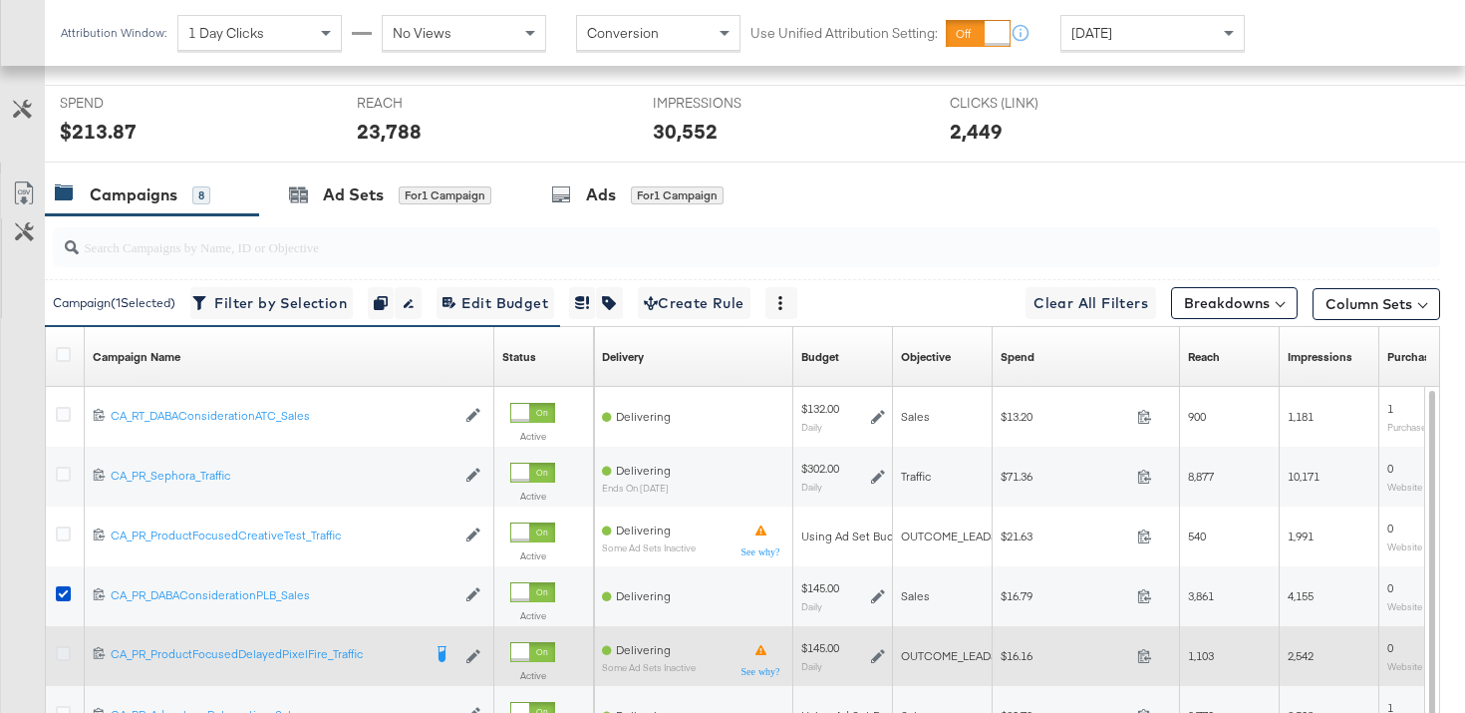
click at [60, 651] on icon at bounding box center [63, 653] width 15 height 15
click at [0, 0] on input "checkbox" at bounding box center [0, 0] width 0 height 0
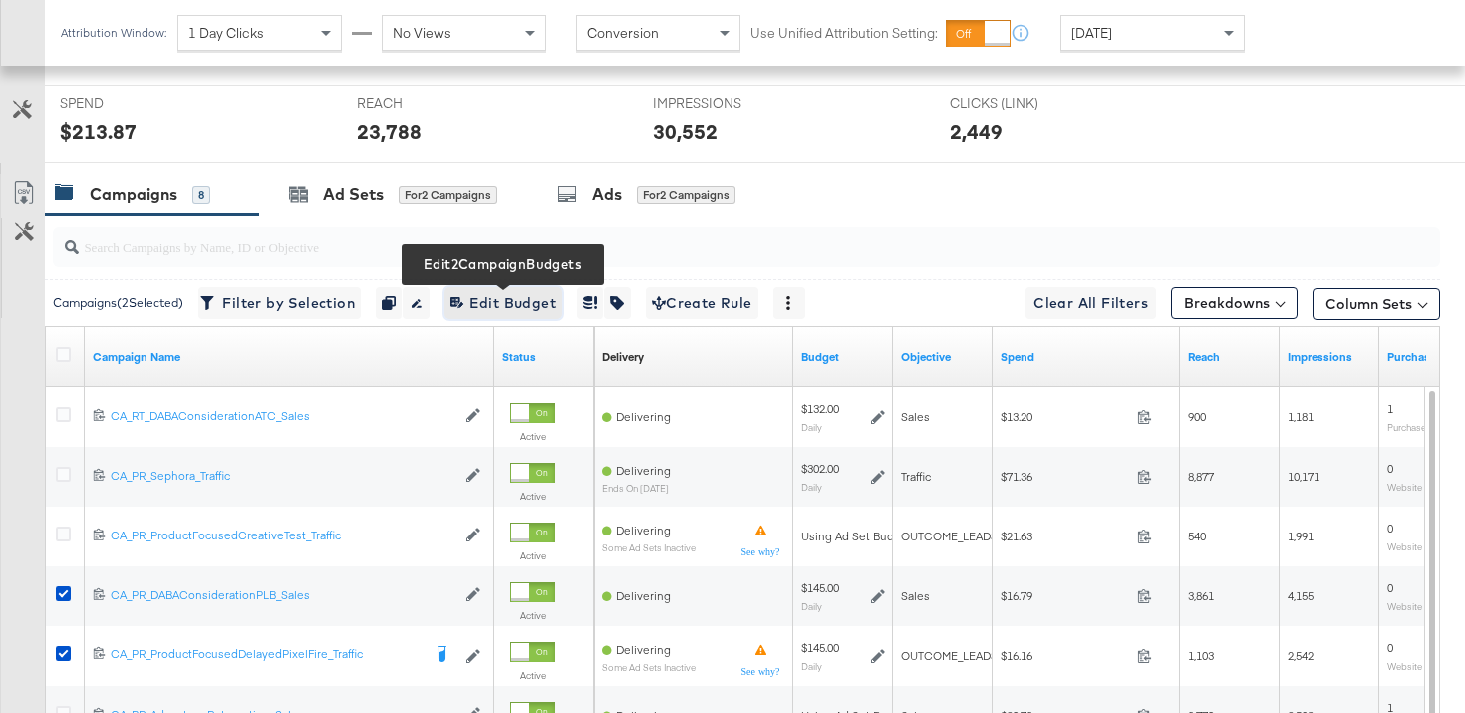
click at [545, 315] on button "Edit 2 Campaign Budgets Edit Budget" at bounding box center [503, 303] width 118 height 32
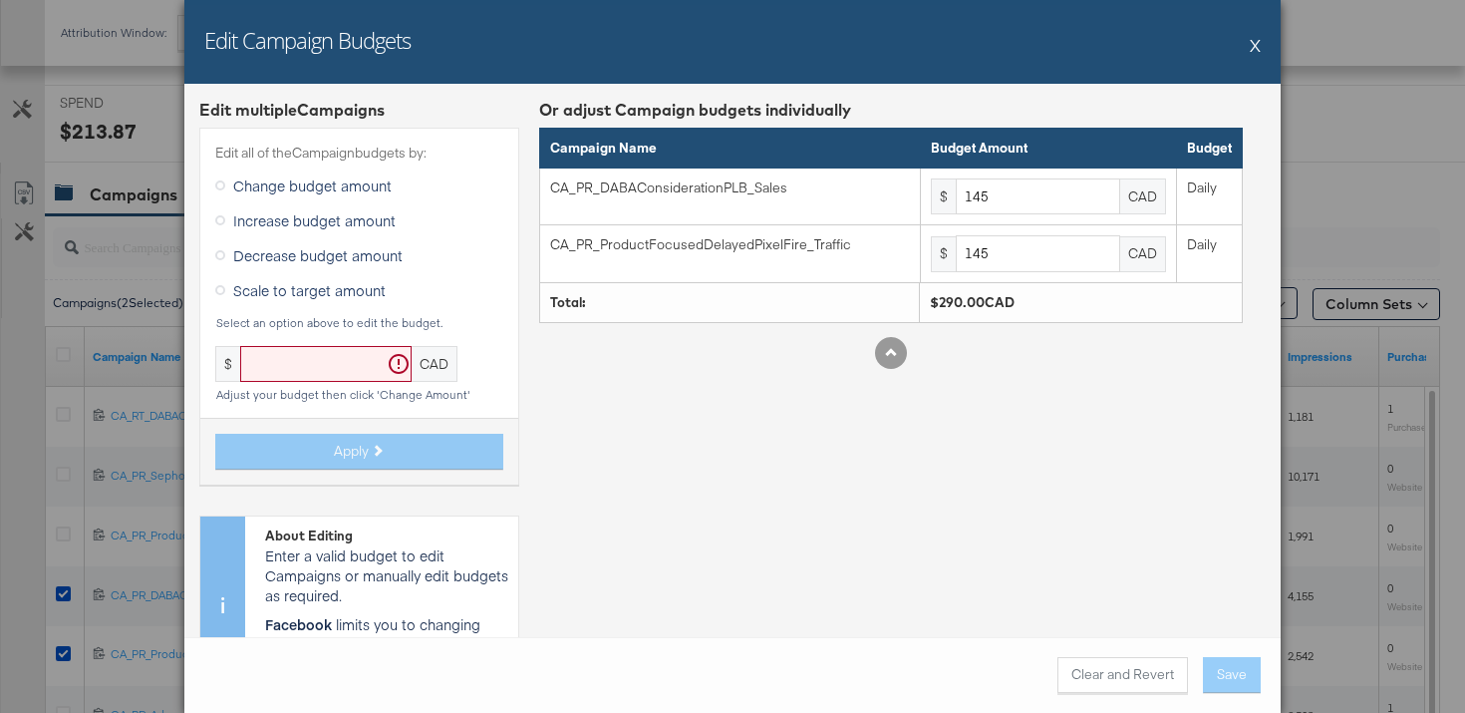
click at [327, 366] on input "text" at bounding box center [325, 364] width 171 height 37
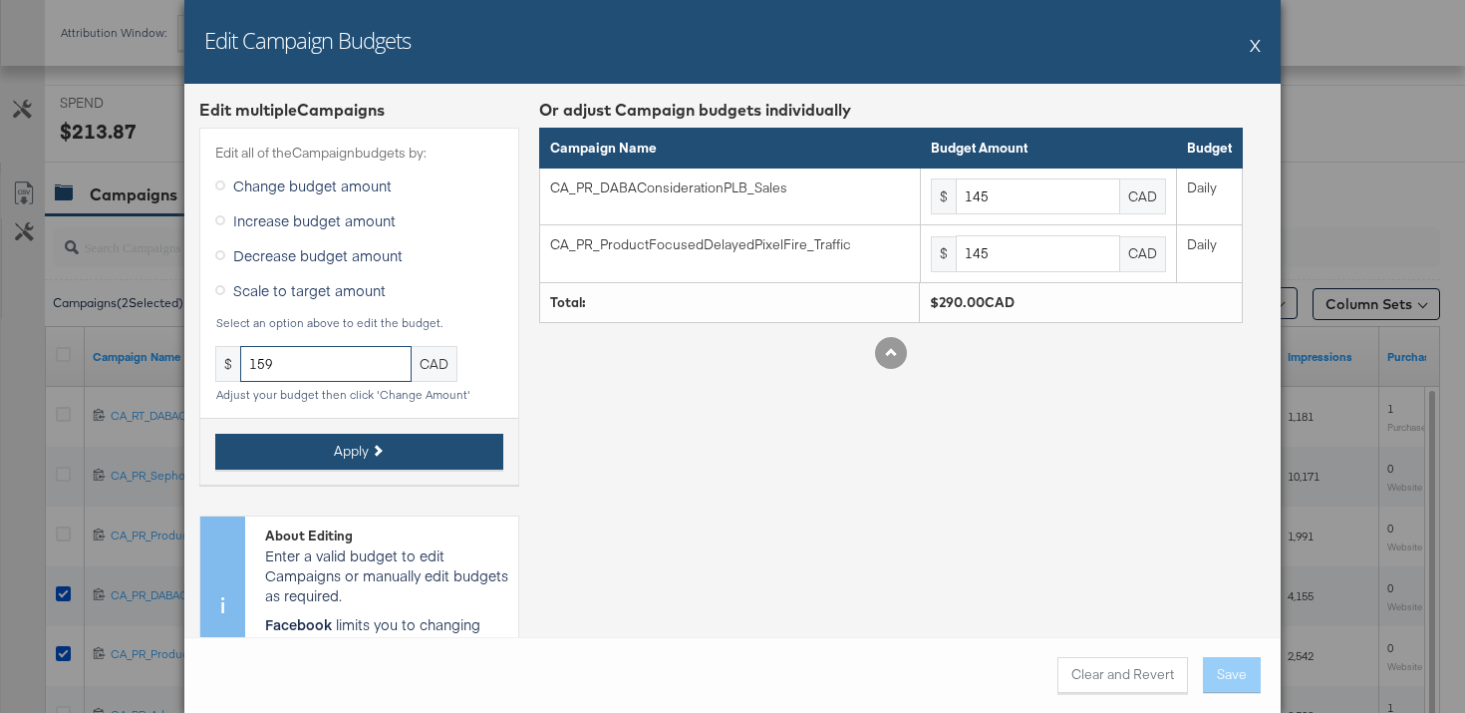
type input "159"
click at [327, 455] on button "Apply" at bounding box center [359, 452] width 288 height 36
type input "159"
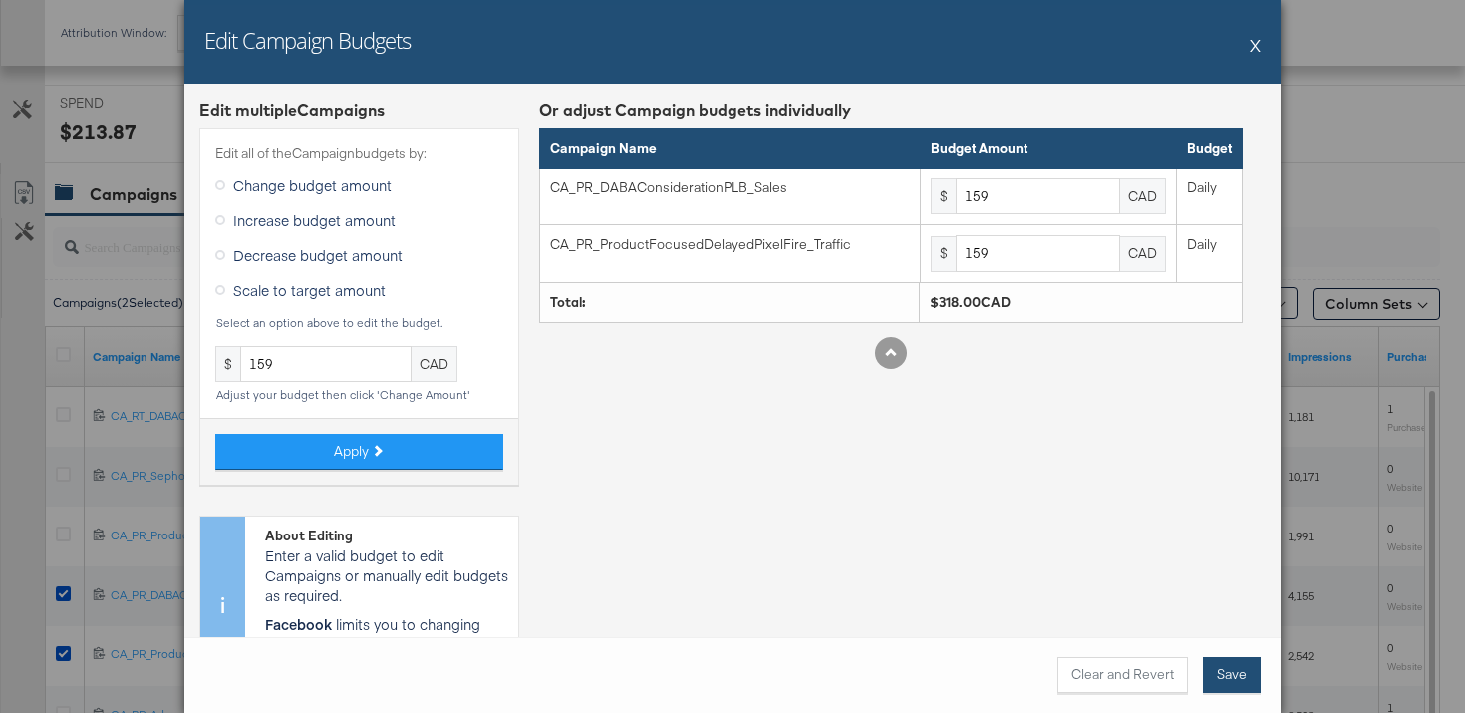
click at [1240, 668] on button "Save" at bounding box center [1232, 675] width 58 height 36
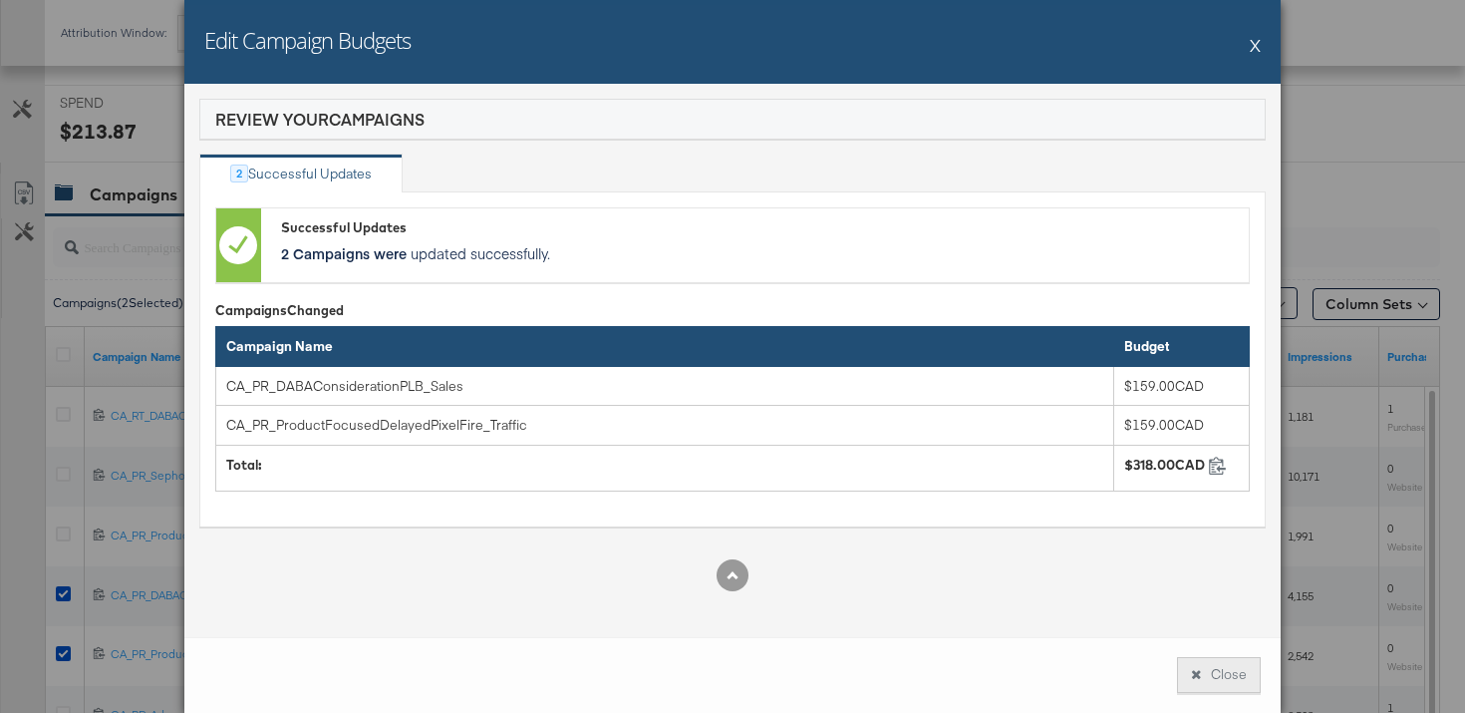
click at [1197, 664] on button "Close" at bounding box center [1219, 675] width 84 height 36
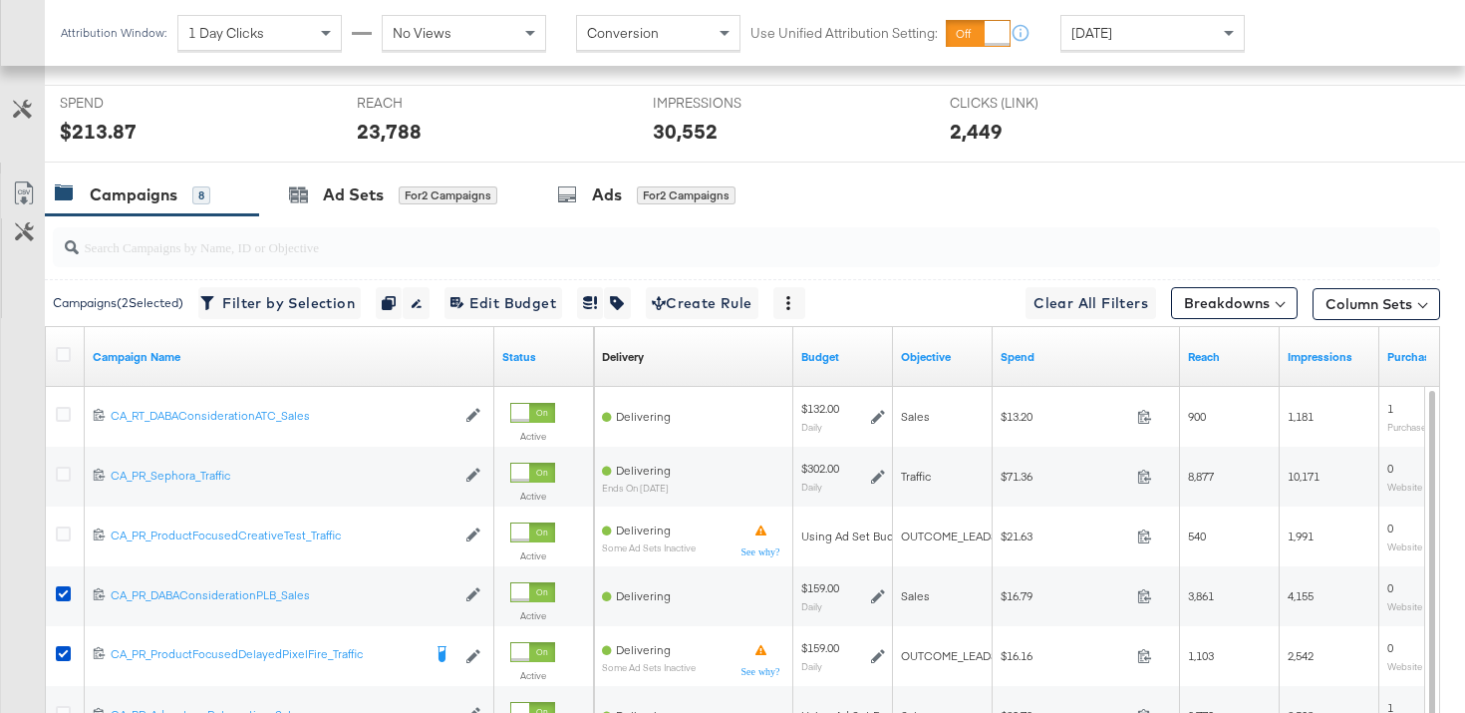
click at [151, 183] on div "Campaigns" at bounding box center [134, 194] width 88 height 23
click at [61, 348] on icon at bounding box center [63, 354] width 15 height 15
click at [0, 0] on input "checkbox" at bounding box center [0, 0] width 0 height 0
click at [61, 348] on icon at bounding box center [63, 354] width 15 height 15
click at [0, 0] on input "checkbox" at bounding box center [0, 0] width 0 height 0
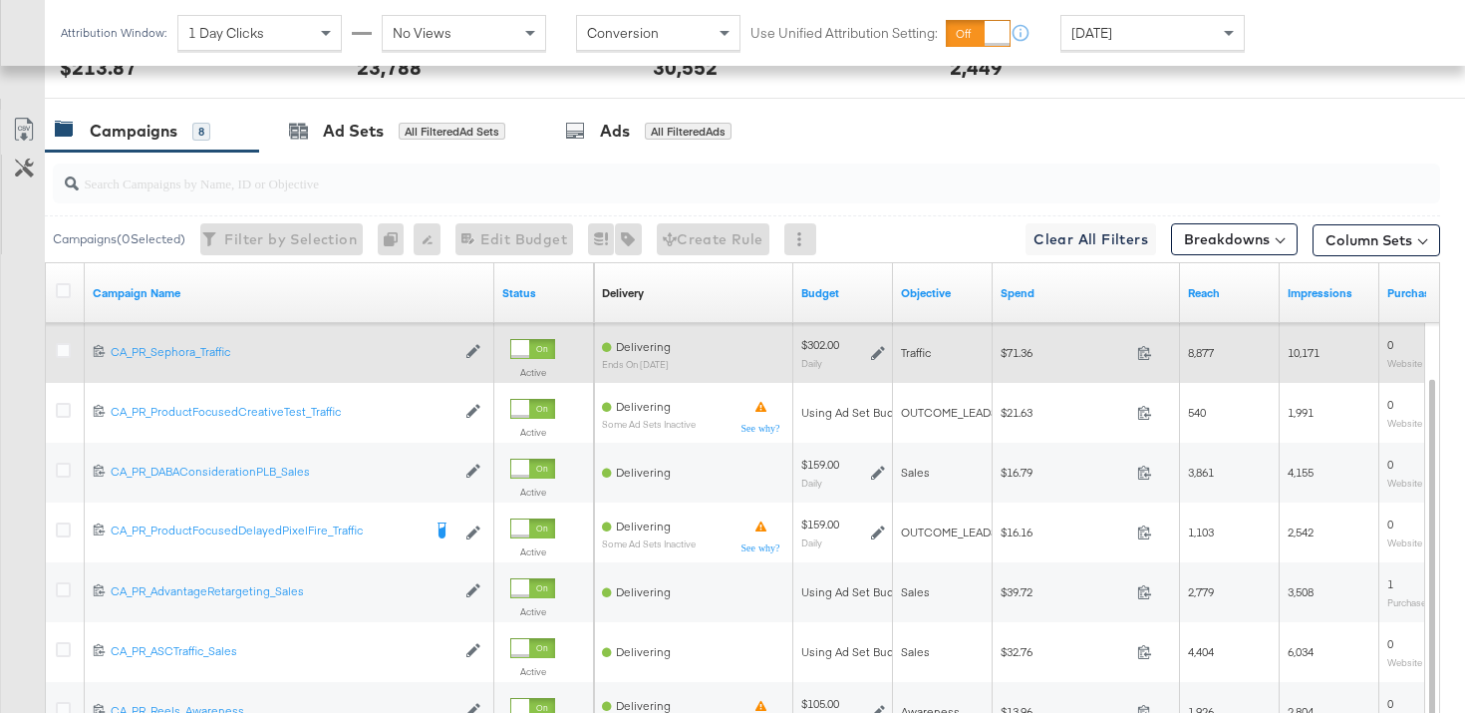
scroll to position [851, 0]
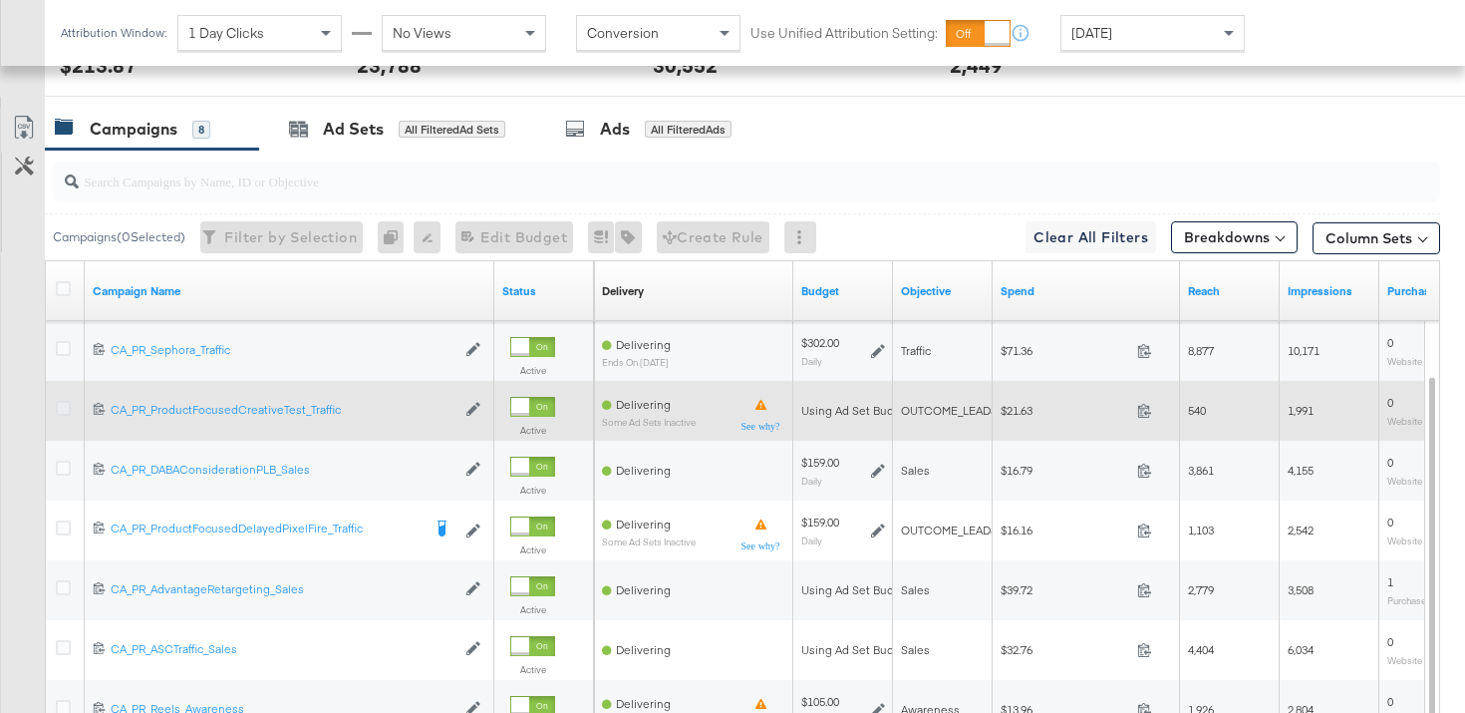
click at [62, 408] on icon at bounding box center [63, 408] width 15 height 15
click at [0, 0] on input "checkbox" at bounding box center [0, 0] width 0 height 0
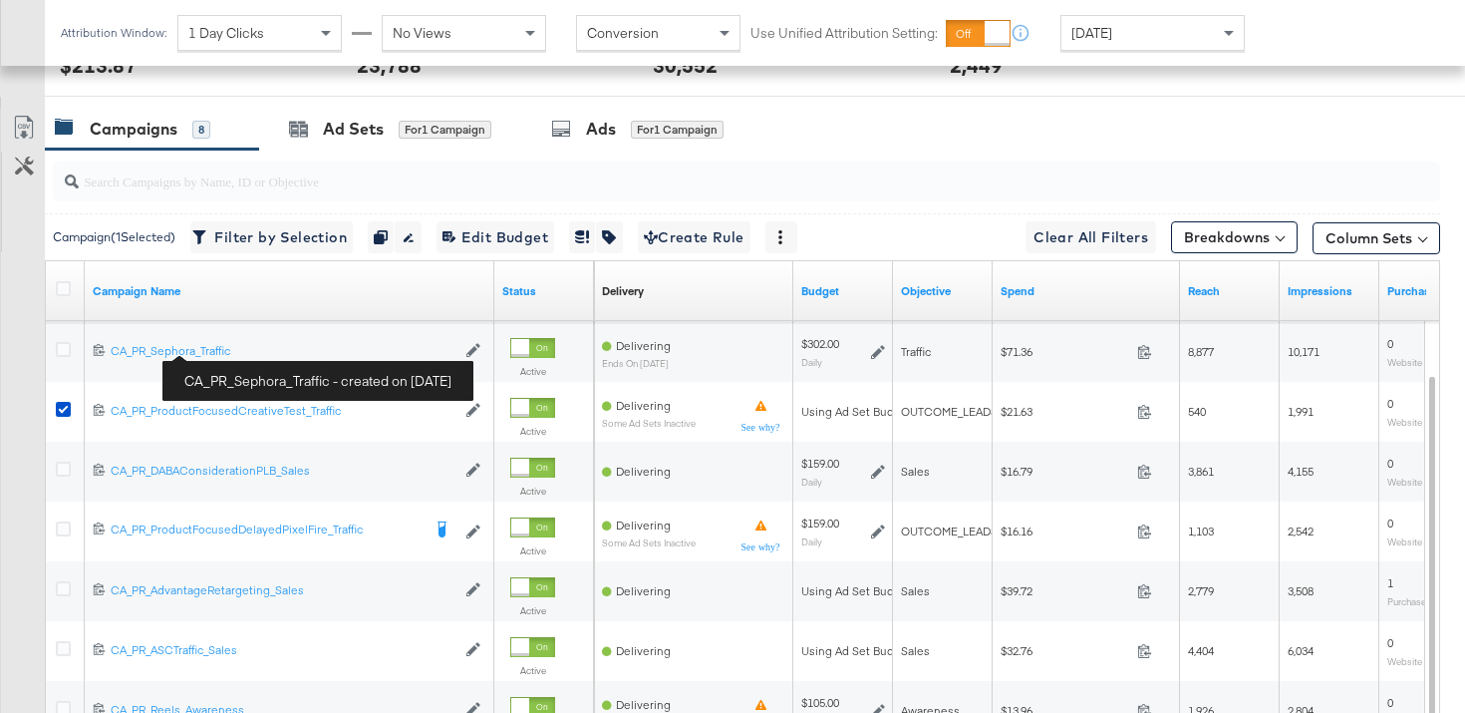
scroll to position [773, 0]
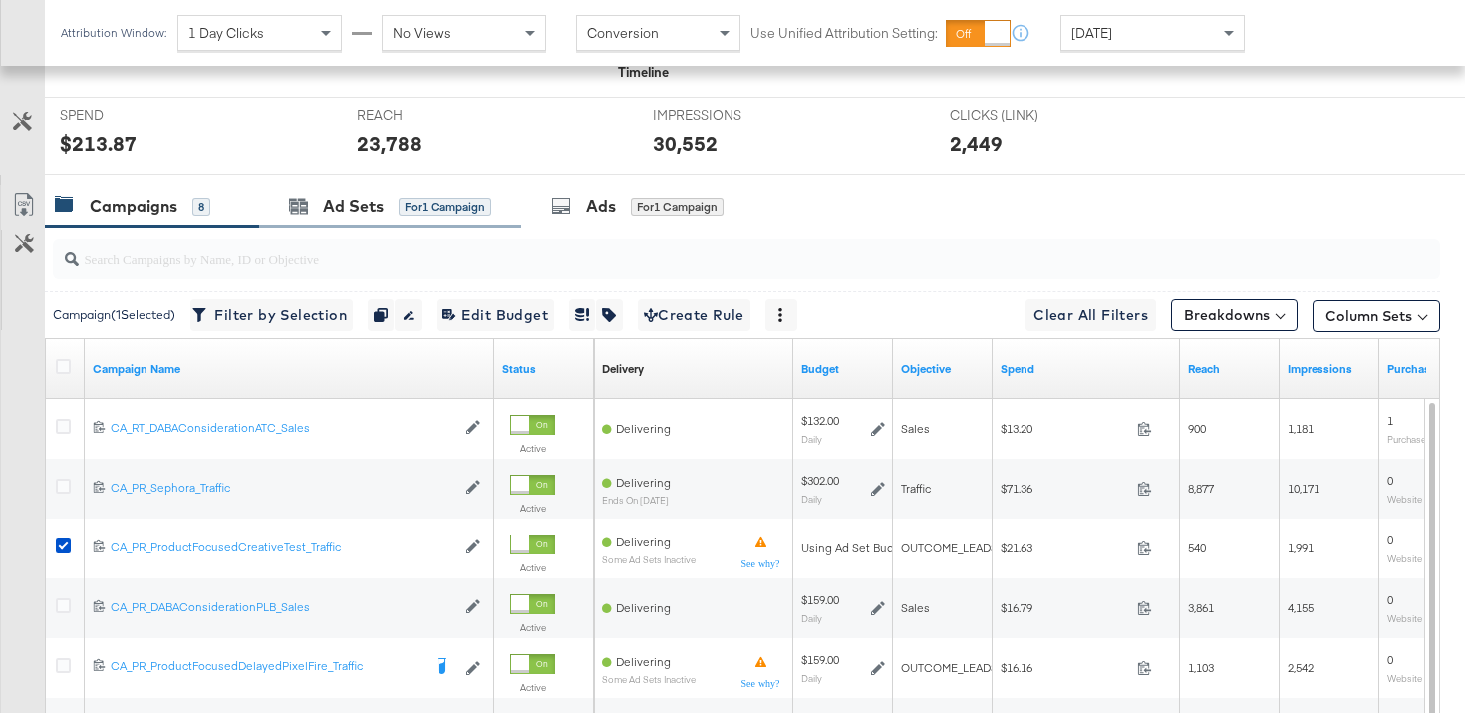
click at [359, 226] on div "Ad Sets for 1 Campaign" at bounding box center [390, 206] width 262 height 43
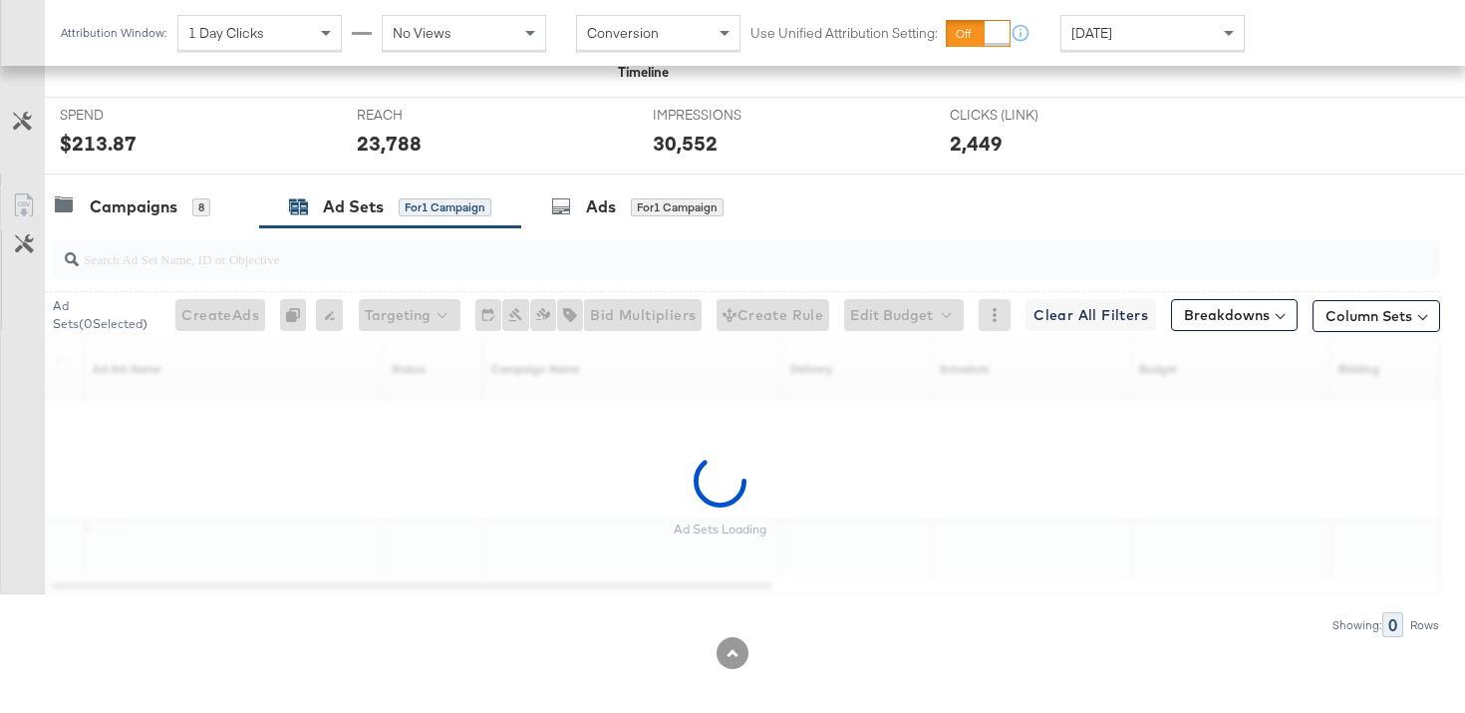
click at [359, 206] on div "Ad Sets" at bounding box center [353, 206] width 61 height 23
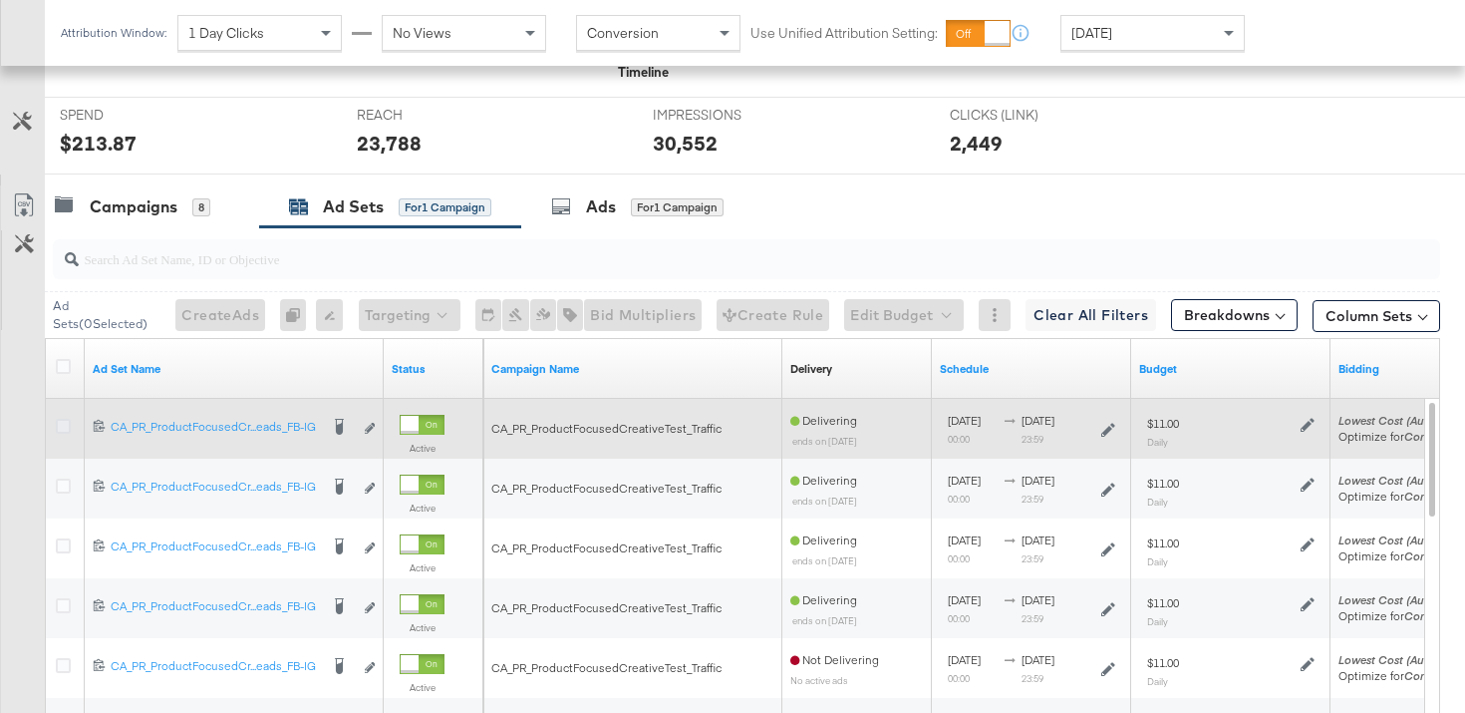
click at [66, 428] on icon at bounding box center [63, 426] width 15 height 15
click at [0, 0] on input "checkbox" at bounding box center [0, 0] width 0 height 0
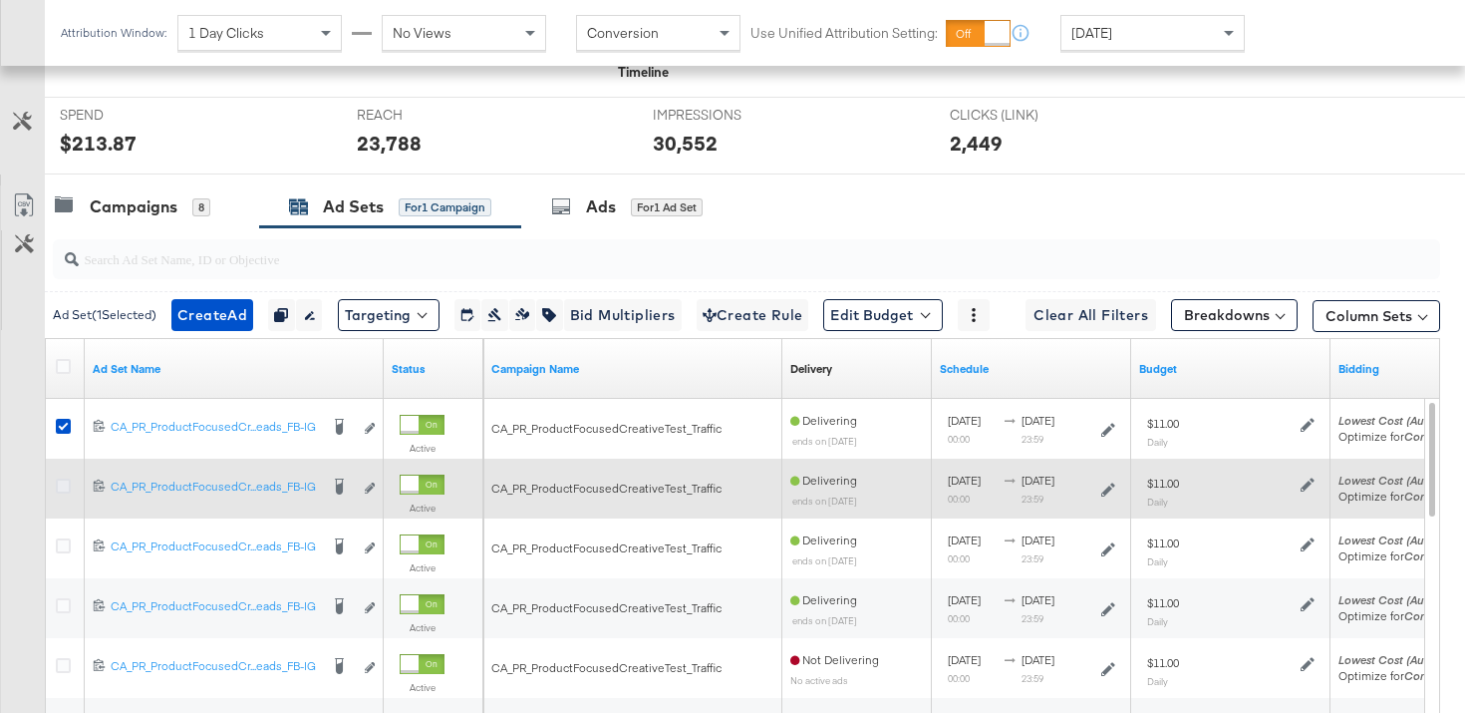
click at [66, 486] on icon at bounding box center [63, 485] width 15 height 15
click at [0, 0] on input "checkbox" at bounding box center [0, 0] width 0 height 0
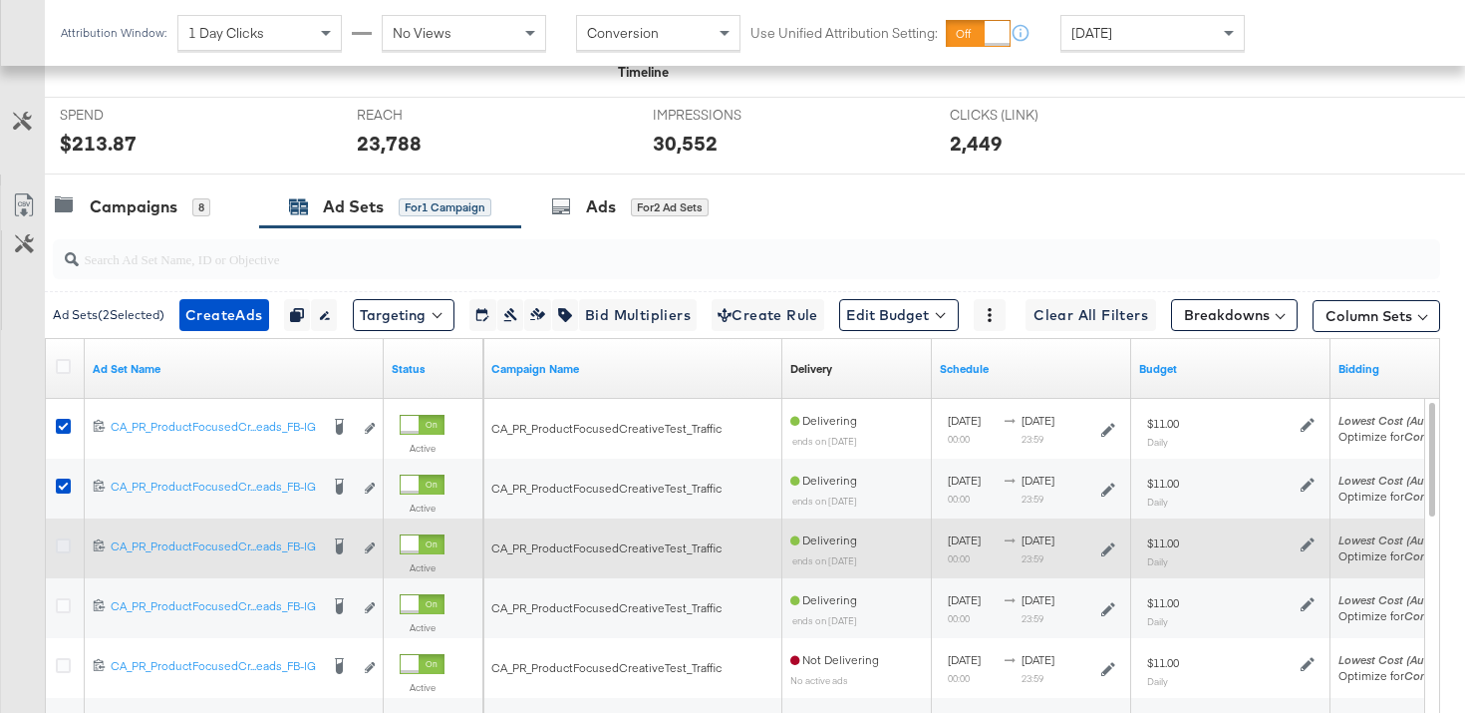
click at [69, 545] on icon at bounding box center [63, 545] width 15 height 15
click at [0, 0] on input "checkbox" at bounding box center [0, 0] width 0 height 0
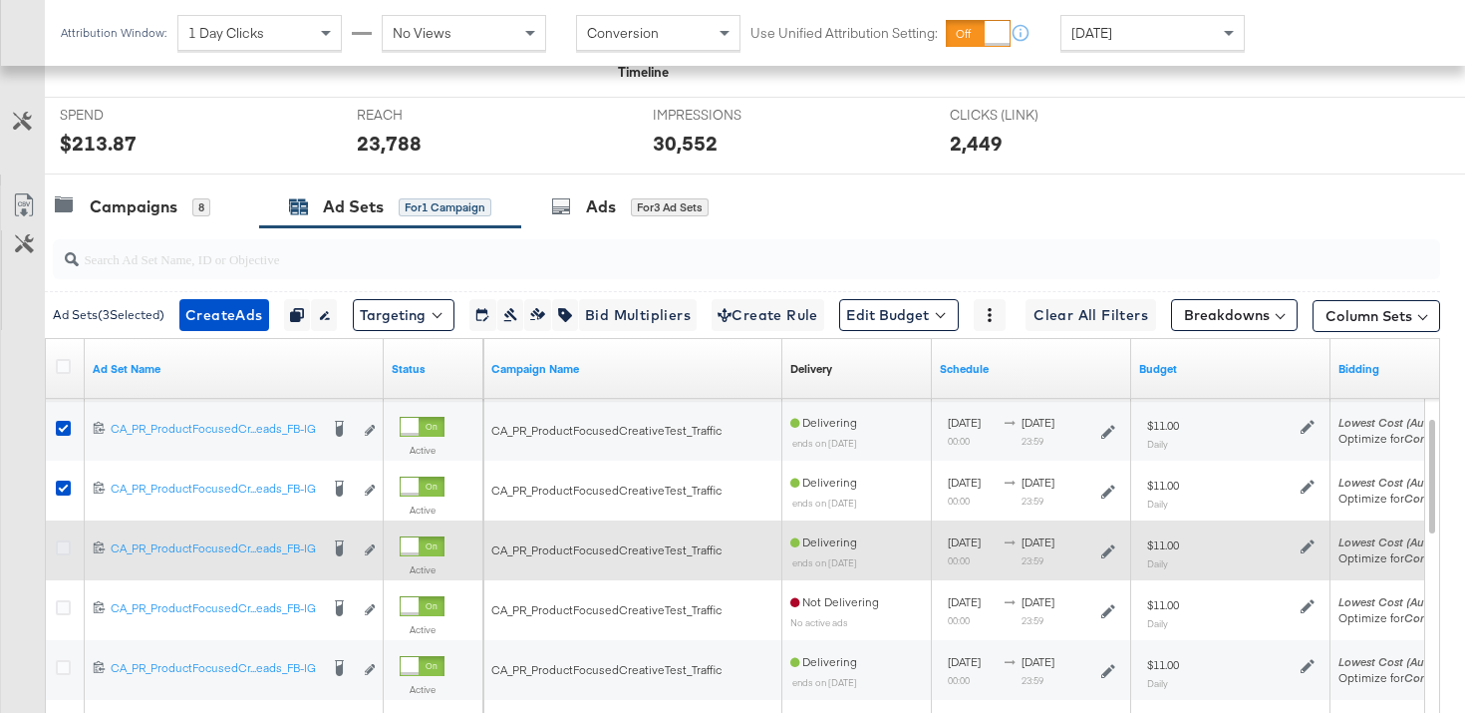
click at [65, 549] on icon at bounding box center [63, 547] width 15 height 15
click at [0, 0] on input "checkbox" at bounding box center [0, 0] width 0 height 0
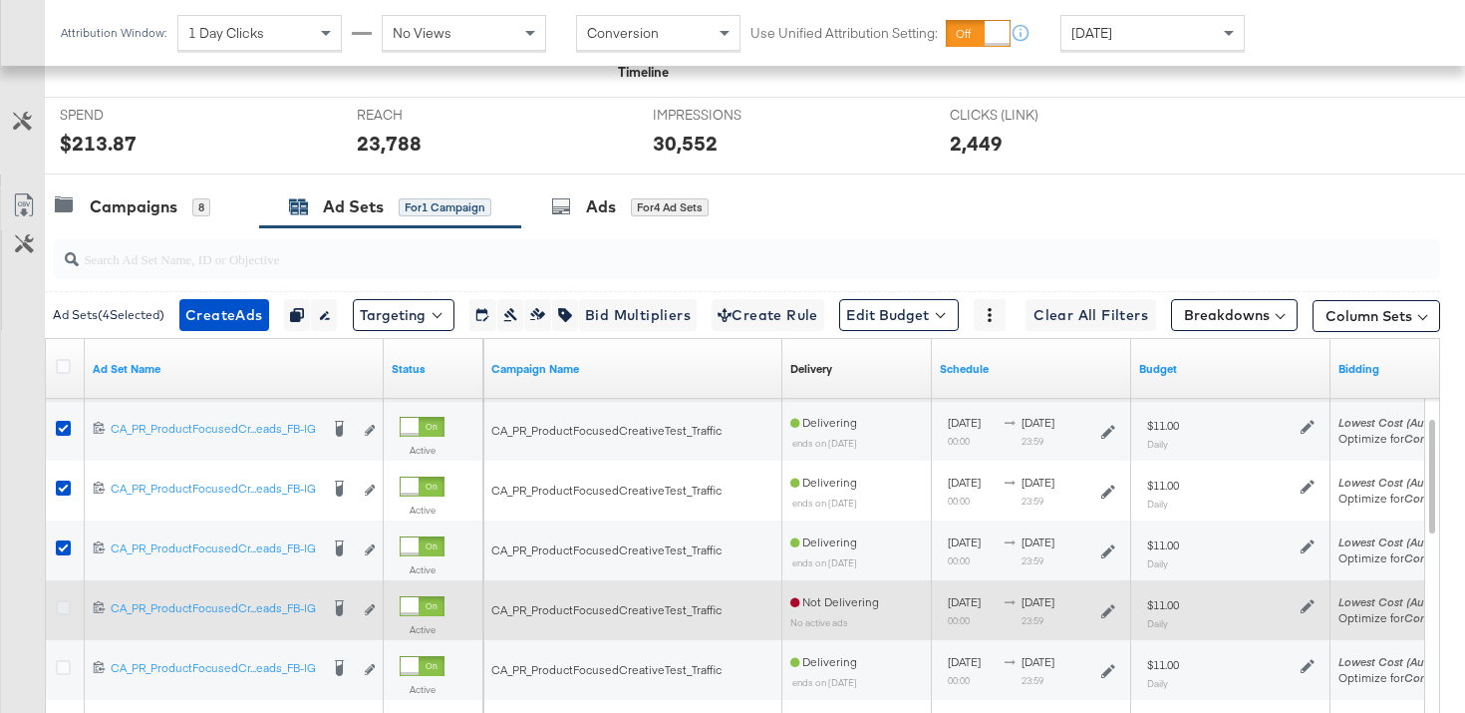
click at [67, 607] on icon at bounding box center [63, 607] width 15 height 15
click at [0, 0] on input "checkbox" at bounding box center [0, 0] width 0 height 0
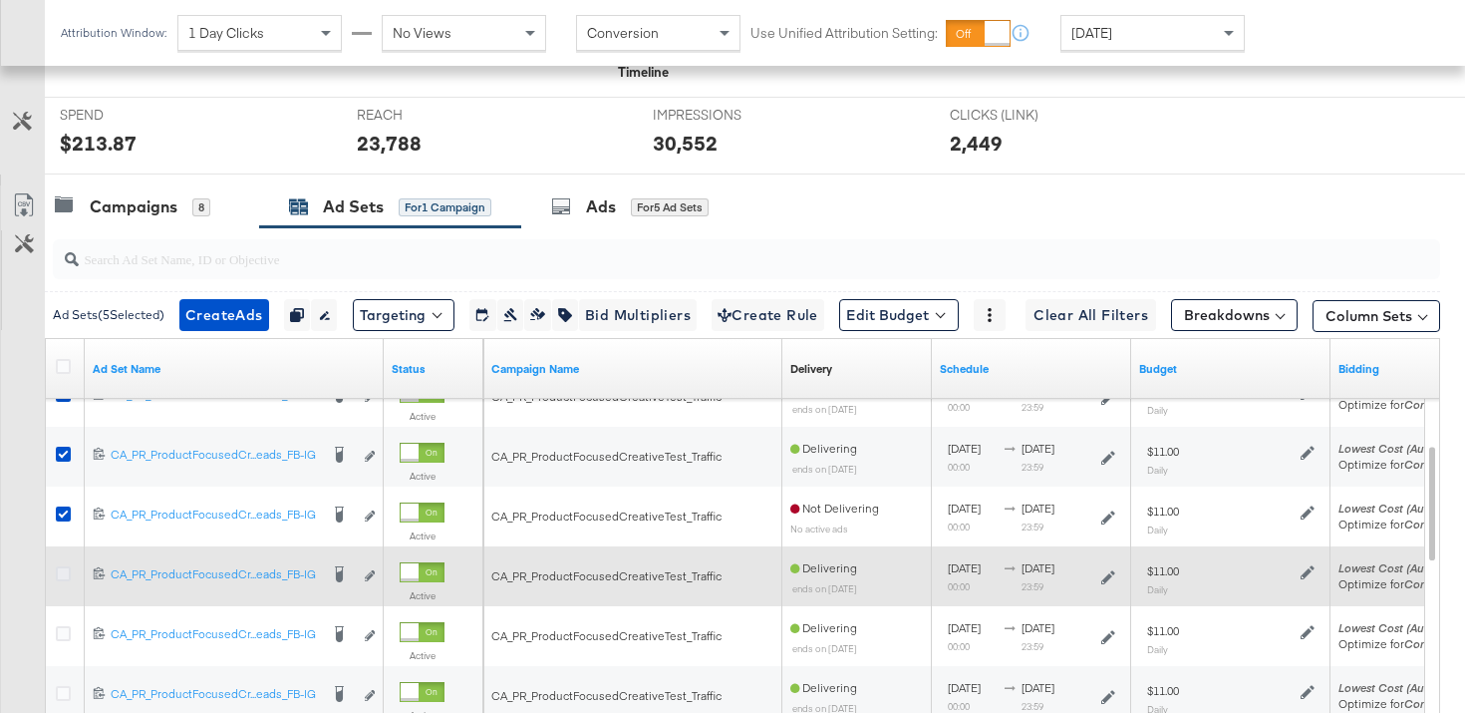
click at [64, 577] on icon at bounding box center [63, 573] width 15 height 15
click at [0, 0] on input "checkbox" at bounding box center [0, 0] width 0 height 0
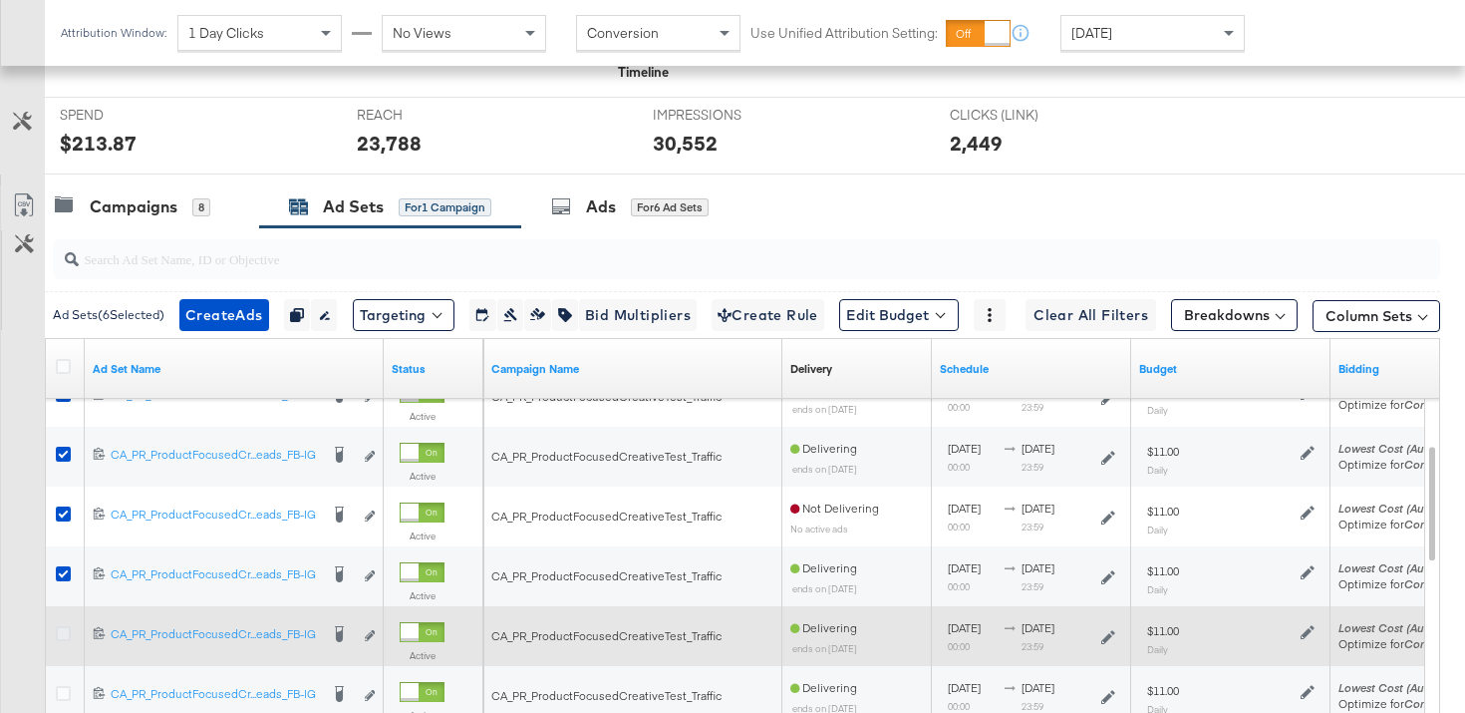
click at [64, 639] on icon at bounding box center [63, 633] width 15 height 15
click at [0, 0] on input "checkbox" at bounding box center [0, 0] width 0 height 0
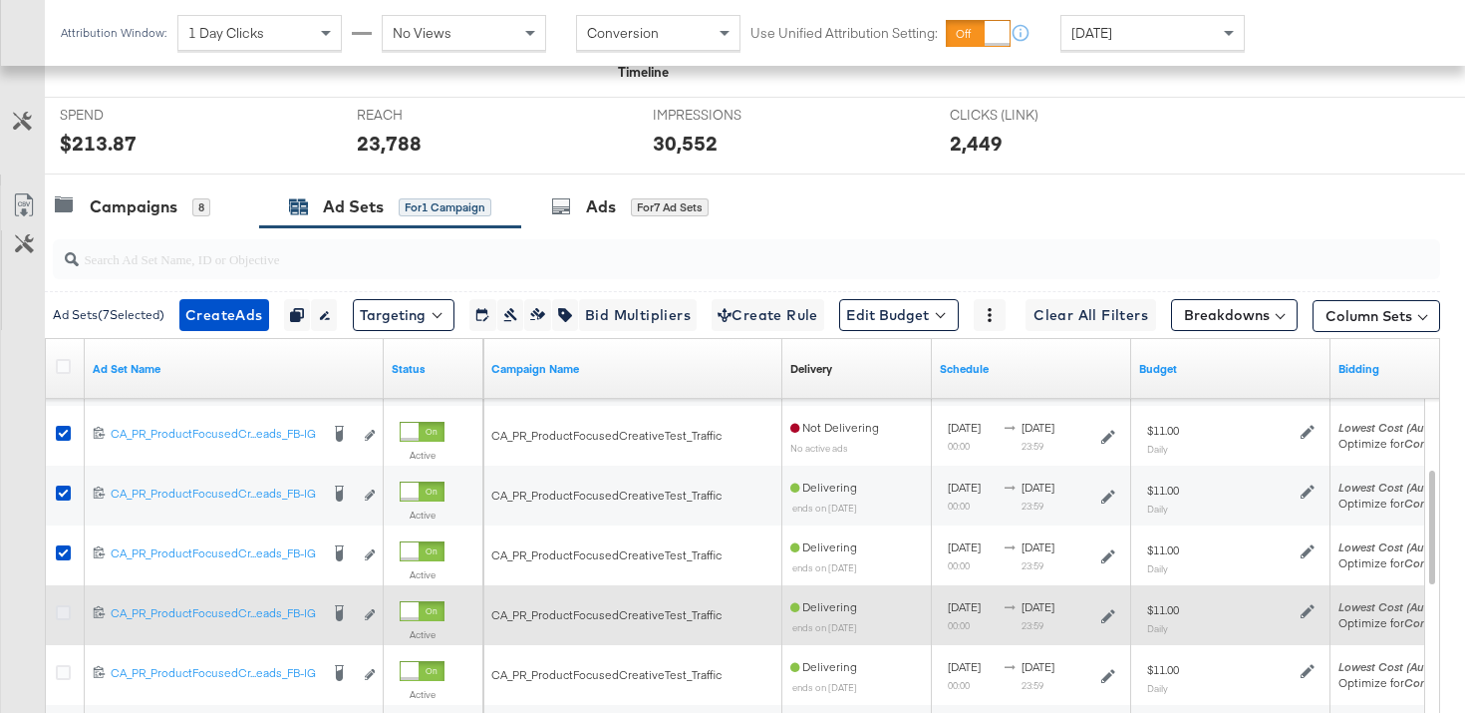
click at [62, 618] on icon at bounding box center [63, 612] width 15 height 15
click at [0, 0] on input "checkbox" at bounding box center [0, 0] width 0 height 0
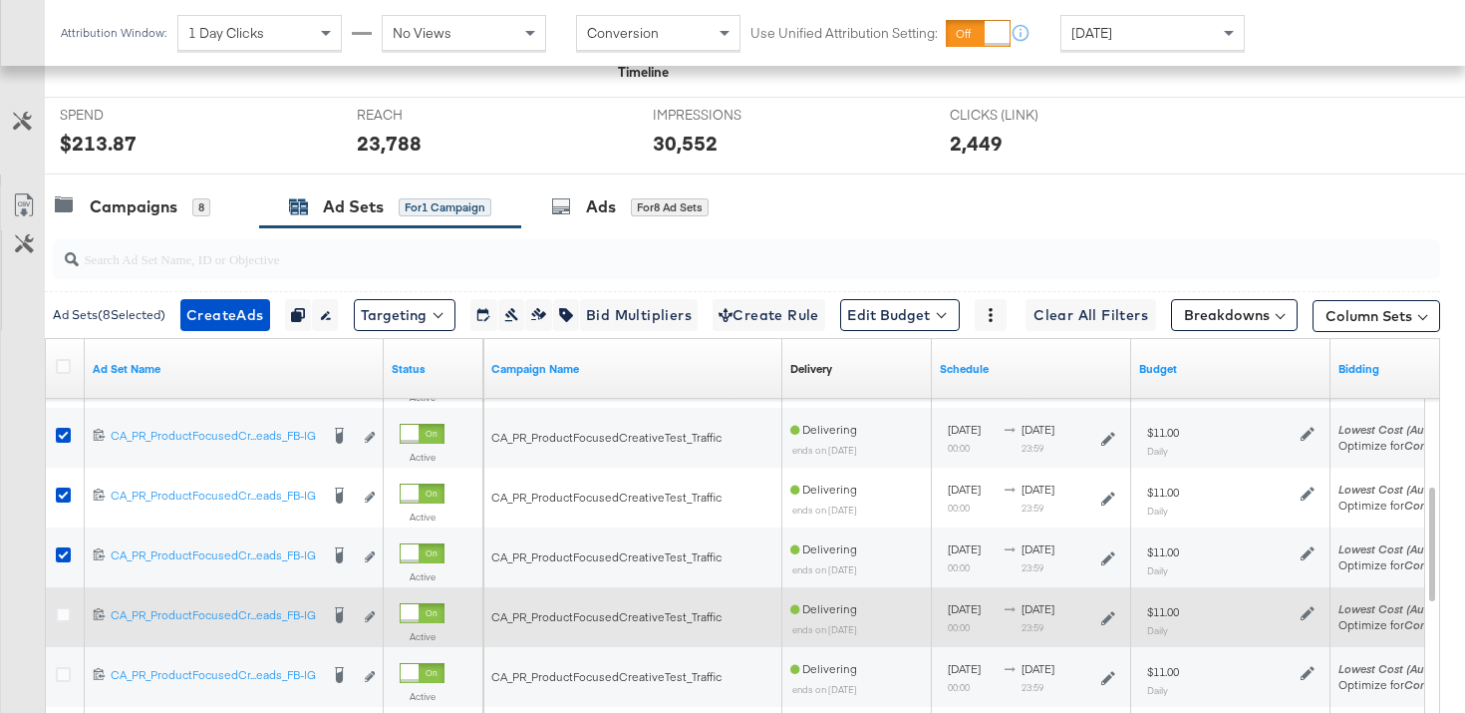
click at [61, 606] on div at bounding box center [66, 617] width 37 height 36
click at [66, 620] on icon at bounding box center [63, 614] width 15 height 15
click at [0, 0] on input "checkbox" at bounding box center [0, 0] width 0 height 0
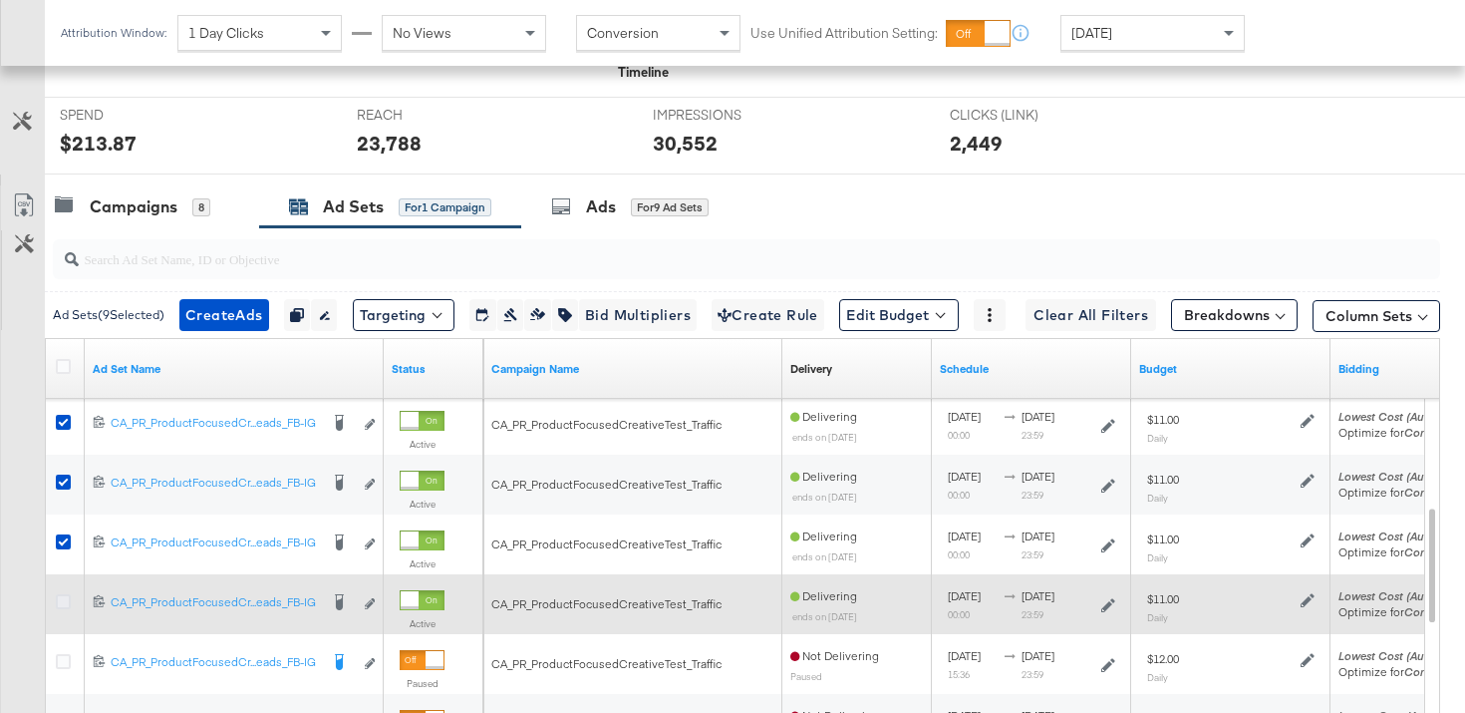
click at [65, 601] on icon at bounding box center [63, 601] width 15 height 15
click at [0, 0] on input "checkbox" at bounding box center [0, 0] width 0 height 0
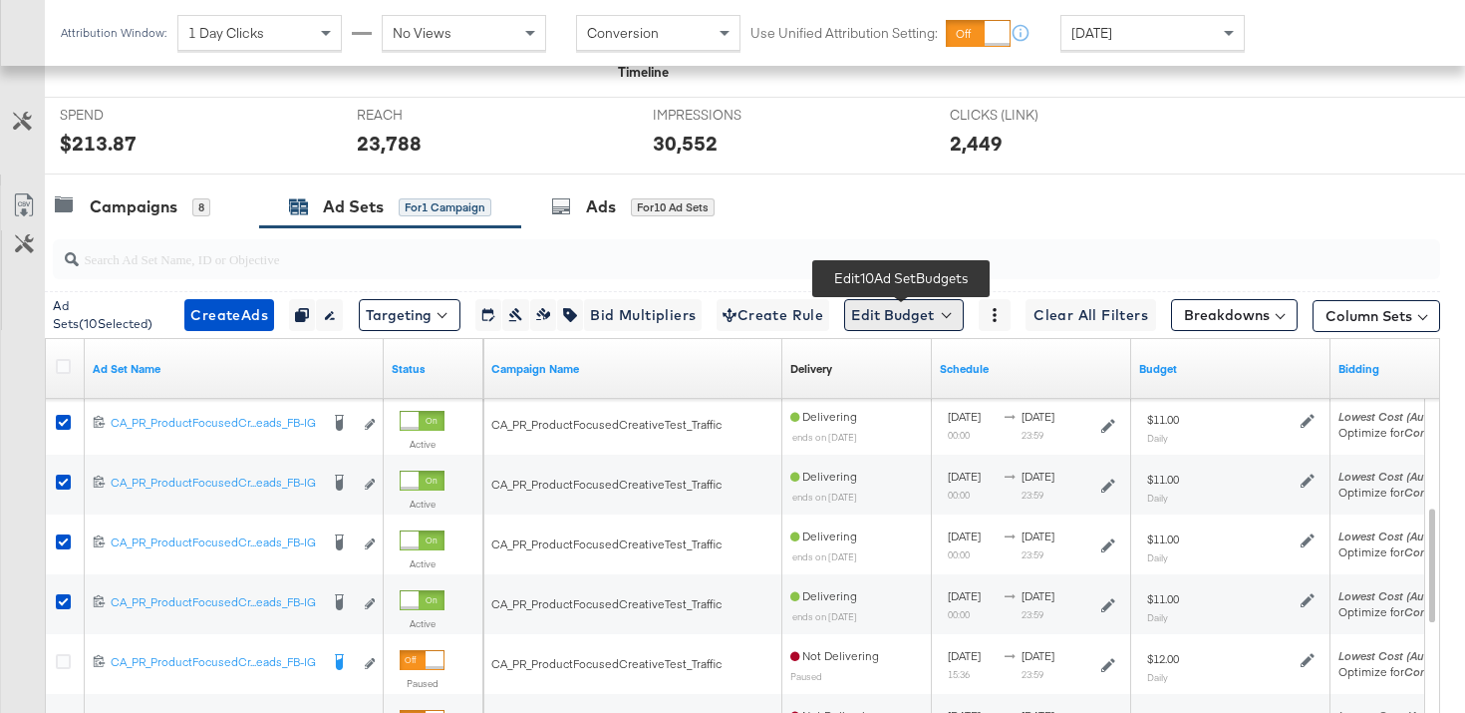
click at [950, 319] on button "Edit Budget" at bounding box center [904, 315] width 120 height 32
click at [964, 362] on span "Edit Ad Set Budget" at bounding box center [910, 367] width 114 height 26
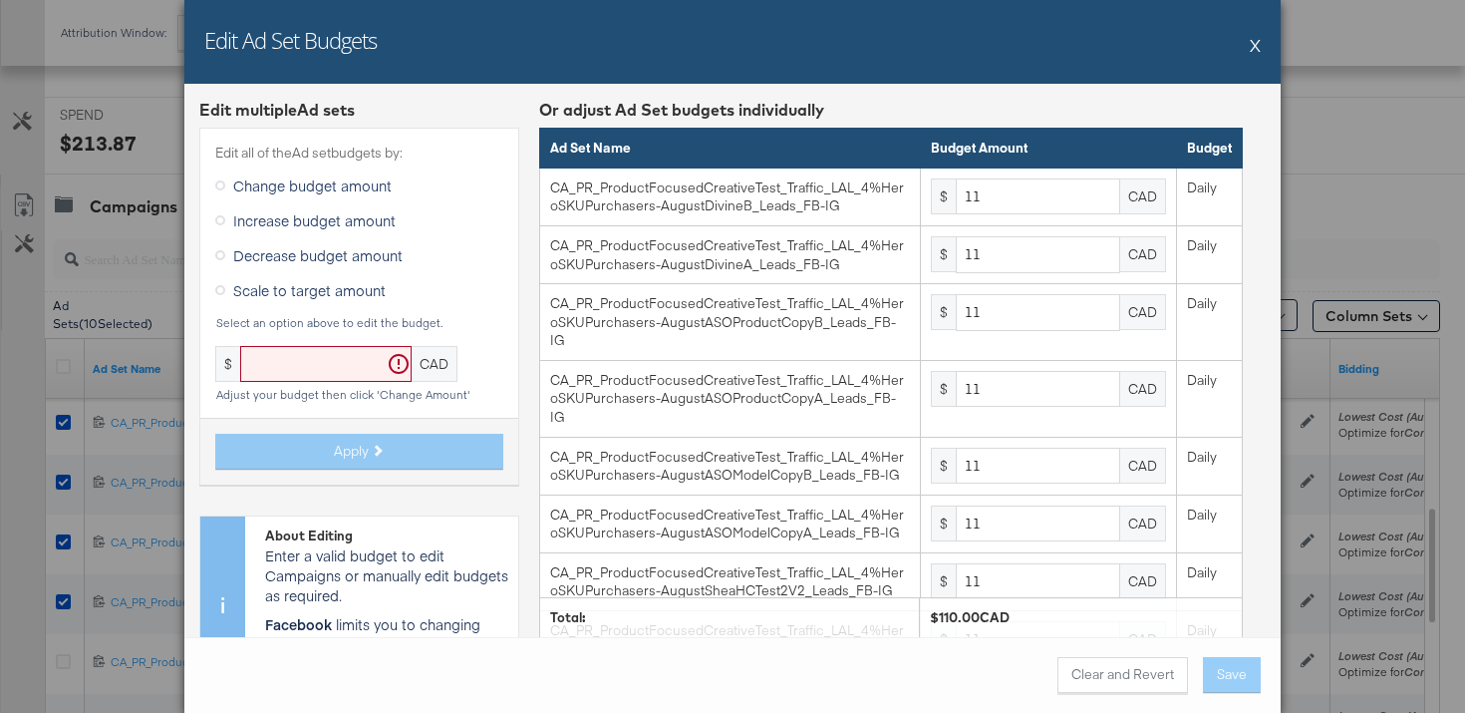
click at [342, 352] on input "text" at bounding box center [325, 364] width 171 height 37
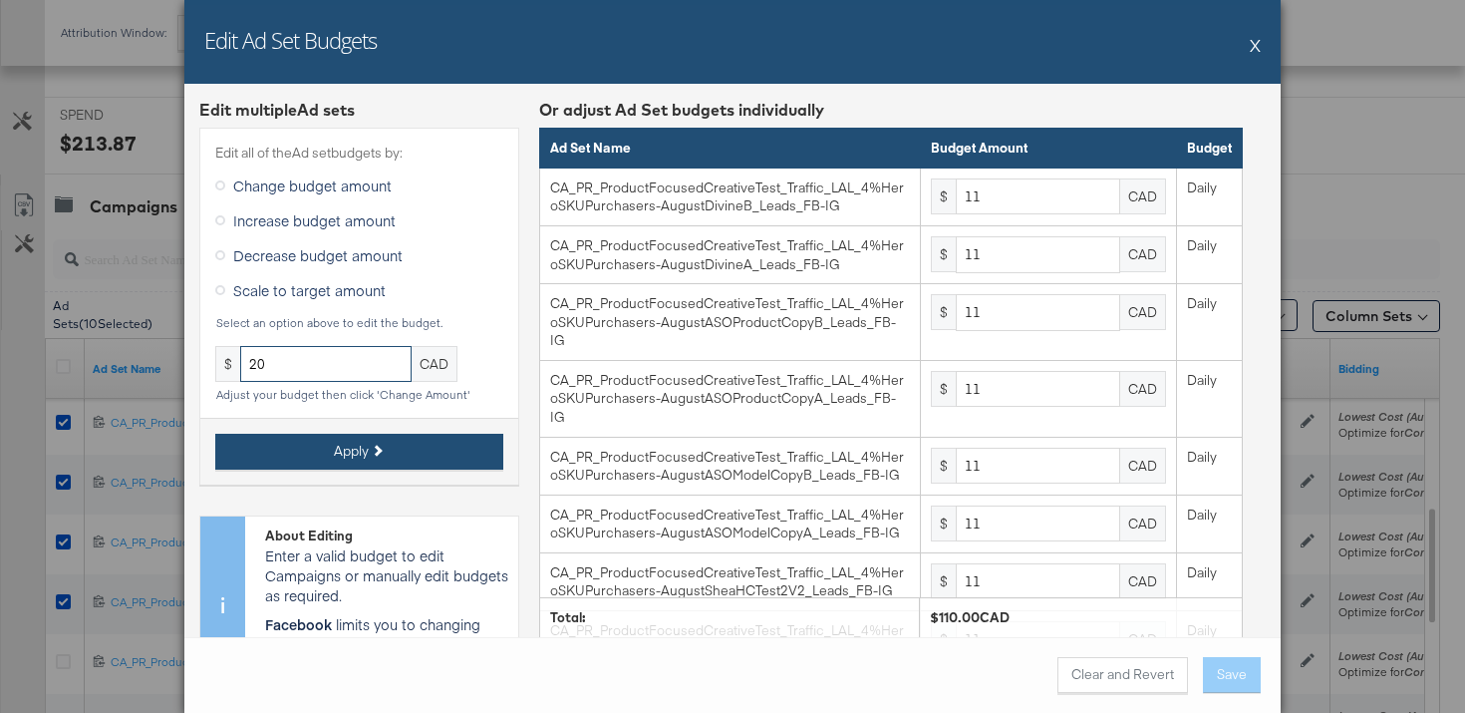
type input "20"
click at [362, 444] on span "Apply" at bounding box center [351, 450] width 35 height 19
type input "20"
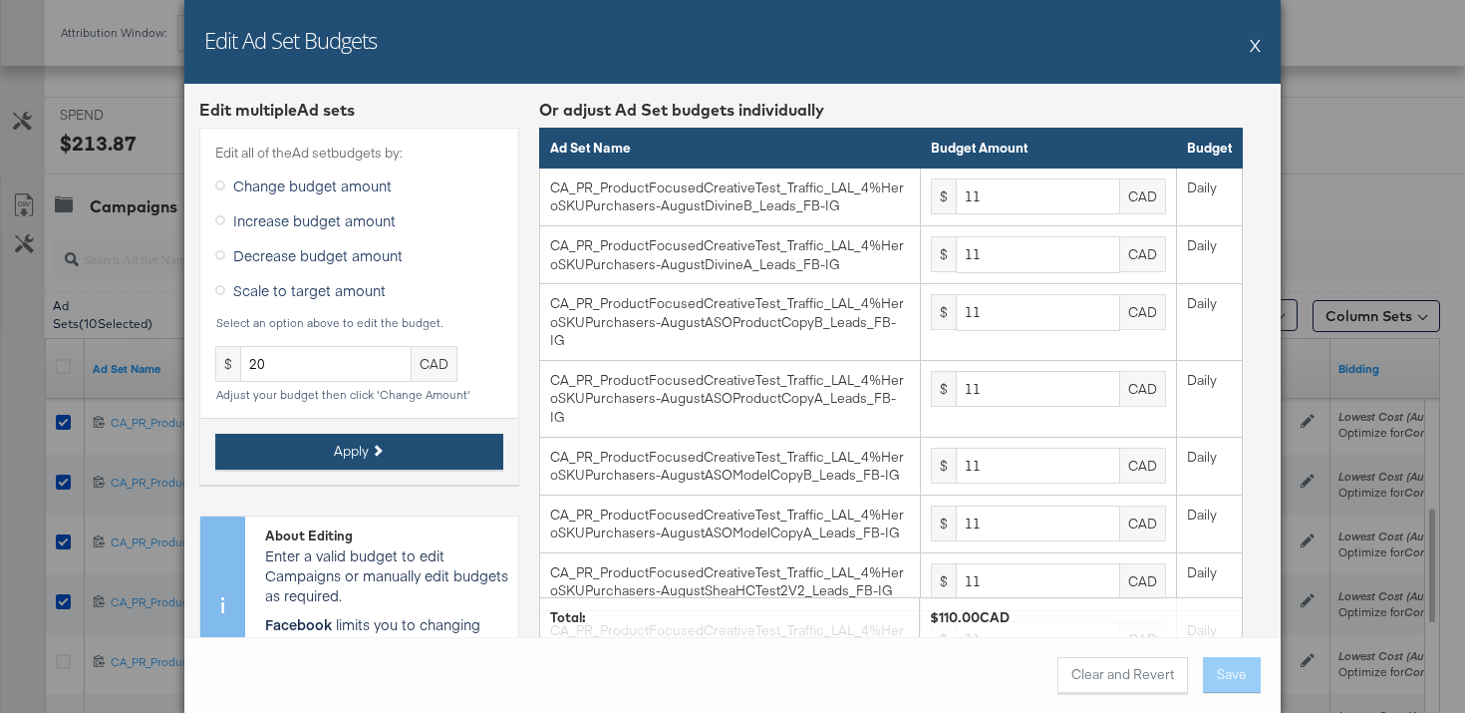
type input "20"
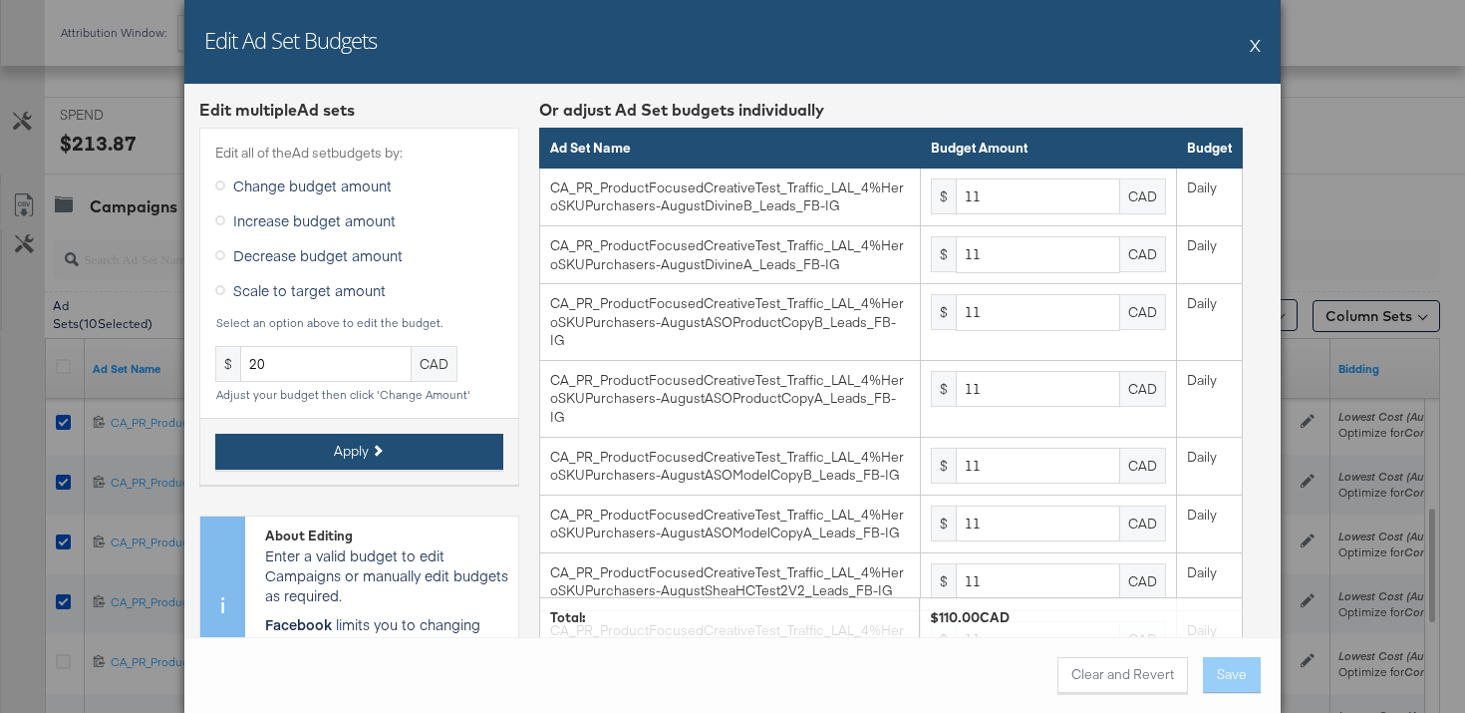
type input "20"
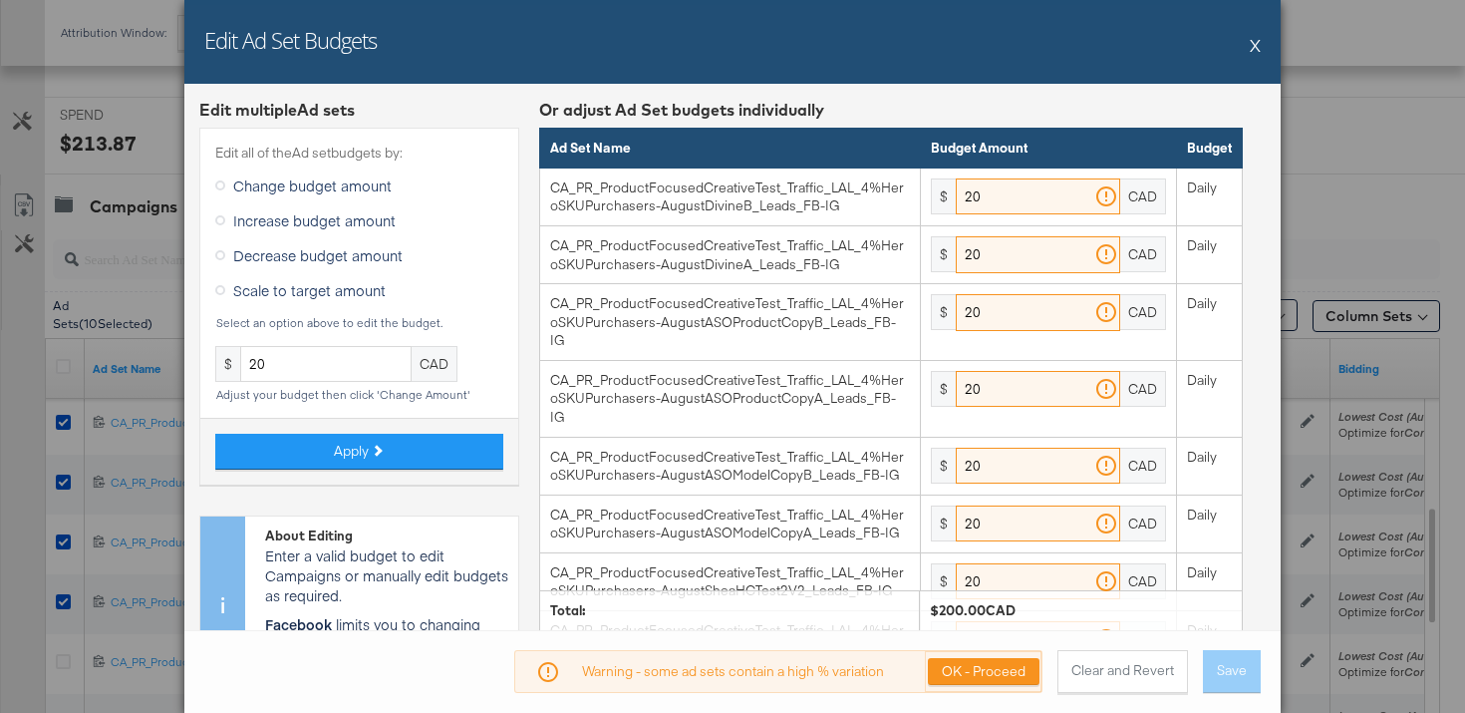
click at [999, 652] on div "OK - Proceed" at bounding box center [983, 671] width 117 height 41
click at [1011, 668] on button "OK - Proceed" at bounding box center [984, 671] width 112 height 27
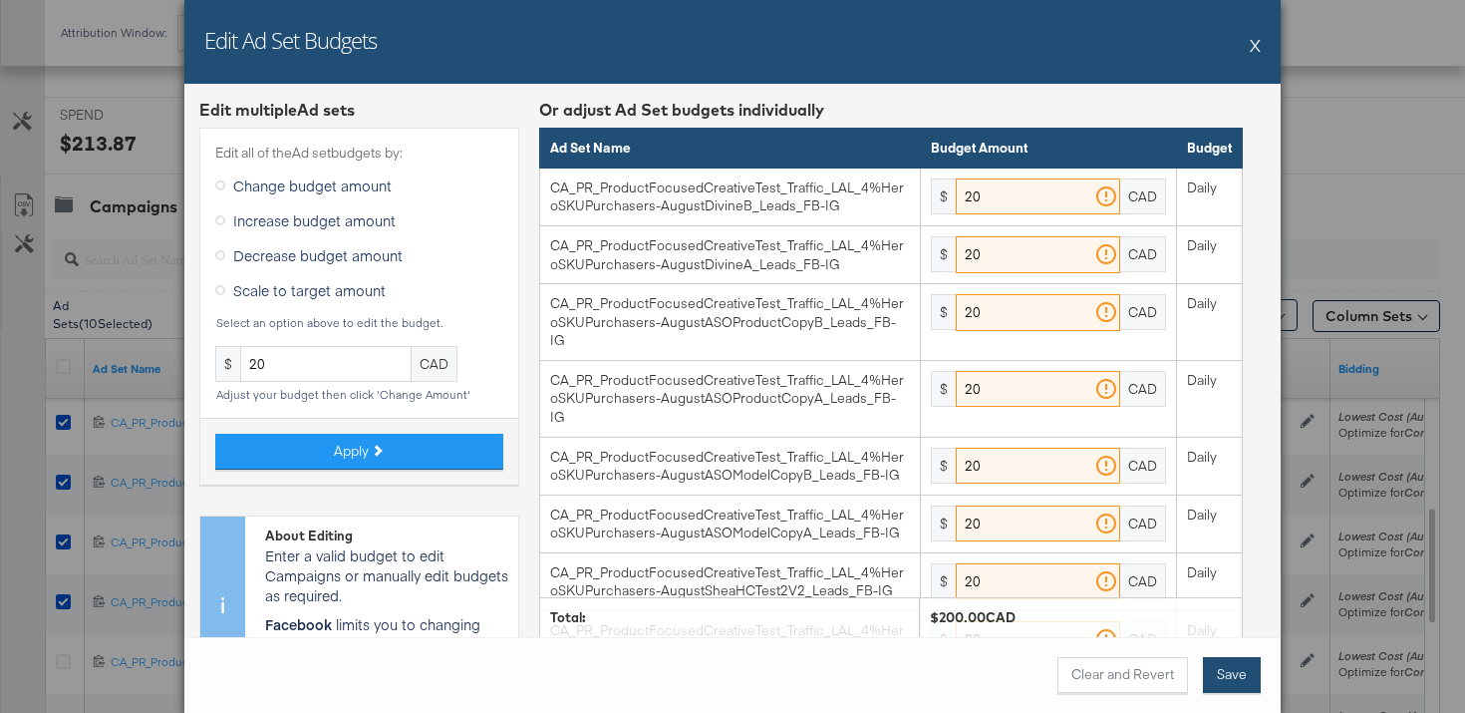
click at [1233, 683] on button "Save" at bounding box center [1232, 675] width 58 height 36
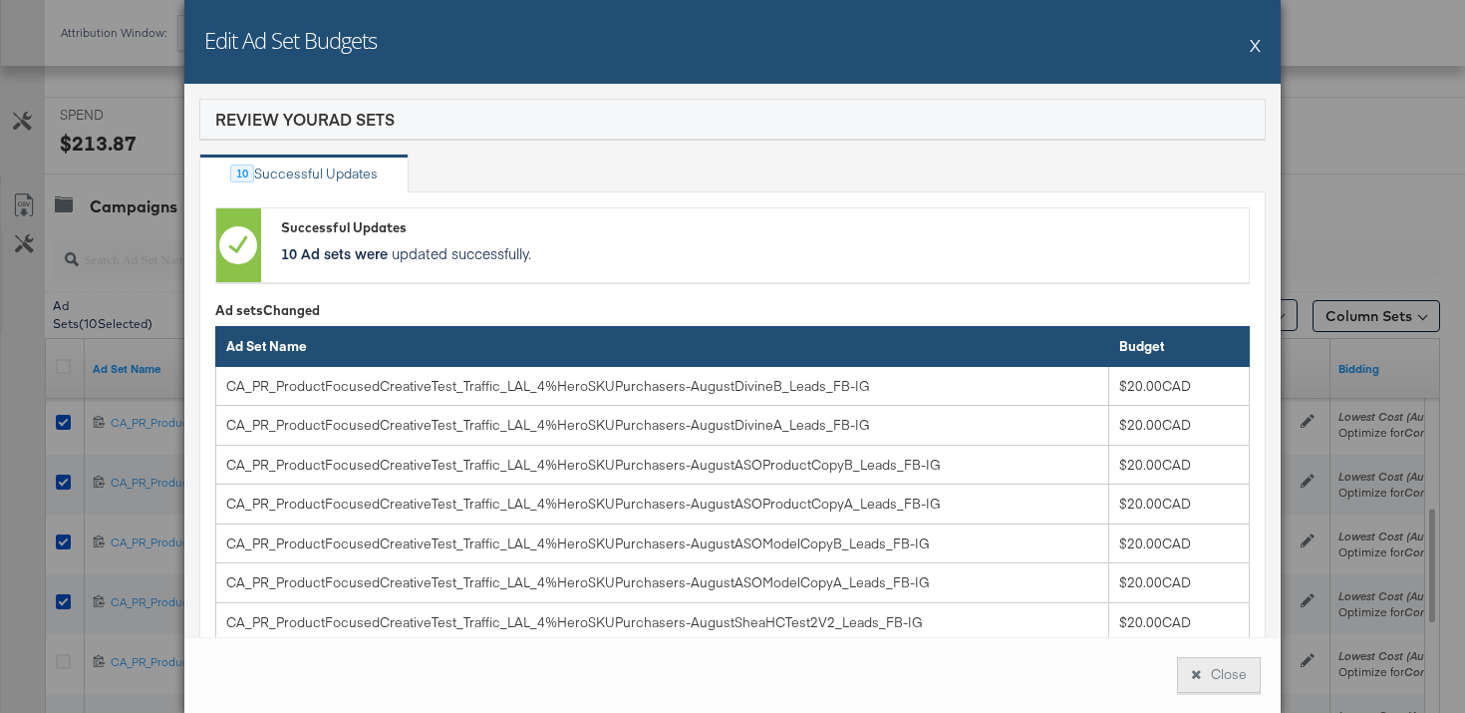
click at [1216, 679] on button "Close" at bounding box center [1219, 675] width 84 height 36
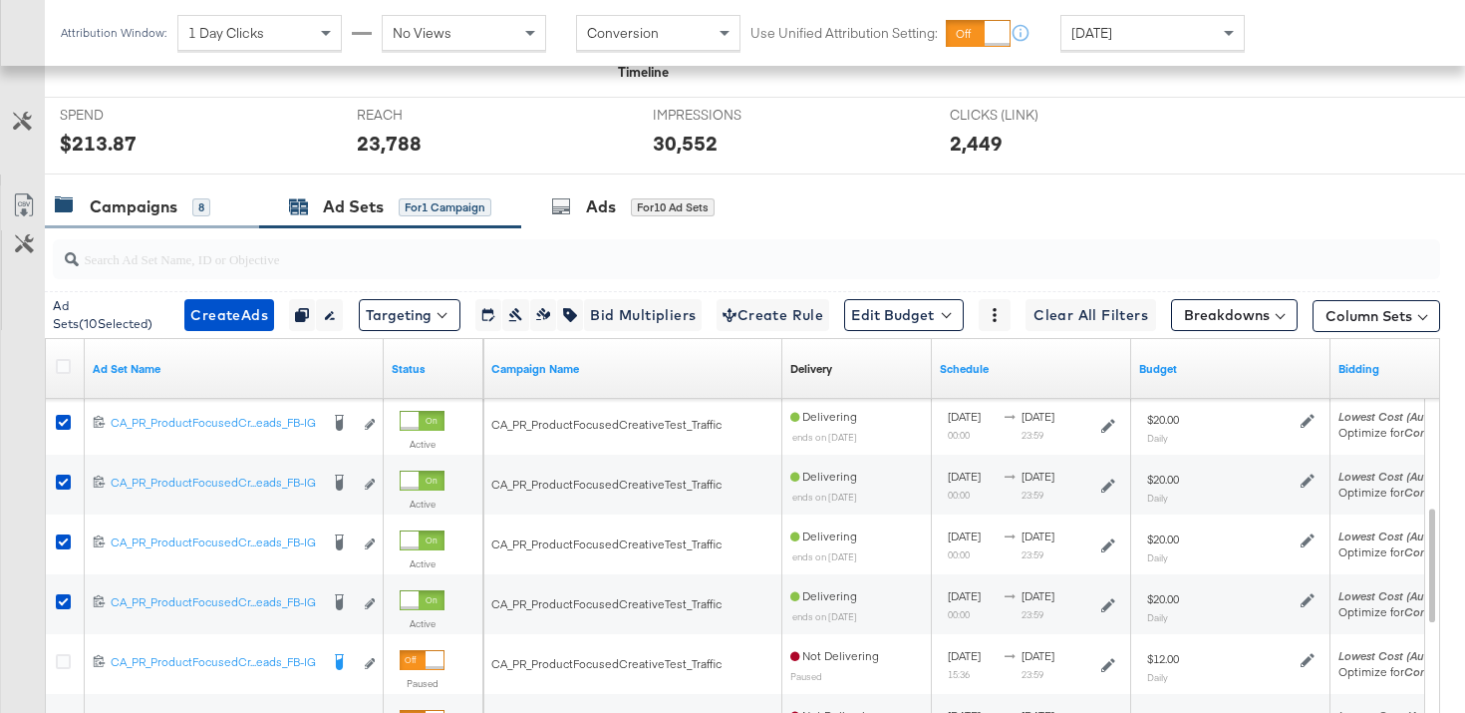
click at [197, 202] on div "8" at bounding box center [201, 207] width 18 height 18
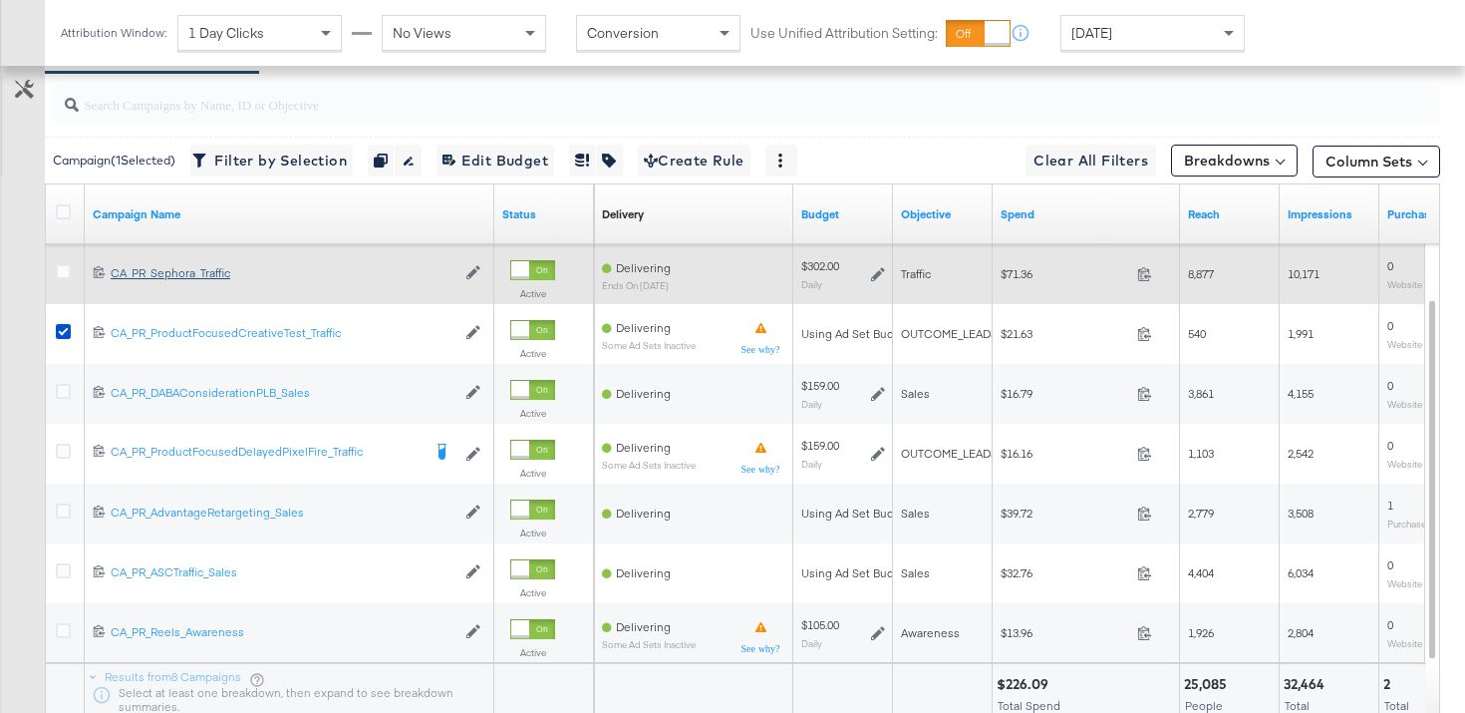
scroll to position [933, 0]
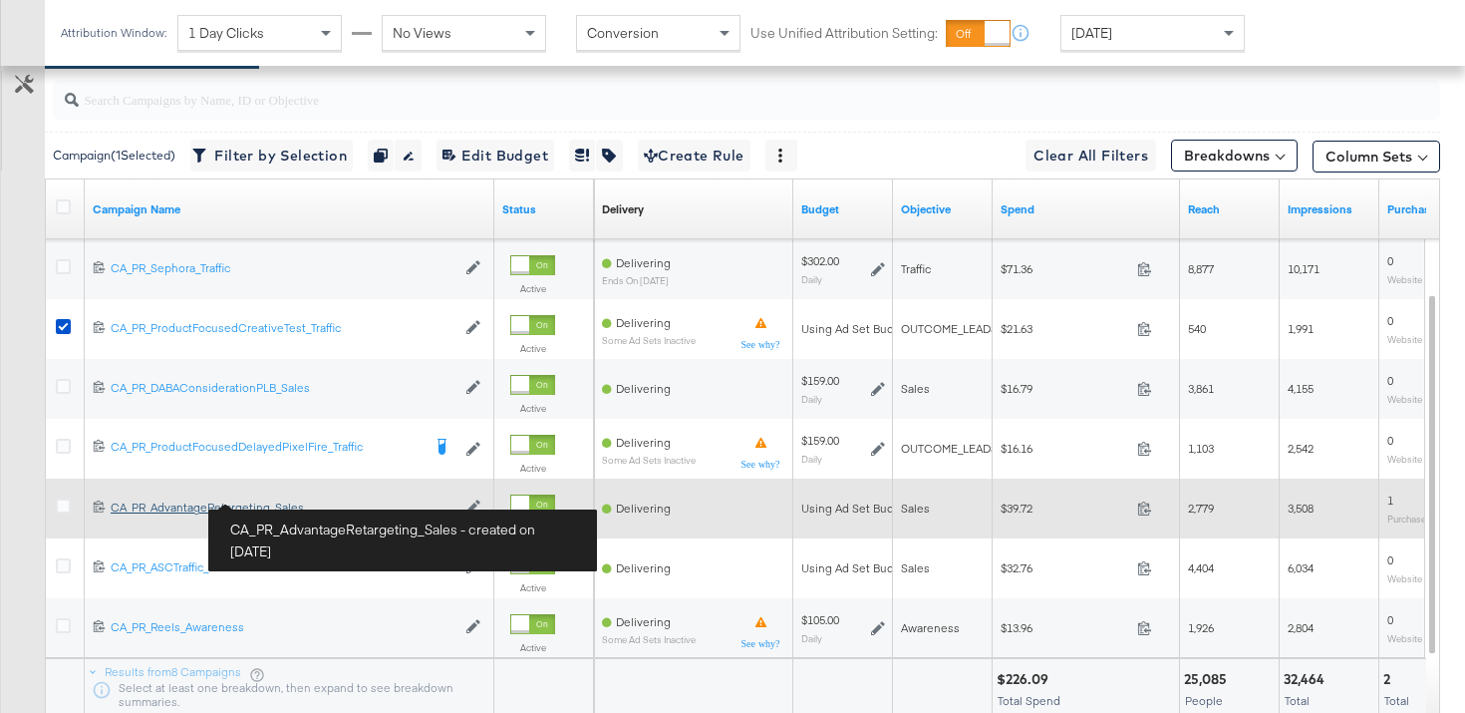
click at [183, 509] on div "CA_PR_AdvantageRetargeting_Sales CA_PR_AdvantageRetargeting_Sales" at bounding box center [283, 507] width 345 height 16
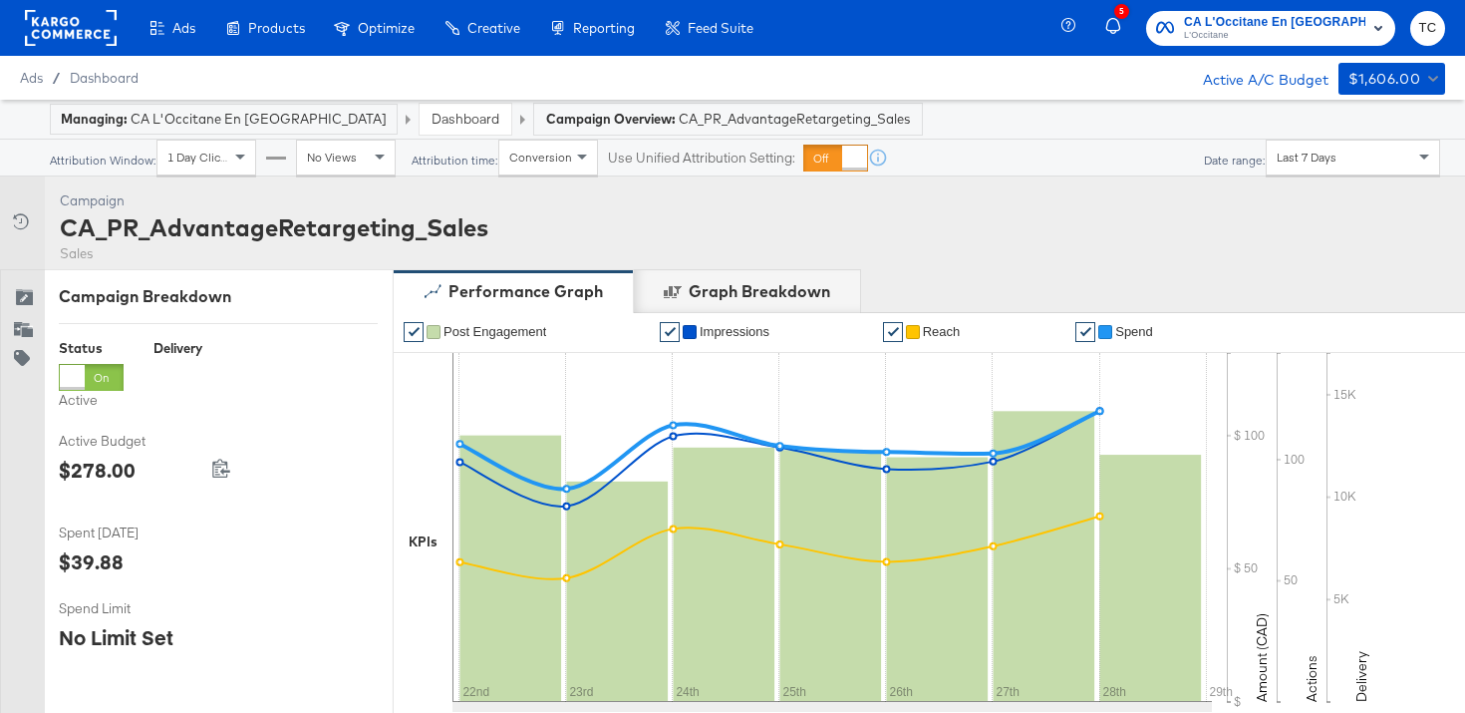
scroll to position [760, 0]
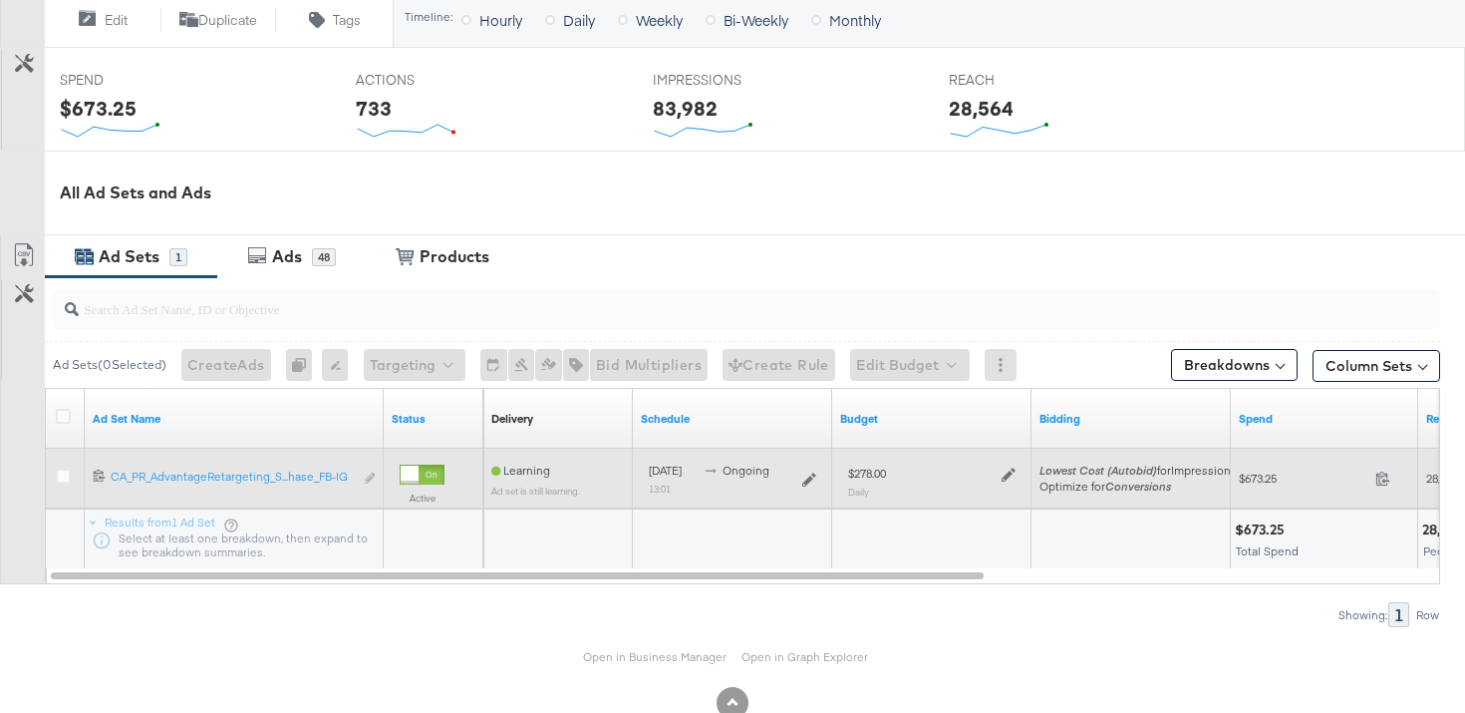
click at [71, 474] on div at bounding box center [66, 478] width 21 height 20
click at [58, 475] on icon at bounding box center [63, 475] width 15 height 15
click at [0, 0] on input "checkbox" at bounding box center [0, 0] width 0 height 0
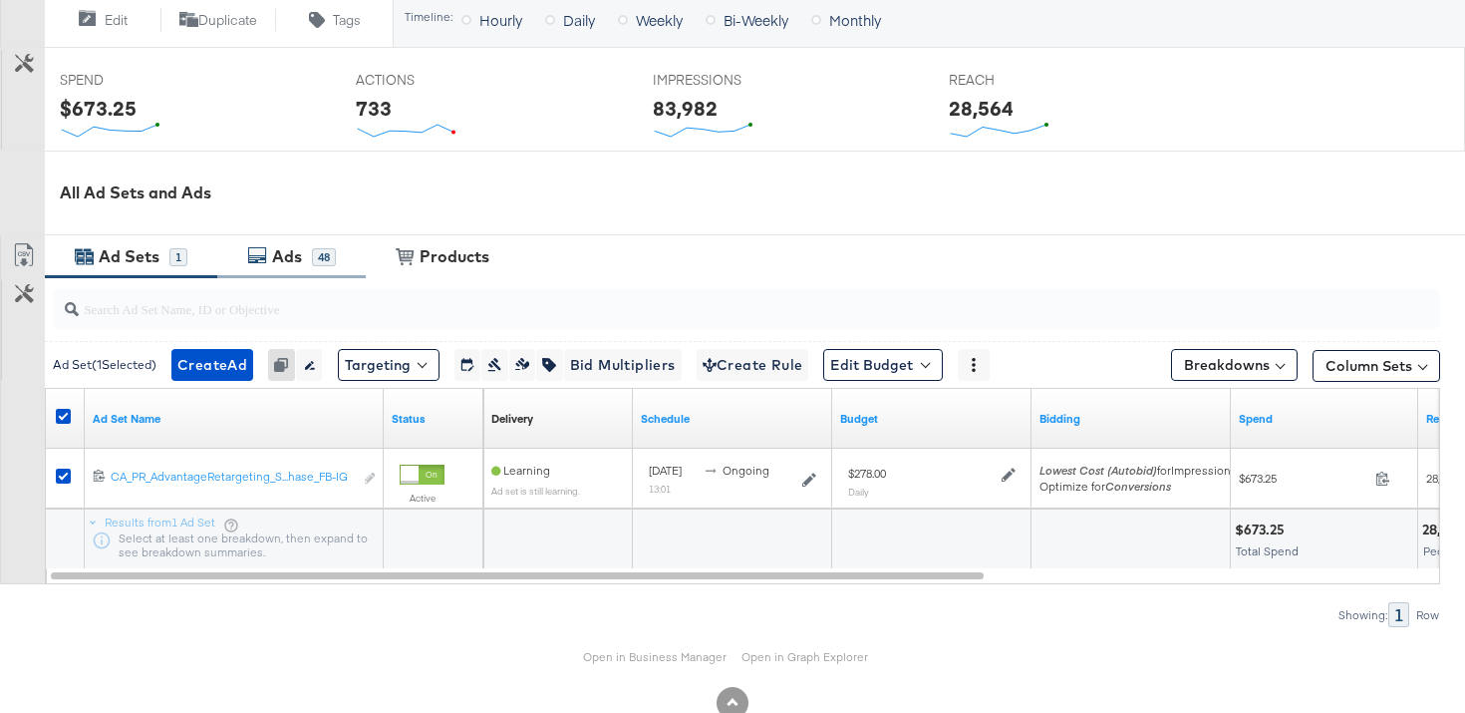
click at [316, 257] on div "48" at bounding box center [324, 257] width 24 height 18
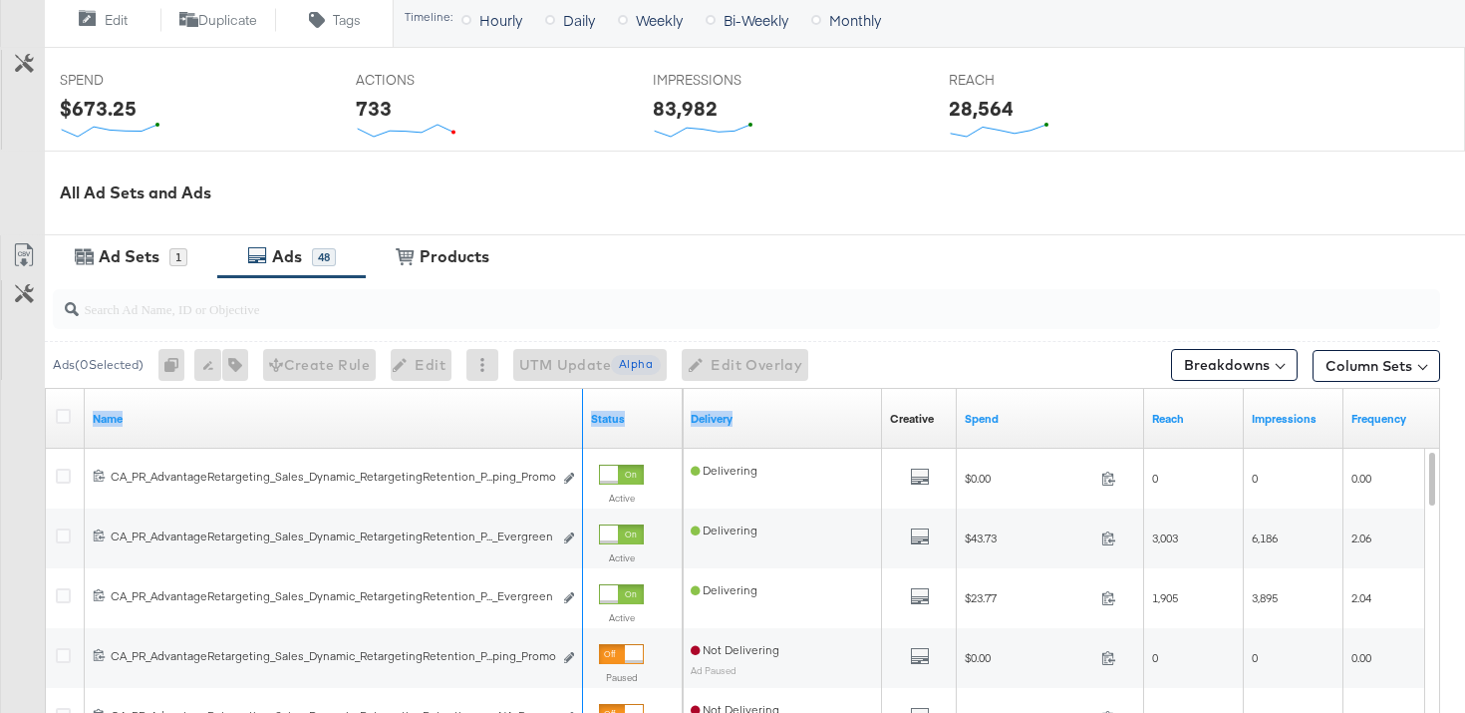
drag, startPoint x: 578, startPoint y: 428, endPoint x: 932, endPoint y: 408, distance: 354.4
click at [46, 389] on div "Name Status Delivery Creative Sorting Unavailable Spend Reach Impressions Frequ…" at bounding box center [46, 389] width 0 height 0
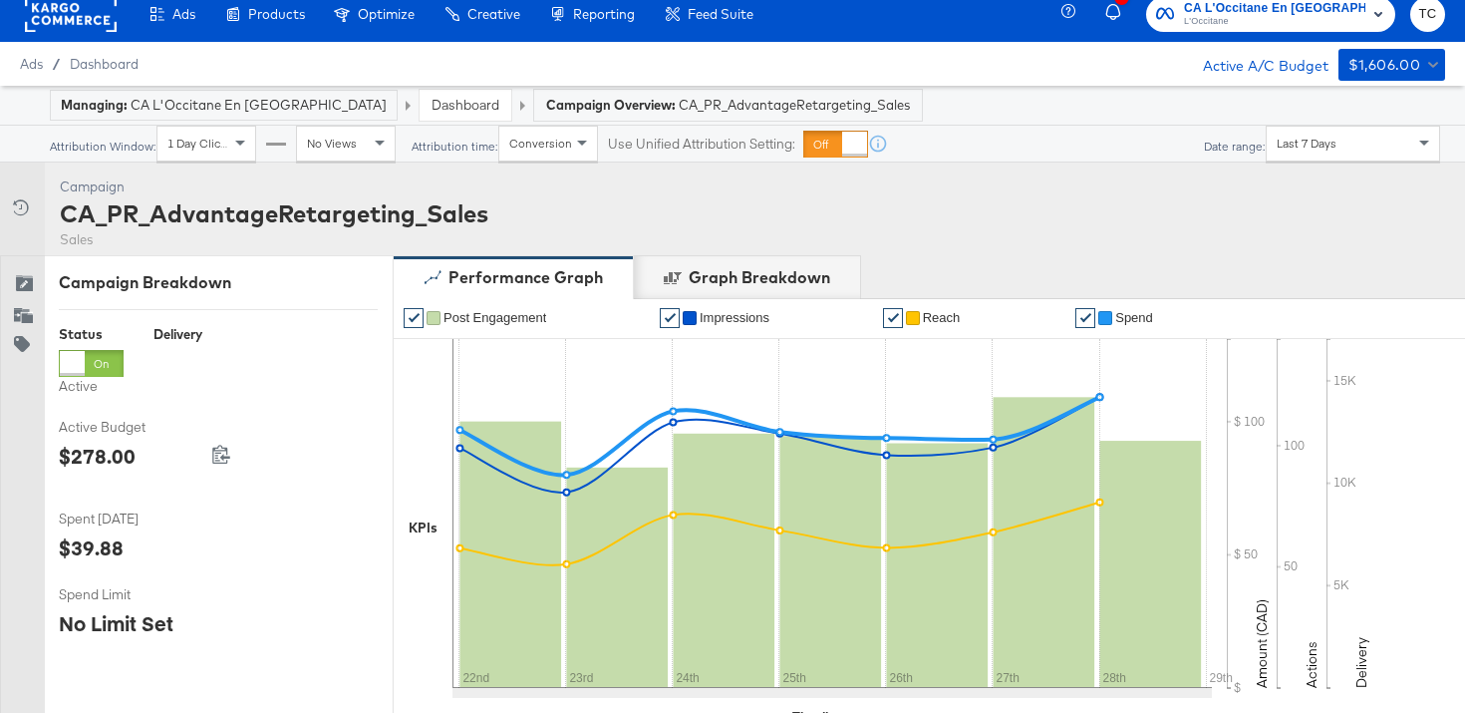
scroll to position [0, 0]
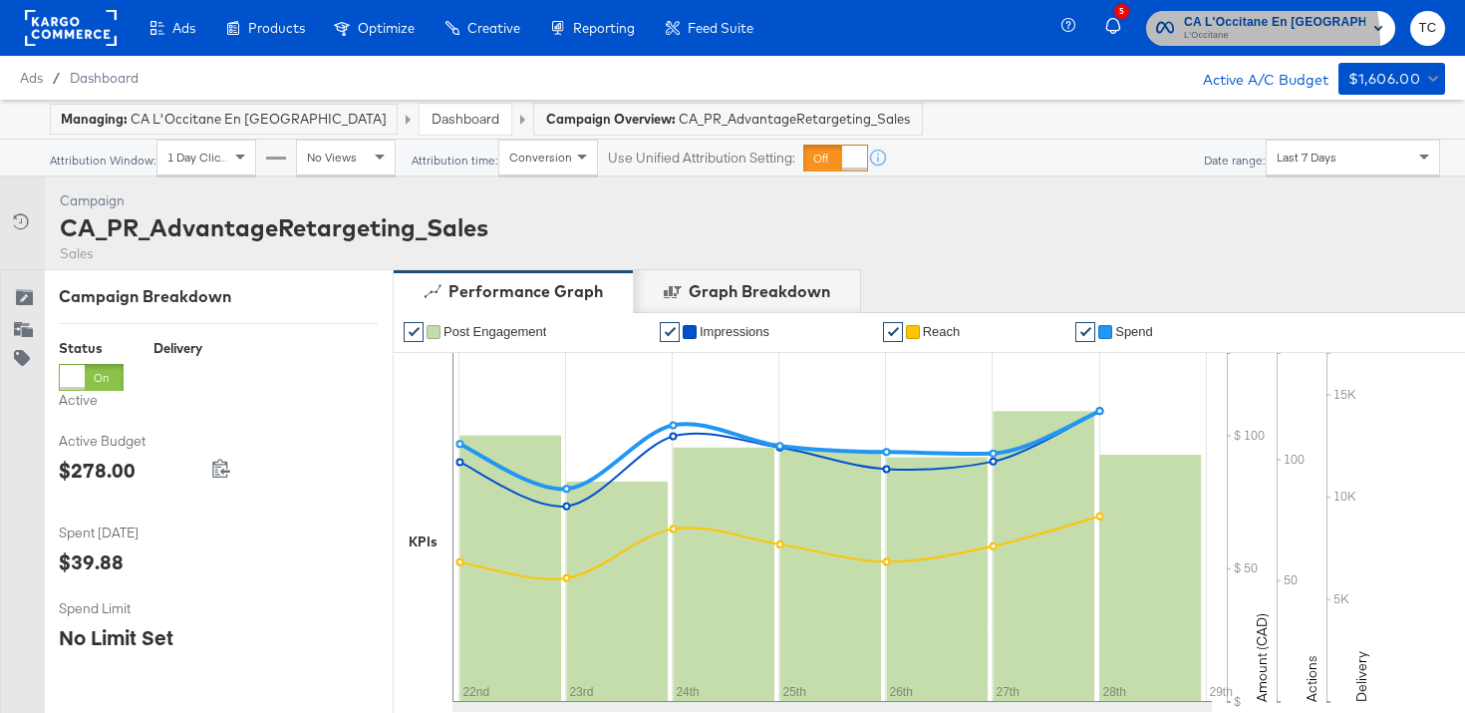
click at [1251, 42] on span "L'Occitane" at bounding box center [1274, 36] width 181 height 16
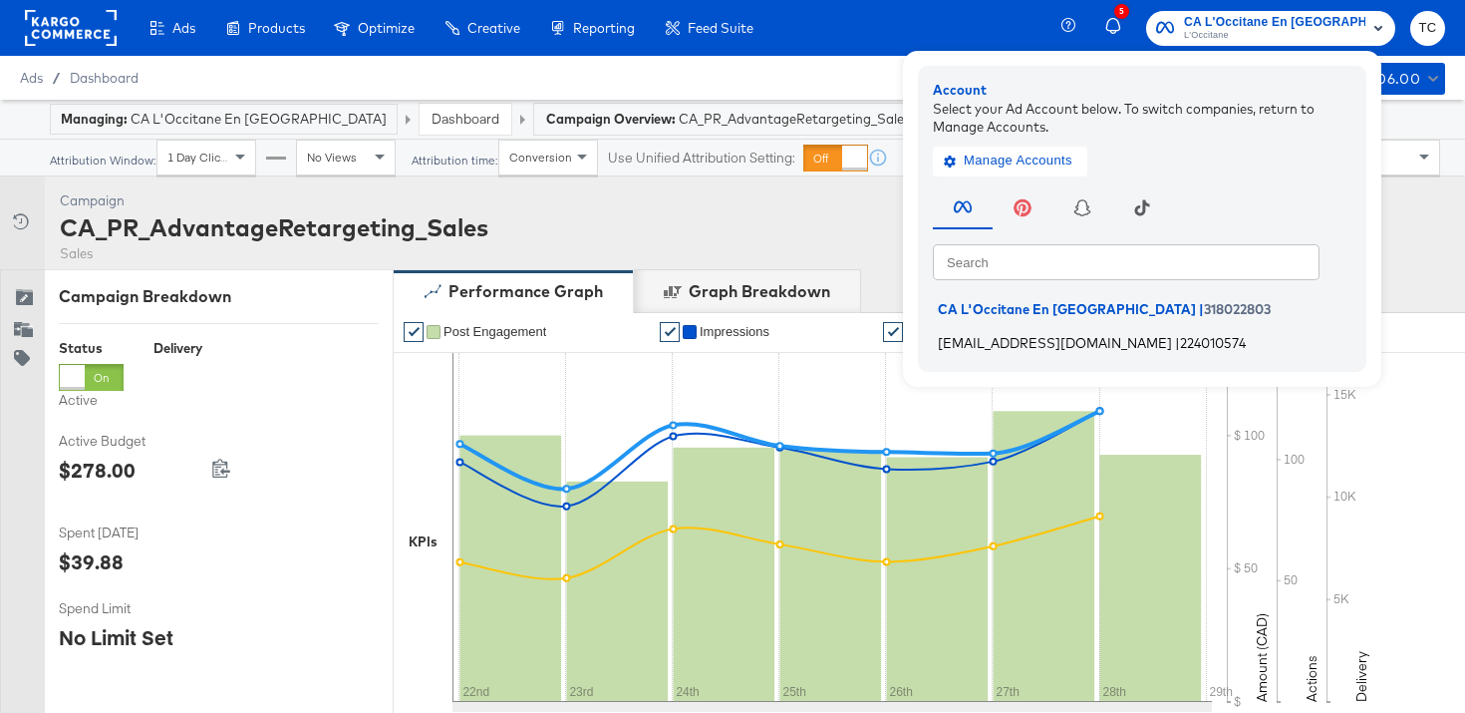
click at [1078, 343] on span "[EMAIL_ADDRESS][DOMAIN_NAME]" at bounding box center [1055, 342] width 234 height 16
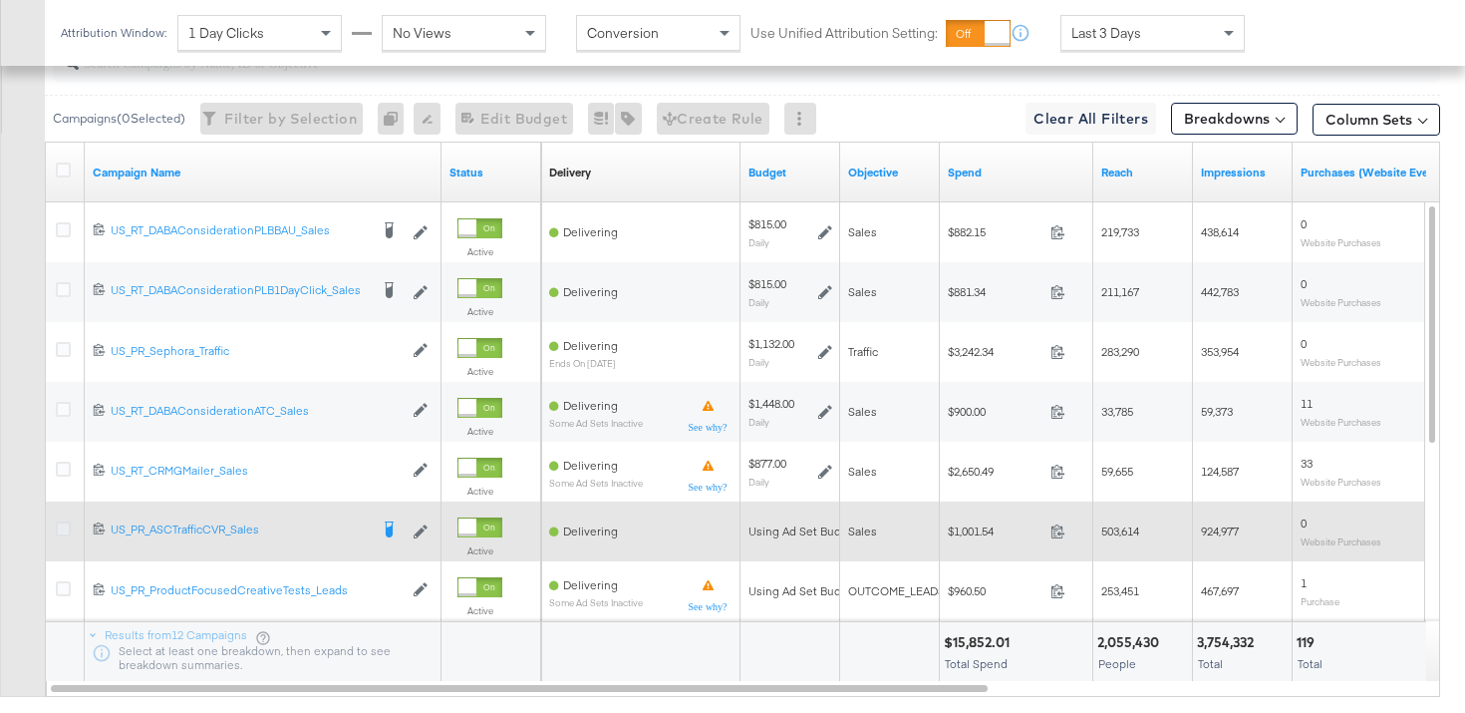
scroll to position [964, 0]
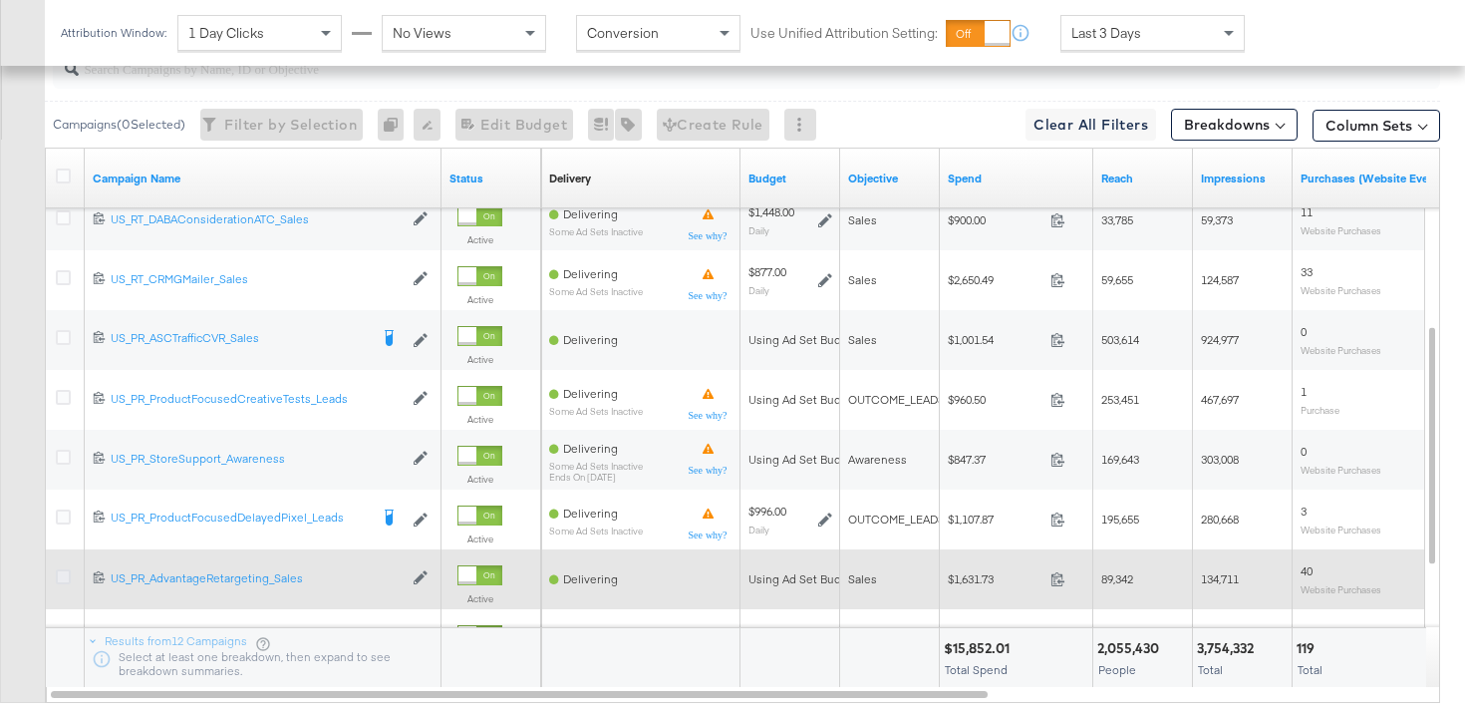
click at [70, 578] on icon at bounding box center [63, 576] width 15 height 15
click at [0, 0] on input "checkbox" at bounding box center [0, 0] width 0 height 0
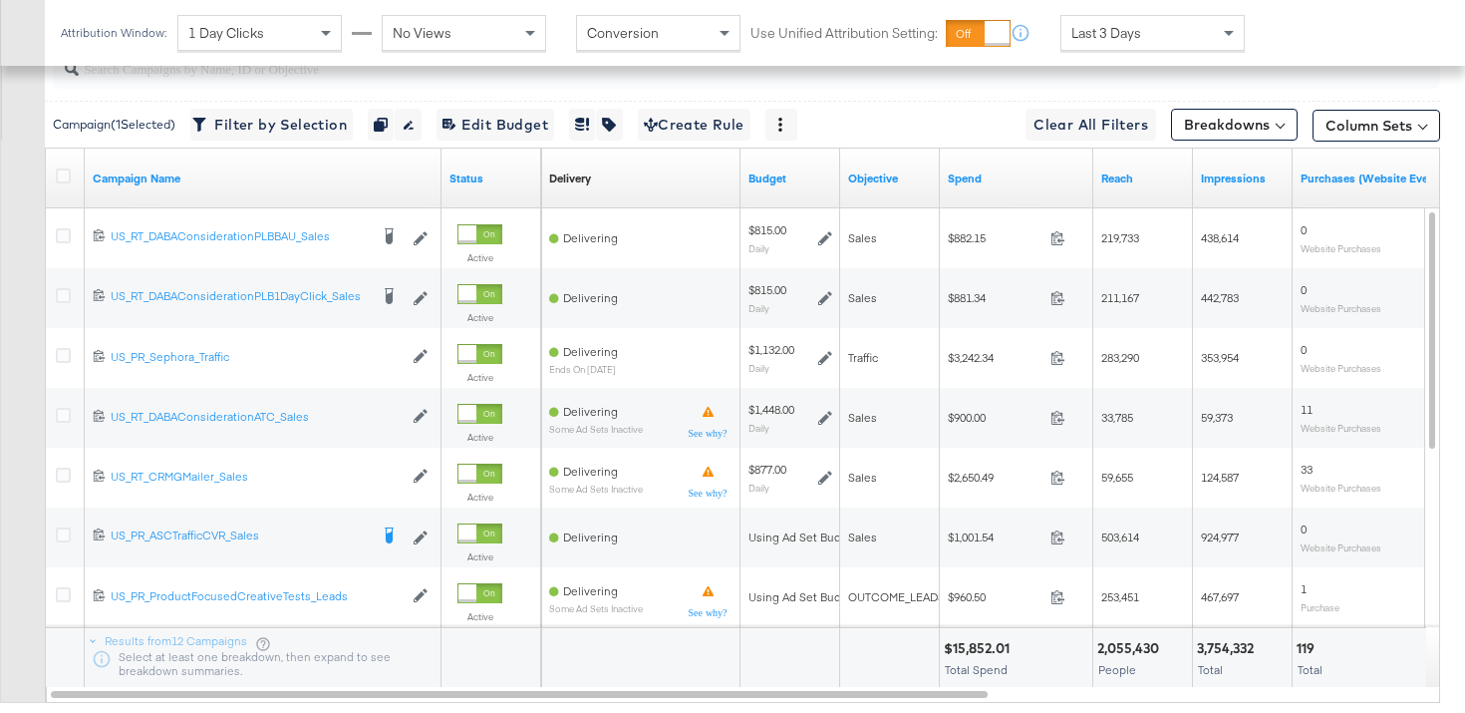
scroll to position [705, 0]
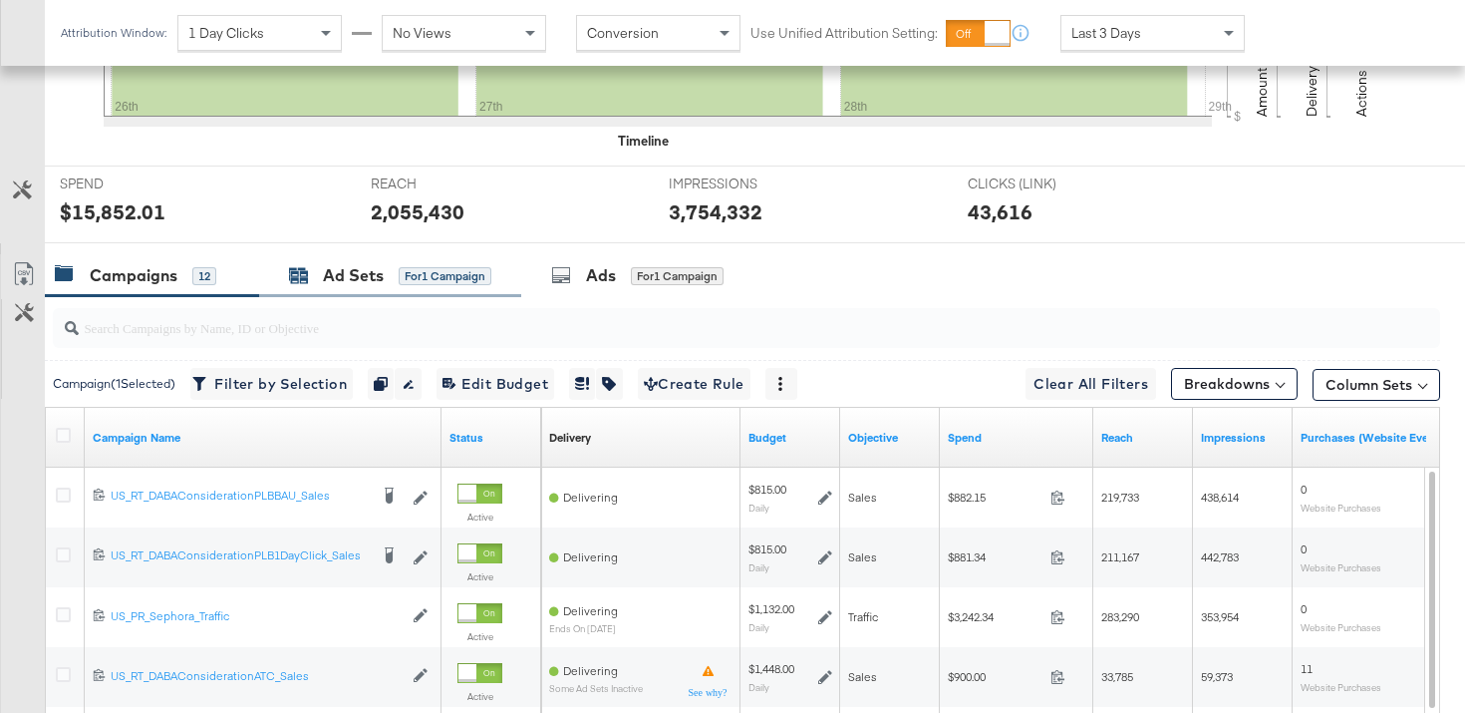
click at [371, 277] on div "Ad Sets" at bounding box center [353, 275] width 61 height 23
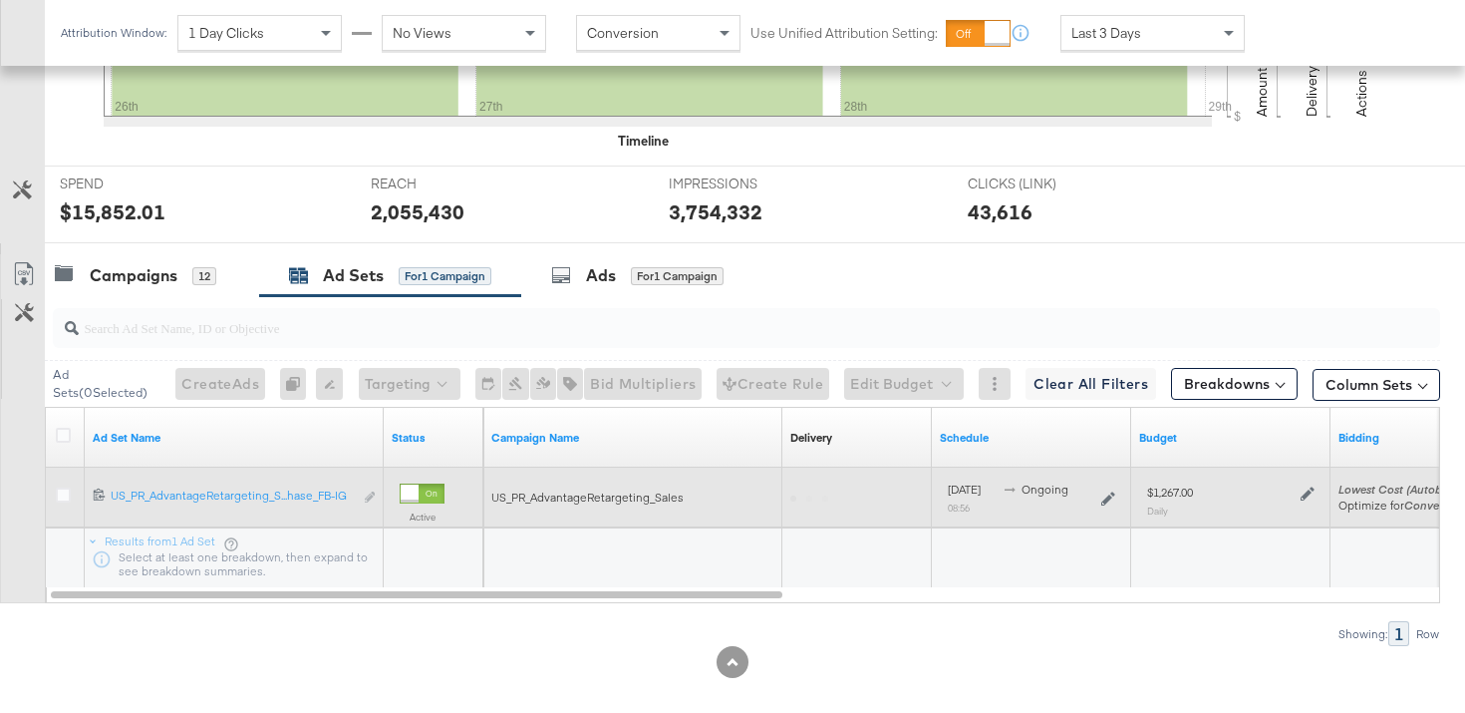
click at [66, 502] on div at bounding box center [66, 497] width 21 height 20
click at [64, 496] on icon at bounding box center [63, 494] width 15 height 15
click at [0, 0] on input "checkbox" at bounding box center [0, 0] width 0 height 0
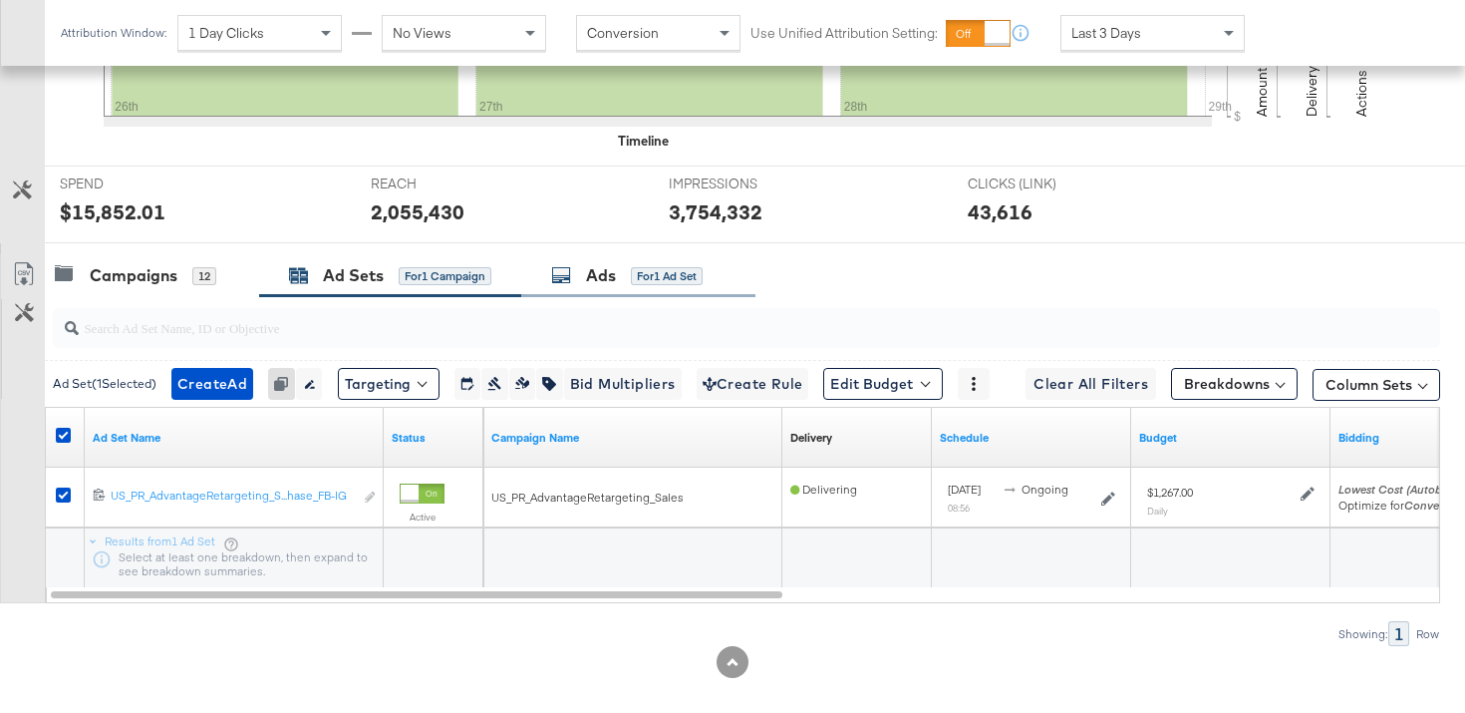
click at [677, 280] on div "for 1 Ad Set" at bounding box center [667, 276] width 72 height 18
